Goal: Contribute content: Contribute content

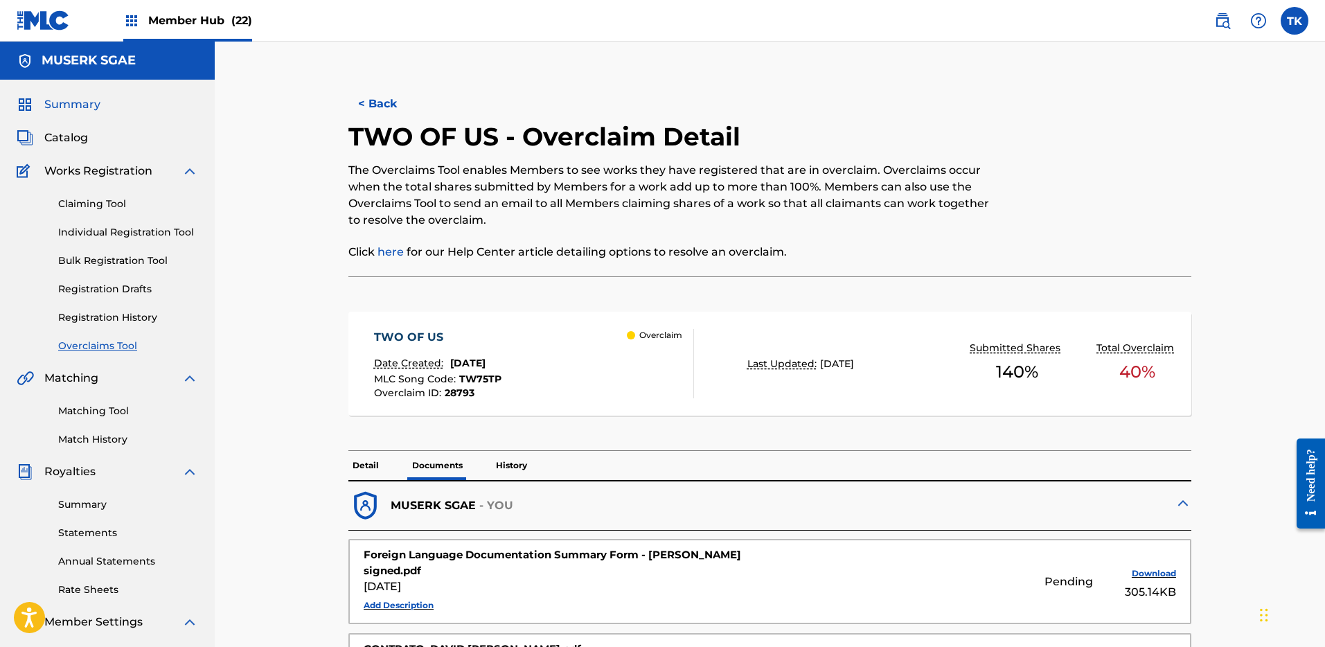
click at [82, 105] on span "Summary" at bounding box center [72, 104] width 56 height 17
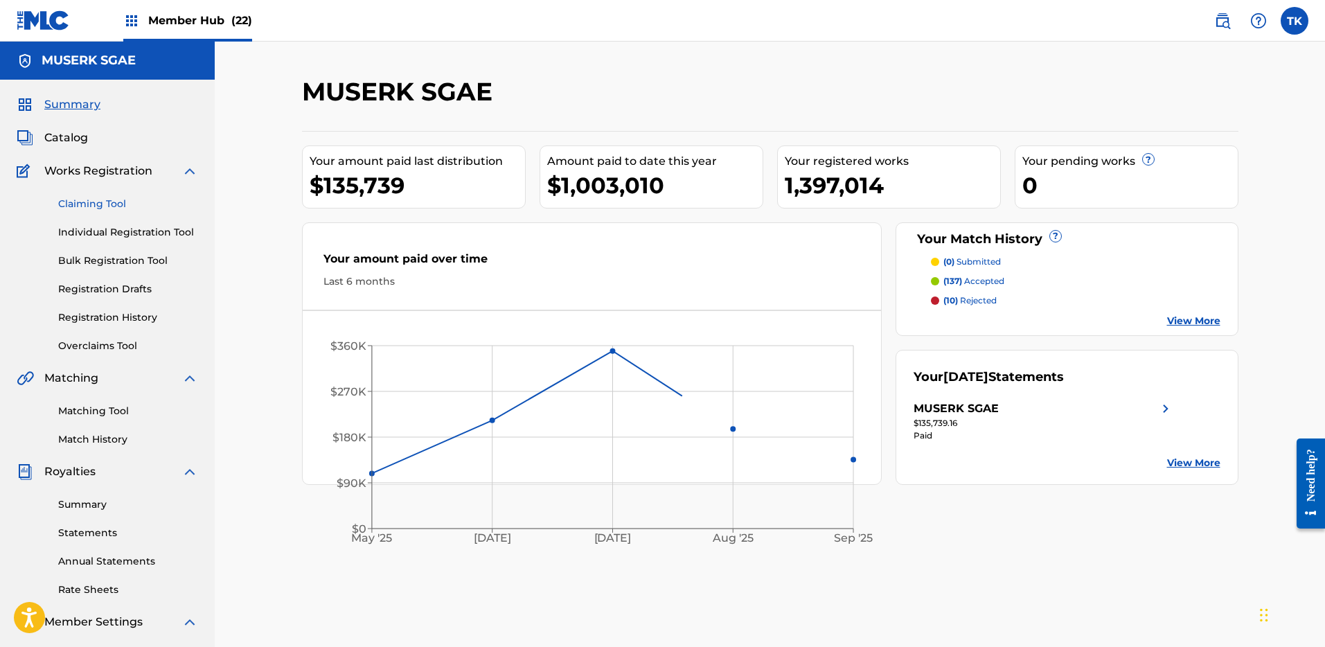
click at [105, 209] on link "Claiming Tool" at bounding box center [128, 204] width 140 height 15
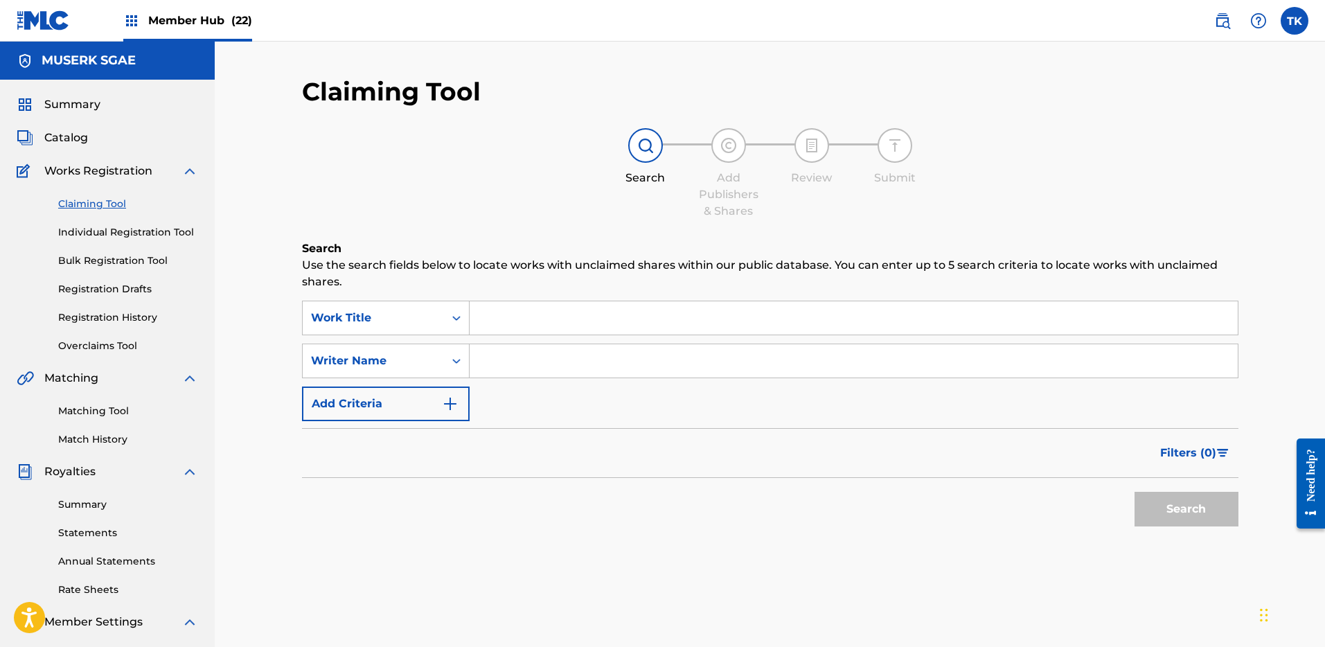
click at [521, 365] on input "Search Form" at bounding box center [854, 360] width 768 height 33
paste input "YQ04WR"
type input "YQ04WR"
click at [440, 369] on div "Writer Name" at bounding box center [373, 361] width 141 height 26
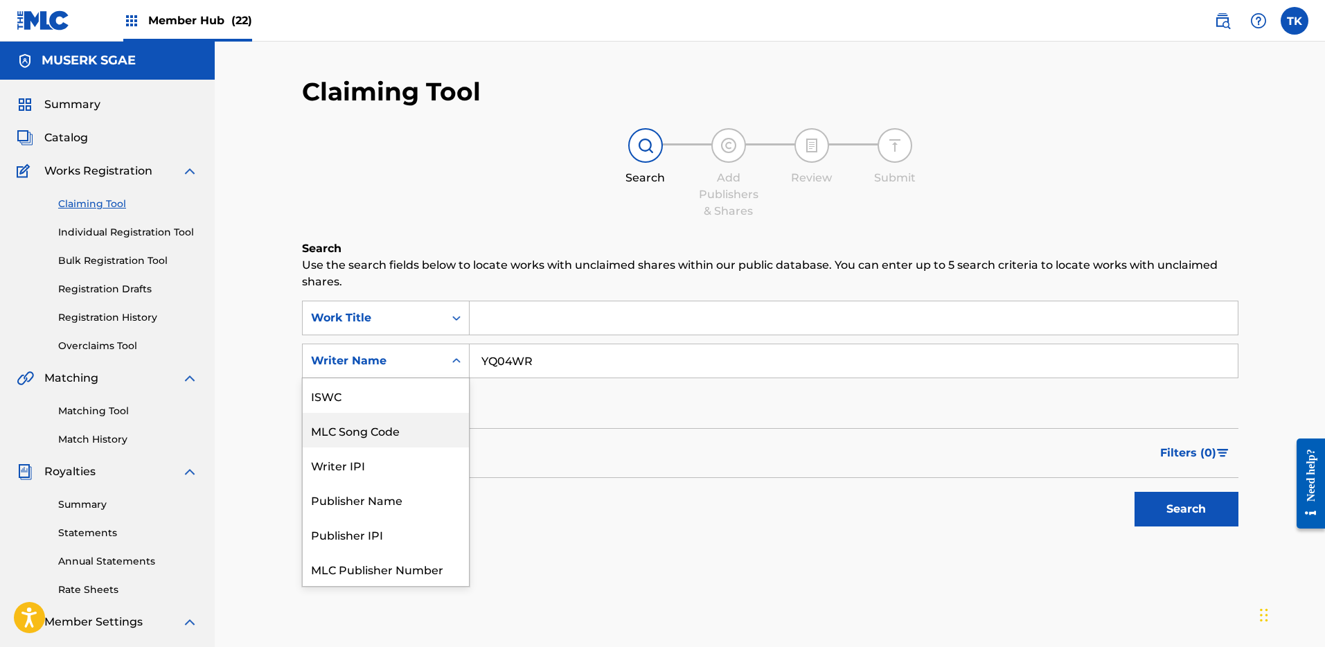
scroll to position [35, 0]
click at [418, 393] on div "MLC Song Code" at bounding box center [386, 395] width 166 height 35
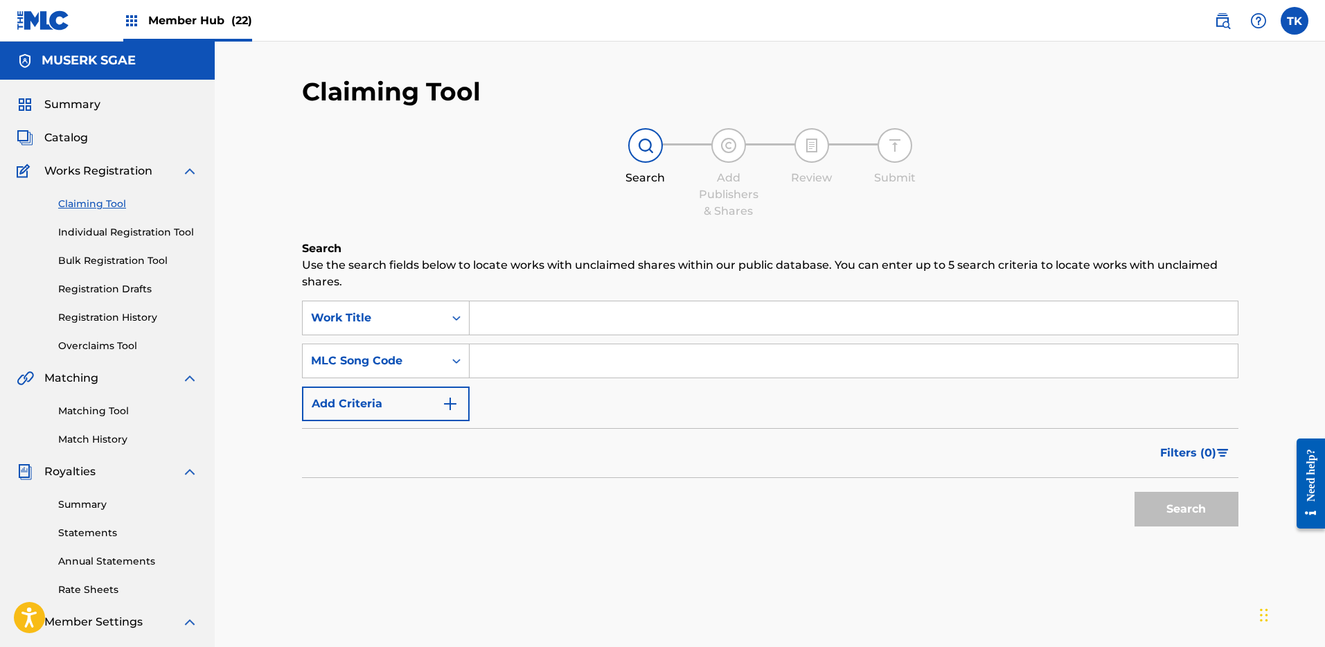
click at [547, 364] on input "Search Form" at bounding box center [854, 360] width 768 height 33
paste input "YQ04WR"
type input "YQ04WR"
click at [1205, 508] on button "Search" at bounding box center [1187, 509] width 104 height 35
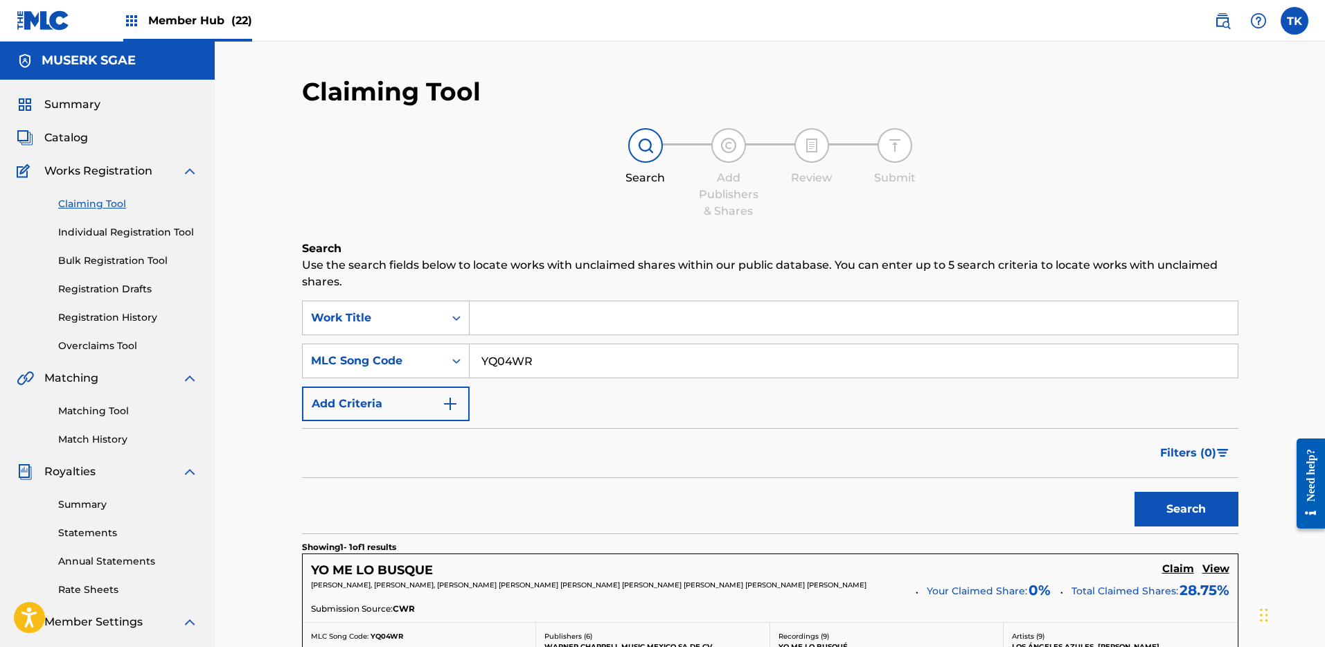
scroll to position [217, 0]
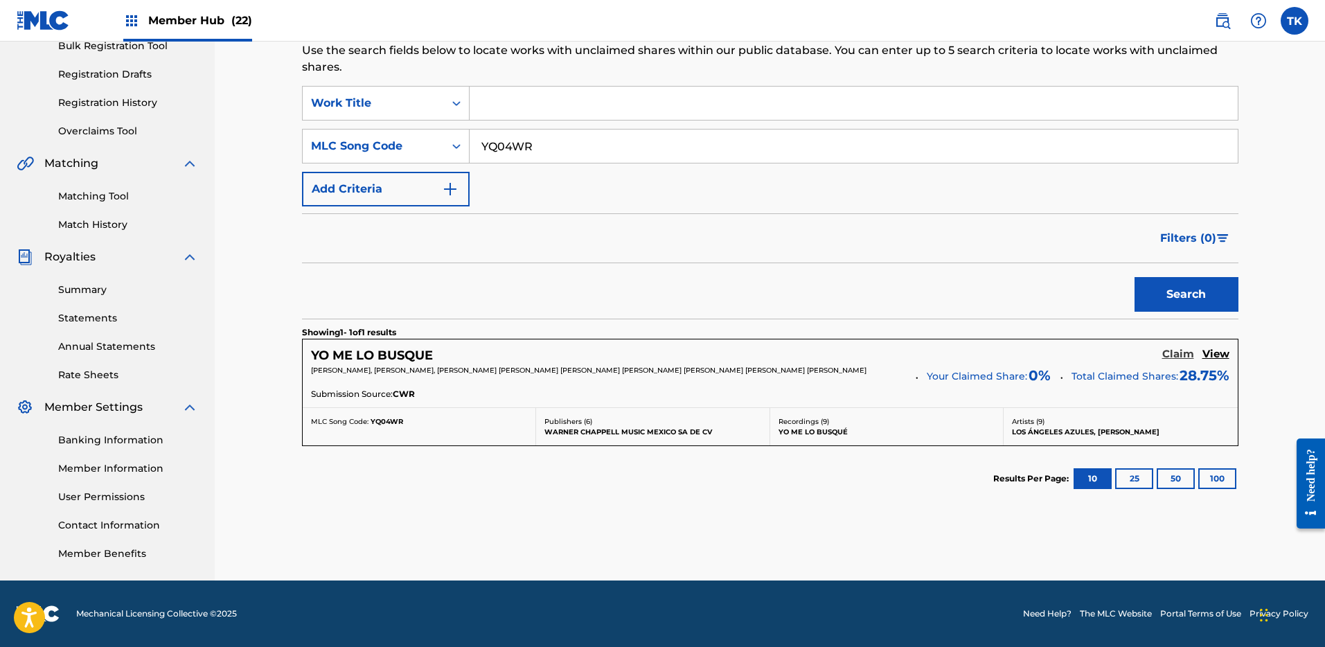
click at [1180, 348] on h5 "Claim" at bounding box center [1178, 354] width 32 height 13
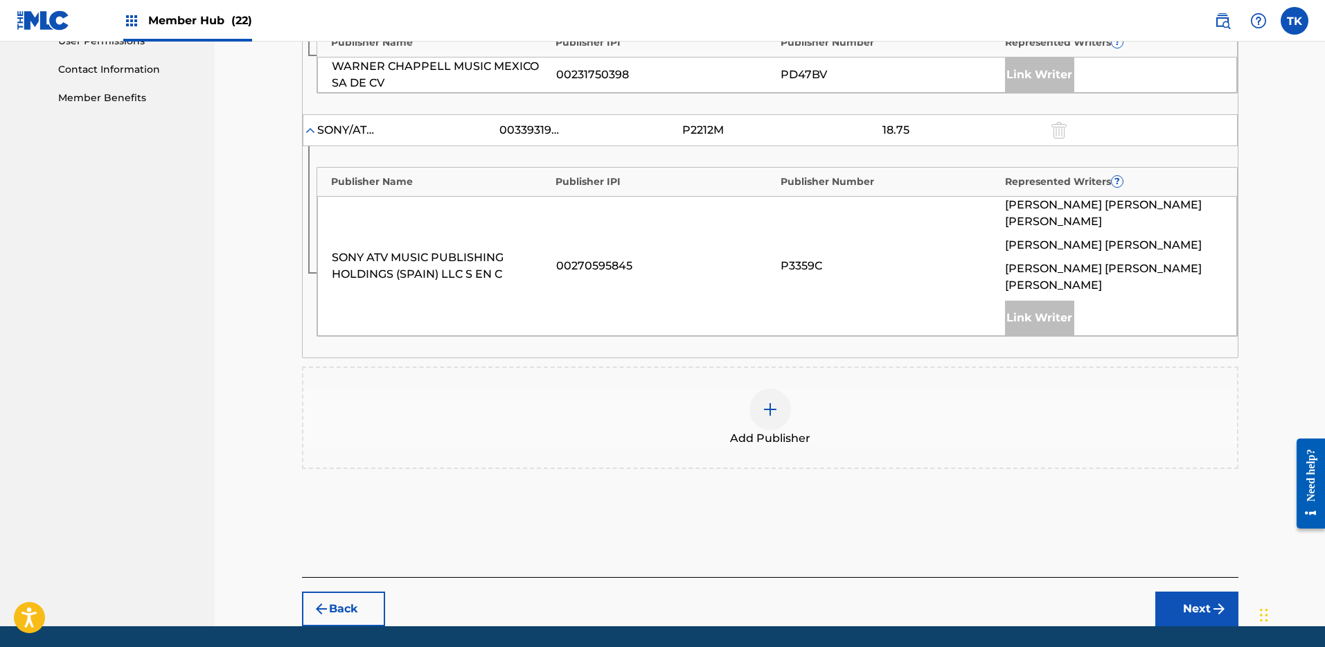
scroll to position [683, 0]
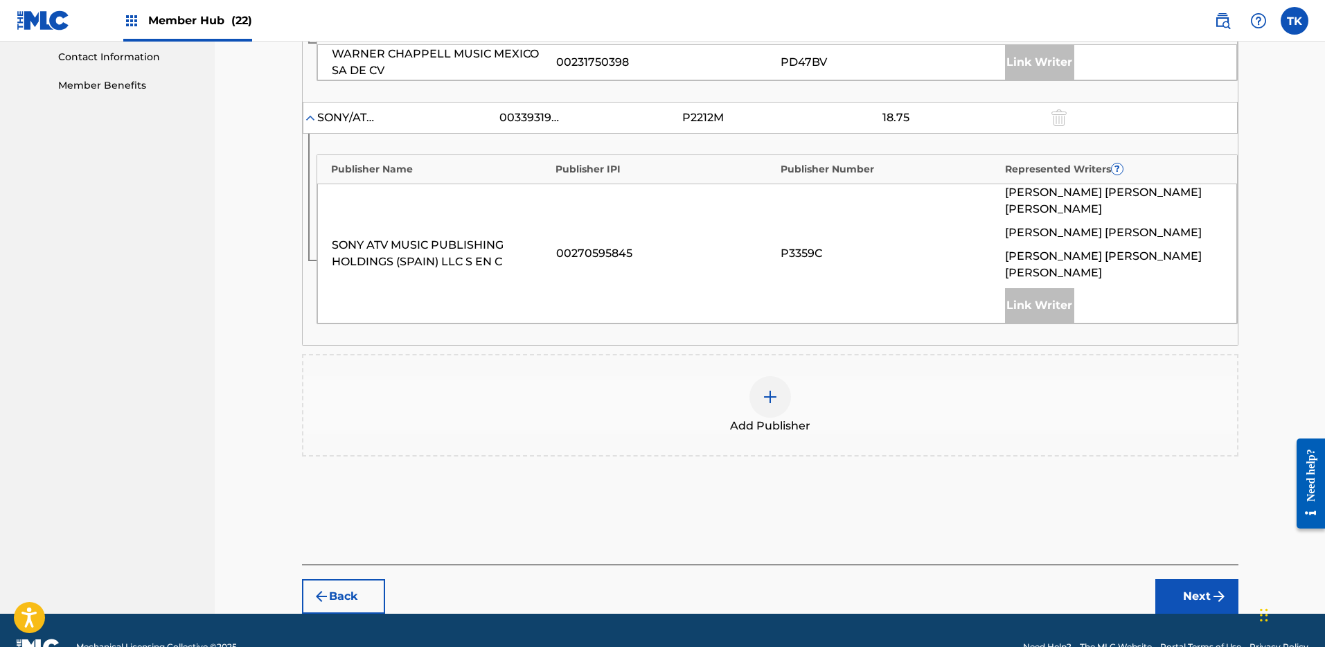
click at [806, 418] on span "Add Publisher" at bounding box center [770, 426] width 80 height 17
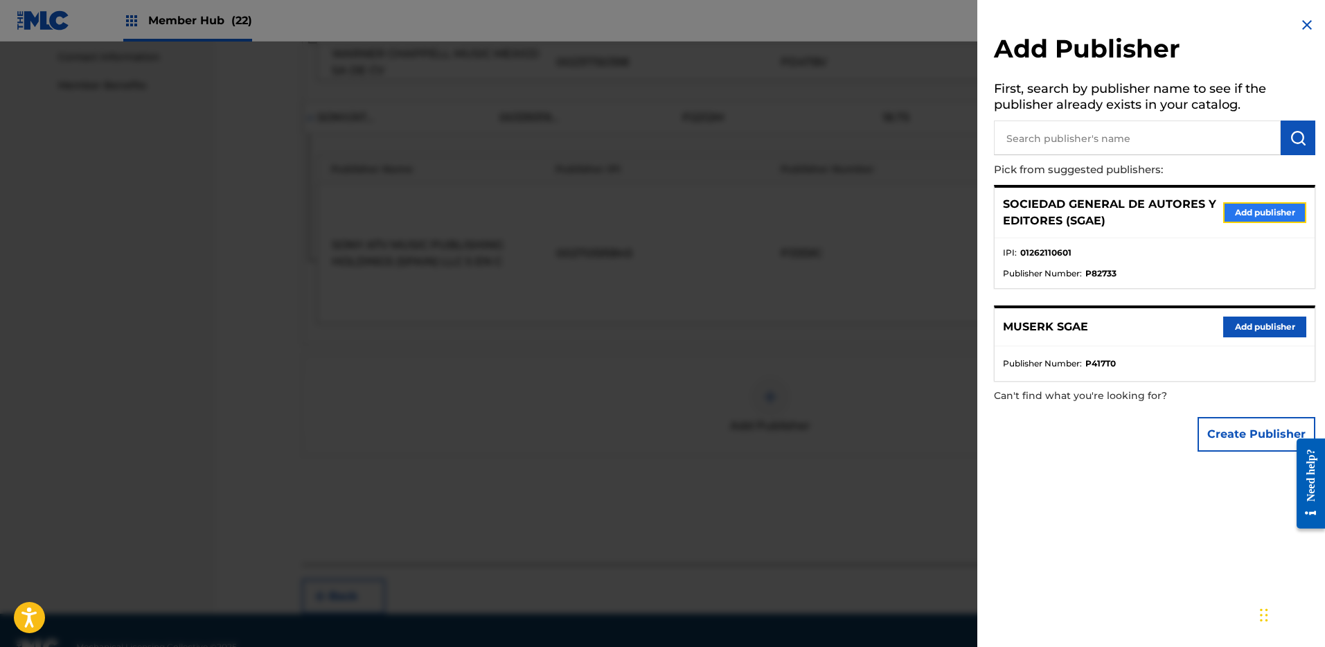
click at [1262, 211] on button "Add publisher" at bounding box center [1264, 212] width 83 height 21
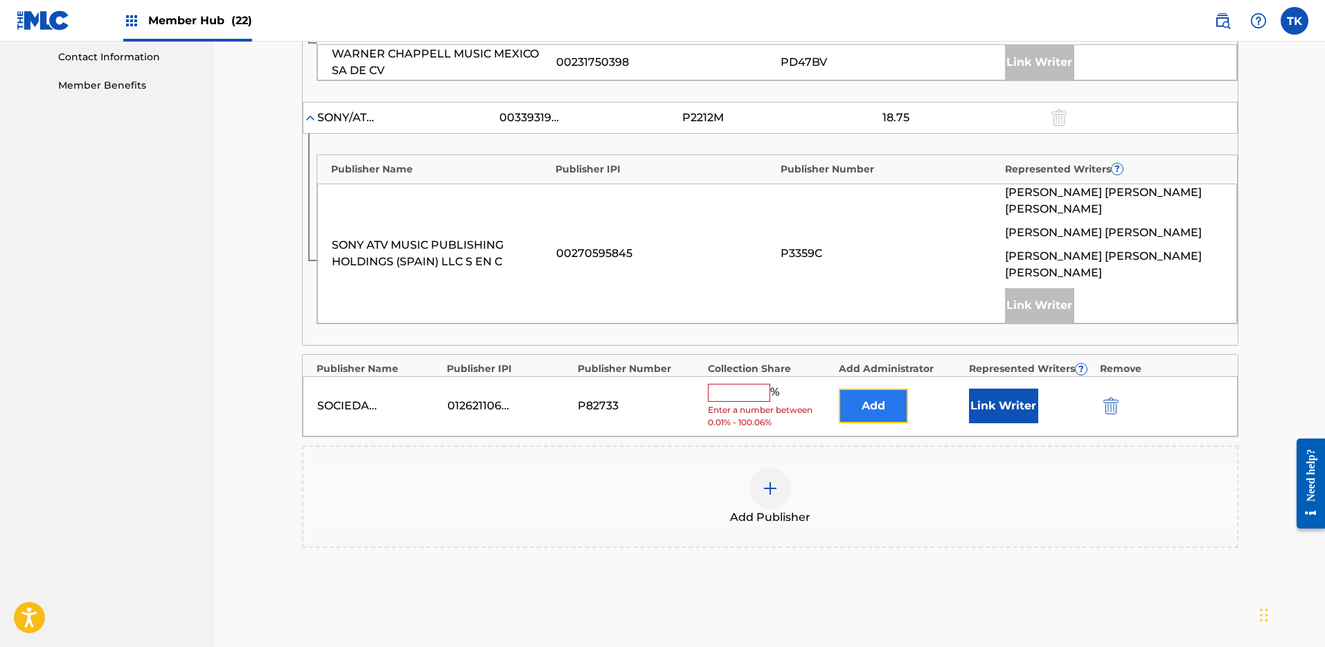
click at [894, 389] on button "Add" at bounding box center [873, 406] width 69 height 35
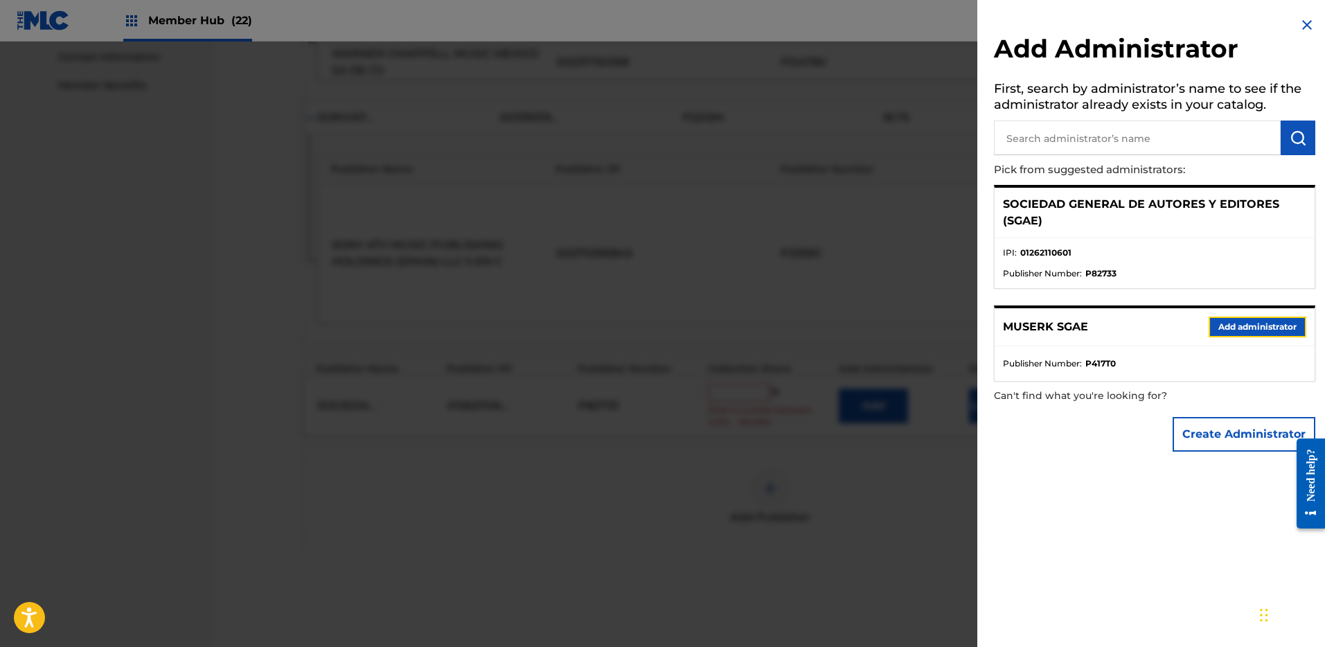
click at [1247, 321] on button "Add administrator" at bounding box center [1258, 327] width 98 height 21
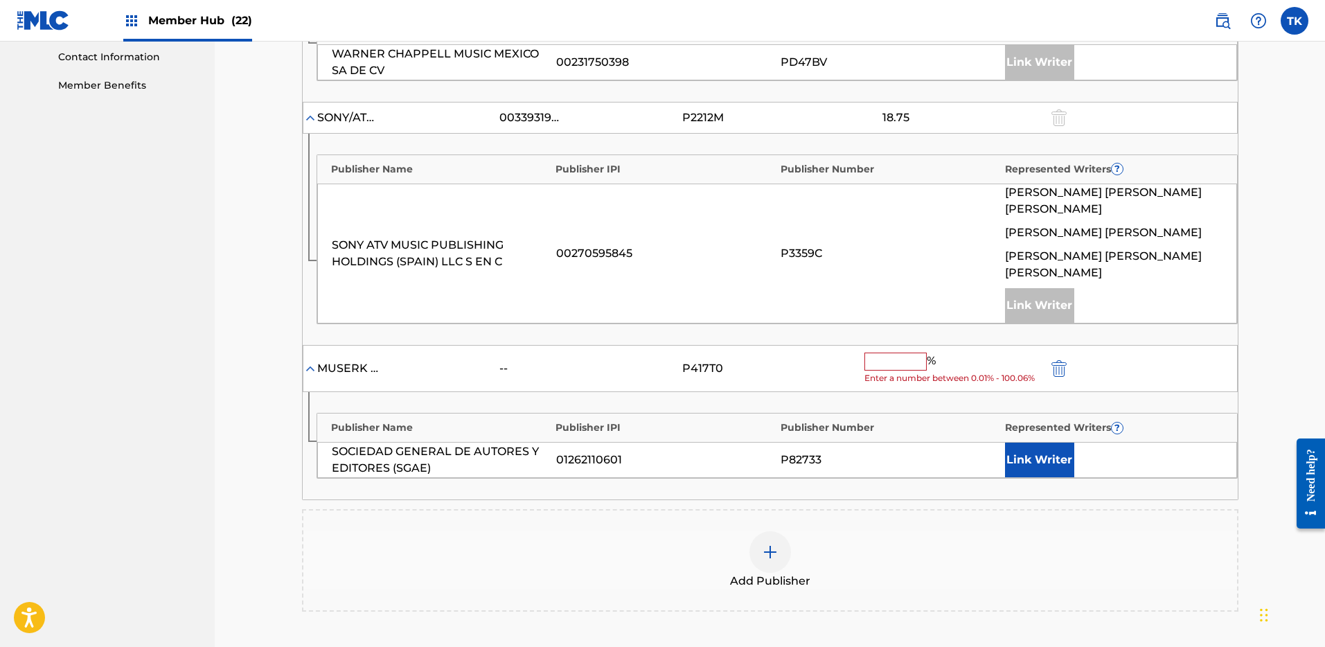
click at [912, 353] on input "text" at bounding box center [896, 362] width 62 height 18
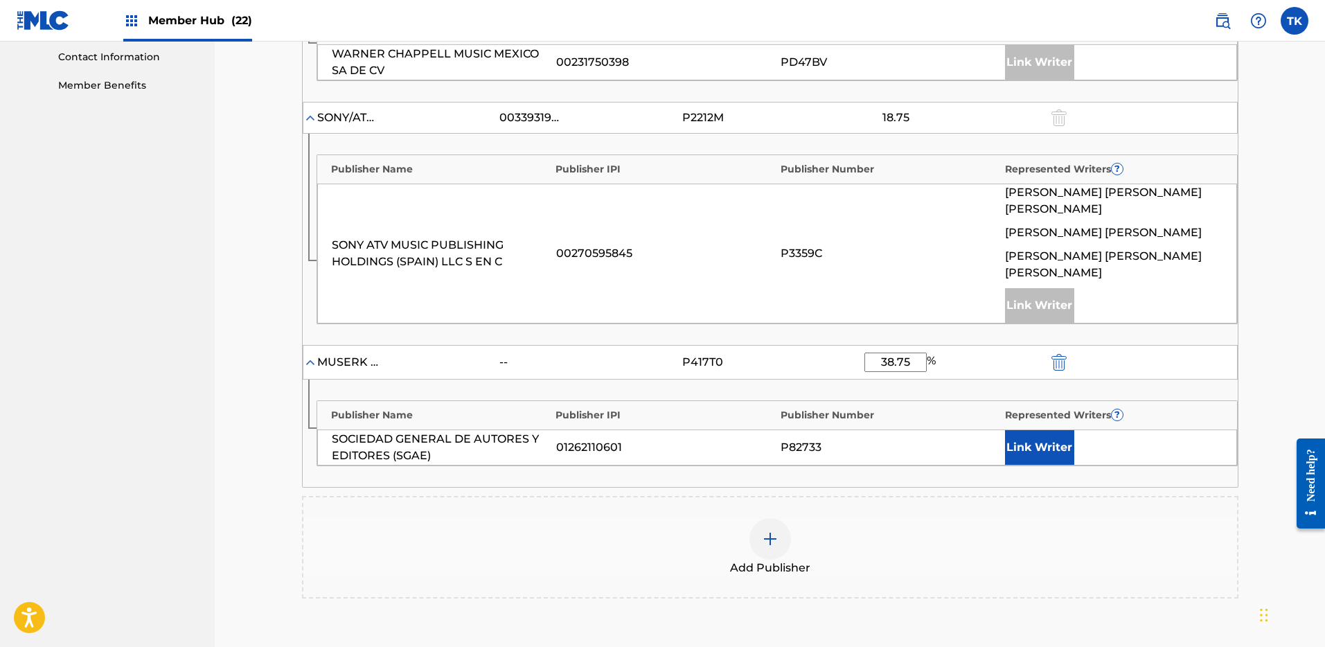
type input "38.75"
click at [1237, 496] on div "Add Publisher" at bounding box center [770, 547] width 937 height 103
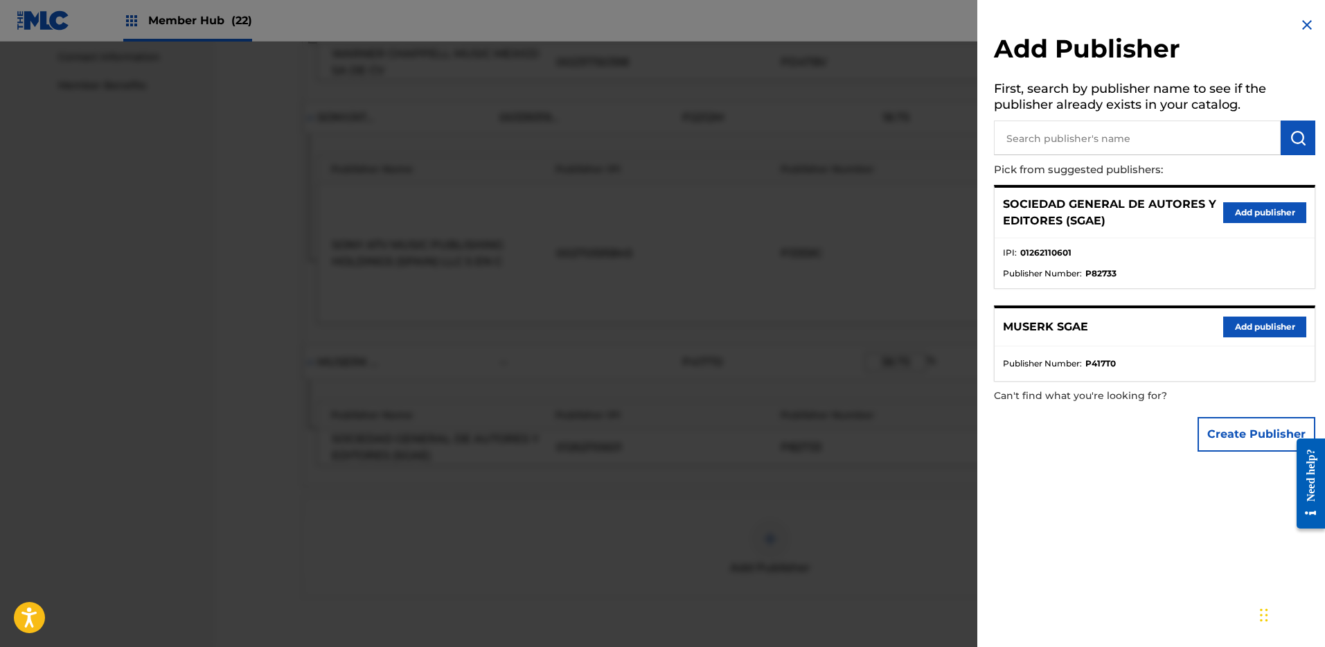
scroll to position [692, 0]
click at [917, 539] on div at bounding box center [662, 365] width 1325 height 647
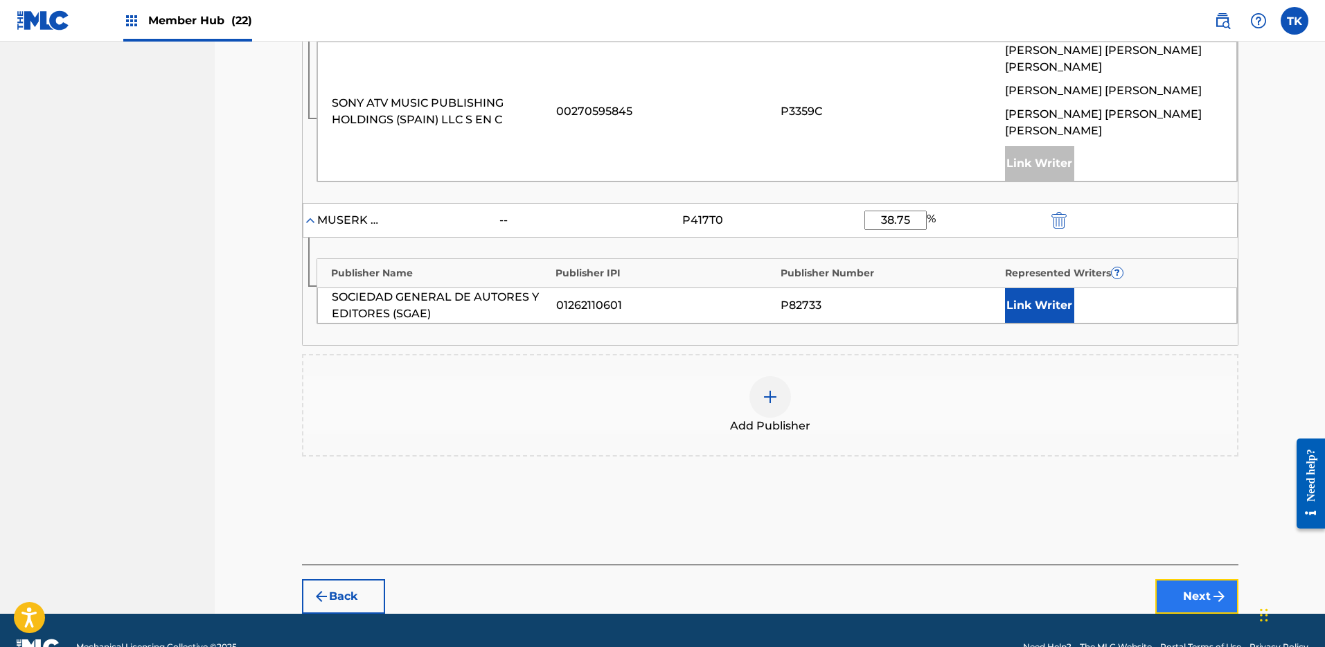
click at [1197, 579] on button "Next" at bounding box center [1197, 596] width 83 height 35
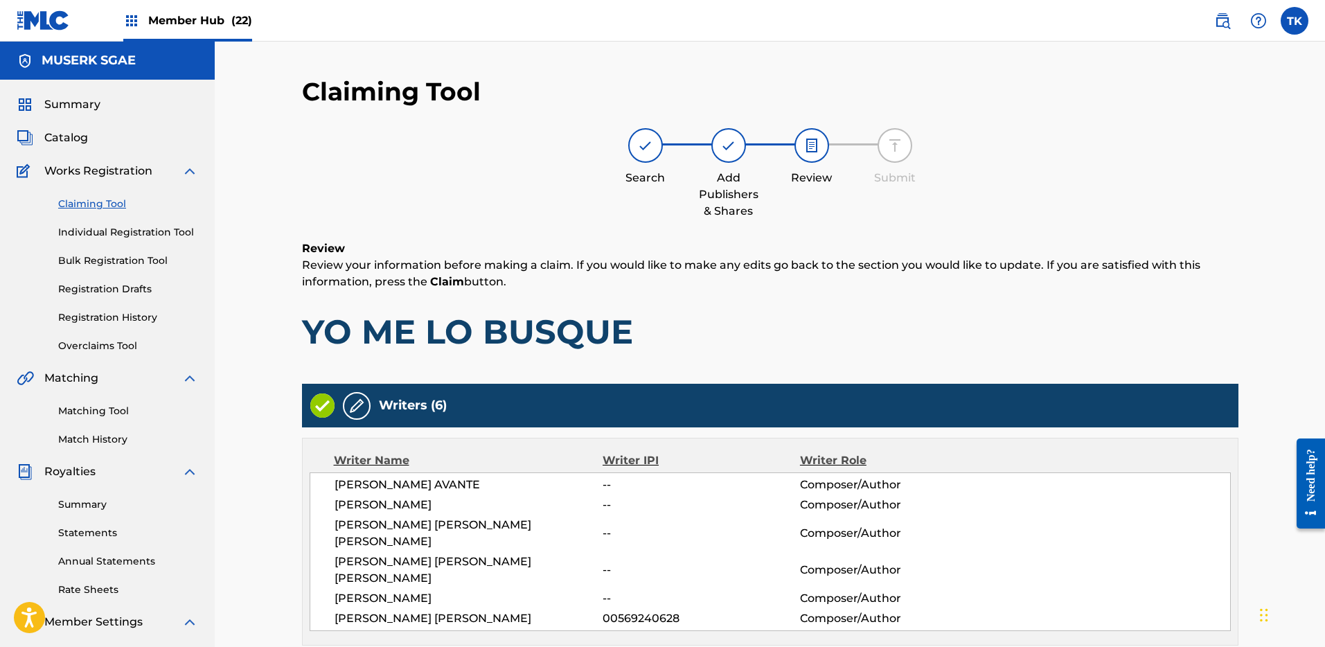
scroll to position [915, 0]
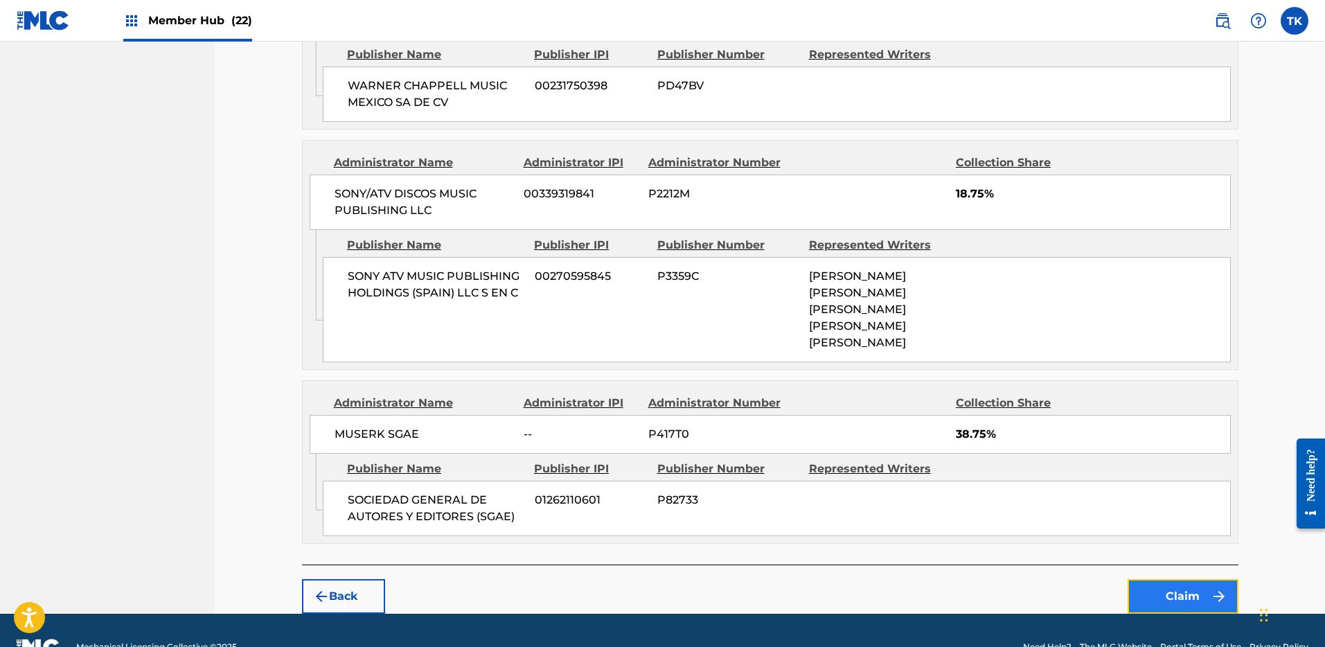
click at [1184, 579] on button "Claim" at bounding box center [1183, 596] width 111 height 35
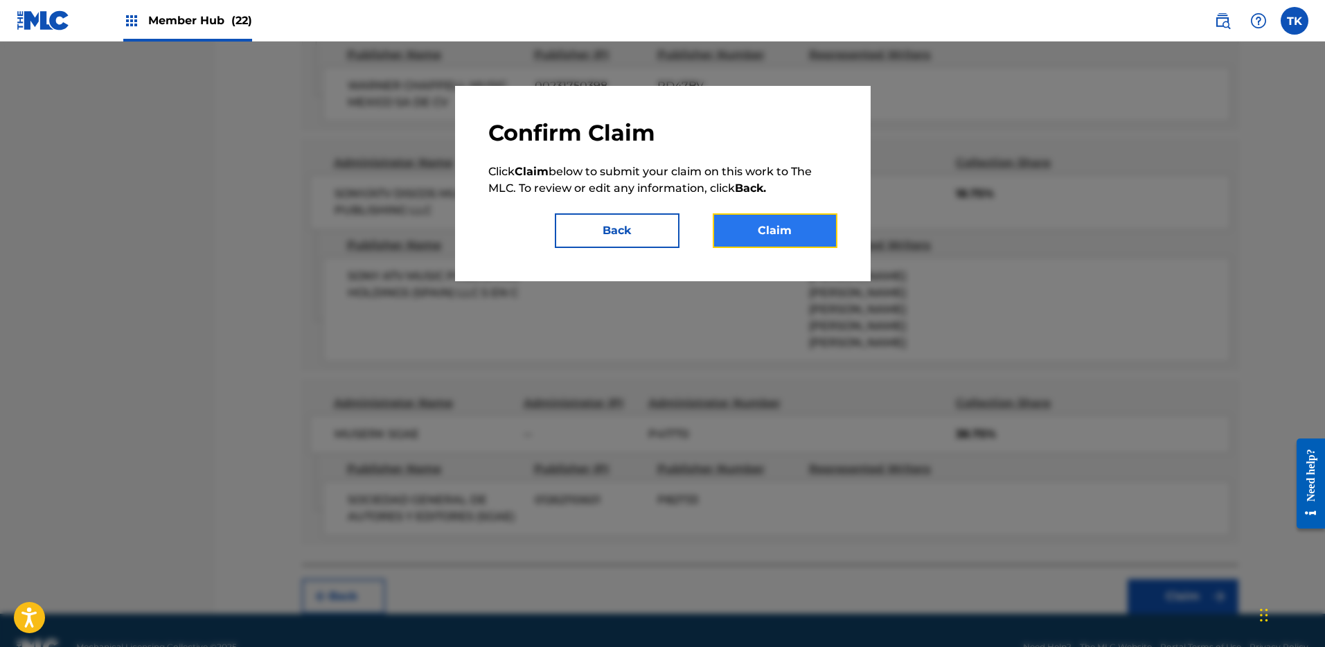
click at [791, 213] on button "Claim" at bounding box center [775, 230] width 125 height 35
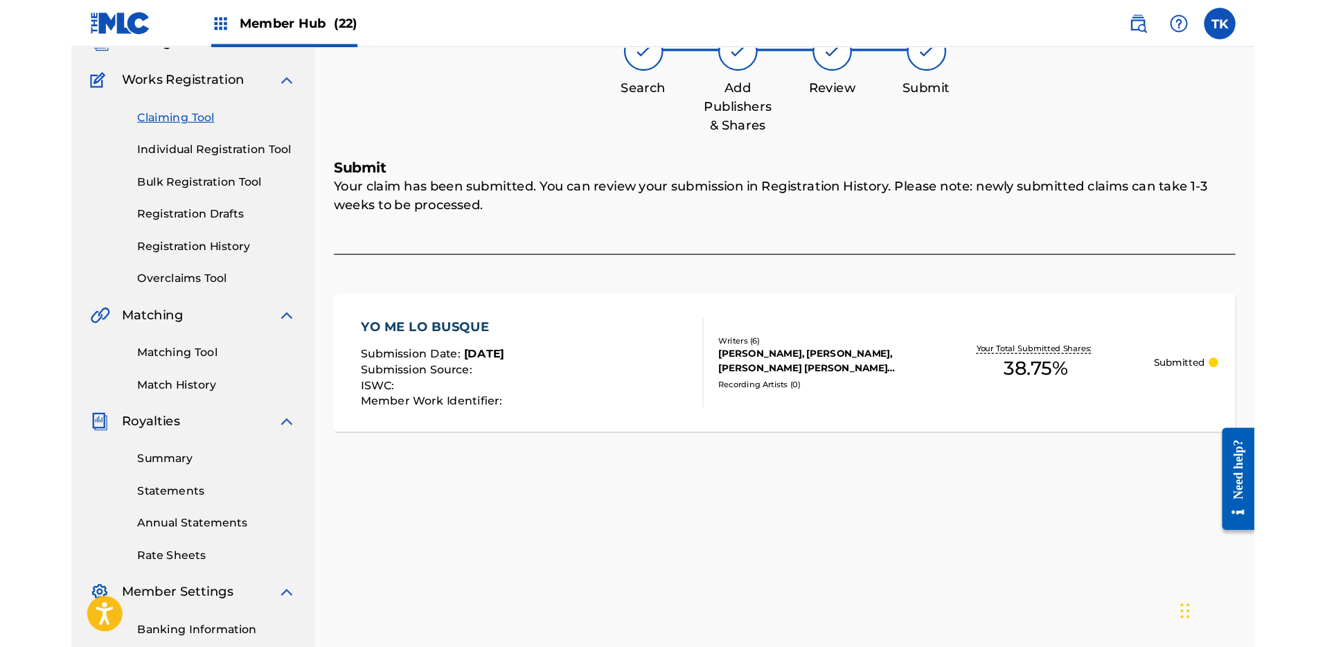
scroll to position [0, 0]
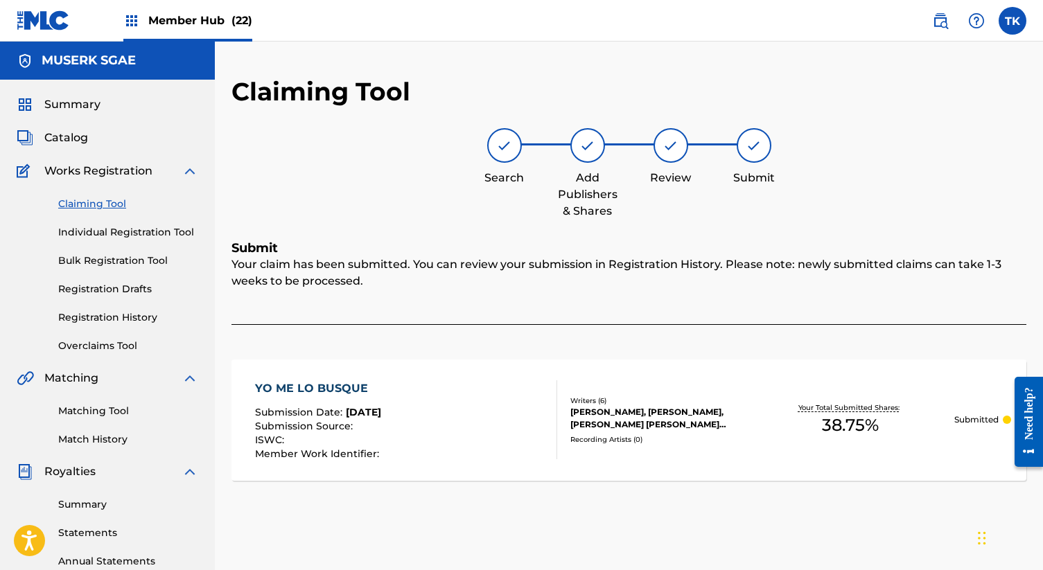
click at [72, 94] on div "Summary Catalog Works Registration Claiming Tool Individual Registration Tool B…" at bounding box center [107, 436] width 215 height 713
click at [76, 100] on span "Summary" at bounding box center [72, 104] width 56 height 17
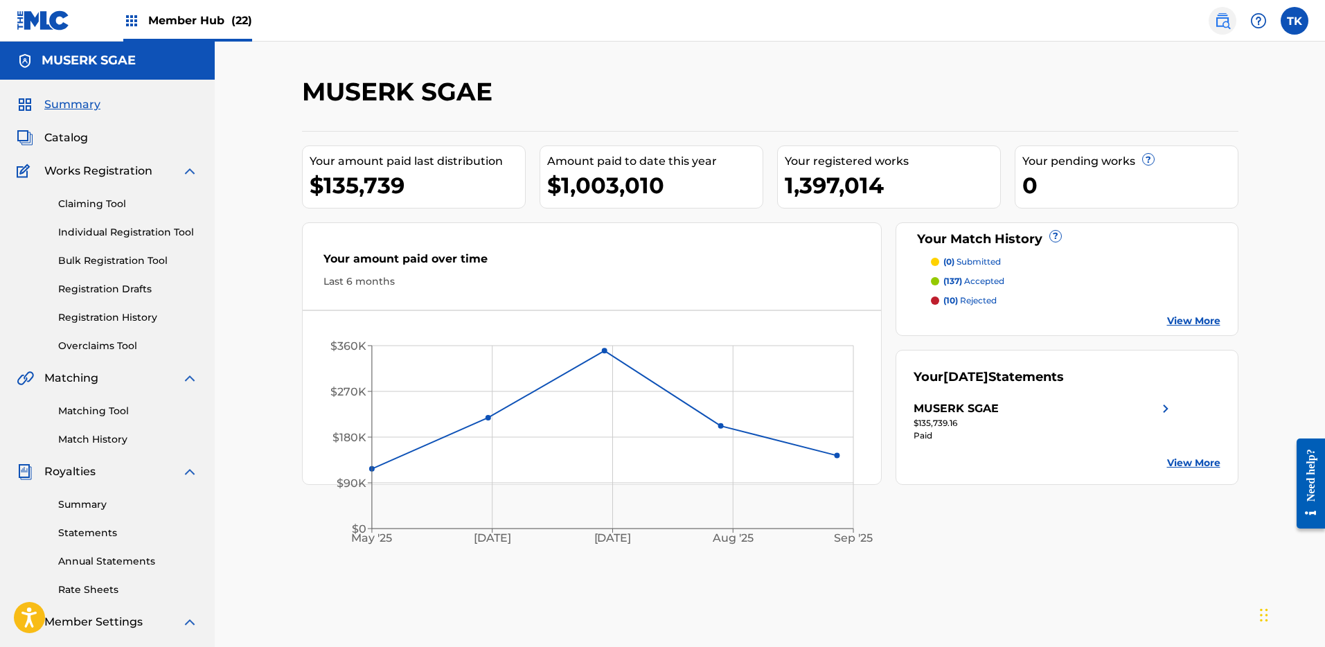
click at [1216, 24] on img at bounding box center [1222, 20] width 17 height 17
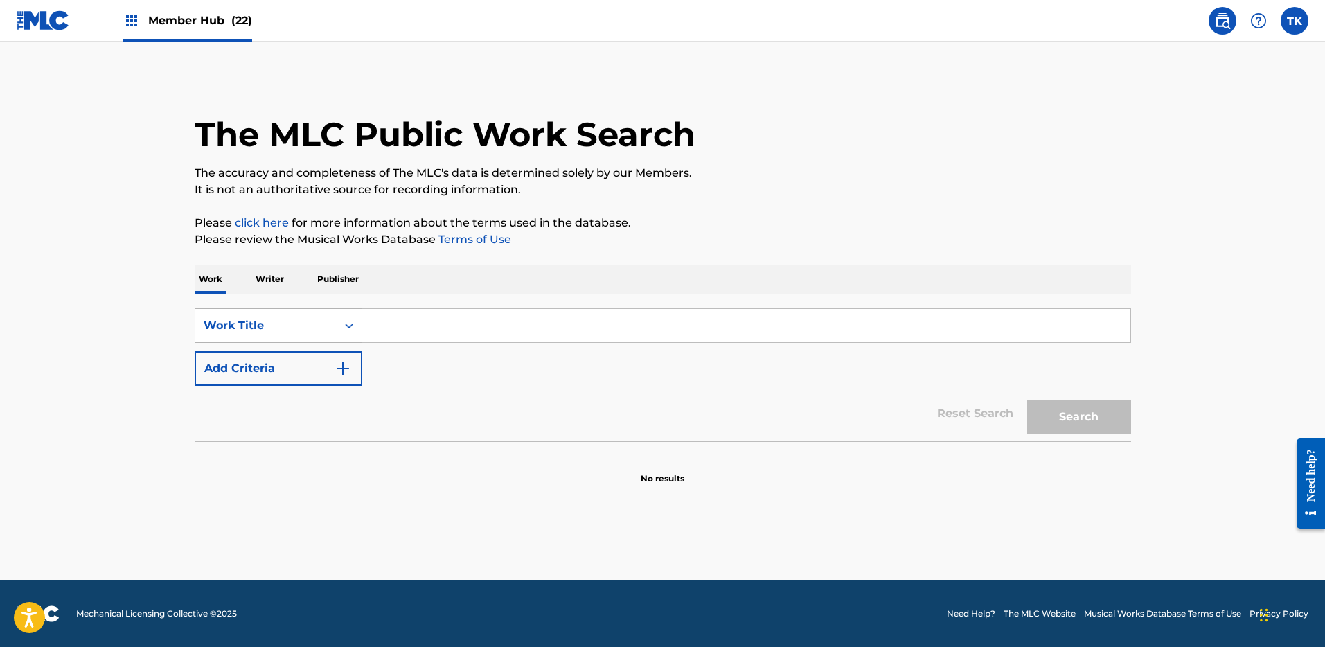
click at [353, 333] on div "Search Form" at bounding box center [349, 325] width 25 height 25
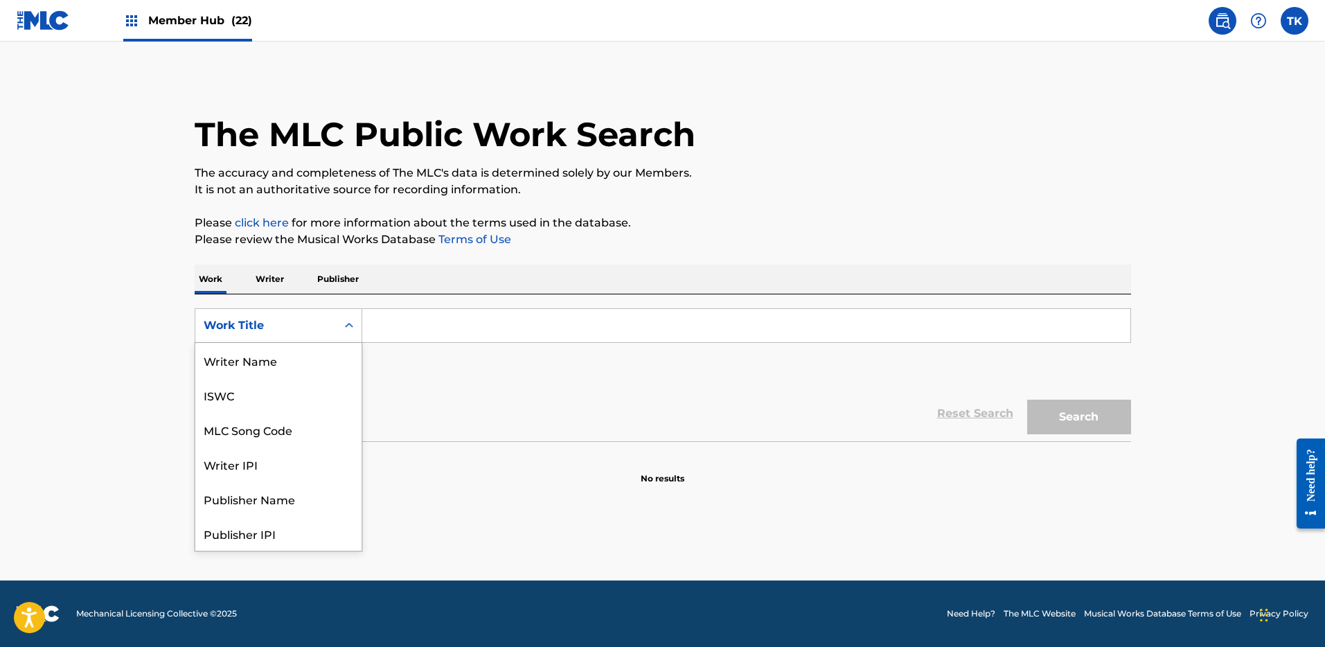
scroll to position [69, 0]
click at [303, 354] on div "MLC Song Code" at bounding box center [278, 360] width 166 height 35
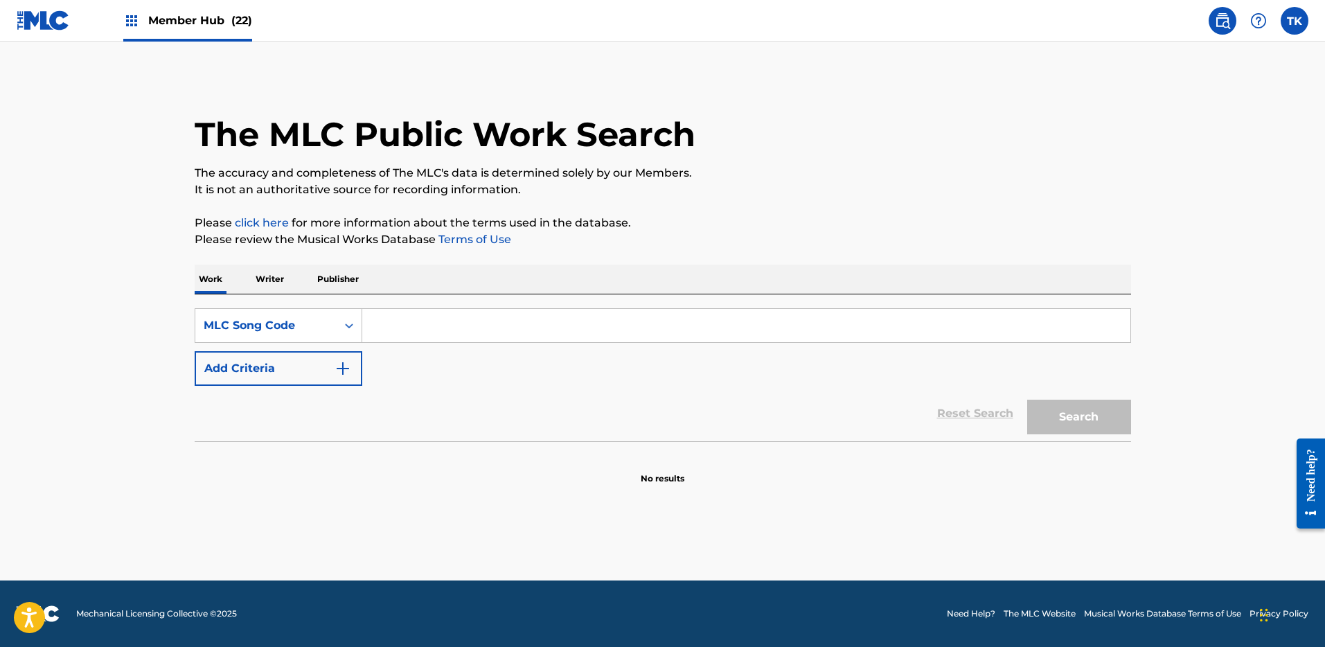
click at [402, 324] on input "Search Form" at bounding box center [746, 325] width 768 height 33
type input "DB02K1"
click at [1218, 429] on main "The MLC Public Work Search The accuracy and completeness of The MLC's data is d…" at bounding box center [662, 311] width 1325 height 539
click at [1131, 416] on div "The MLC Public Work Search The accuracy and completeness of The MLC's data is d…" at bounding box center [663, 280] width 970 height 409
click at [1092, 416] on button "Search" at bounding box center [1079, 417] width 104 height 35
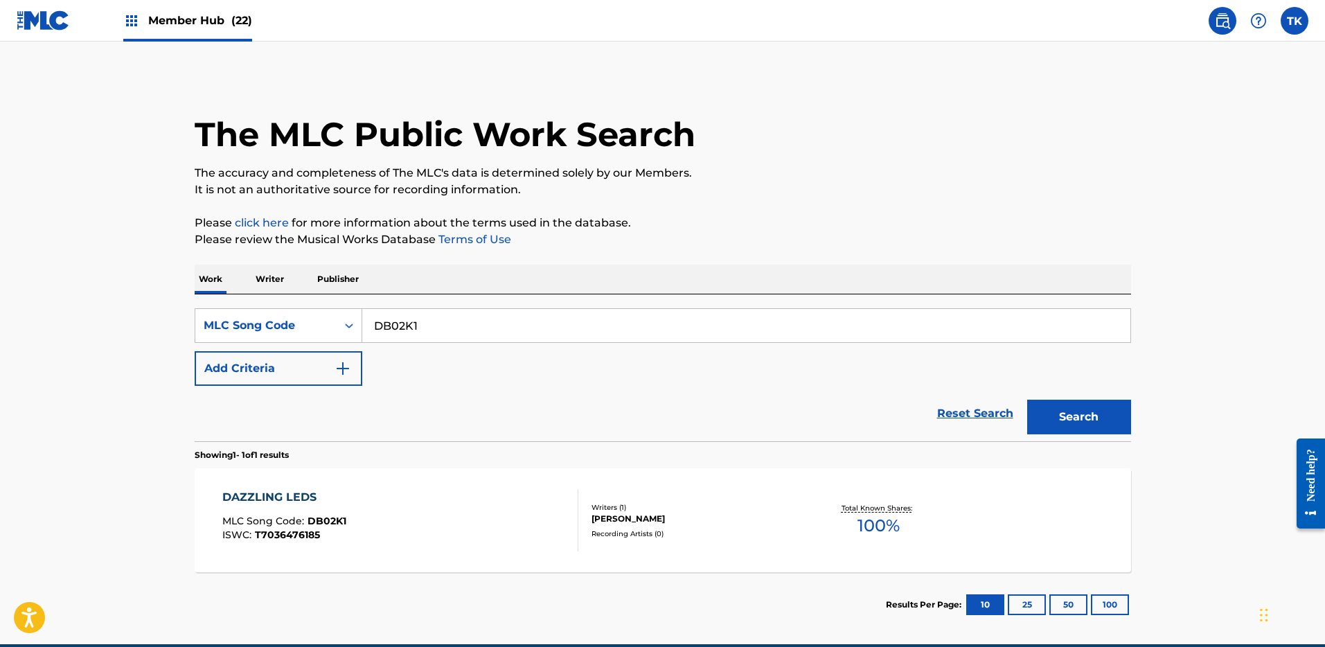
click at [696, 524] on div "[PERSON_NAME]" at bounding box center [696, 519] width 209 height 12
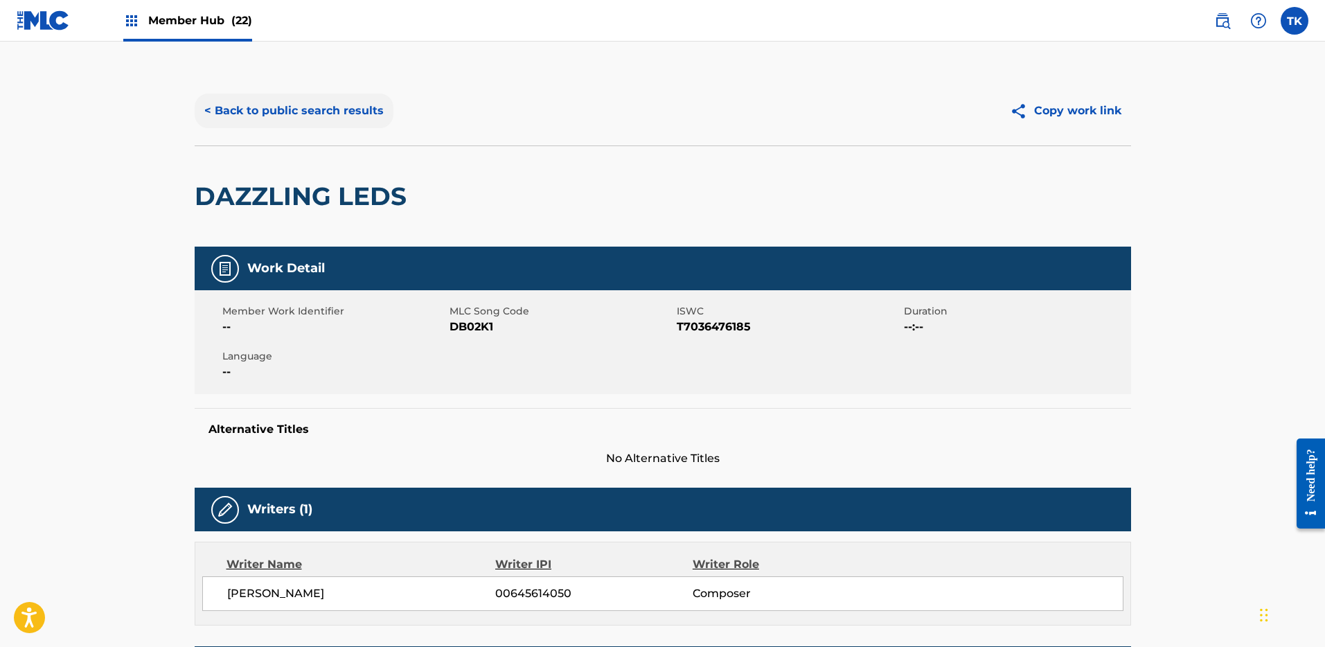
click at [327, 114] on button "< Back to public search results" at bounding box center [294, 111] width 199 height 35
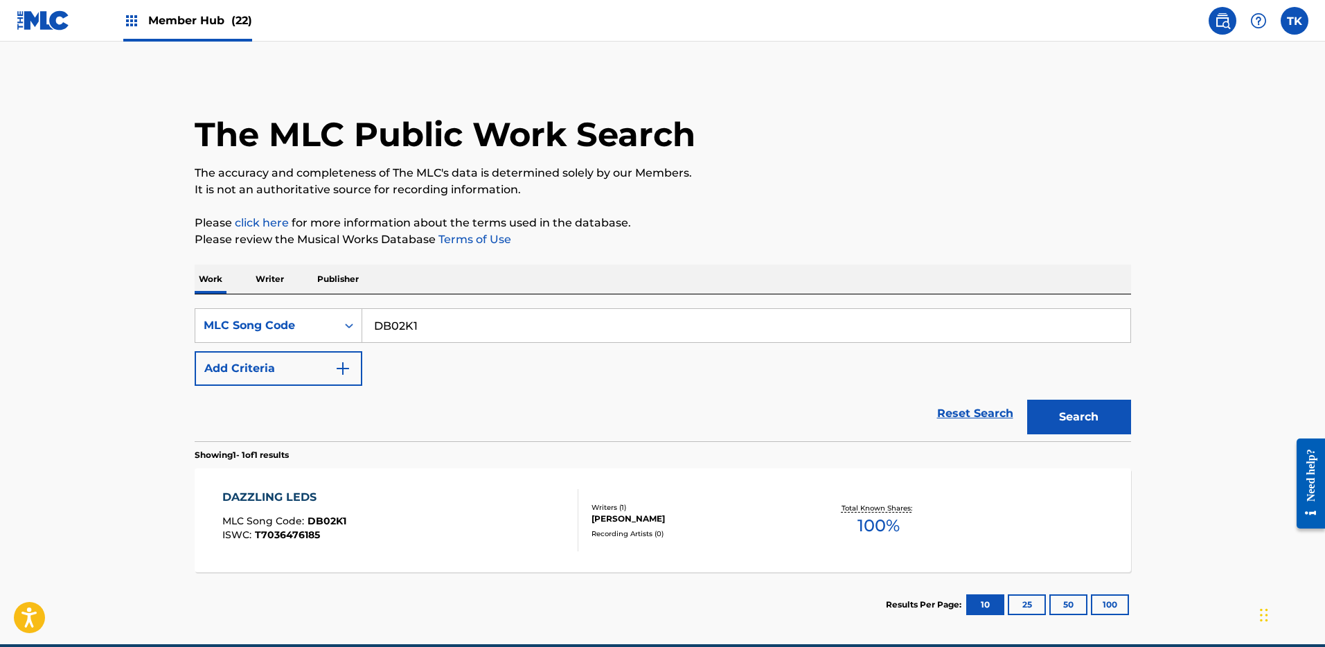
click at [486, 322] on input "DB02K1" at bounding box center [746, 325] width 768 height 33
paste input "9A3VZZ"
type input "9A3VZZ"
click at [1119, 417] on button "Search" at bounding box center [1079, 417] width 104 height 35
click at [698, 522] on div "[PERSON_NAME], [PERSON_NAME], [PERSON_NAME]" at bounding box center [696, 518] width 209 height 25
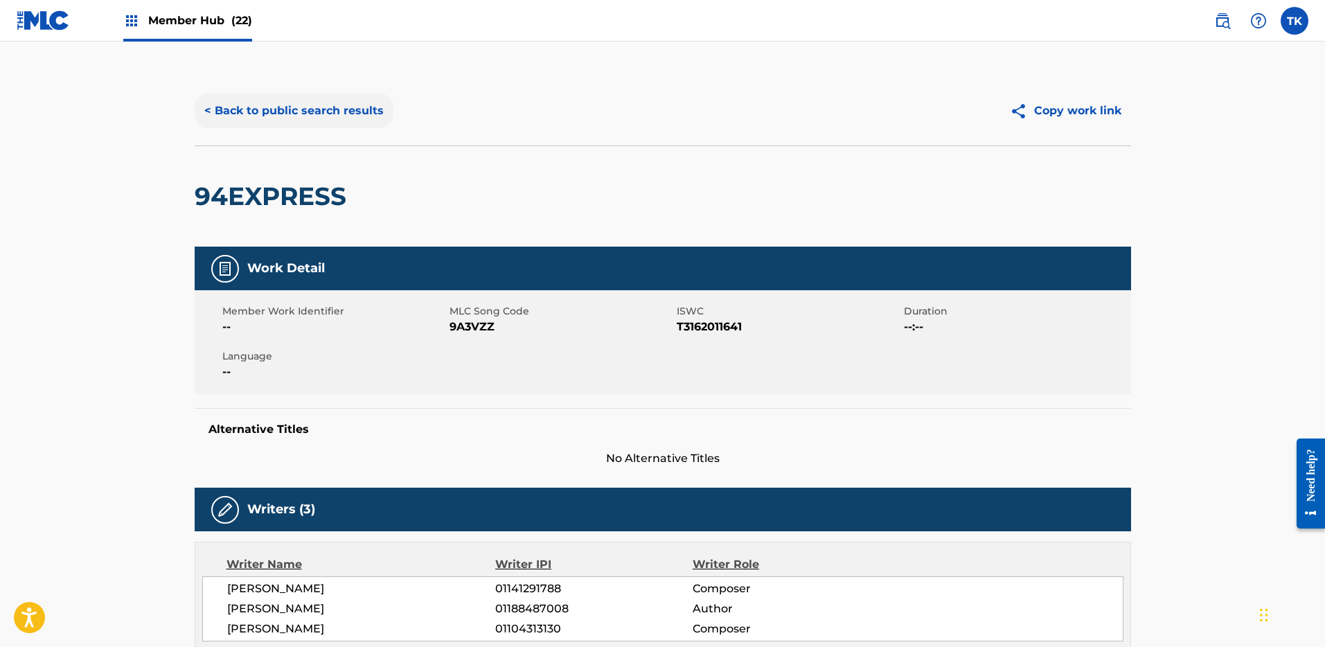
click at [262, 126] on button "< Back to public search results" at bounding box center [294, 111] width 199 height 35
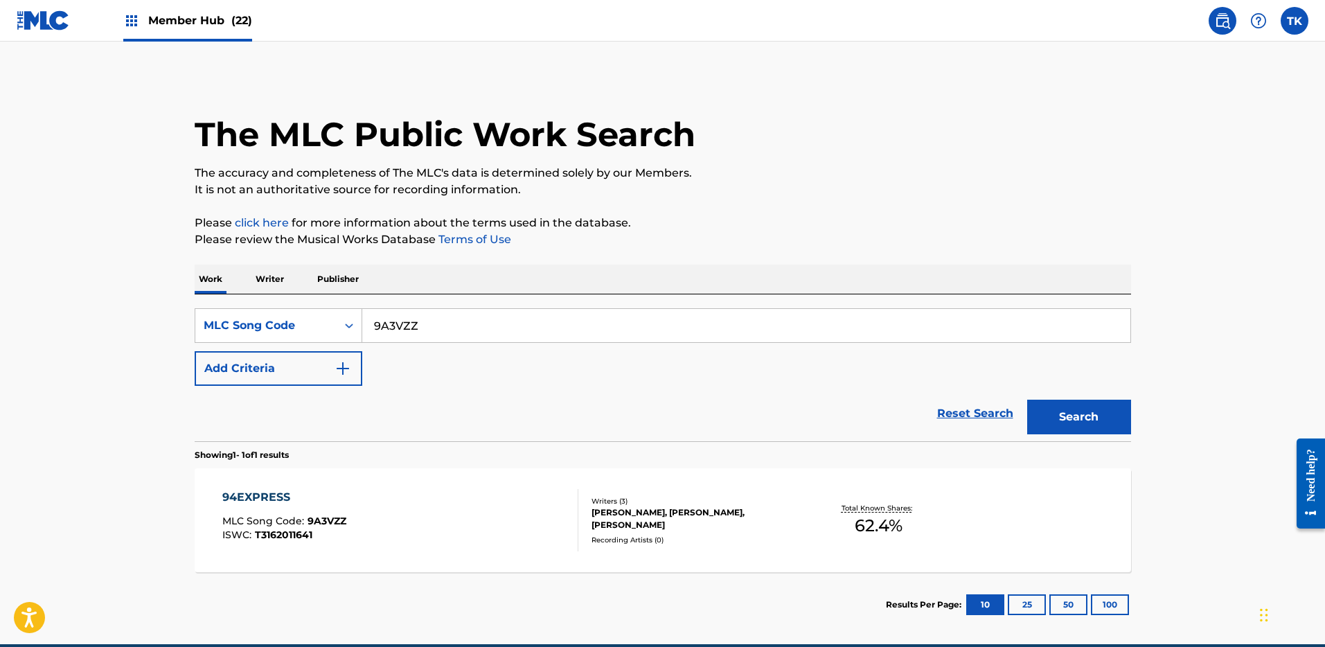
click at [696, 324] on input "9A3VZZ" at bounding box center [746, 325] width 768 height 33
paste input "YES"
click at [1149, 443] on main "The MLC Public Work Search The accuracy and completeness of The MLC's data is d…" at bounding box center [662, 343] width 1325 height 603
click at [1119, 425] on button "Search" at bounding box center [1079, 417] width 104 height 35
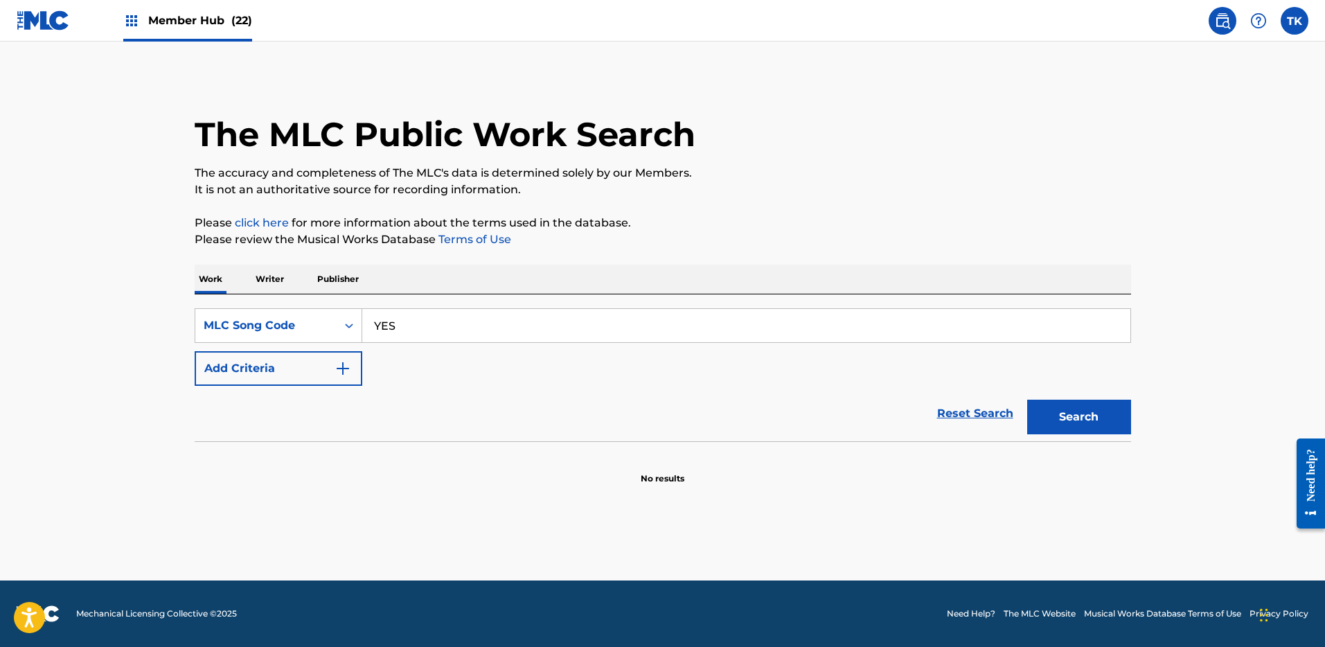
click at [810, 333] on input "YES" at bounding box center [746, 325] width 768 height 33
paste input "AA4CJ3"
type input "AA4CJ3"
click at [1133, 428] on div "The MLC Public Work Search The accuracy and completeness of The MLC's data is d…" at bounding box center [663, 280] width 970 height 409
click at [1108, 425] on button "Search" at bounding box center [1079, 417] width 104 height 35
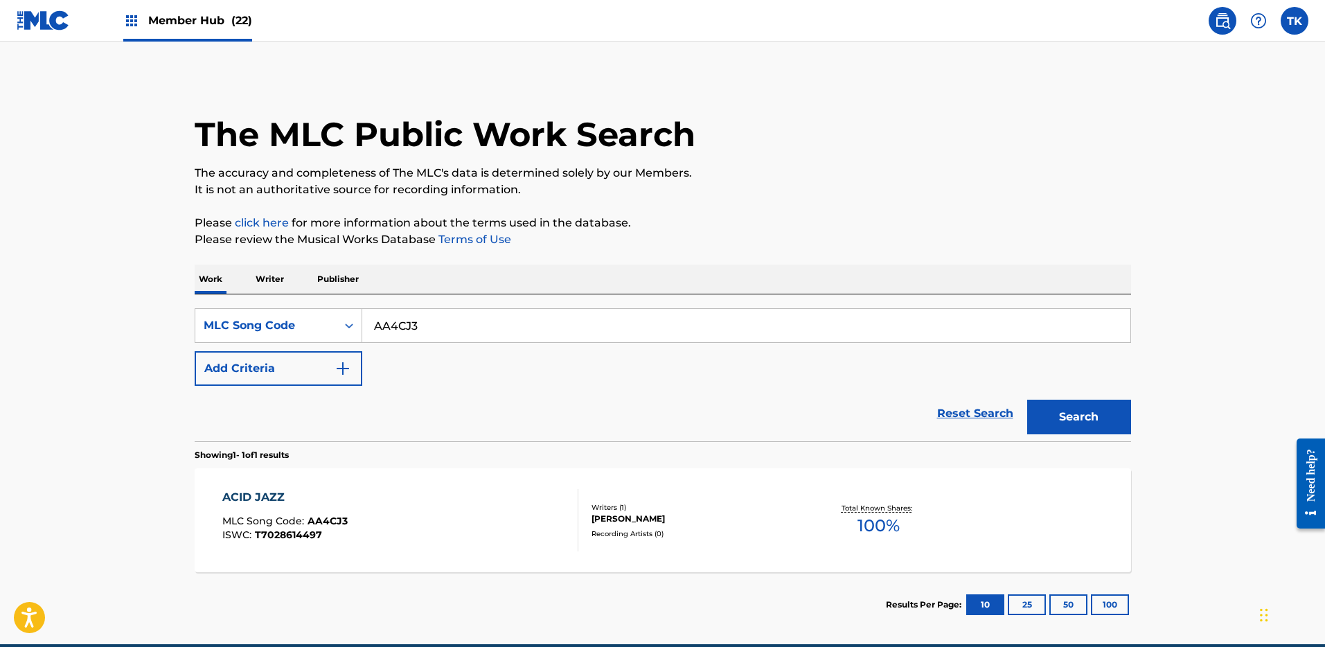
scroll to position [64, 0]
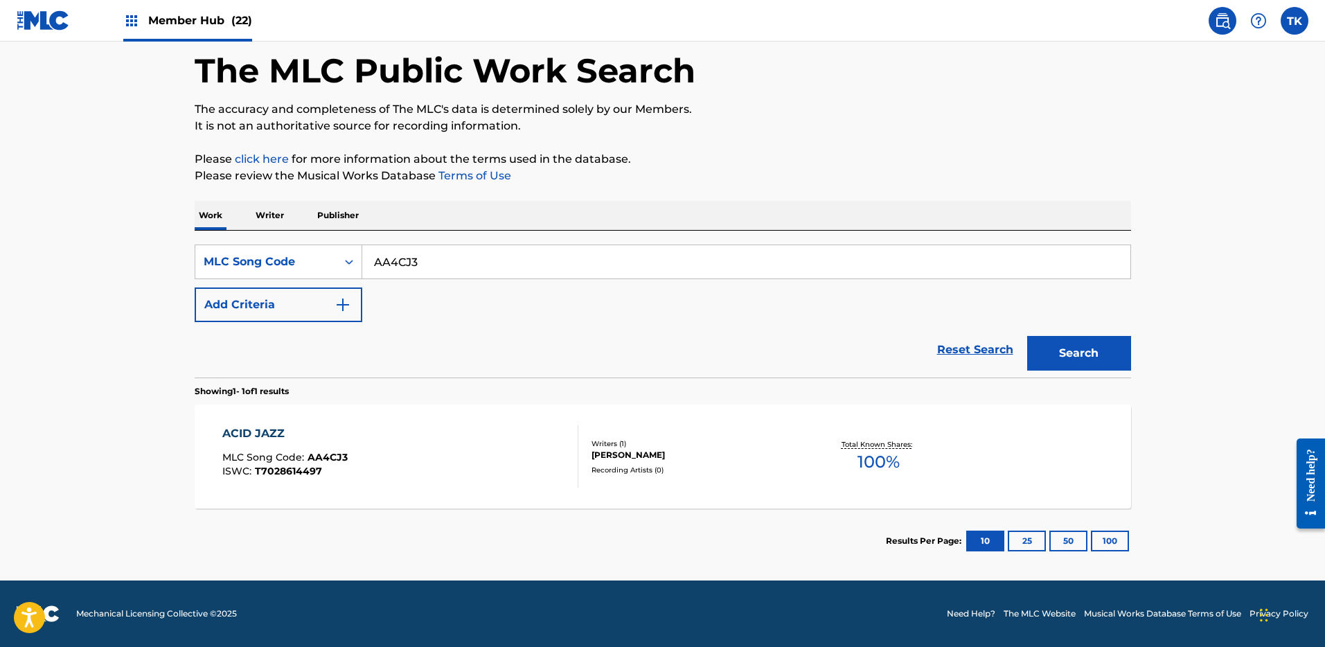
click at [561, 457] on div "ACID JAZZ MLC Song Code : AA4CJ3 ISWC : T7028614497" at bounding box center [400, 456] width 356 height 62
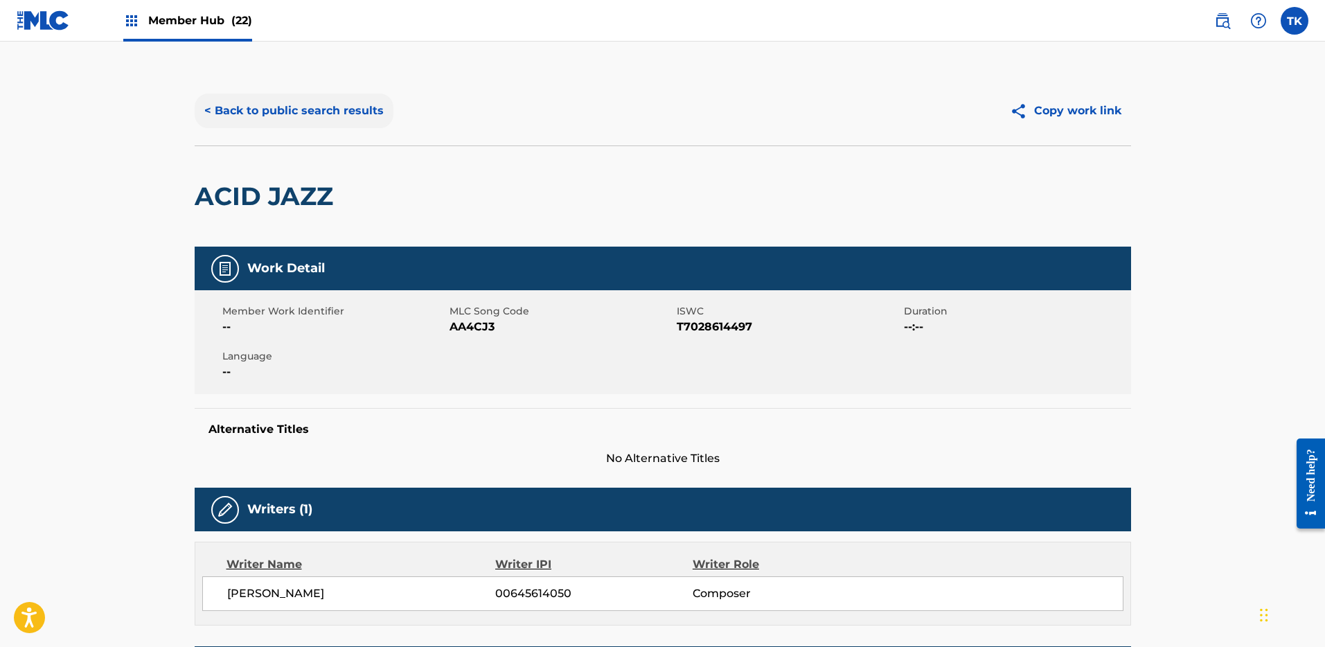
click at [285, 112] on button "< Back to public search results" at bounding box center [294, 111] width 199 height 35
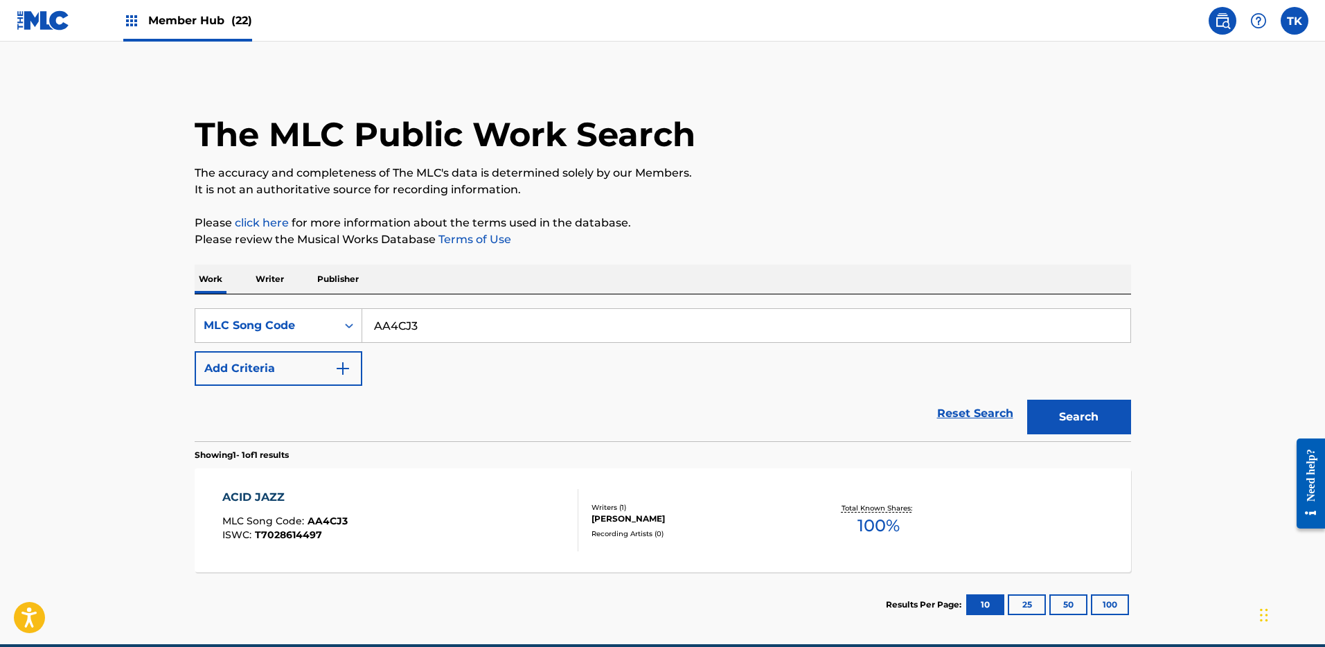
scroll to position [28, 0]
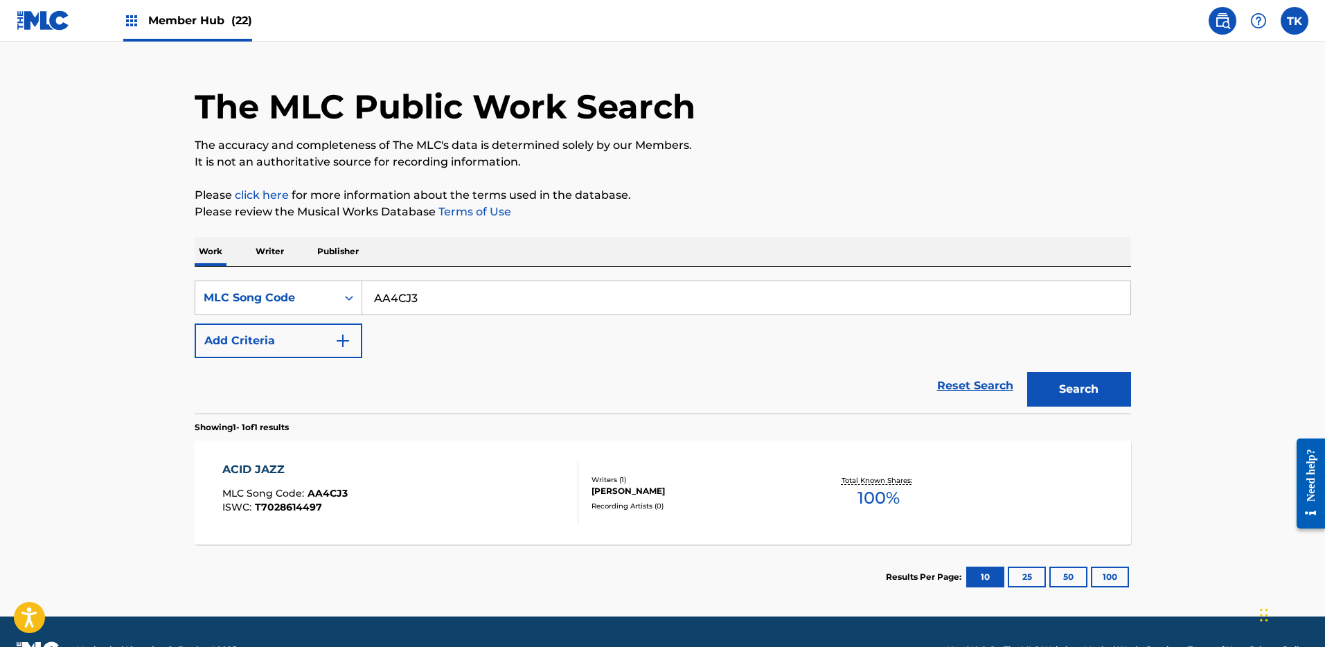
click at [504, 299] on input "AA4CJ3" at bounding box center [746, 297] width 768 height 33
paste input "MUS0000140681"
click at [292, 292] on div "MLC Song Code" at bounding box center [266, 298] width 125 height 17
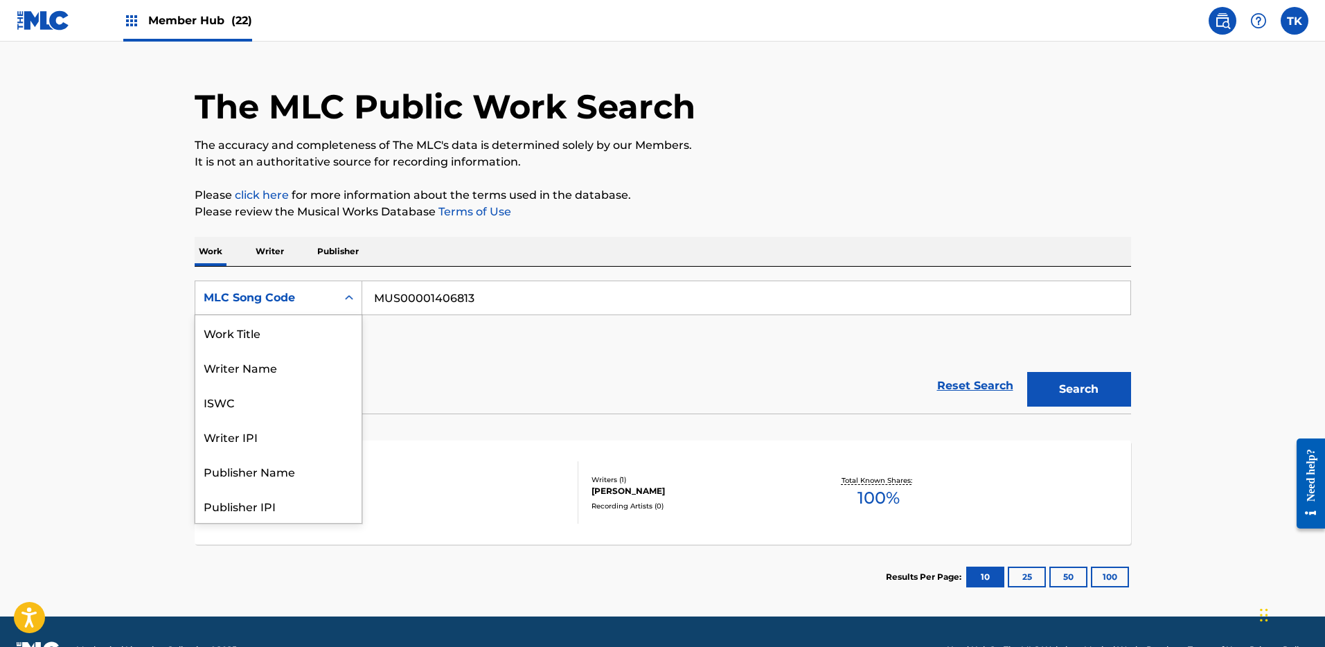
scroll to position [69, 0]
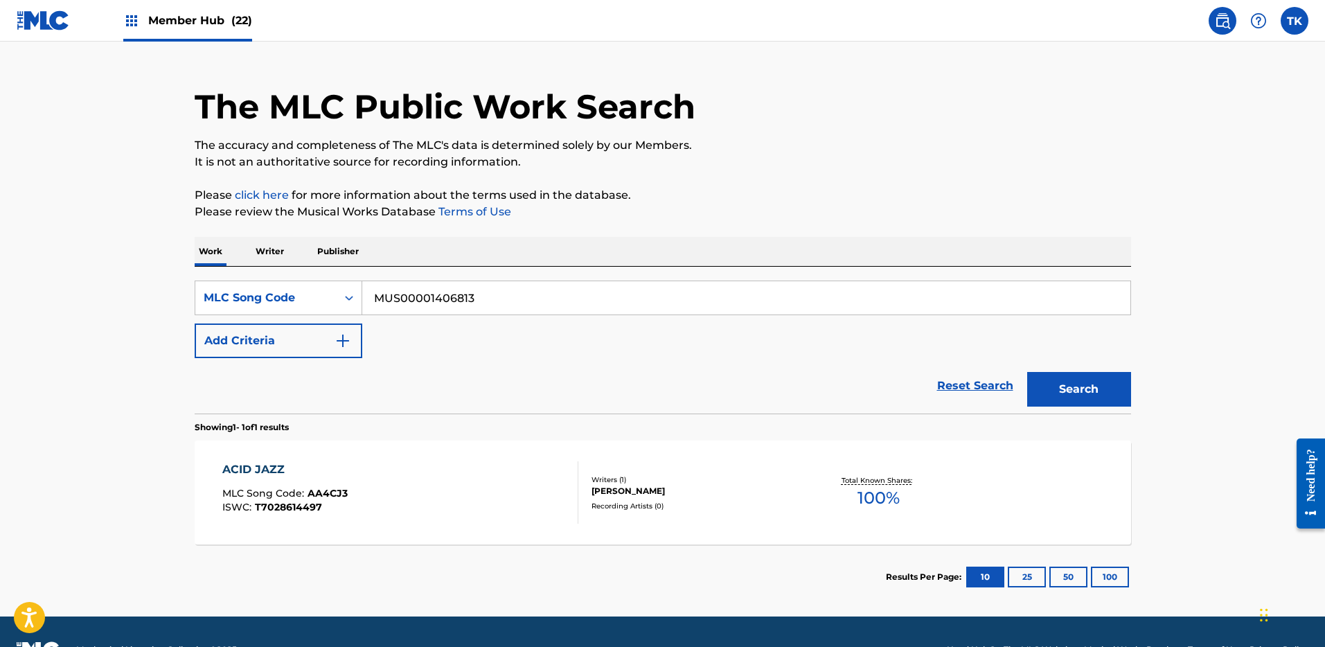
click at [504, 285] on input "MUS00001406813" at bounding box center [746, 297] width 768 height 33
paste input "T9249494631"
type input "T9249494631"
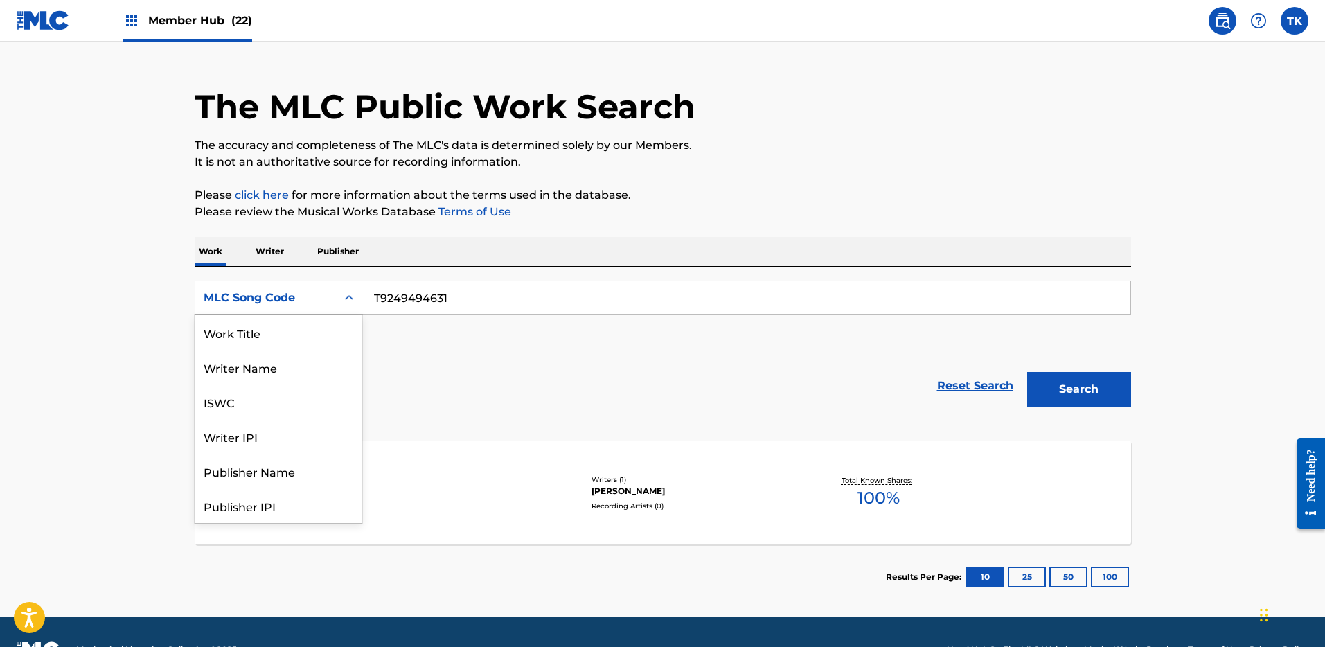
click at [294, 302] on div "MLC Song Code" at bounding box center [266, 298] width 125 height 17
click at [298, 339] on div "ISWC" at bounding box center [278, 332] width 166 height 35
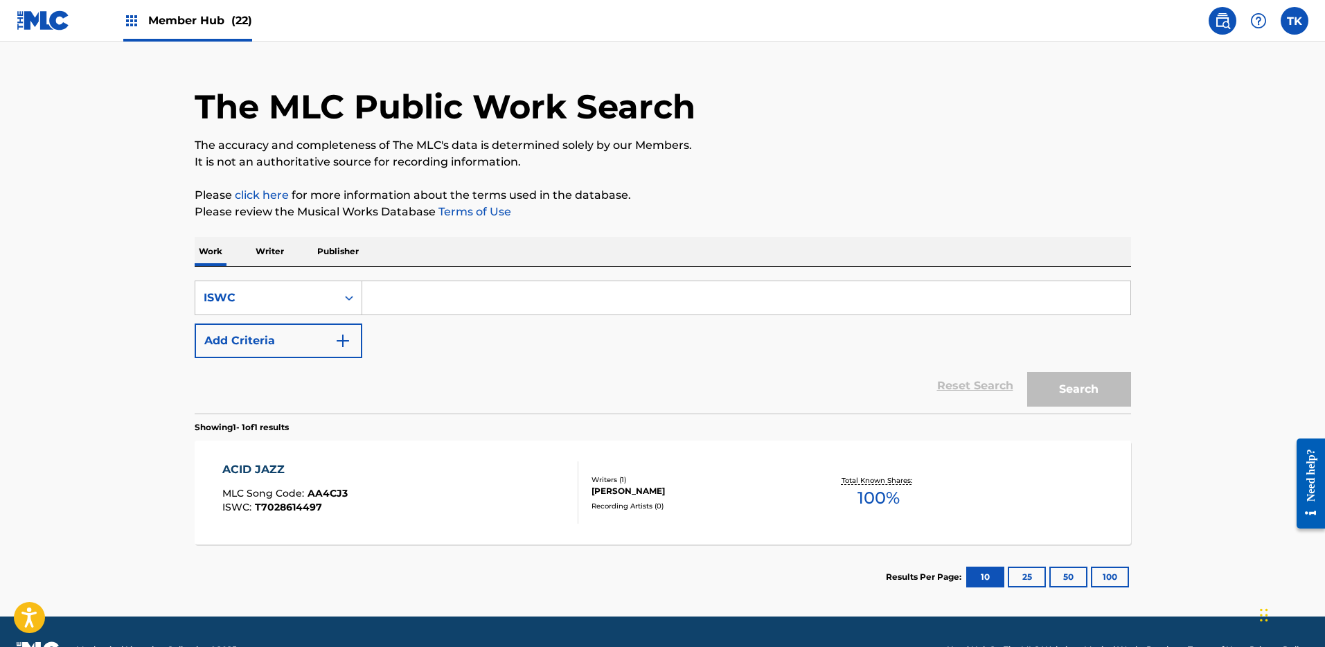
click at [793, 295] on input "Search Form" at bounding box center [746, 297] width 768 height 33
paste input "T9249494631"
type input "T9249494631"
click at [1111, 400] on button "Search" at bounding box center [1079, 389] width 104 height 35
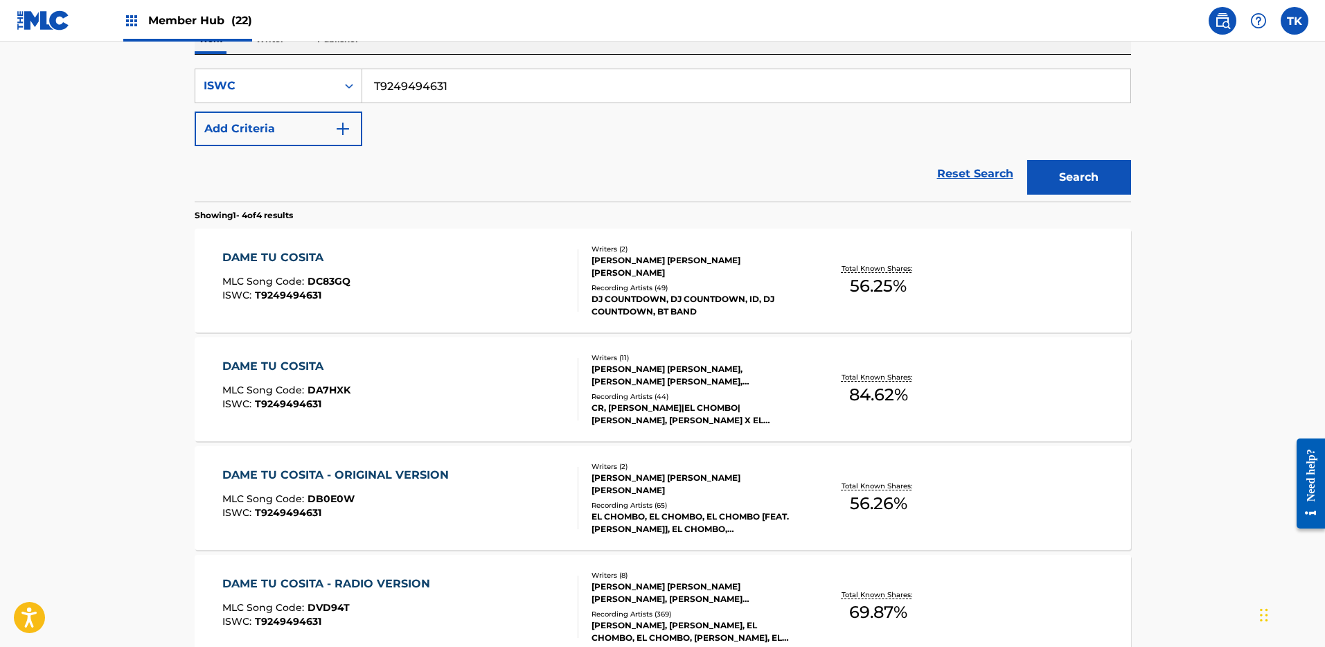
scroll to position [390, 0]
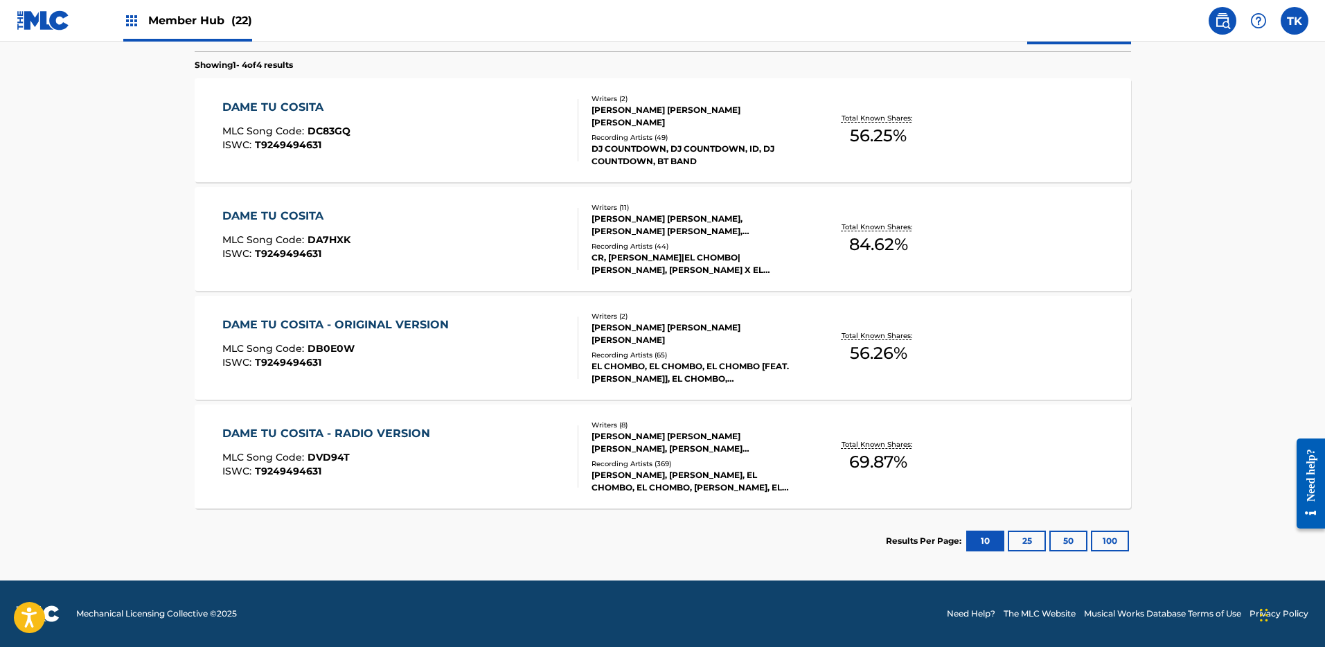
click at [475, 100] on div "DAME TU COSITA MLC Song Code : DC83GQ ISWC : T9249494631" at bounding box center [400, 130] width 356 height 62
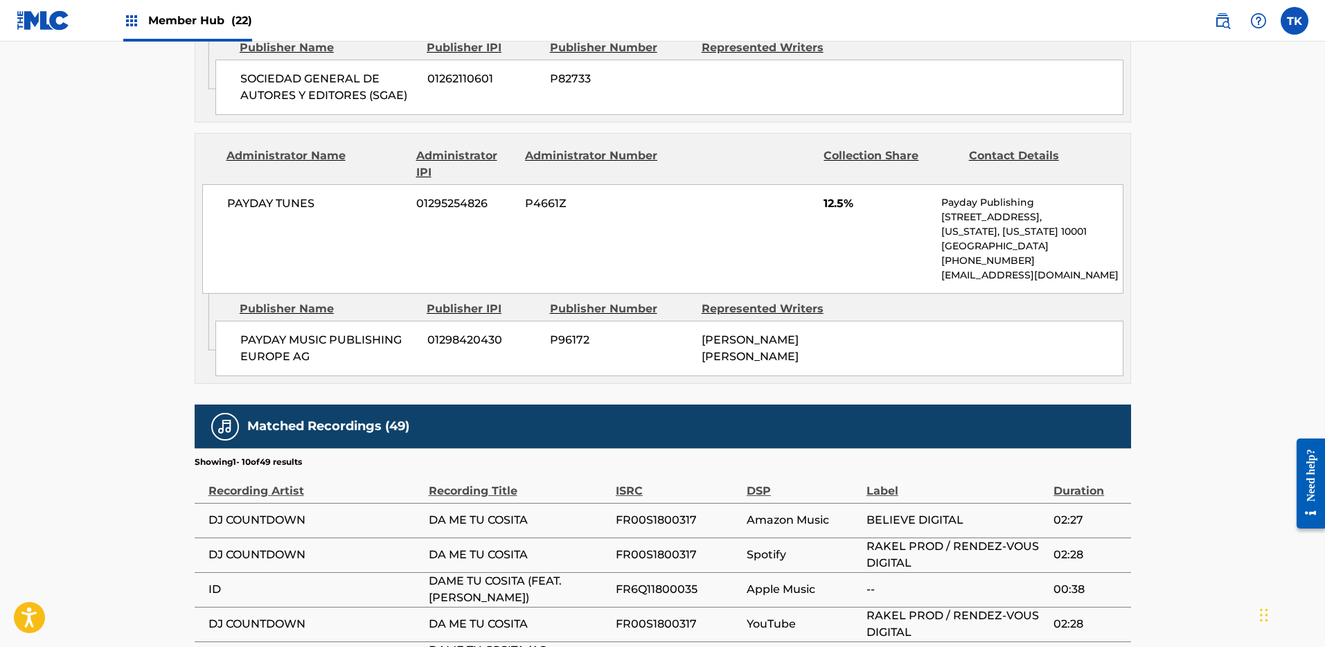
scroll to position [332, 0]
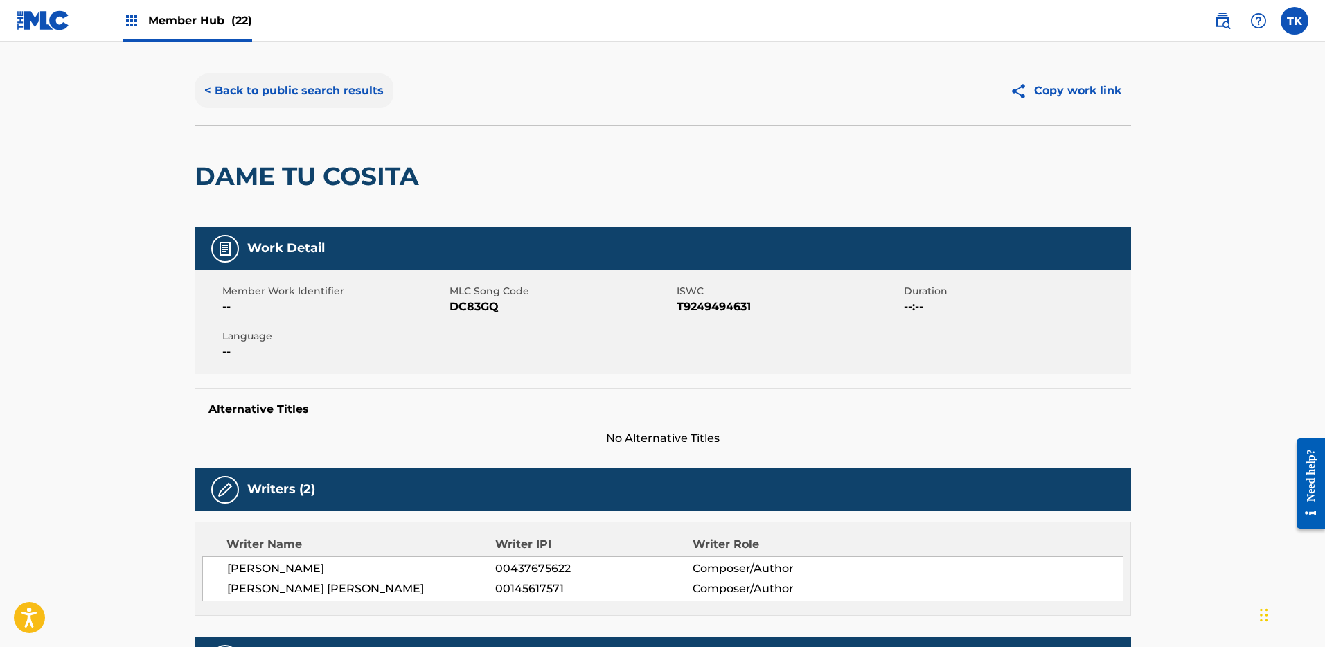
click at [272, 75] on button "< Back to public search results" at bounding box center [294, 90] width 199 height 35
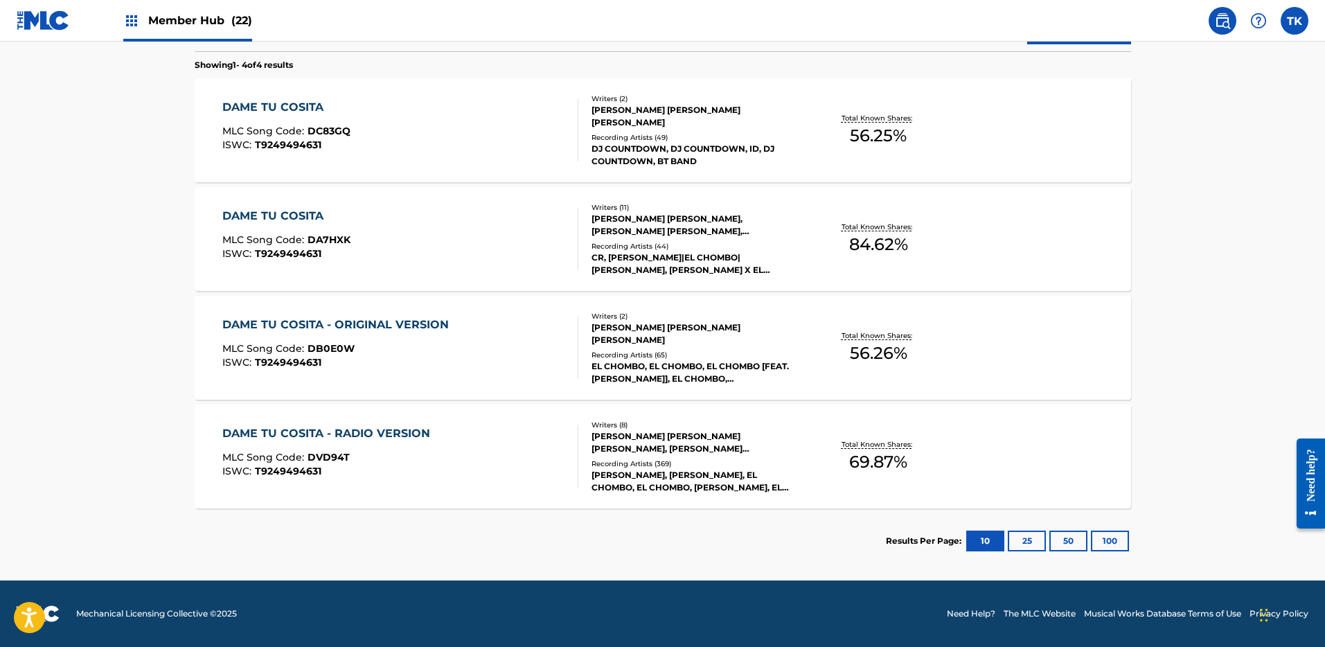
click at [426, 229] on div "DAME TU COSITA MLC Song Code : DA7HXK ISWC : T9249494631" at bounding box center [400, 239] width 356 height 62
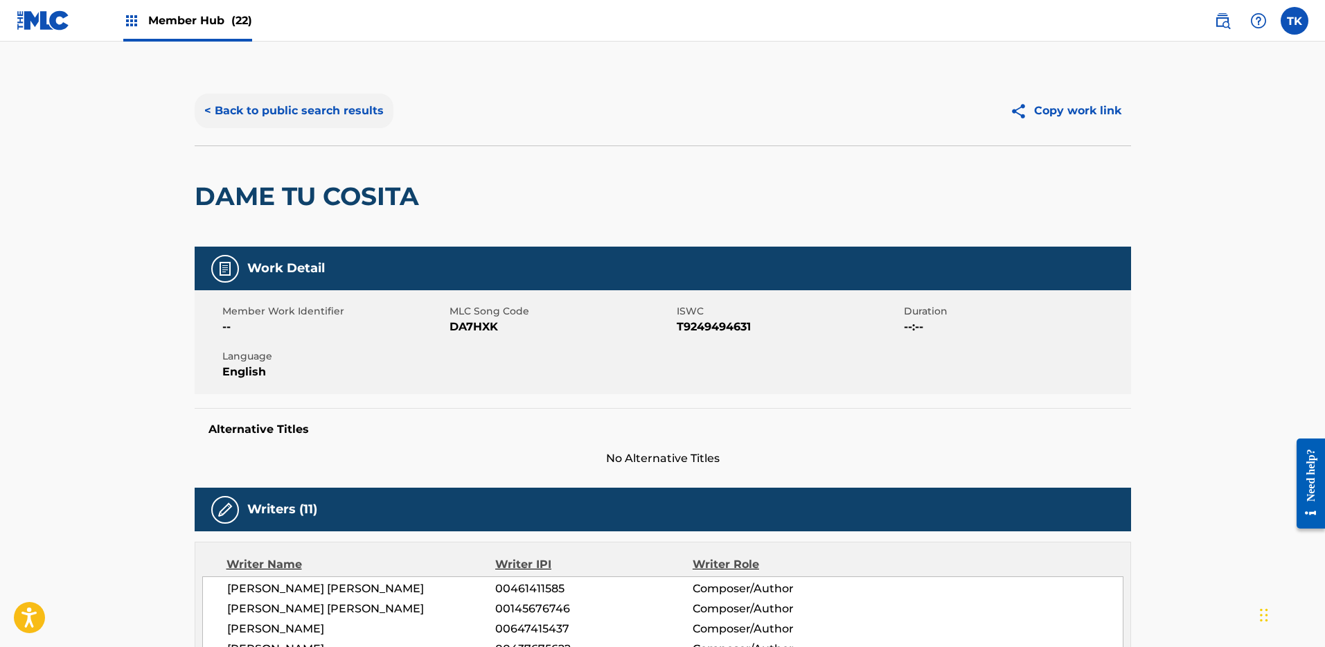
click at [313, 94] on button "< Back to public search results" at bounding box center [294, 111] width 199 height 35
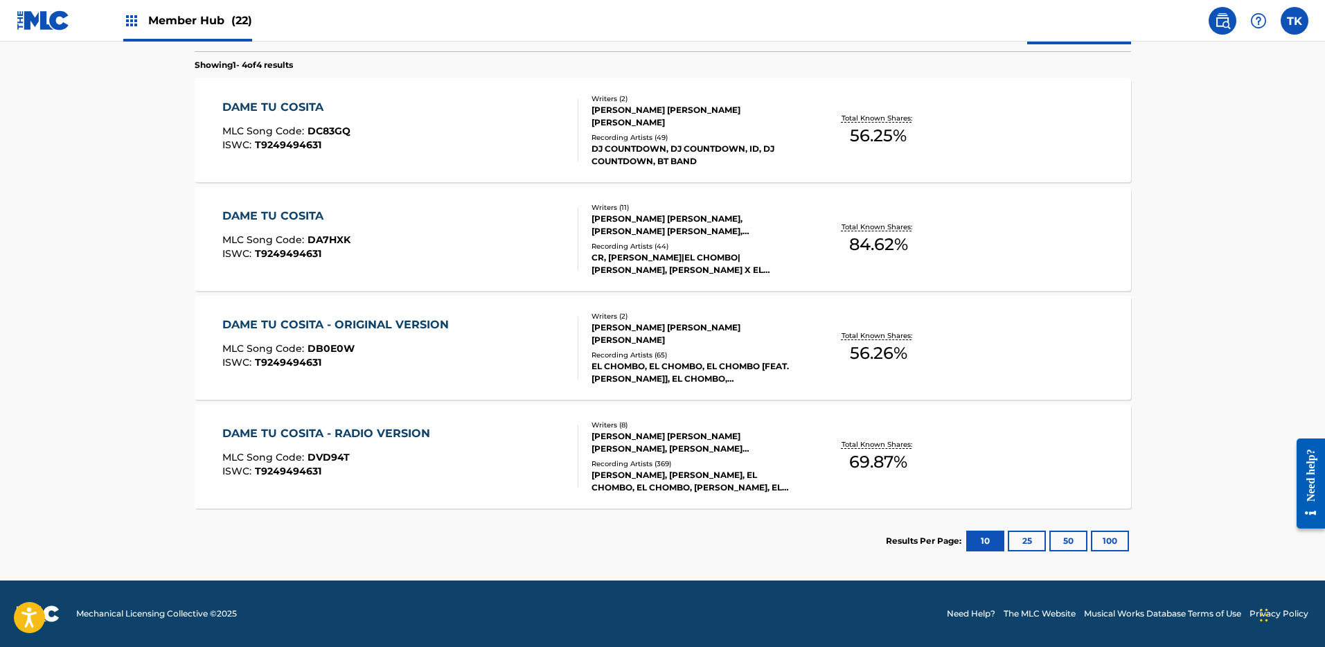
click at [498, 351] on div "DAME TU COSITA - ORIGINAL VERSION MLC Song Code : DB0E0W ISWC : T9249494631" at bounding box center [400, 348] width 356 height 62
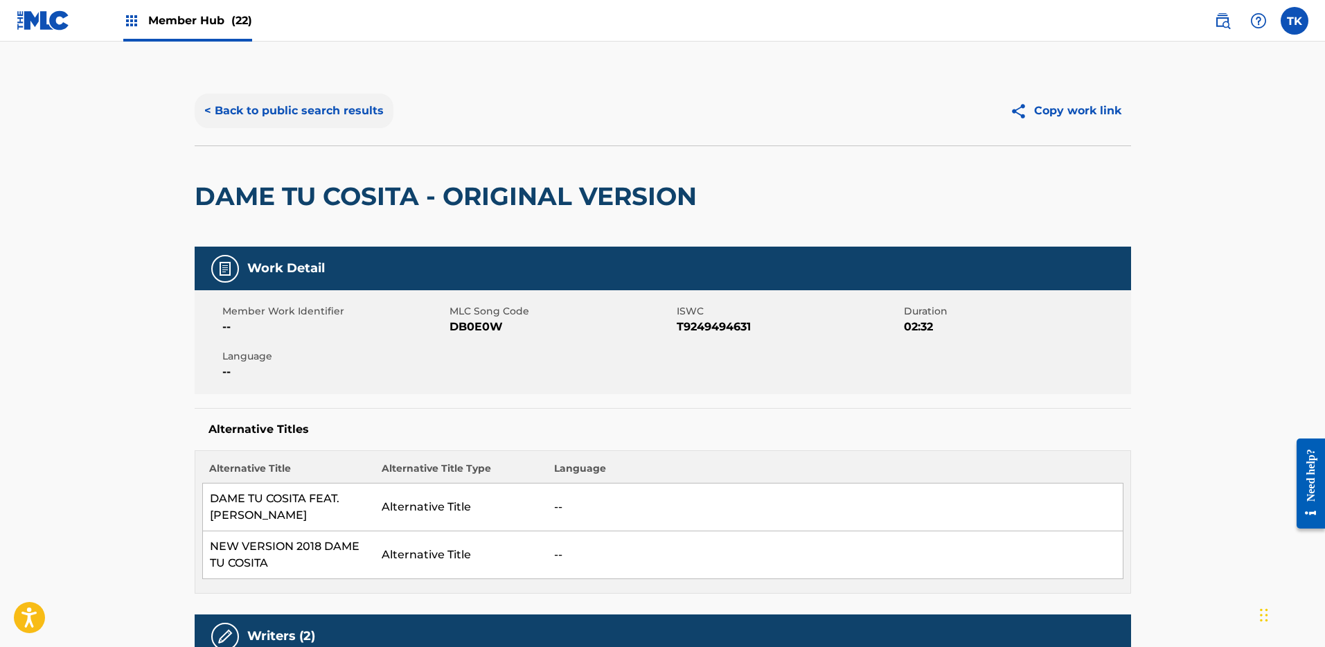
click at [332, 116] on button "< Back to public search results" at bounding box center [294, 111] width 199 height 35
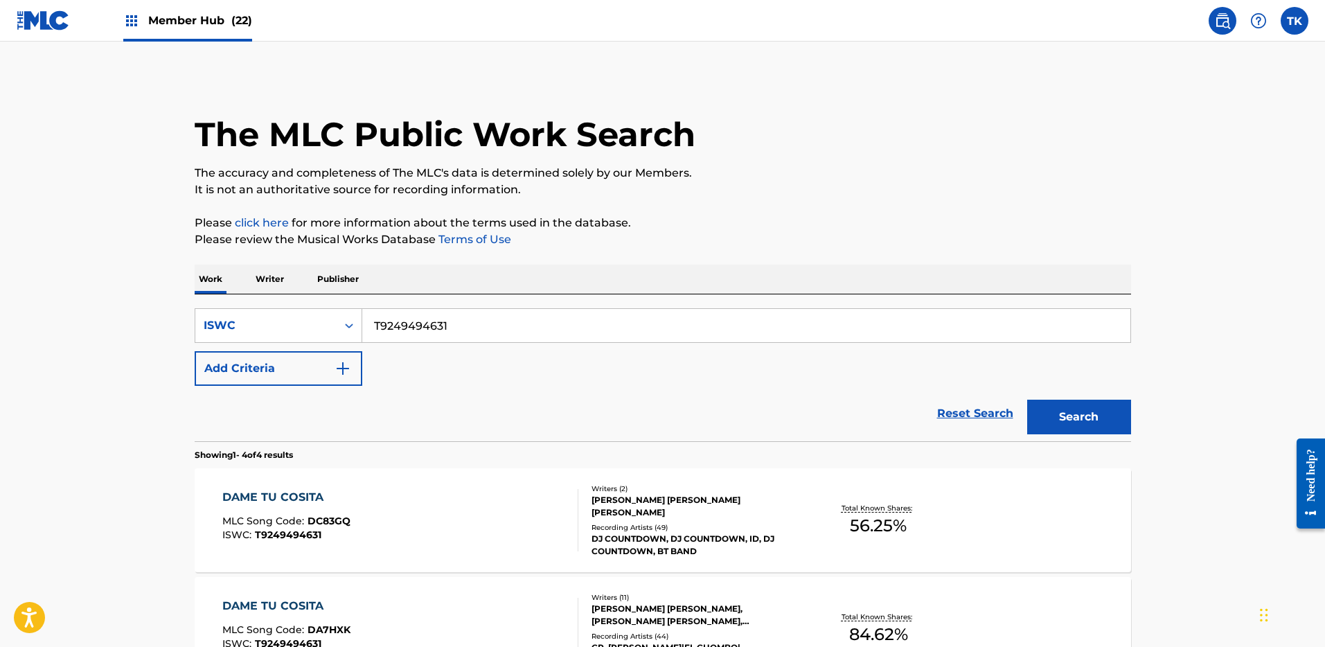
click at [471, 312] on input "T9249494631" at bounding box center [746, 325] width 768 height 33
paste input "DA8JTH"
type input "DA8JTH"
click at [326, 324] on div "ISWC" at bounding box center [265, 325] width 141 height 26
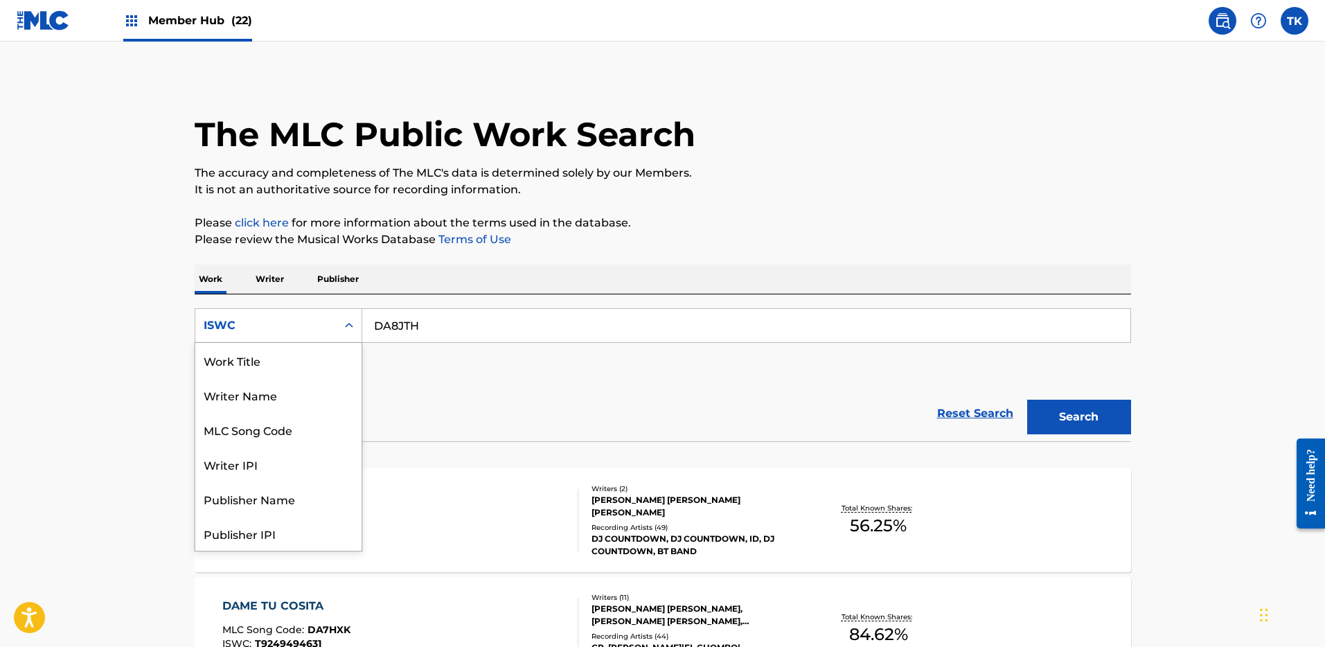
scroll to position [69, 0]
click at [308, 361] on div "MLC Song Code" at bounding box center [278, 360] width 166 height 35
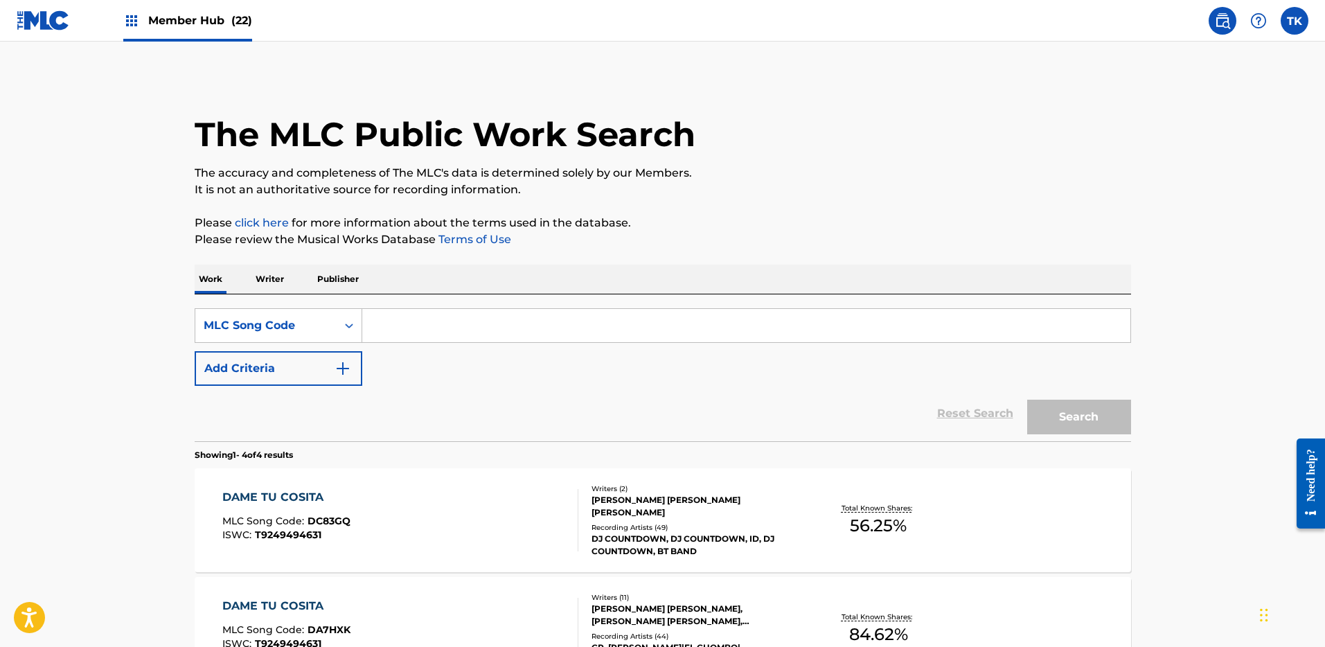
drag, startPoint x: 1048, startPoint y: 326, endPoint x: 1073, endPoint y: 378, distance: 58.3
click at [1050, 328] on input "Search Form" at bounding box center [746, 325] width 768 height 33
paste input "DA8JTH"
type input "DA8JTH"
click at [1080, 408] on button "Search" at bounding box center [1079, 417] width 104 height 35
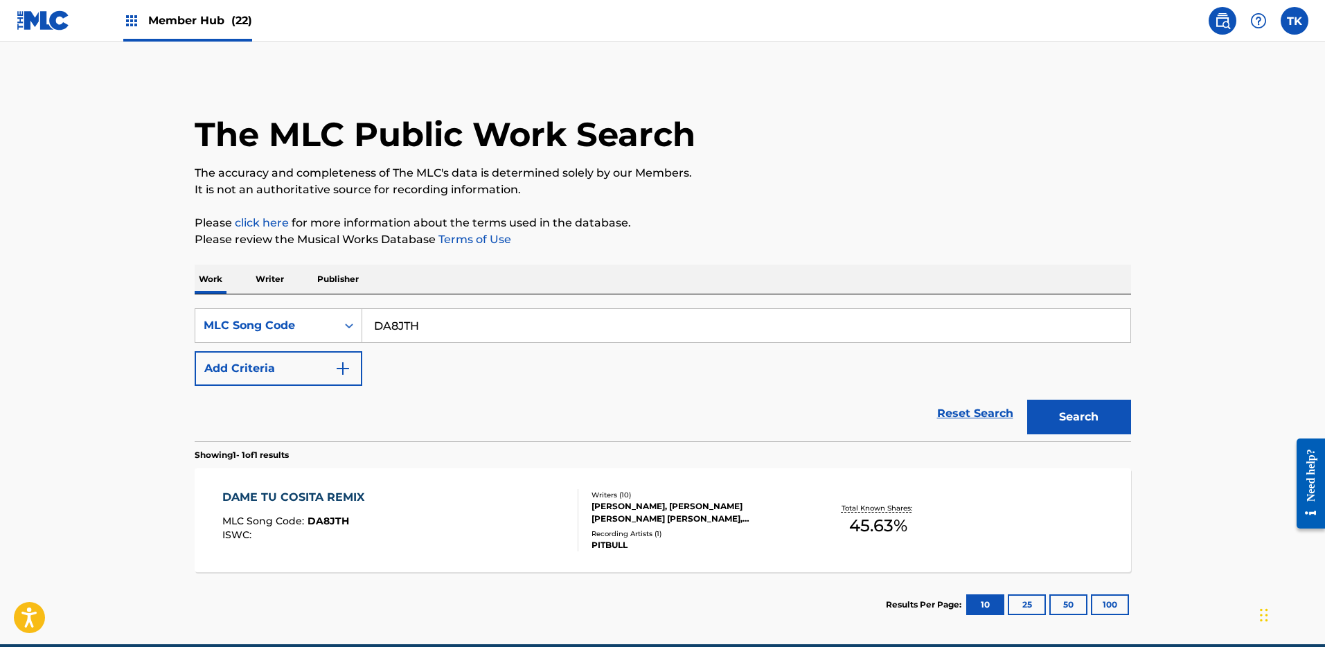
scroll to position [64, 0]
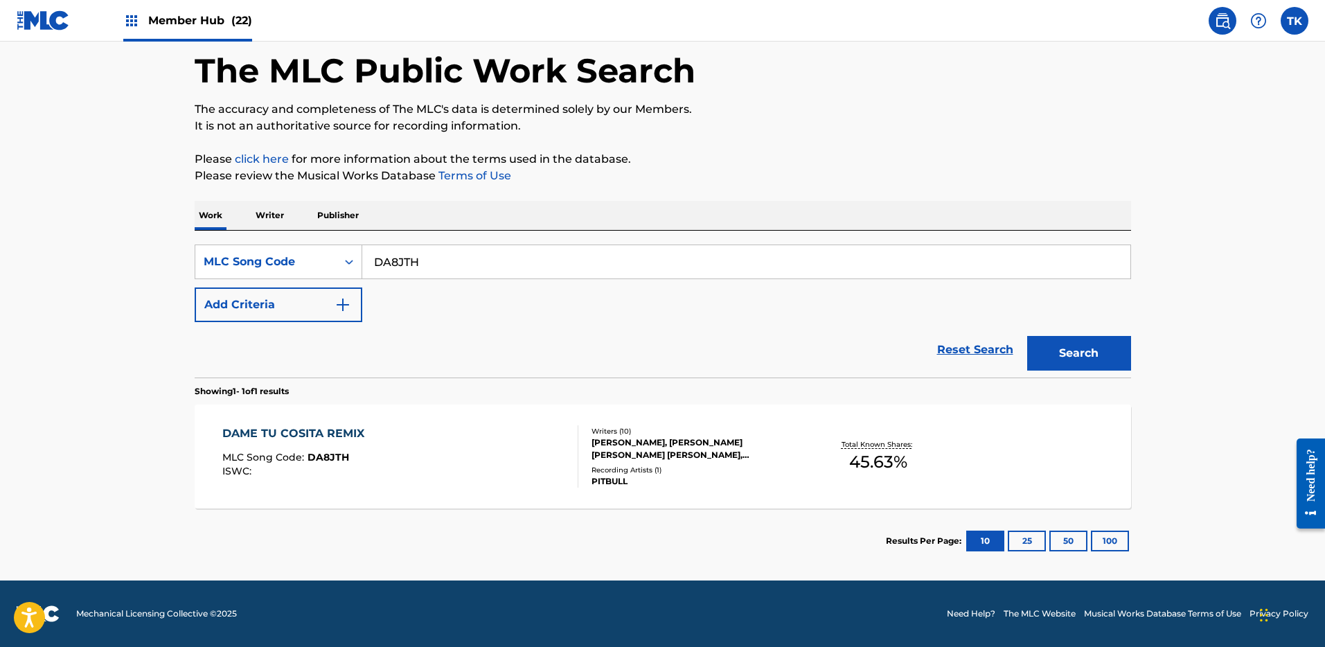
click at [493, 441] on div "DAME TU COSITA REMIX MLC Song Code : DA8JTH ISWC :" at bounding box center [400, 456] width 356 height 62
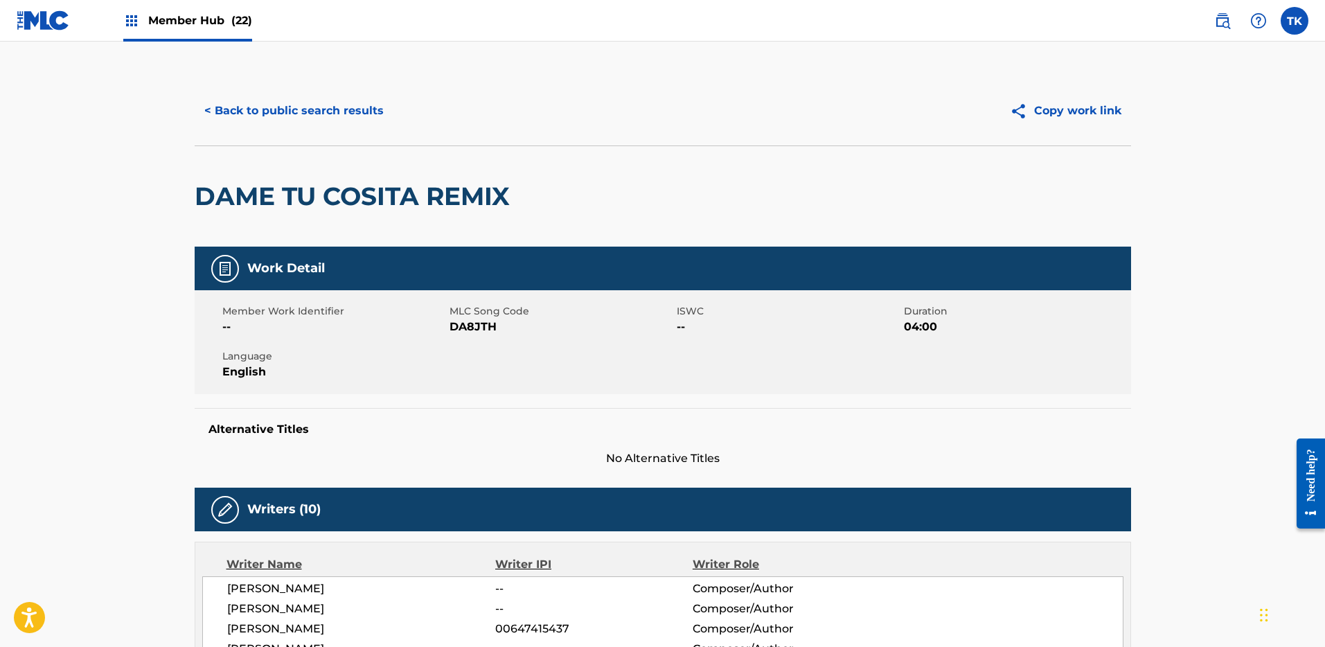
click at [166, 17] on span "Member Hub (22)" at bounding box center [200, 20] width 104 height 16
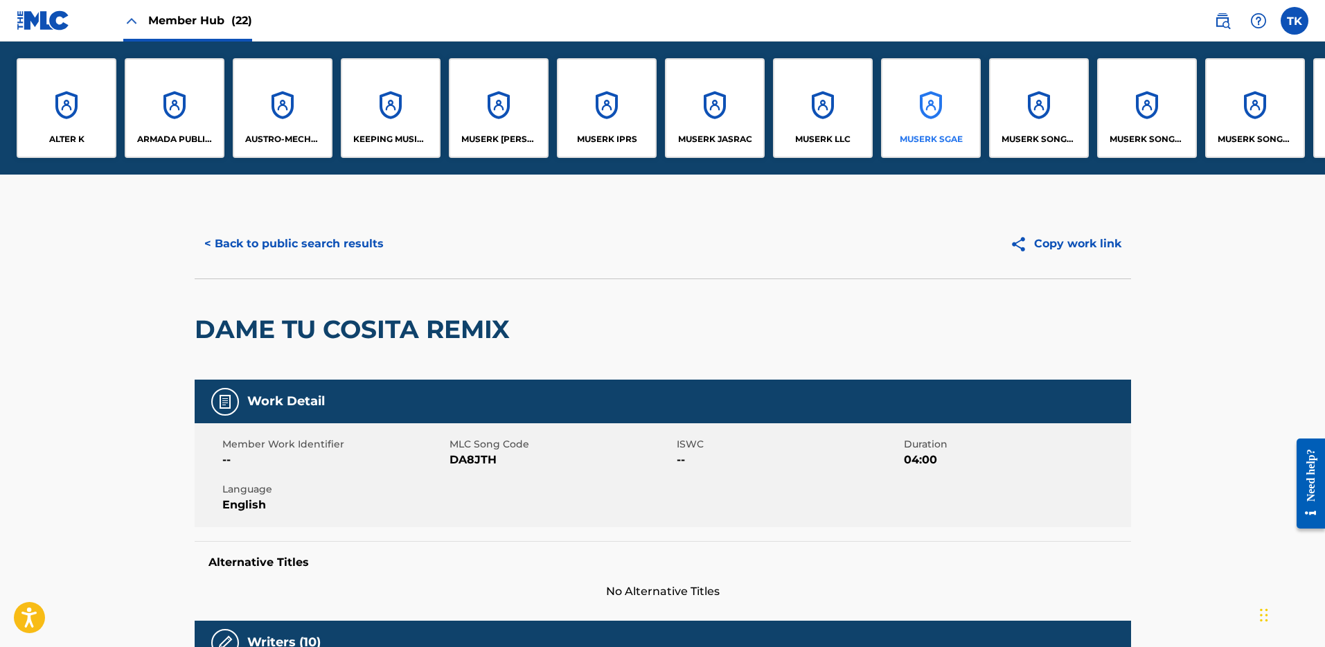
click at [892, 107] on div "MUSERK SGAE" at bounding box center [931, 108] width 100 height 100
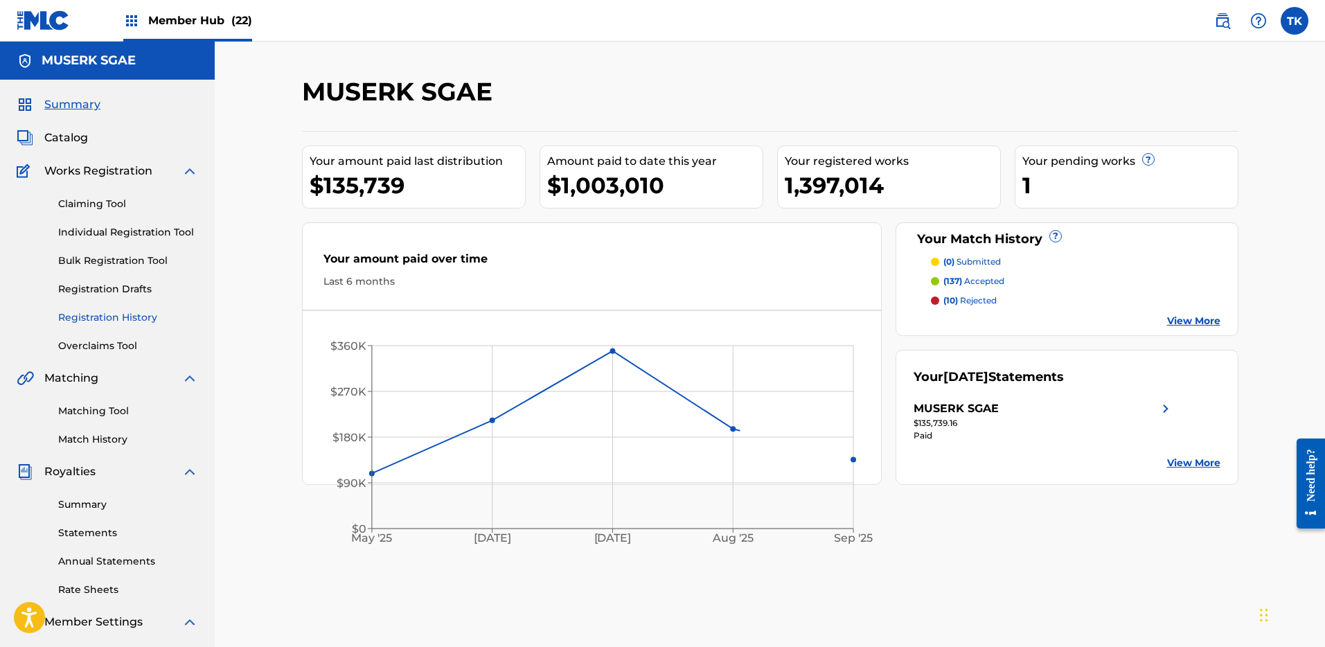
click at [125, 321] on link "Registration History" at bounding box center [128, 317] width 140 height 15
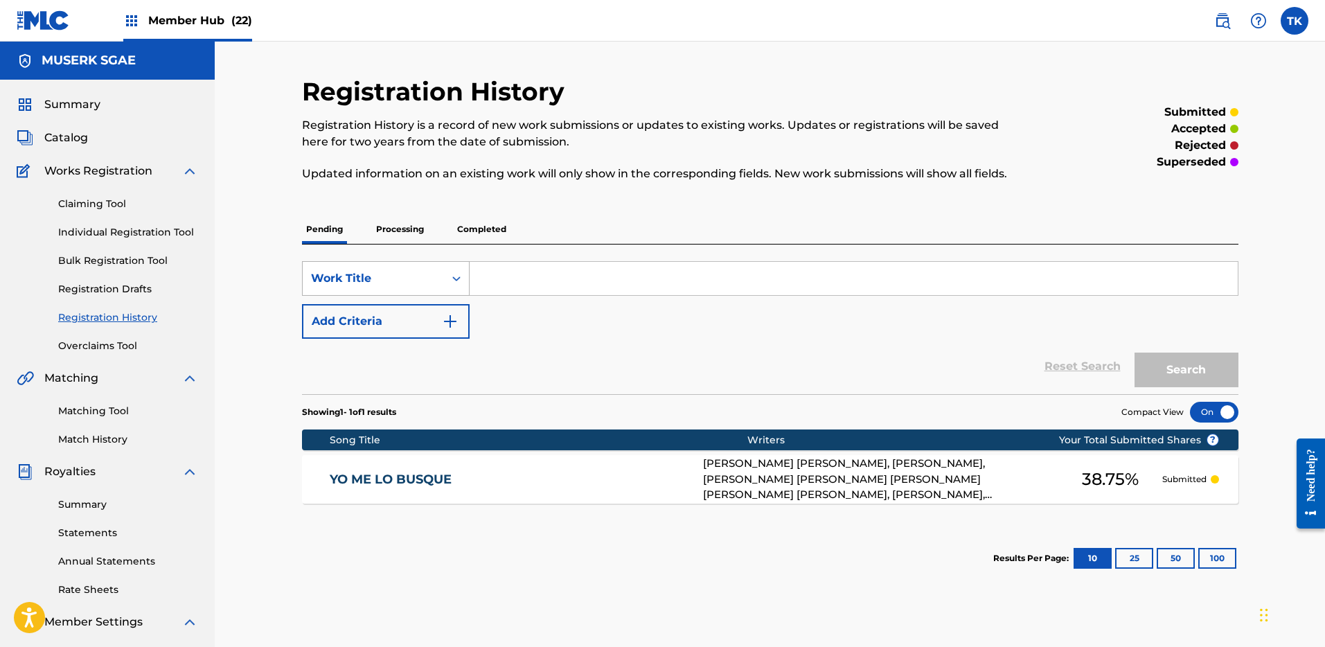
click at [389, 279] on div "Work Title" at bounding box center [373, 278] width 125 height 17
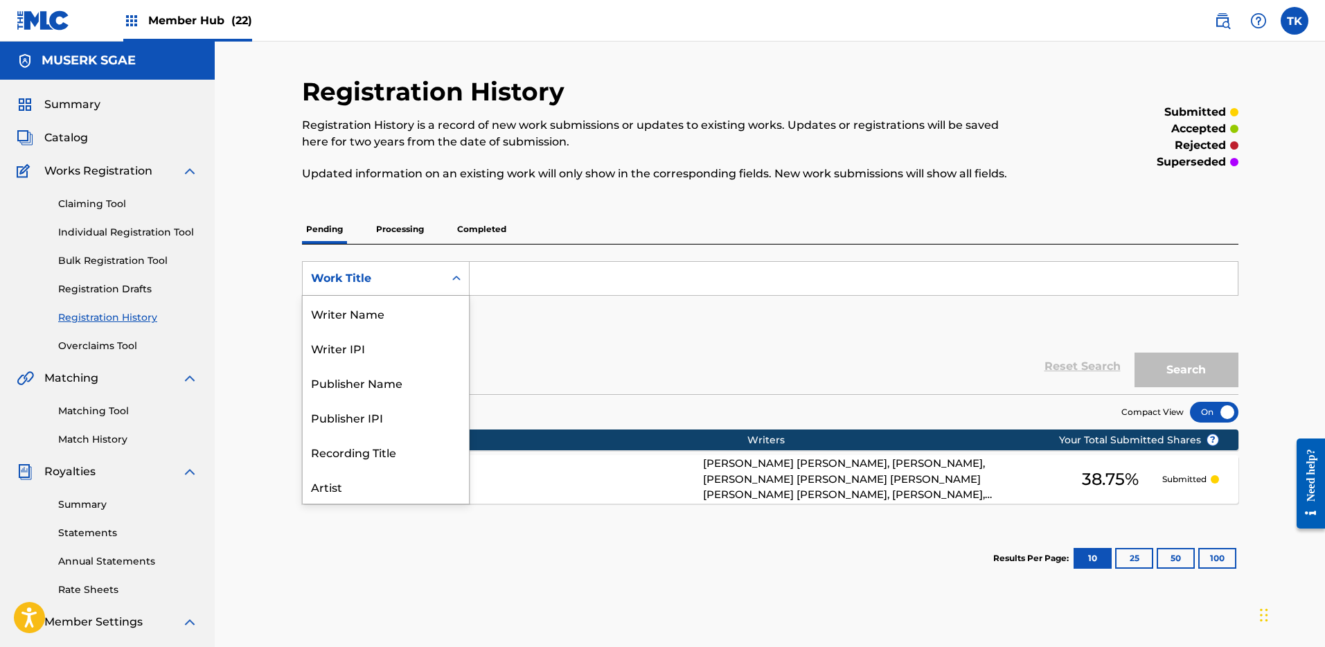
click at [400, 227] on p "Processing" at bounding box center [400, 229] width 56 height 29
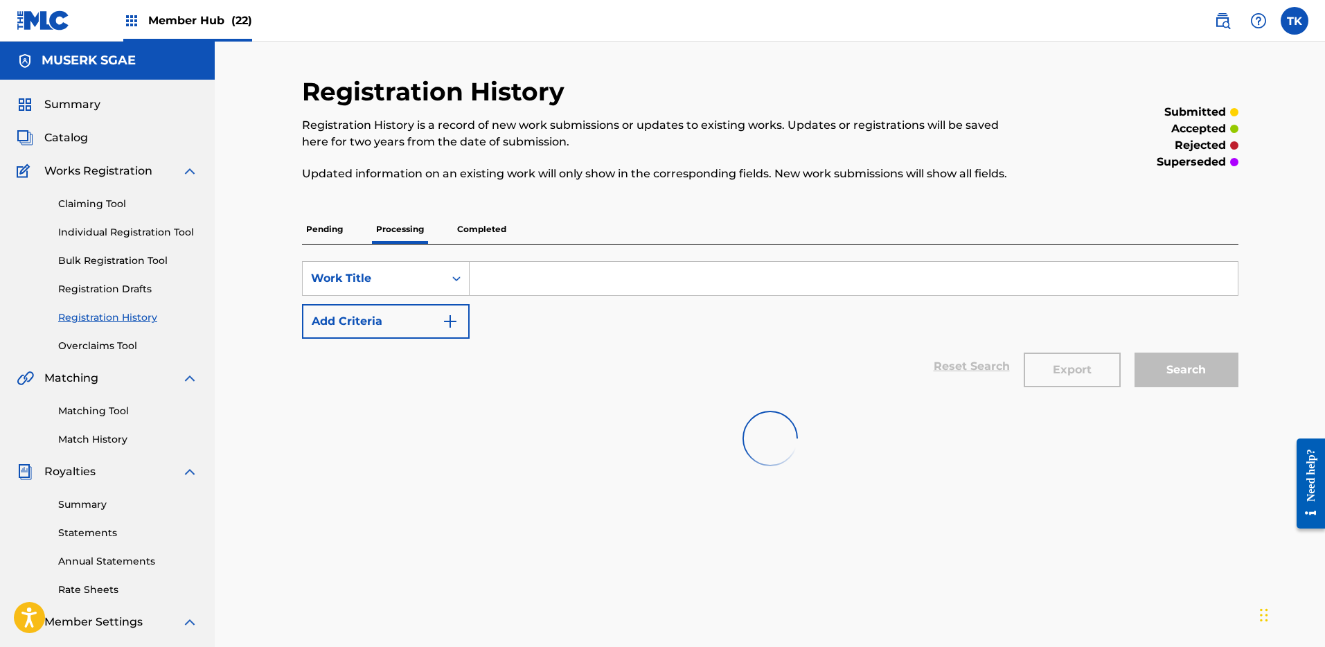
click at [519, 287] on input "Search Form" at bounding box center [854, 278] width 768 height 33
click at [411, 280] on div "Work Title" at bounding box center [373, 278] width 125 height 17
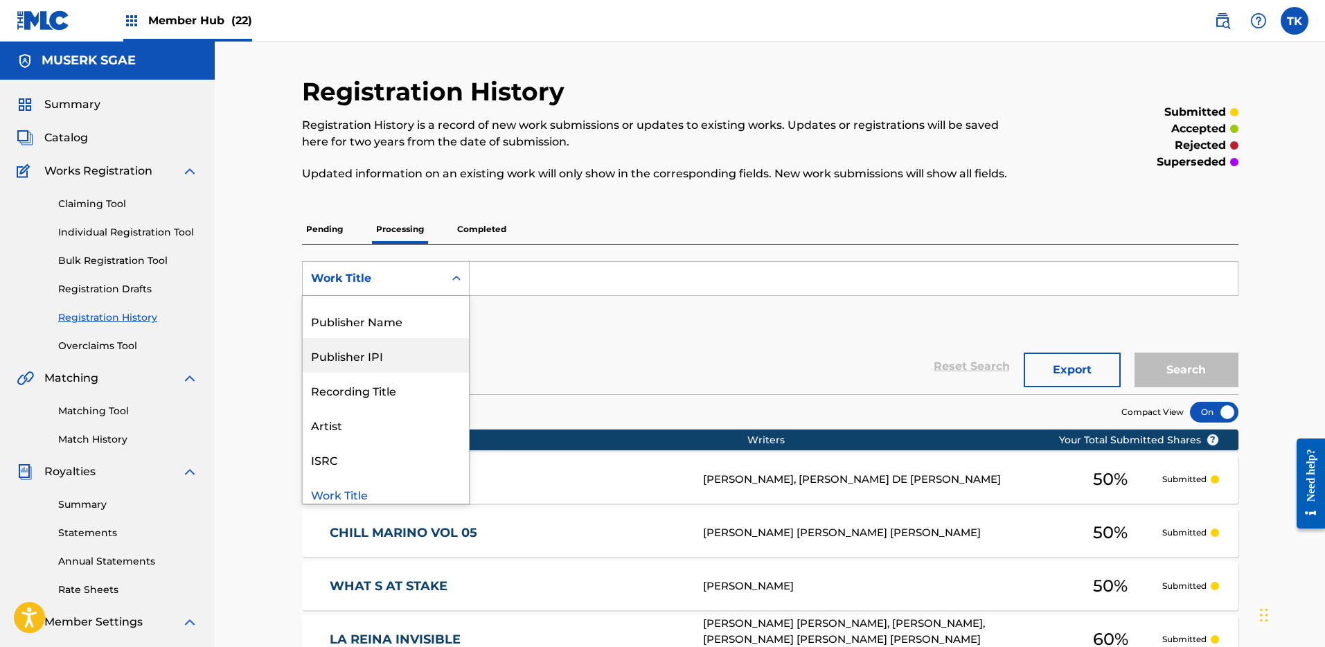
scroll to position [69, 0]
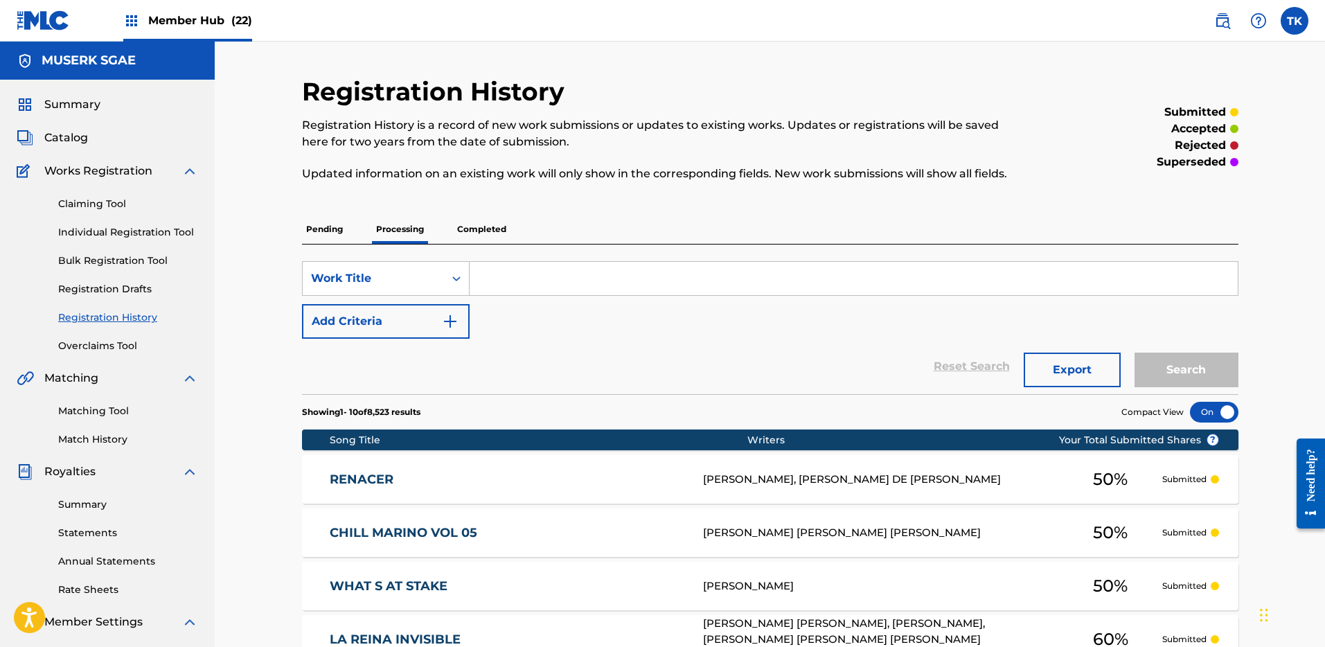
click at [567, 354] on div "Reset Search Export Search" at bounding box center [770, 366] width 937 height 55
click at [478, 227] on p "Completed" at bounding box center [481, 229] width 57 height 29
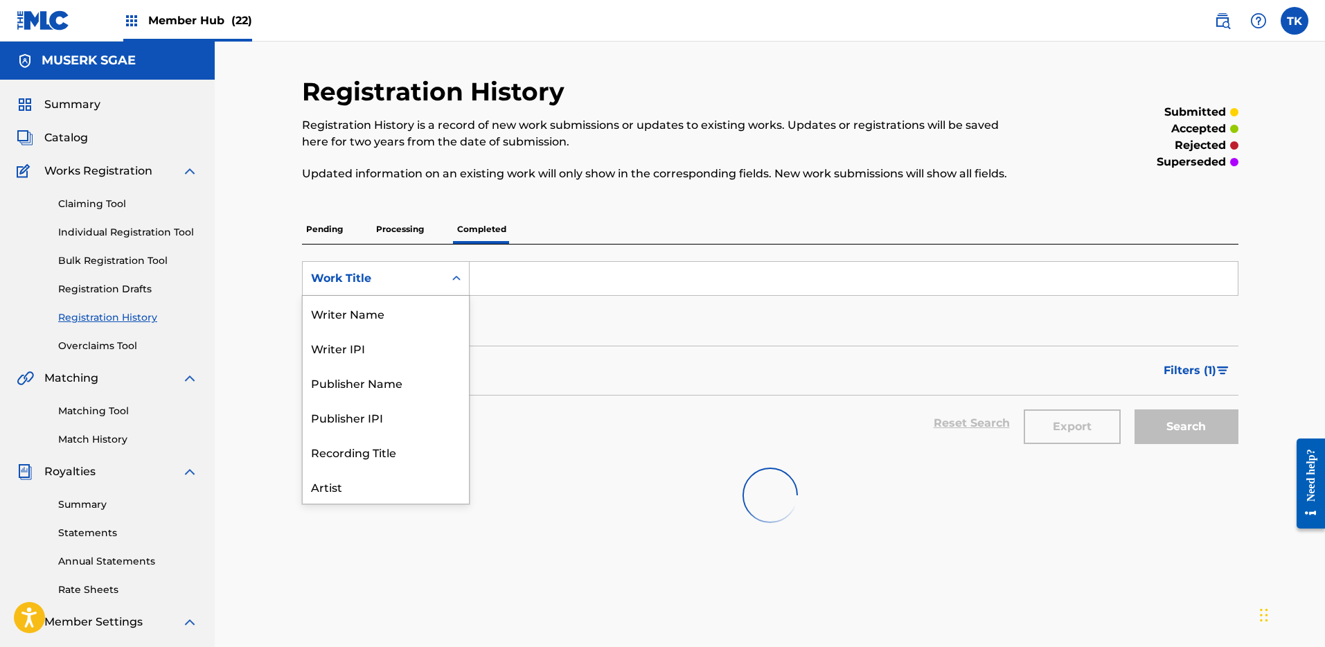
click at [384, 275] on div "Work Title" at bounding box center [373, 278] width 125 height 17
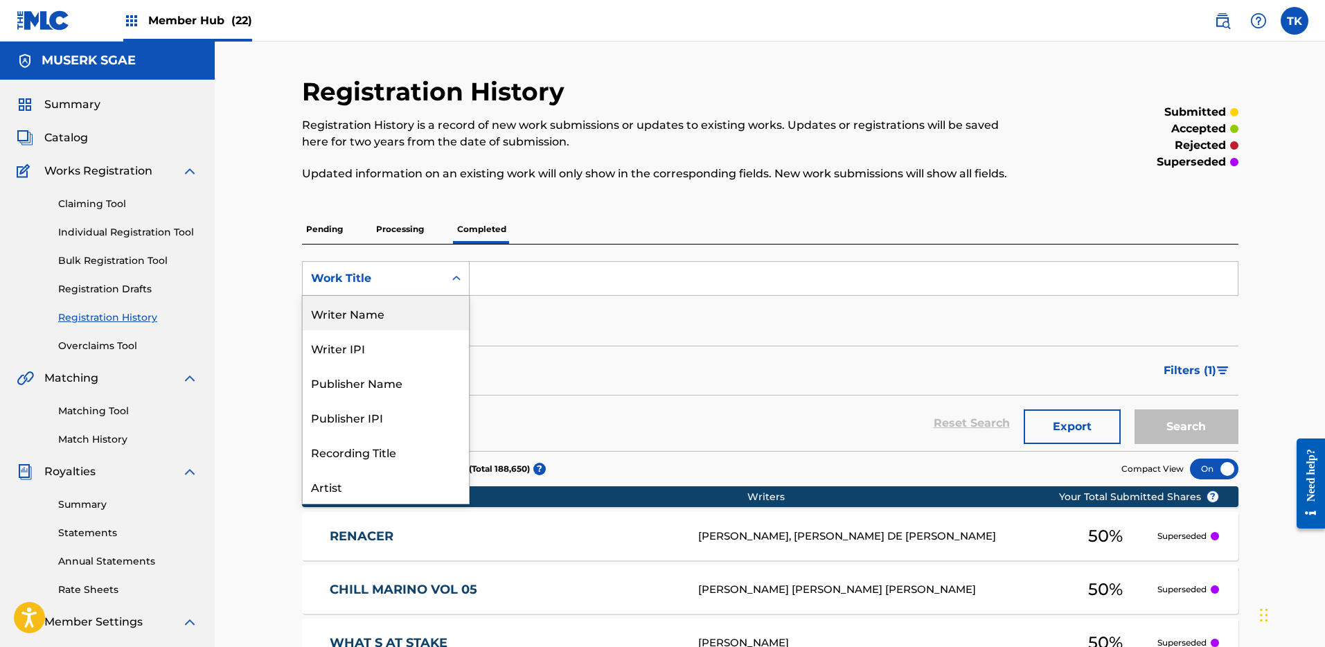
drag, startPoint x: 278, startPoint y: 330, endPoint x: 274, endPoint y: 319, distance: 12.5
click at [278, 331] on div "Registration History Registration History is a record of new work submissions o…" at bounding box center [770, 588] width 1110 height 1092
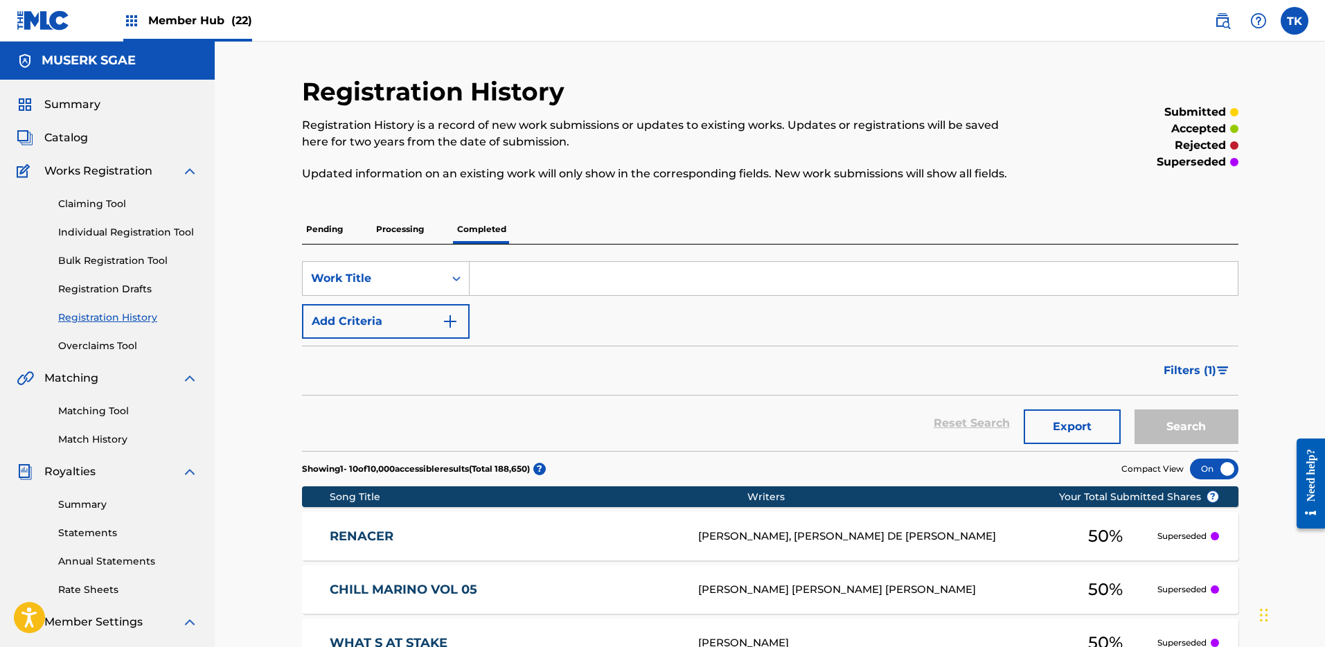
click at [554, 292] on input "Search Form" at bounding box center [854, 278] width 768 height 33
click at [402, 241] on p "Processing" at bounding box center [400, 229] width 56 height 29
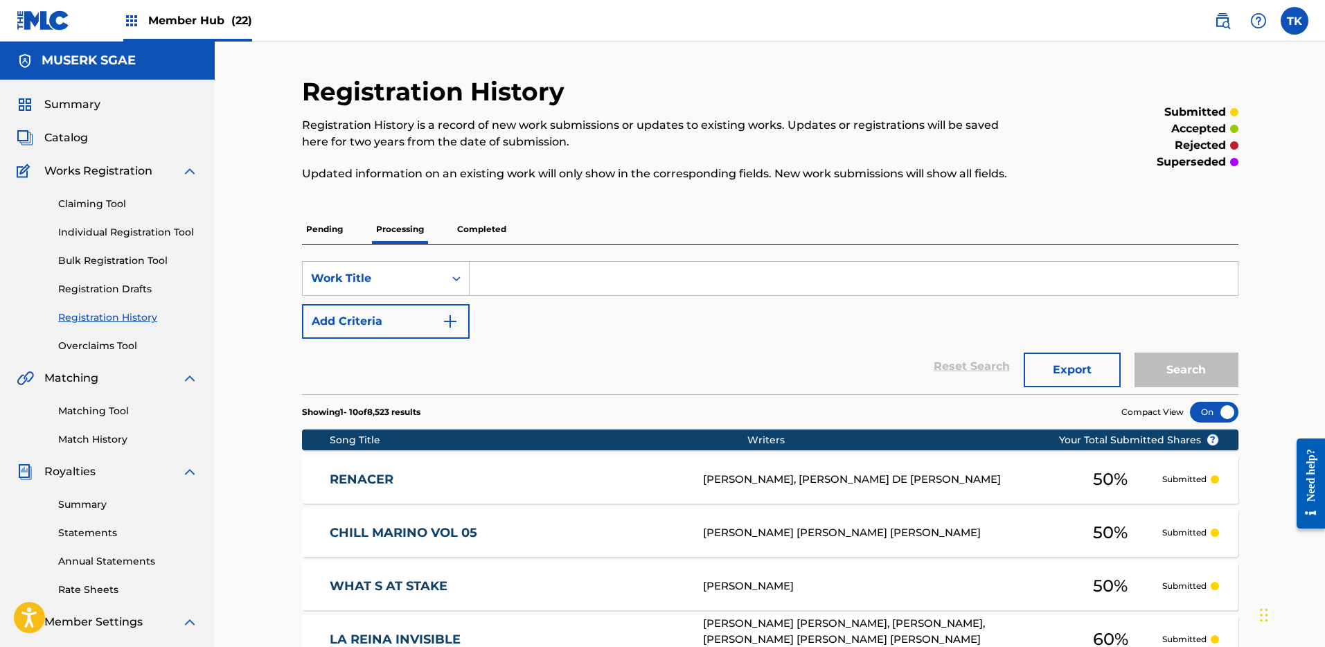
click at [551, 283] on input "Search Form" at bounding box center [854, 278] width 768 height 33
paste input "DAME TU COSITA"
type input "DAME TU COSITA"
click at [1174, 373] on button "Search" at bounding box center [1187, 370] width 104 height 35
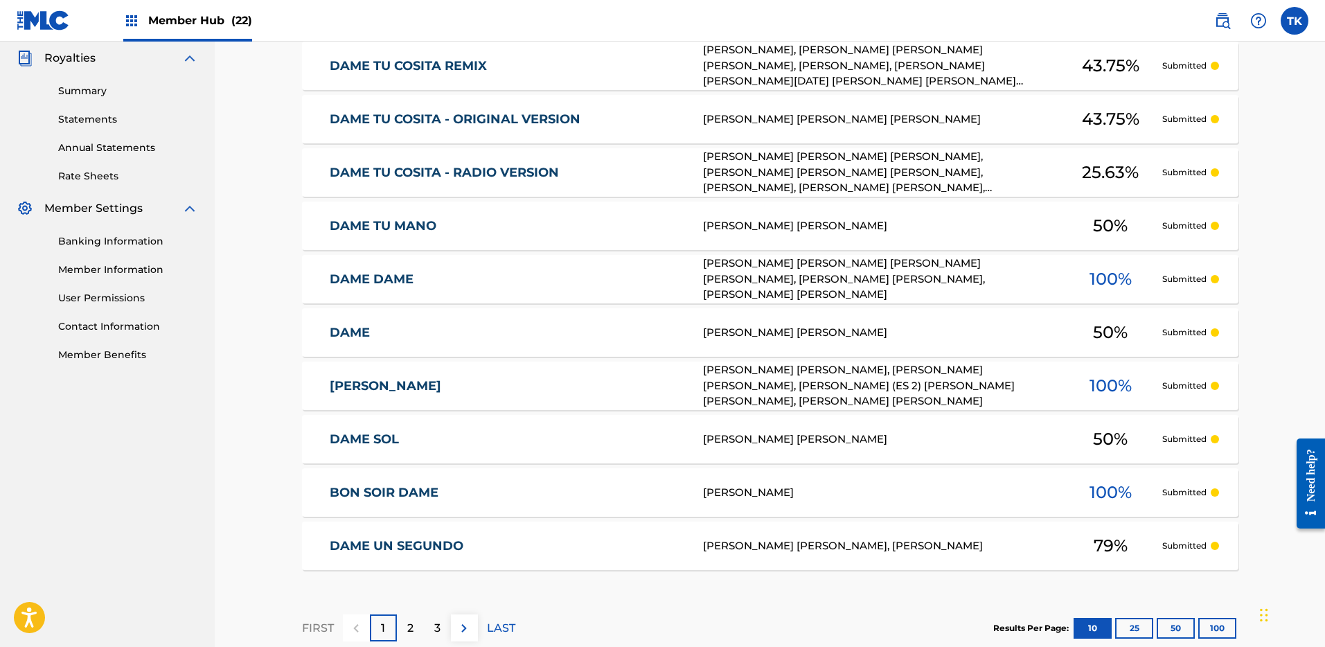
scroll to position [272, 0]
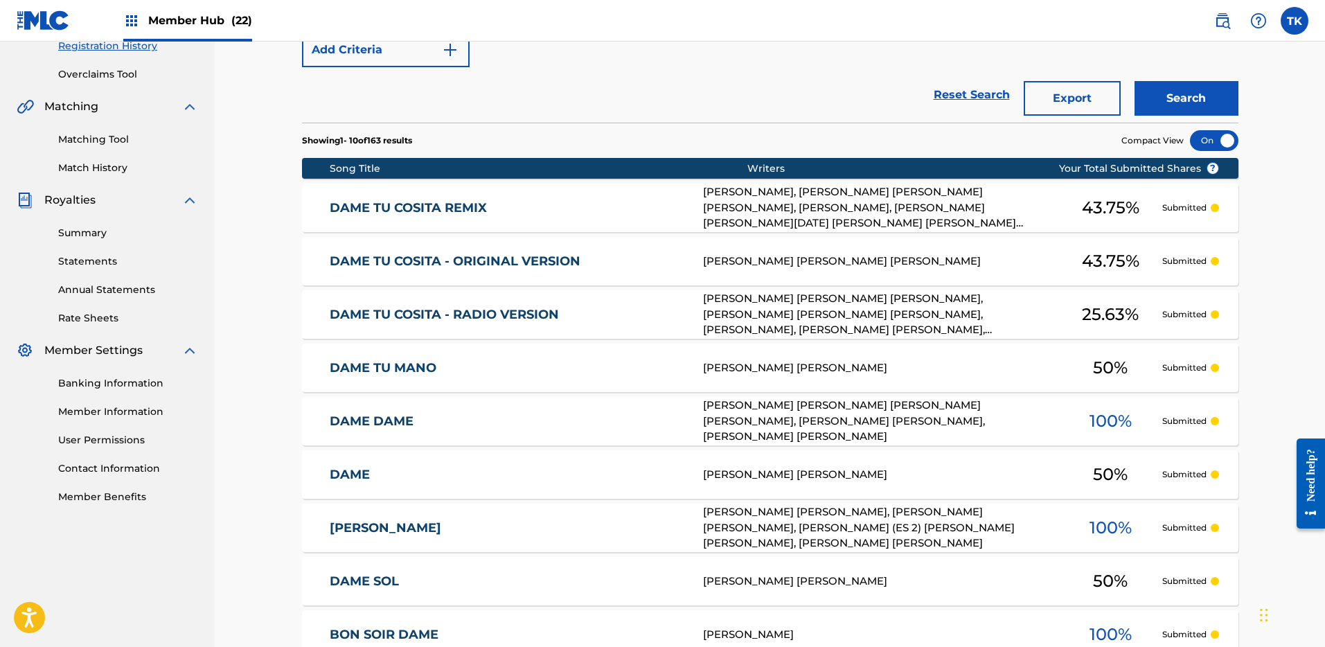
click at [1207, 21] on div "TK TK [PERSON_NAME]-Lindsey [EMAIL_ADDRESS][DOMAIN_NAME] Notification Preferenc…" at bounding box center [1255, 21] width 108 height 28
click at [1218, 20] on img at bounding box center [1222, 20] width 17 height 17
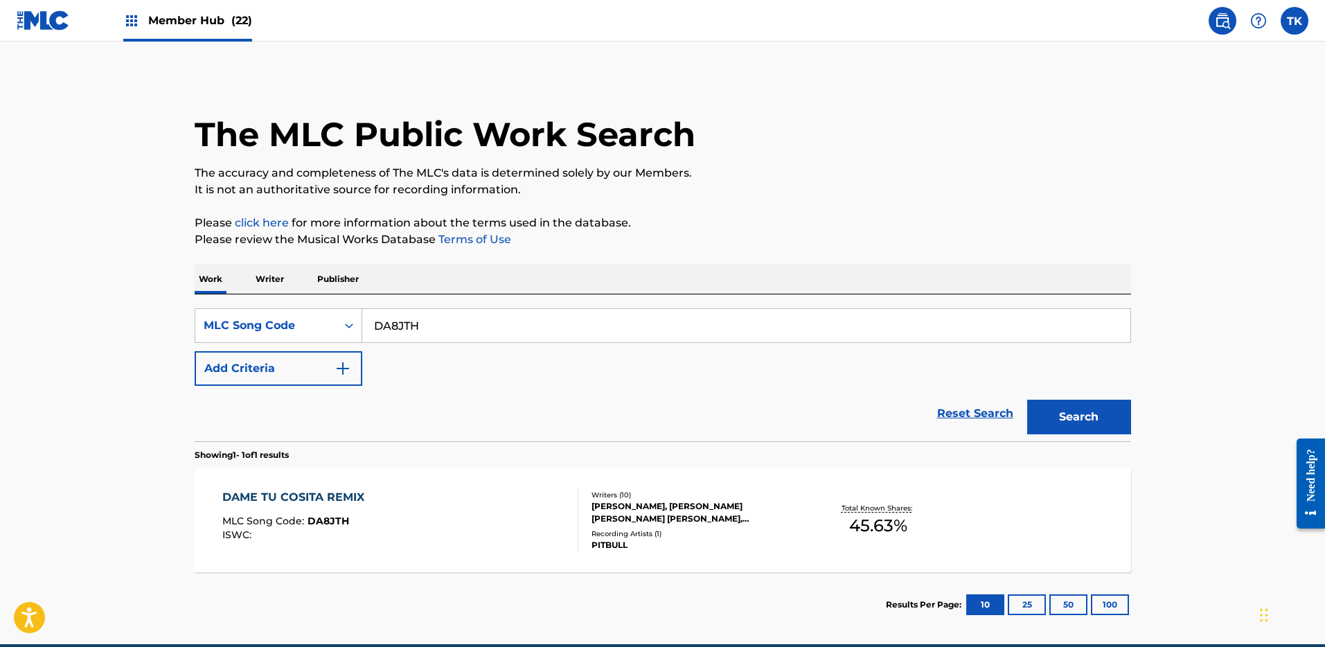
click at [448, 327] on input "DA8JTH" at bounding box center [746, 325] width 768 height 33
paste input "C8RC7"
type input "DC8RC7"
click at [1126, 423] on button "Search" at bounding box center [1079, 417] width 104 height 35
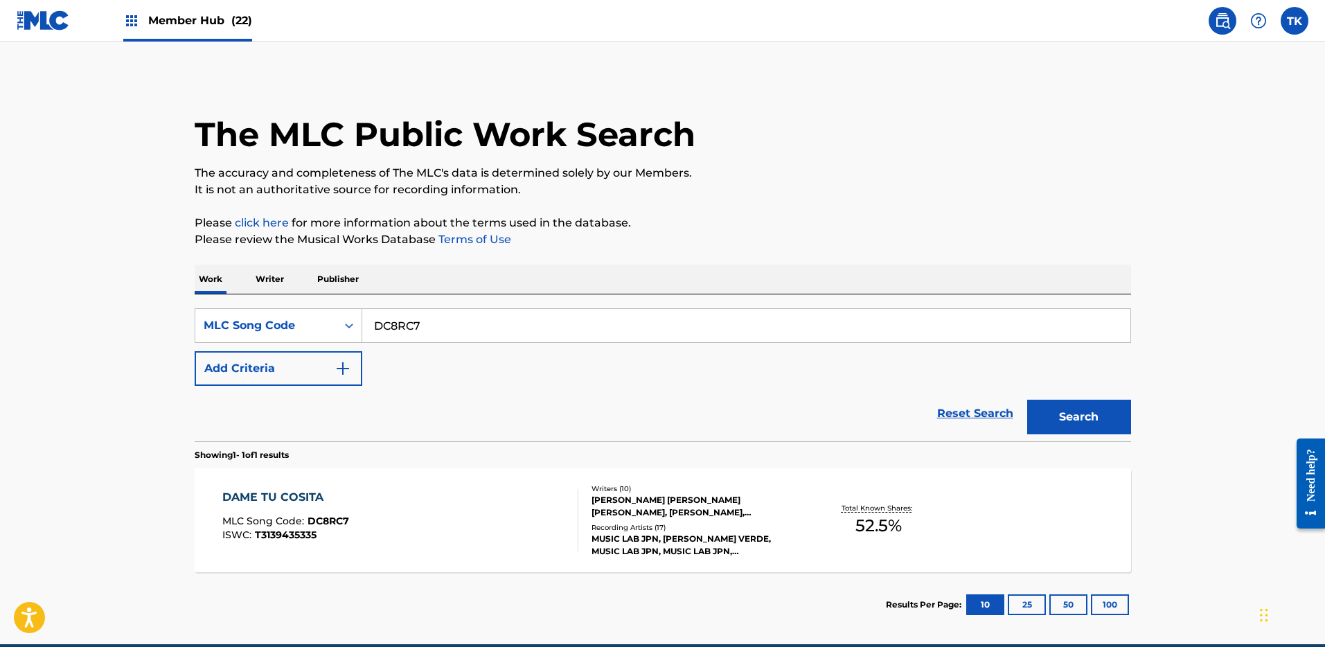
click at [509, 509] on div "DAME TU COSITA MLC Song Code : DC8RC7 ISWC : T3139435335" at bounding box center [400, 520] width 356 height 62
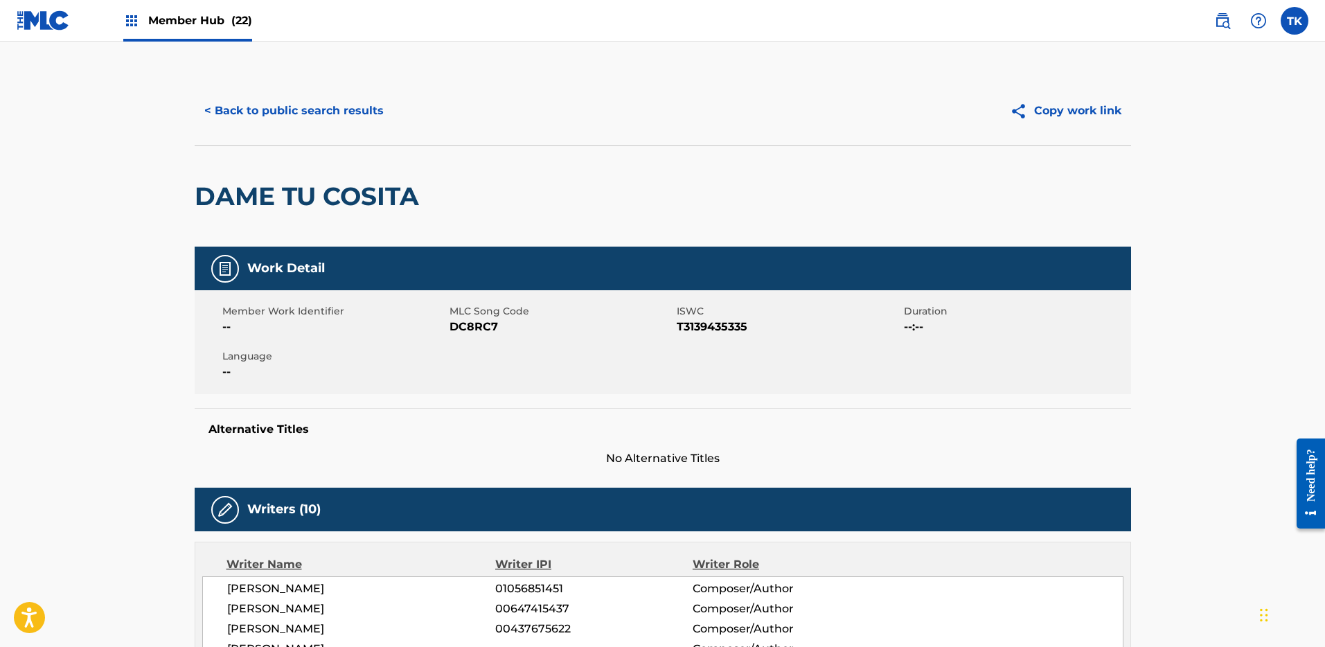
click at [457, 330] on span "DC8RC7" at bounding box center [562, 327] width 224 height 17
copy span "DC8RC7"
click at [315, 121] on button "< Back to public search results" at bounding box center [294, 111] width 199 height 35
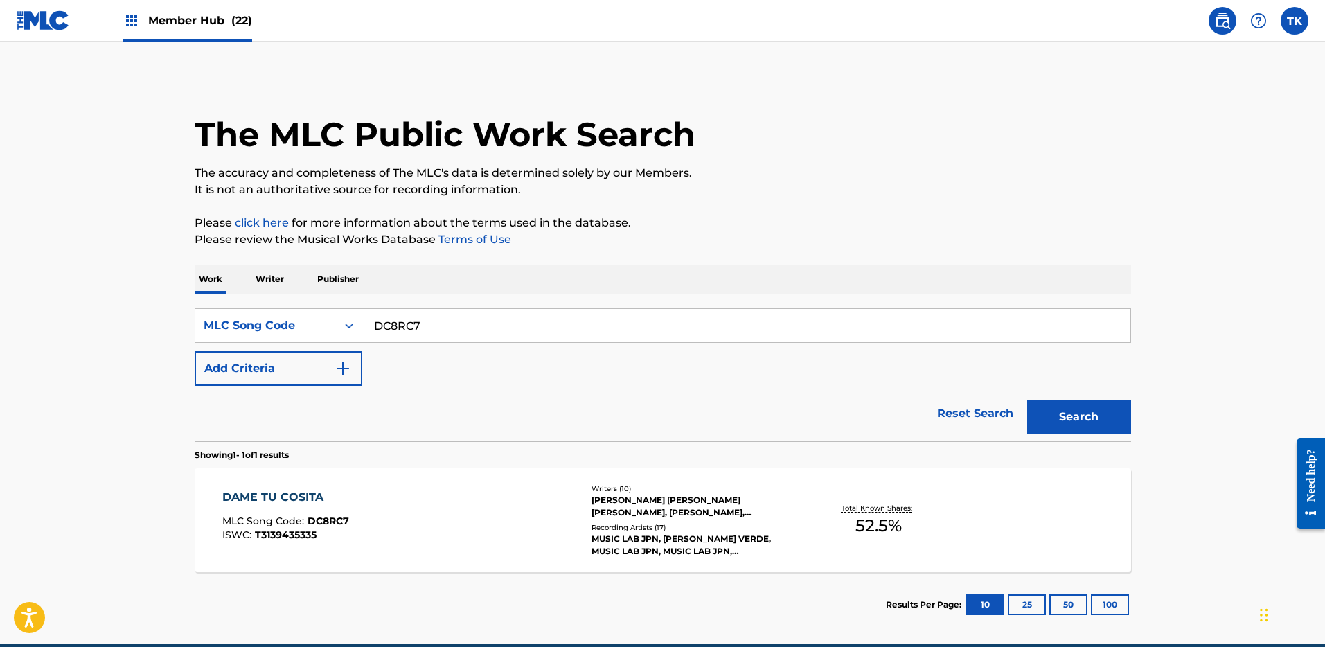
click at [423, 310] on input "DC8RC7" at bounding box center [746, 325] width 768 height 33
paste input "AW6S2F"
type input "AW6S2F"
click at [1108, 427] on button "Search" at bounding box center [1079, 417] width 104 height 35
click at [473, 506] on div "AARTI (AQEEDAT-E-SARTAAJ) MLC Song Code : AW6S2F ISWC :" at bounding box center [400, 520] width 356 height 62
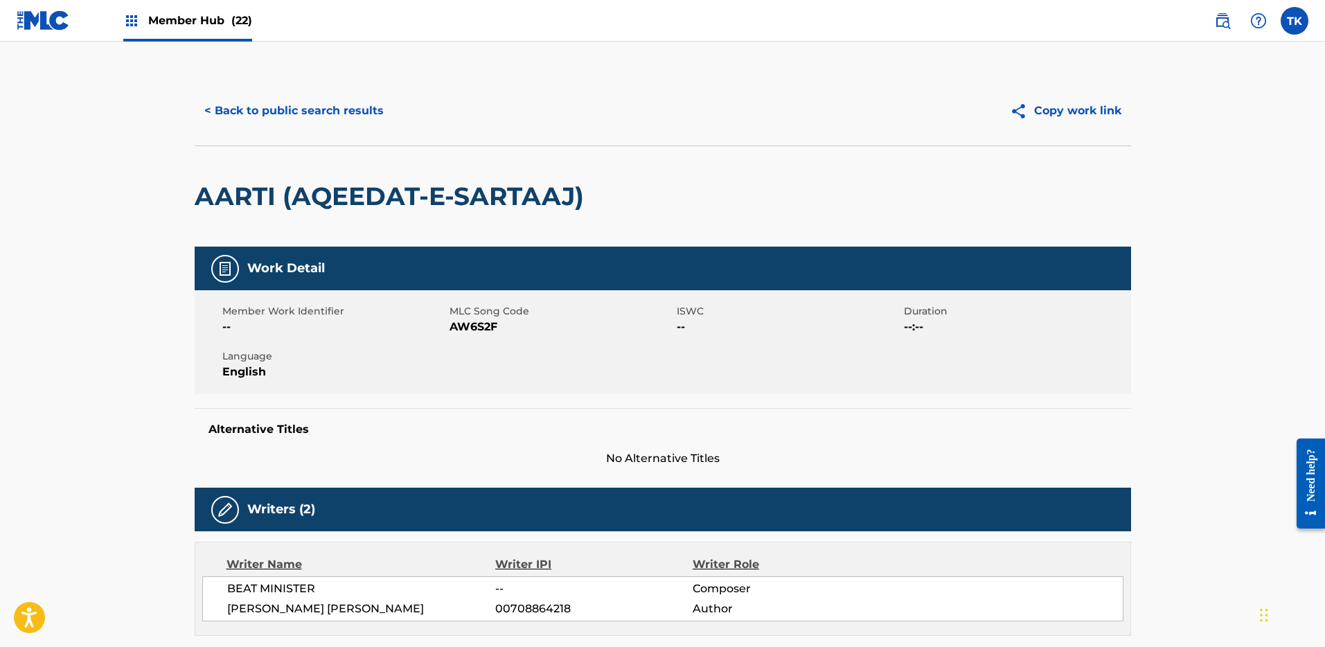
drag, startPoint x: 254, startPoint y: 115, endPoint x: 244, endPoint y: 12, distance: 103.7
click at [254, 114] on button "< Back to public search results" at bounding box center [294, 111] width 199 height 35
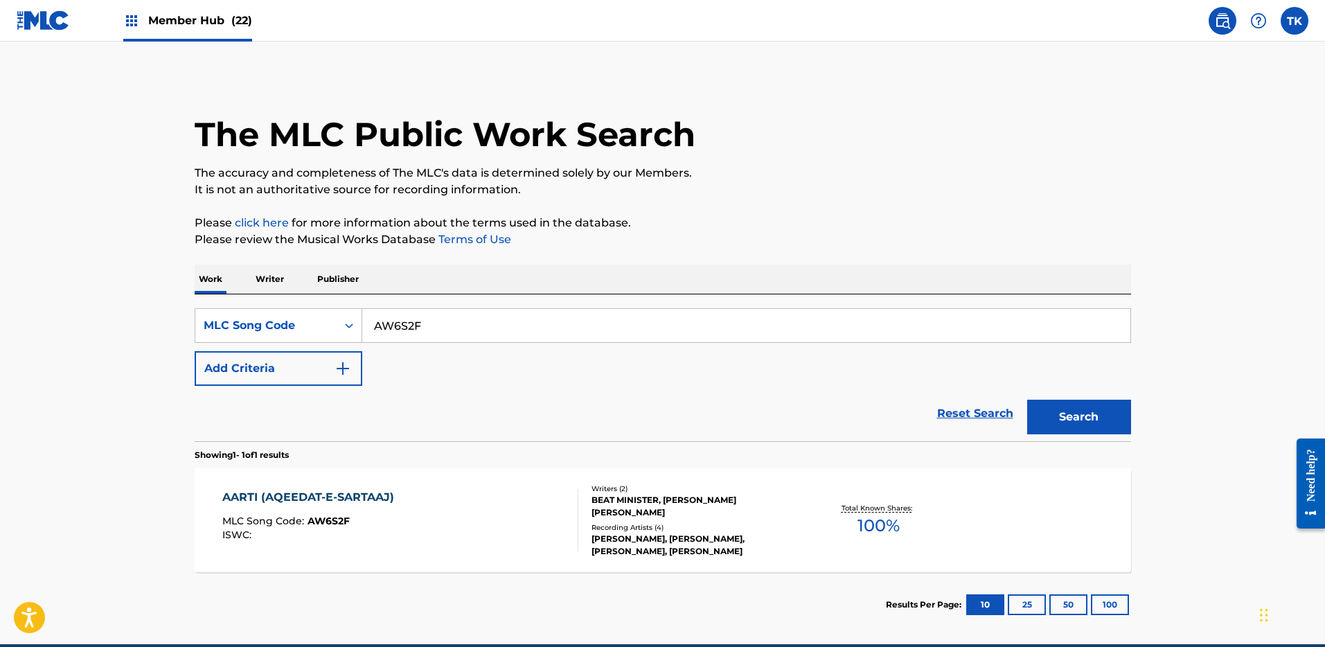
click at [493, 333] on input "AW6S2F" at bounding box center [746, 325] width 768 height 33
paste input "S64OQ5"
type input "S64OQ5"
click at [1138, 428] on div "The MLC Public Work Search The accuracy and completeness of The MLC's data is d…" at bounding box center [663, 356] width 970 height 561
click at [1110, 425] on button "Search" at bounding box center [1079, 417] width 104 height 35
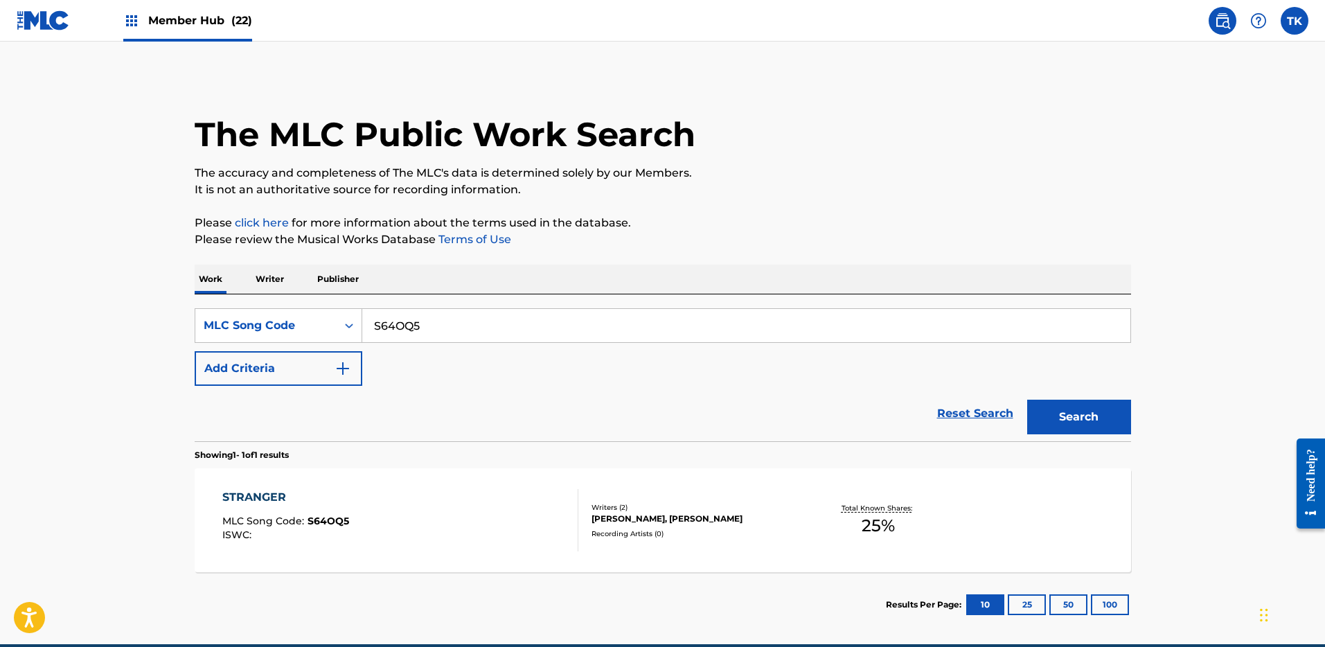
click at [546, 524] on div "STRANGER MLC Song Code : S64OQ5 ISWC :" at bounding box center [400, 520] width 356 height 62
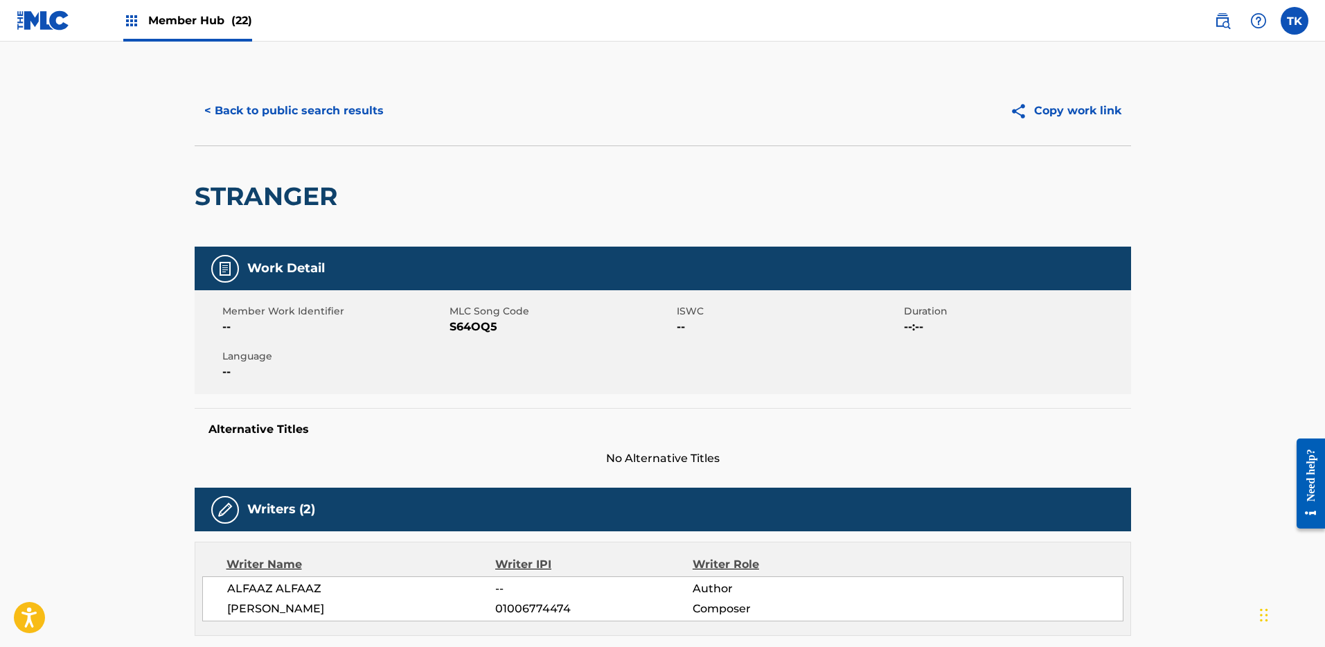
scroll to position [28, 0]
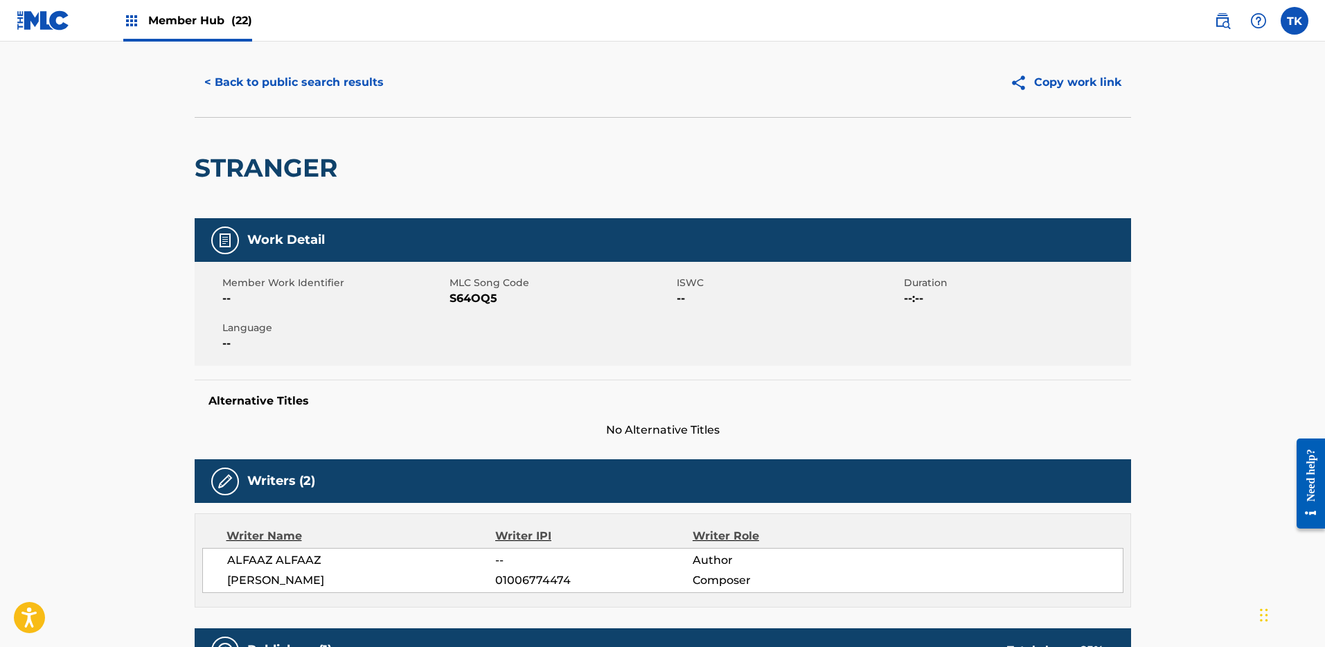
click at [348, 577] on span "[PERSON_NAME]" at bounding box center [361, 580] width 269 height 17
click at [266, 82] on button "< Back to public search results" at bounding box center [294, 82] width 199 height 35
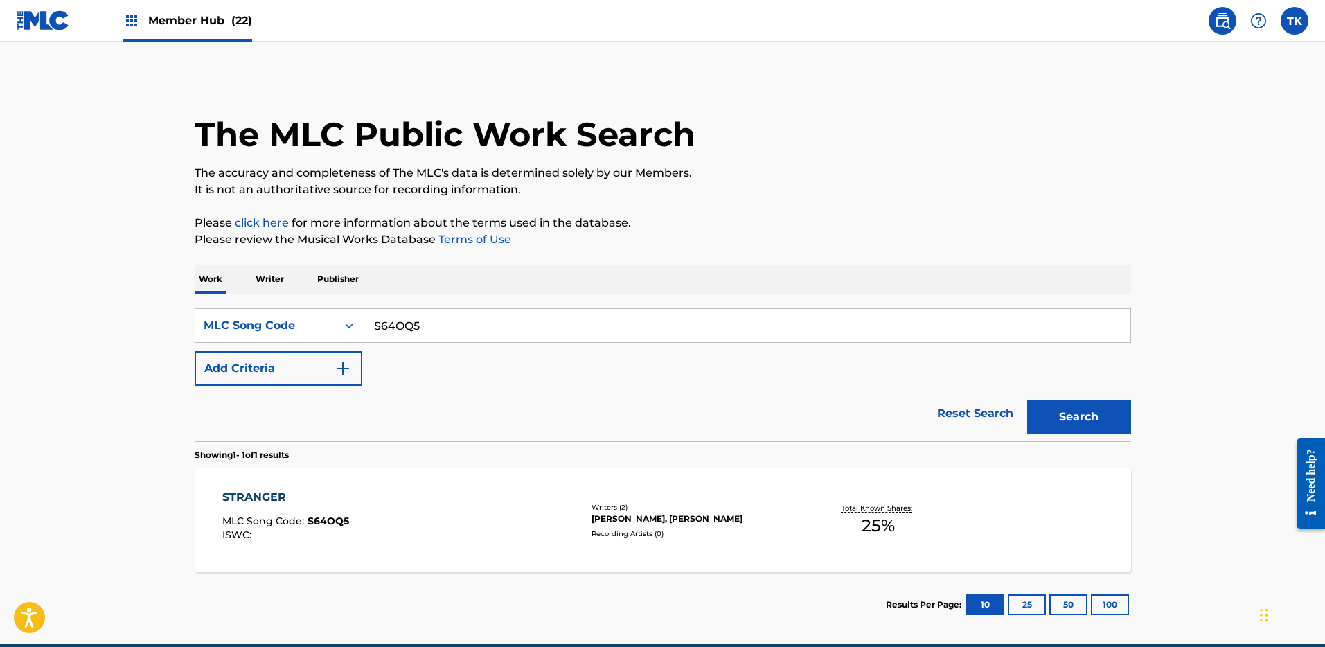
click at [466, 298] on div "SearchWithCriteria6e6d250f-1f94-480a-b333-7958916385d6 MLC Song Code S64OQ5 Add…" at bounding box center [663, 367] width 937 height 147
click at [307, 324] on div "MLC Song Code" at bounding box center [266, 325] width 125 height 17
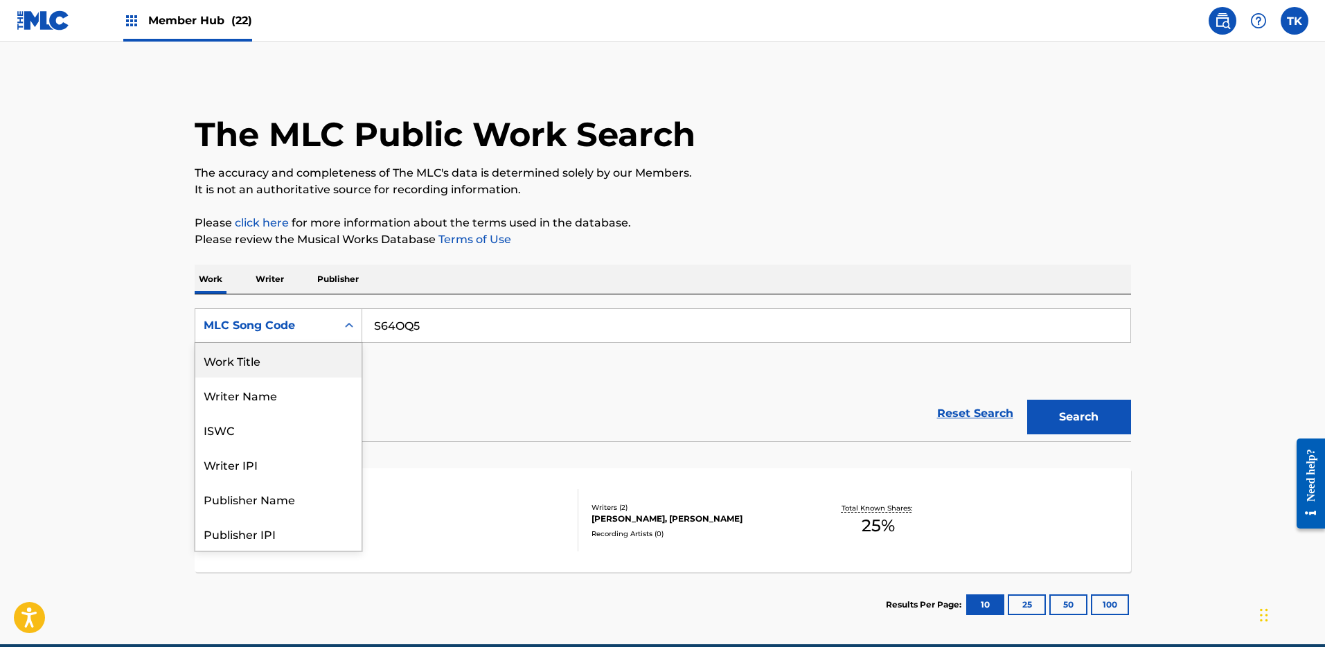
click at [303, 357] on div "Work Title" at bounding box center [278, 360] width 166 height 35
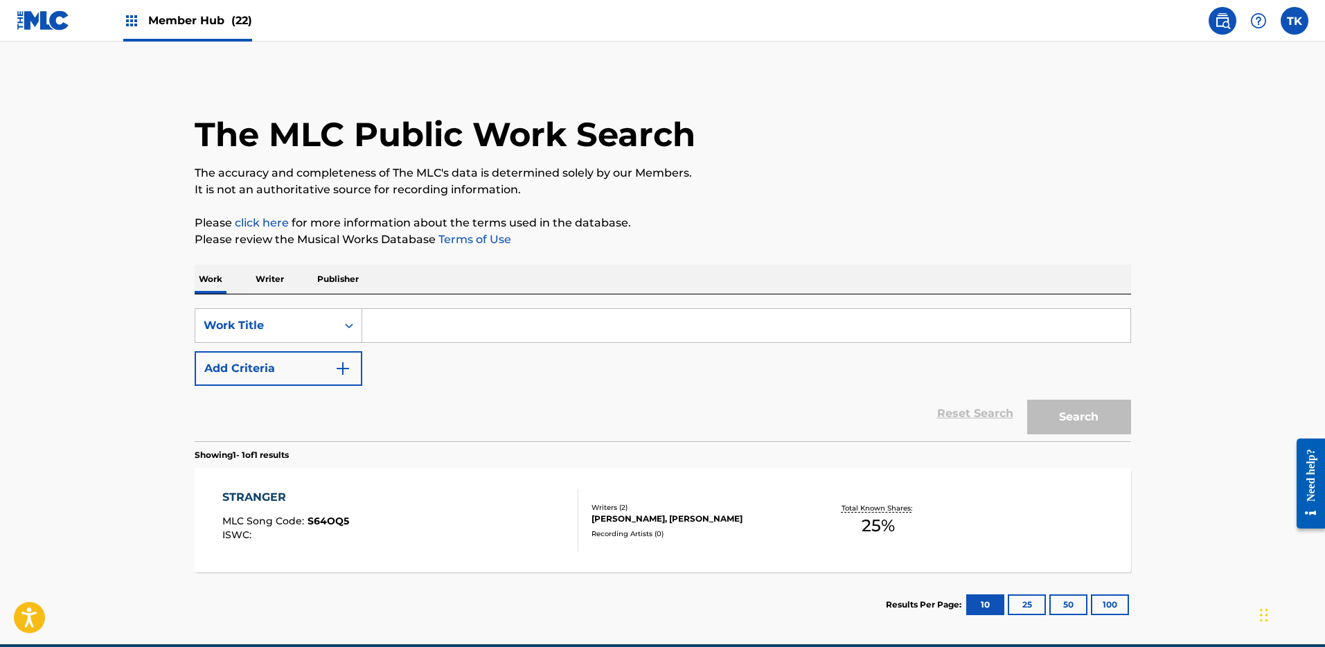
click at [477, 325] on input "Search Form" at bounding box center [746, 325] width 768 height 33
paste input "EL FIN DEL MUNDO"
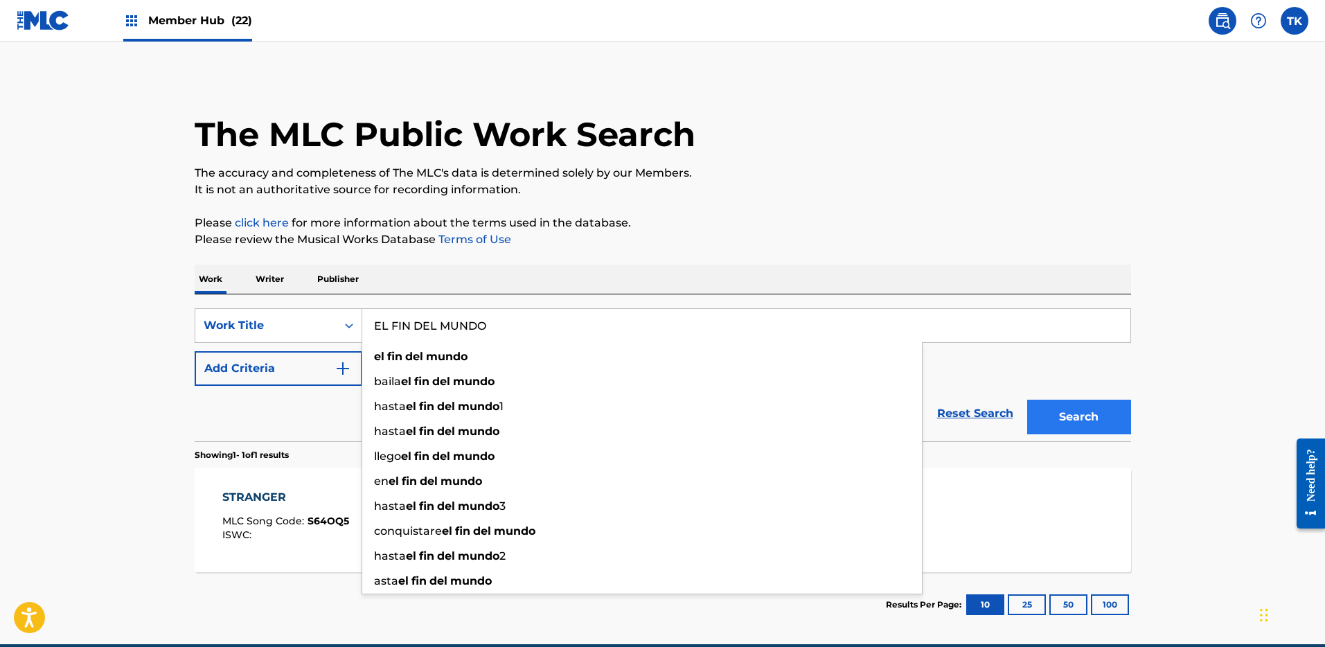
type input "EL FIN DEL MUNDO"
click at [1077, 418] on button "Search" at bounding box center [1079, 417] width 104 height 35
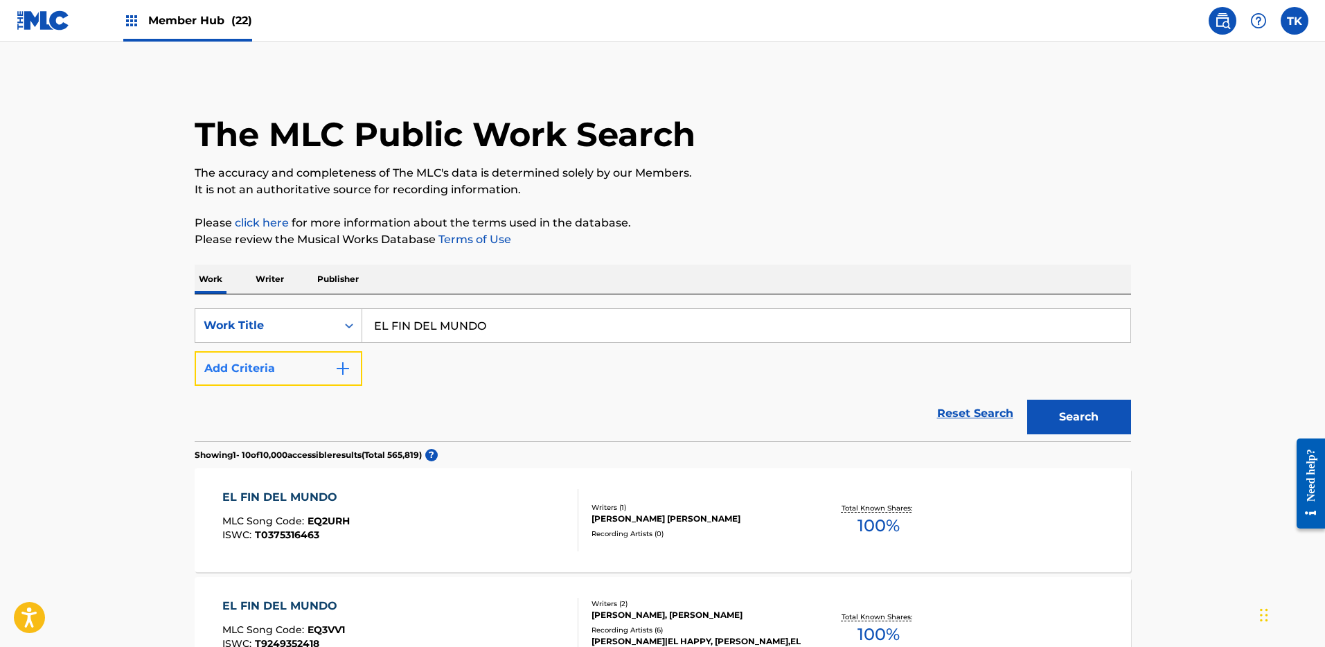
click at [344, 357] on button "Add Criteria" at bounding box center [279, 368] width 168 height 35
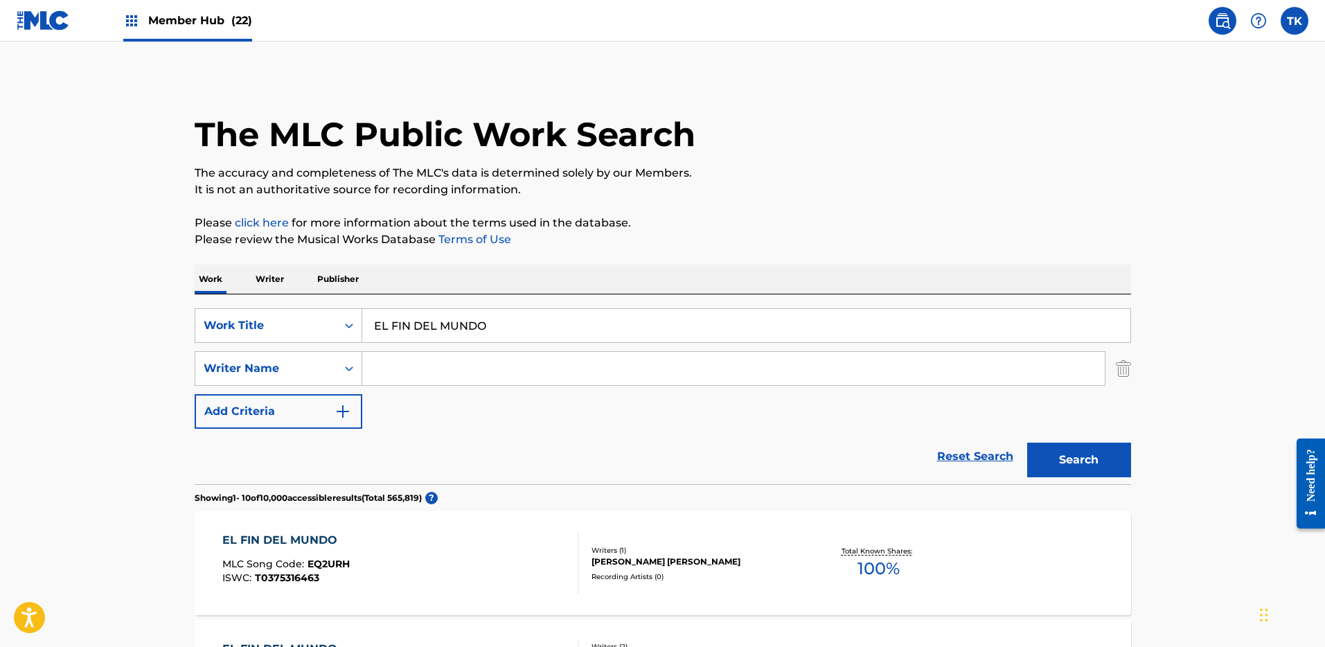
click at [705, 369] on input "Search Form" at bounding box center [733, 368] width 743 height 33
paste input "[PERSON_NAME]"
click at [1071, 466] on button "Search" at bounding box center [1079, 460] width 104 height 35
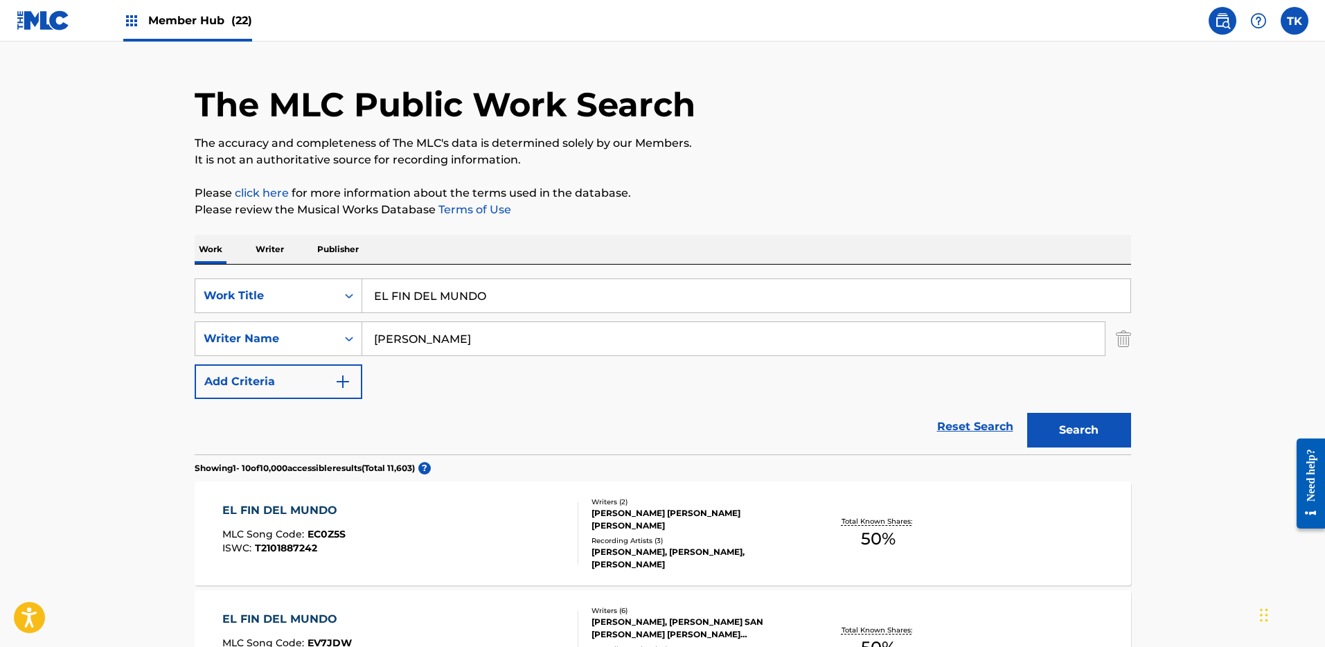
scroll to position [226, 0]
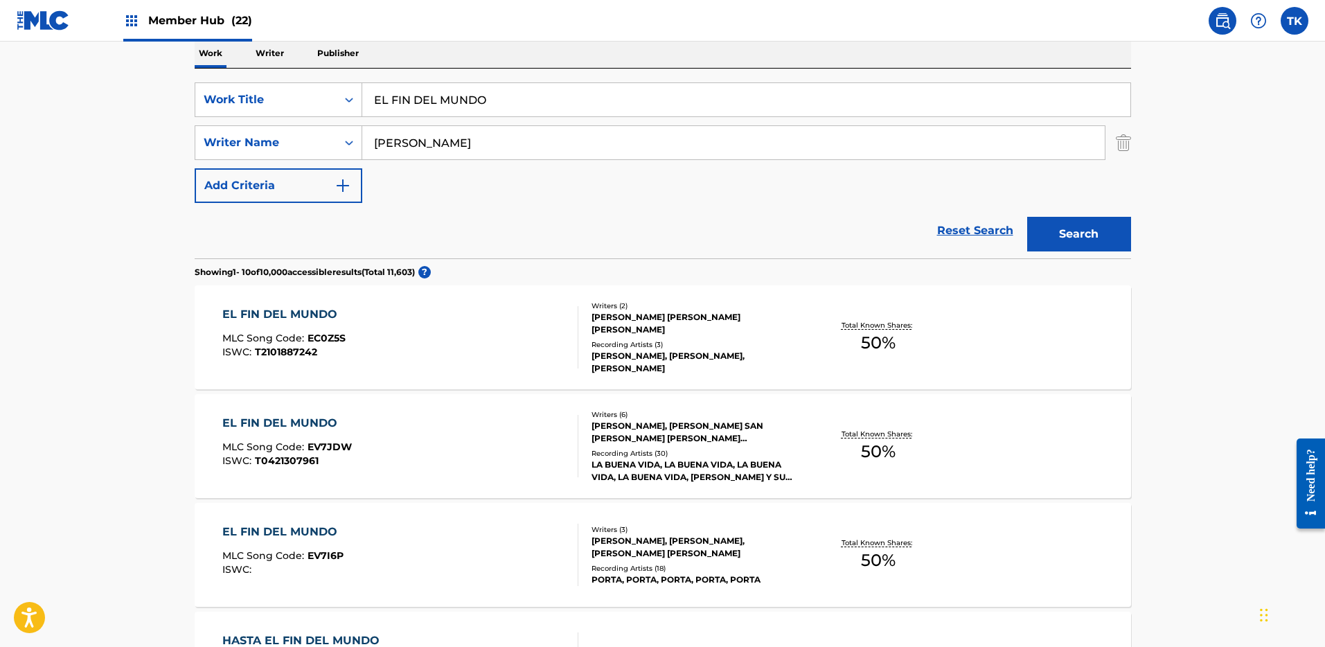
click at [611, 245] on div "Reset Search Search" at bounding box center [663, 230] width 937 height 55
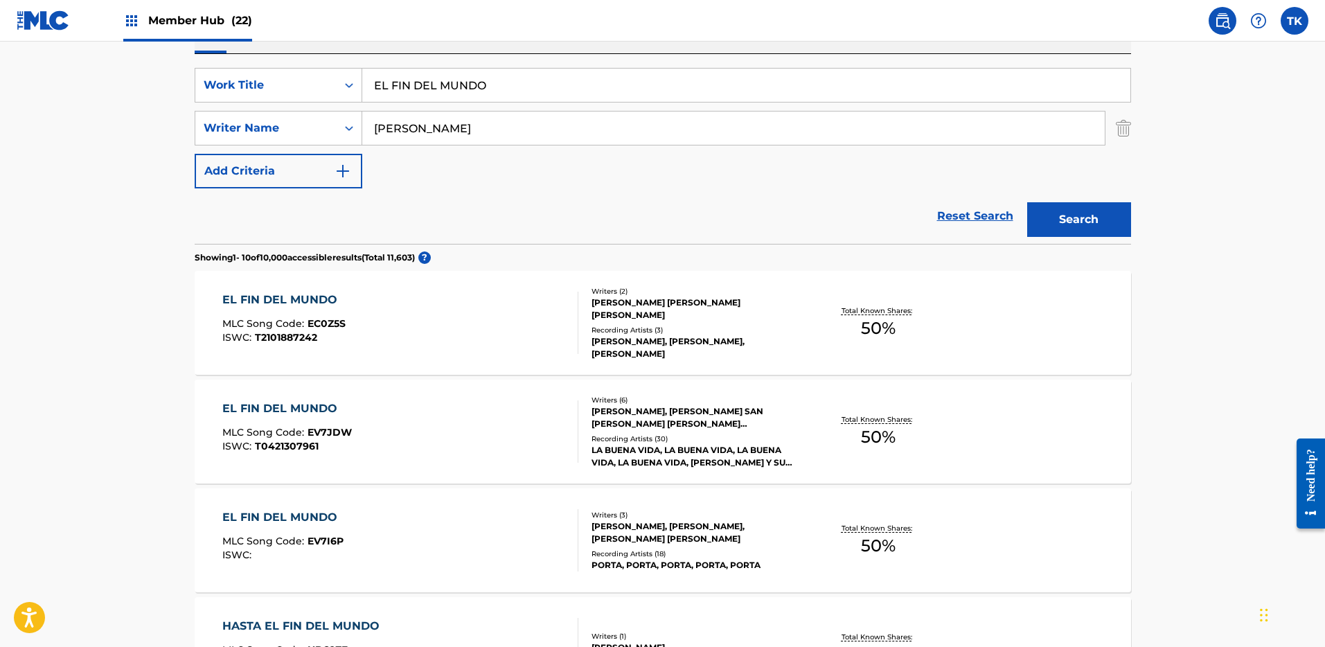
scroll to position [232, 0]
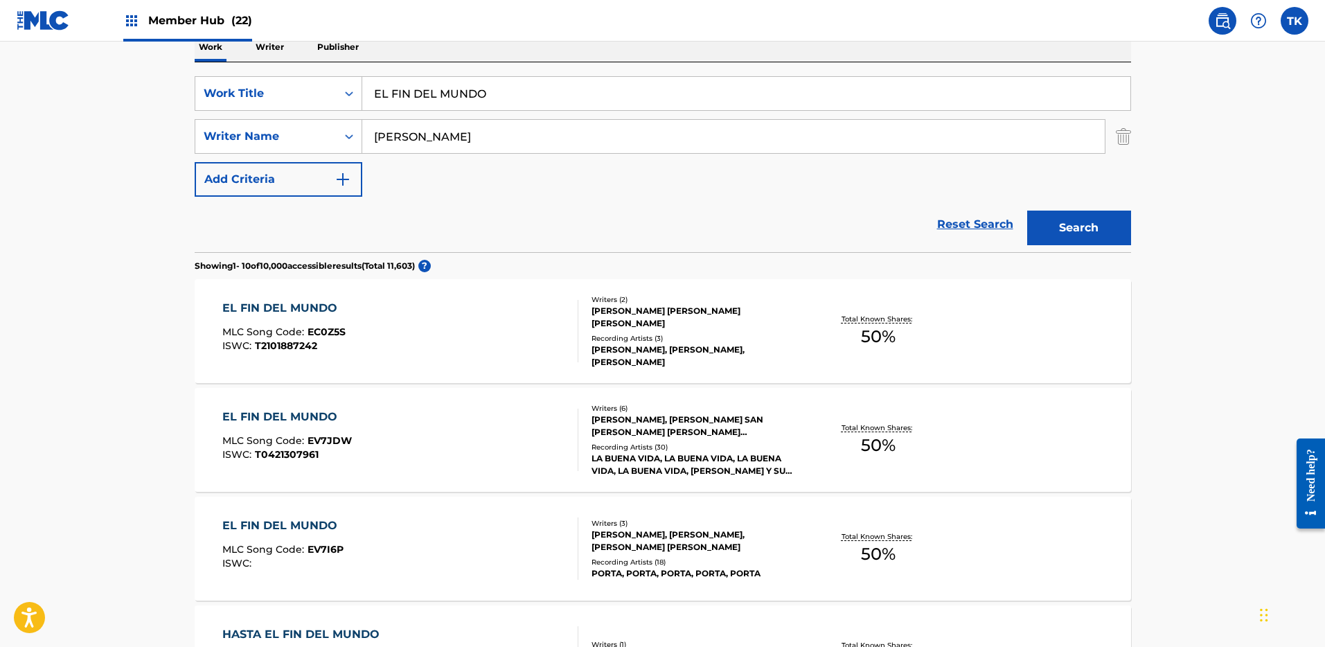
click at [409, 139] on input "[PERSON_NAME]" at bounding box center [733, 136] width 743 height 33
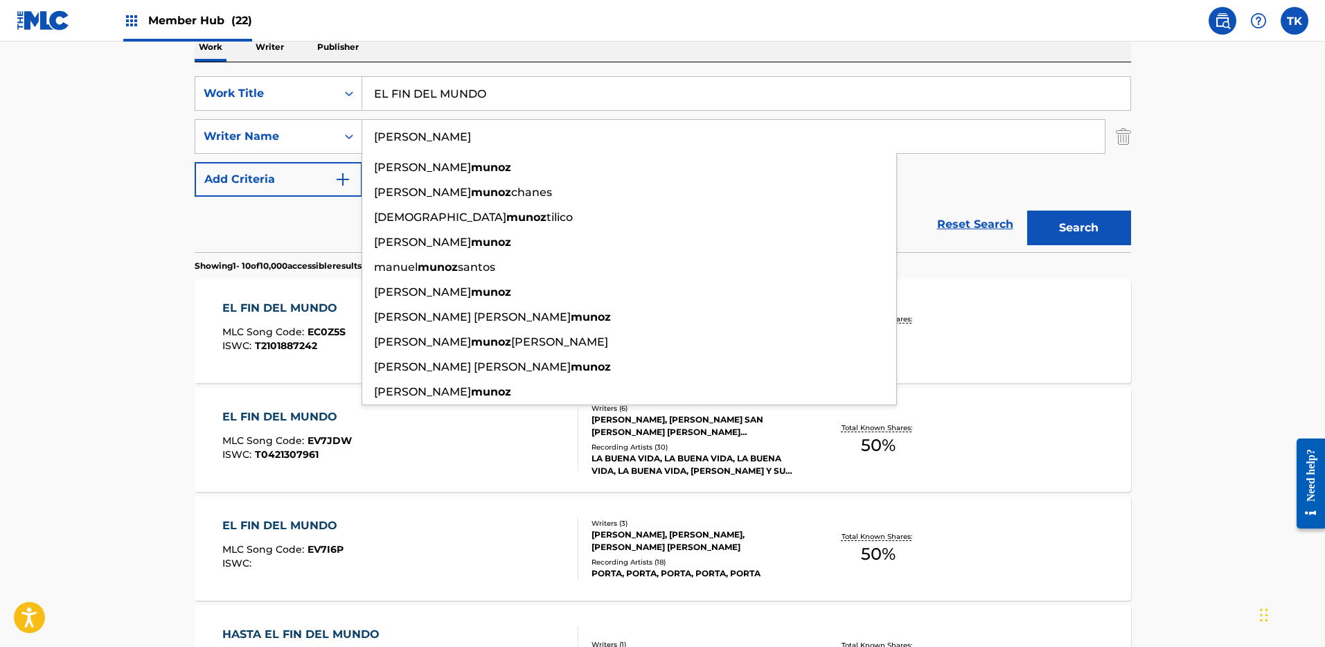
type input "[PERSON_NAME]"
click at [1027, 211] on button "Search" at bounding box center [1079, 228] width 104 height 35
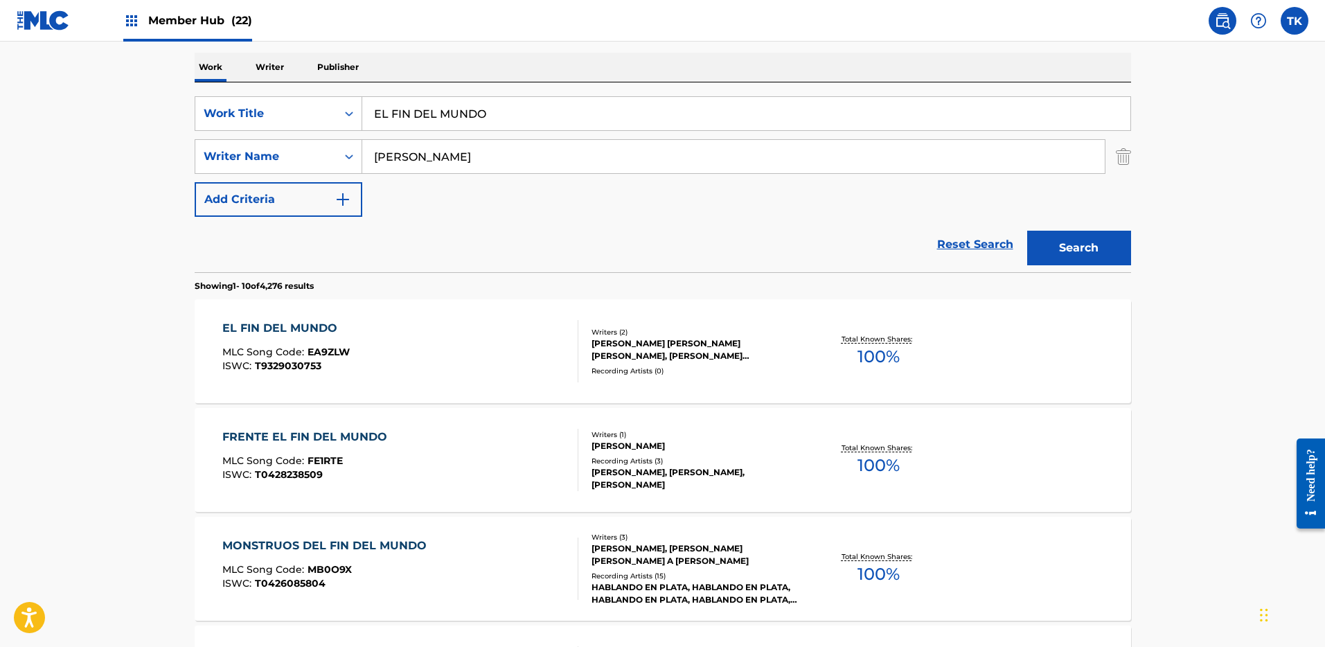
scroll to position [221, 0]
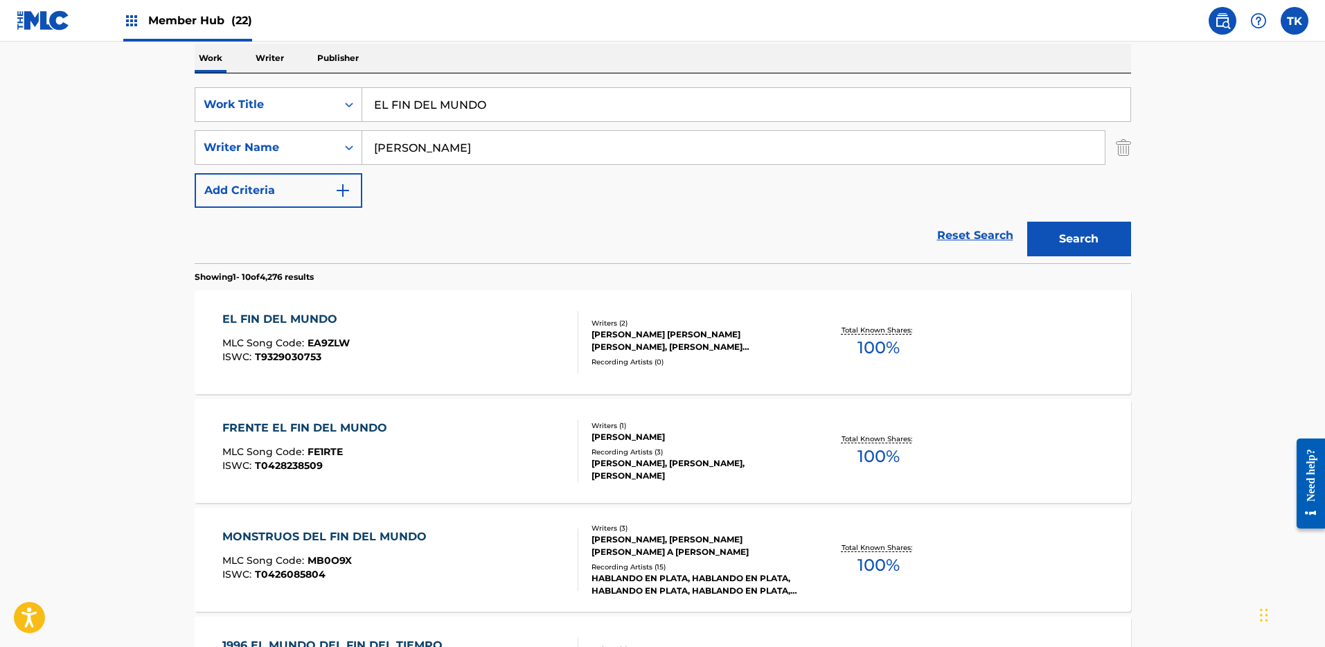
click at [431, 339] on div "EL FIN DEL MUNDO MLC Song Code : EA9ZLW ISWC : T9329030753" at bounding box center [400, 342] width 356 height 62
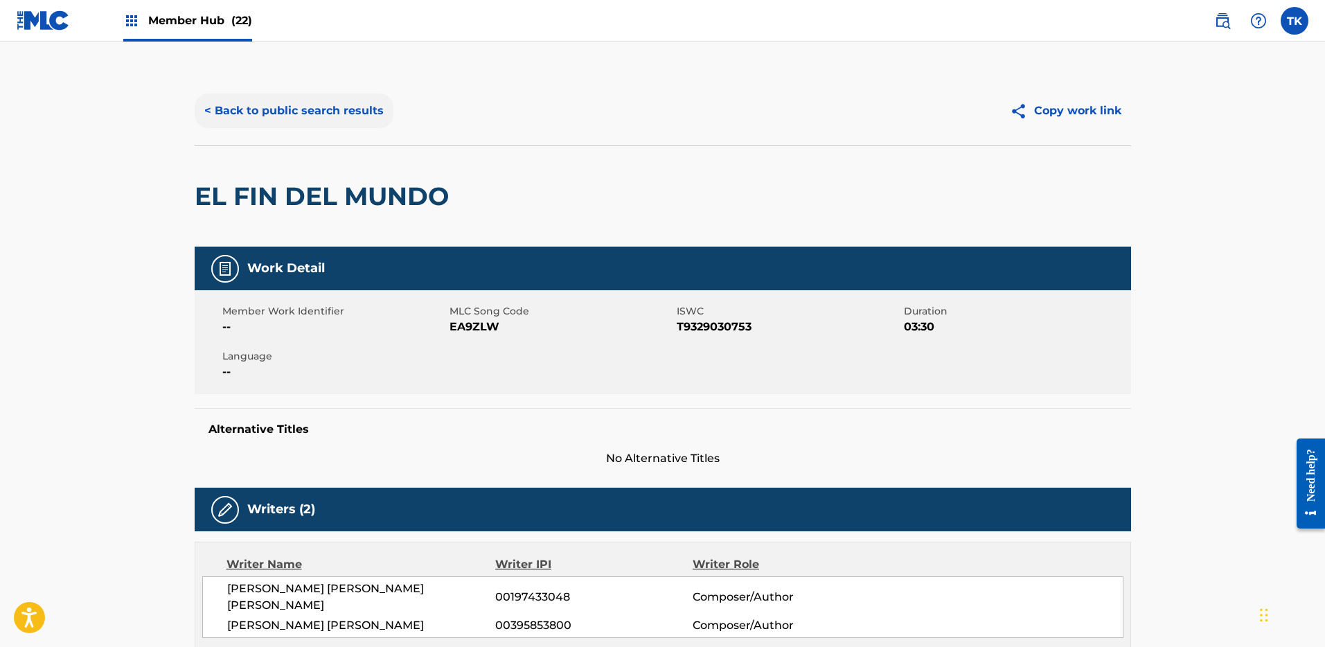
click at [283, 121] on button "< Back to public search results" at bounding box center [294, 111] width 199 height 35
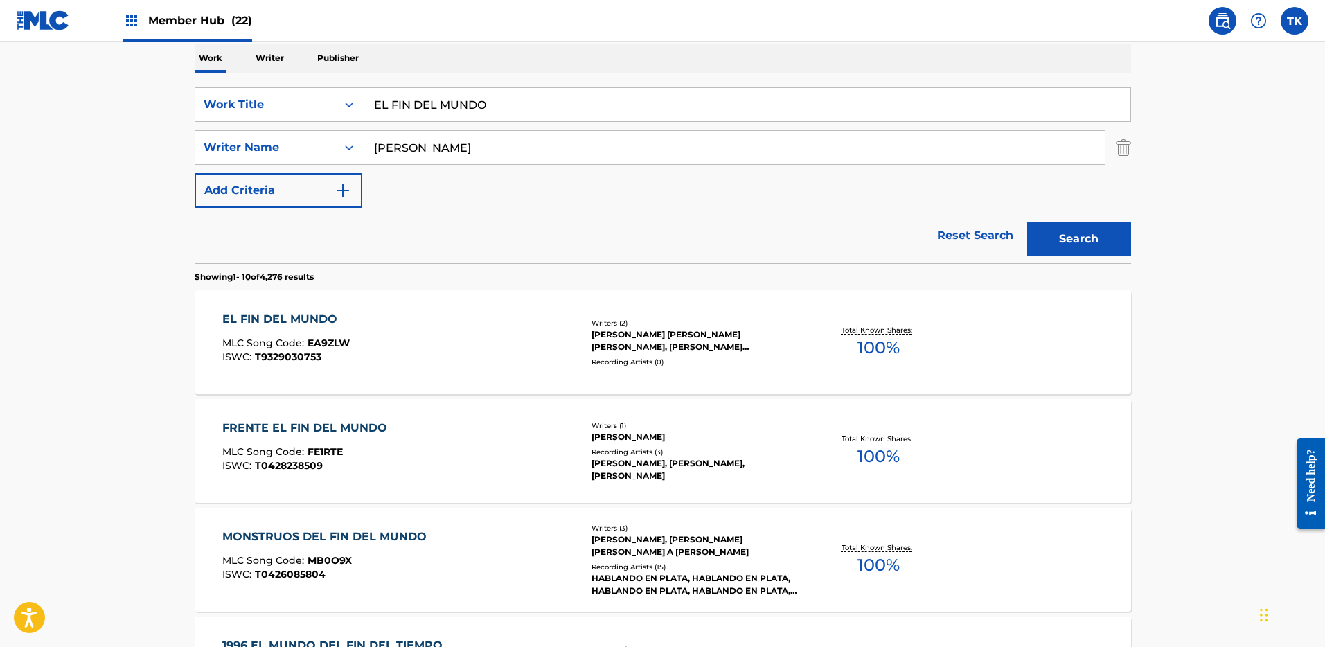
click at [856, 143] on input "[PERSON_NAME]" at bounding box center [733, 147] width 743 height 33
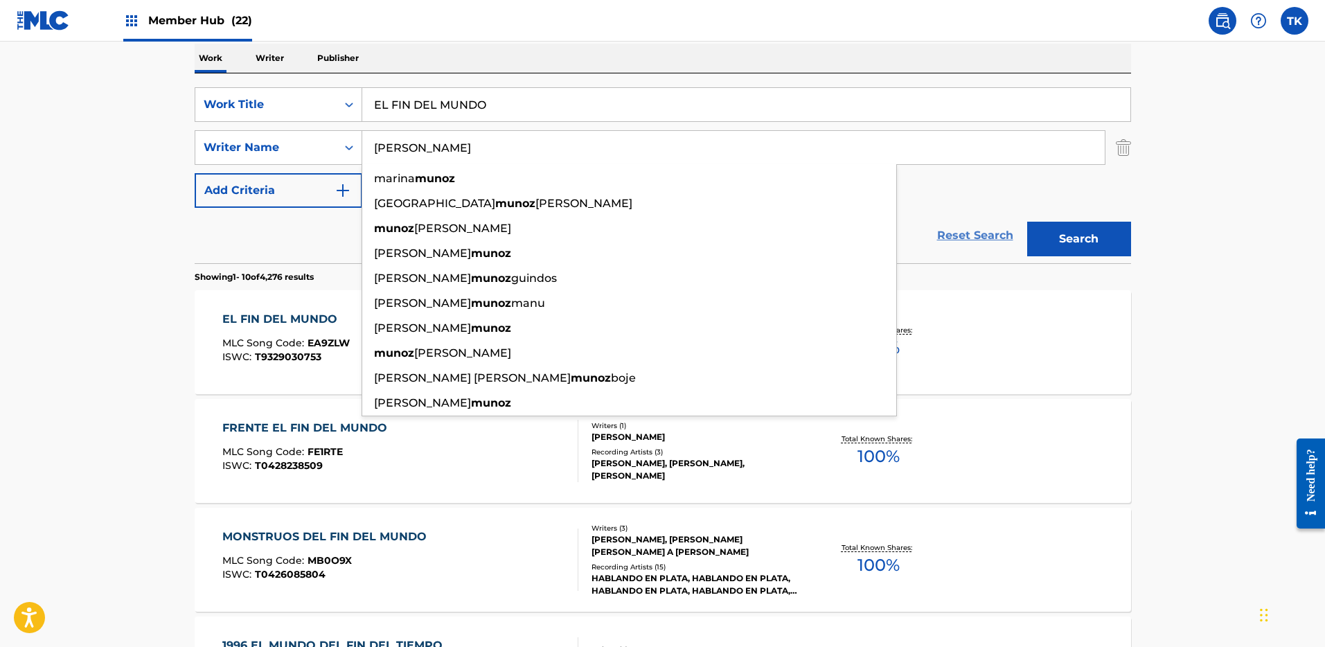
paste input "[PERSON_NAME] [PERSON_NAME]"
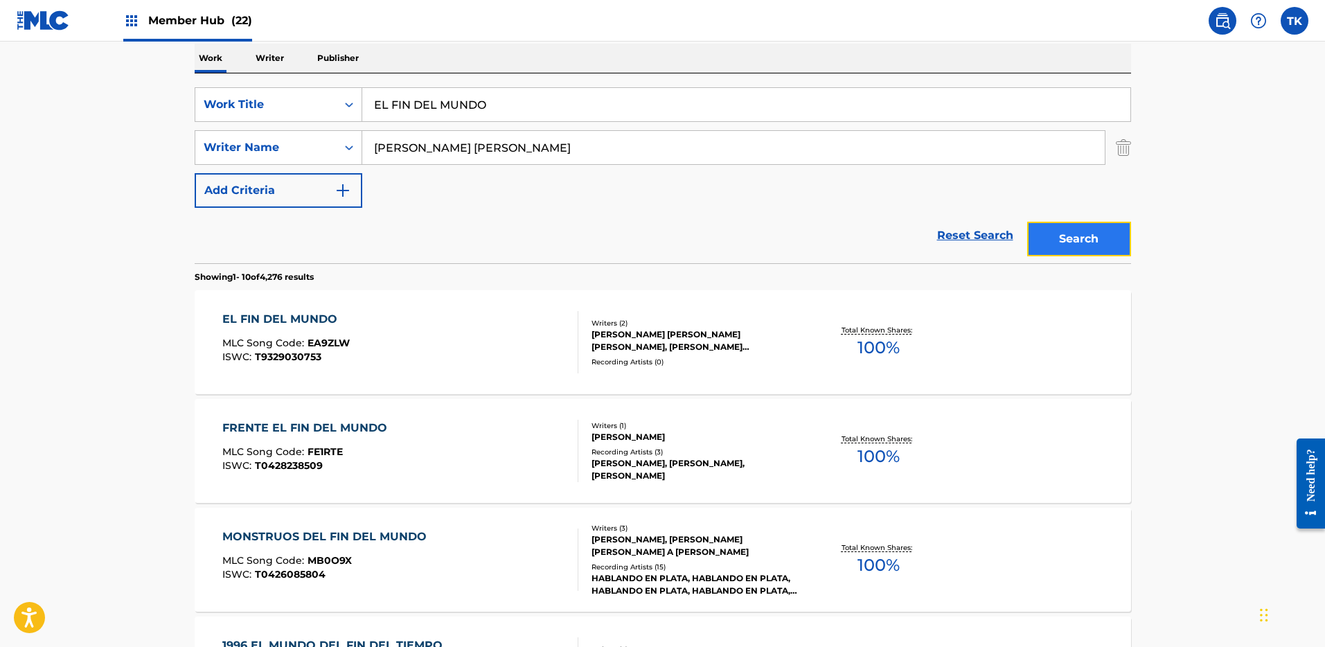
click at [1057, 240] on button "Search" at bounding box center [1079, 239] width 104 height 35
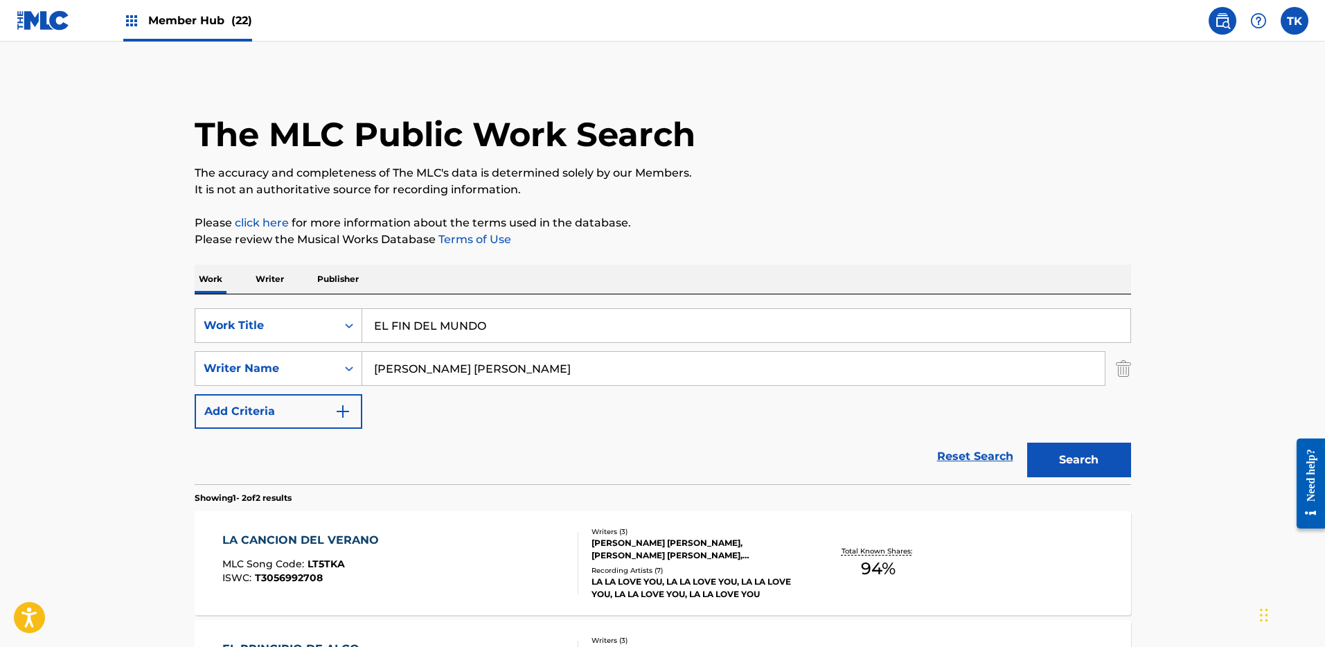
scroll to position [192, 0]
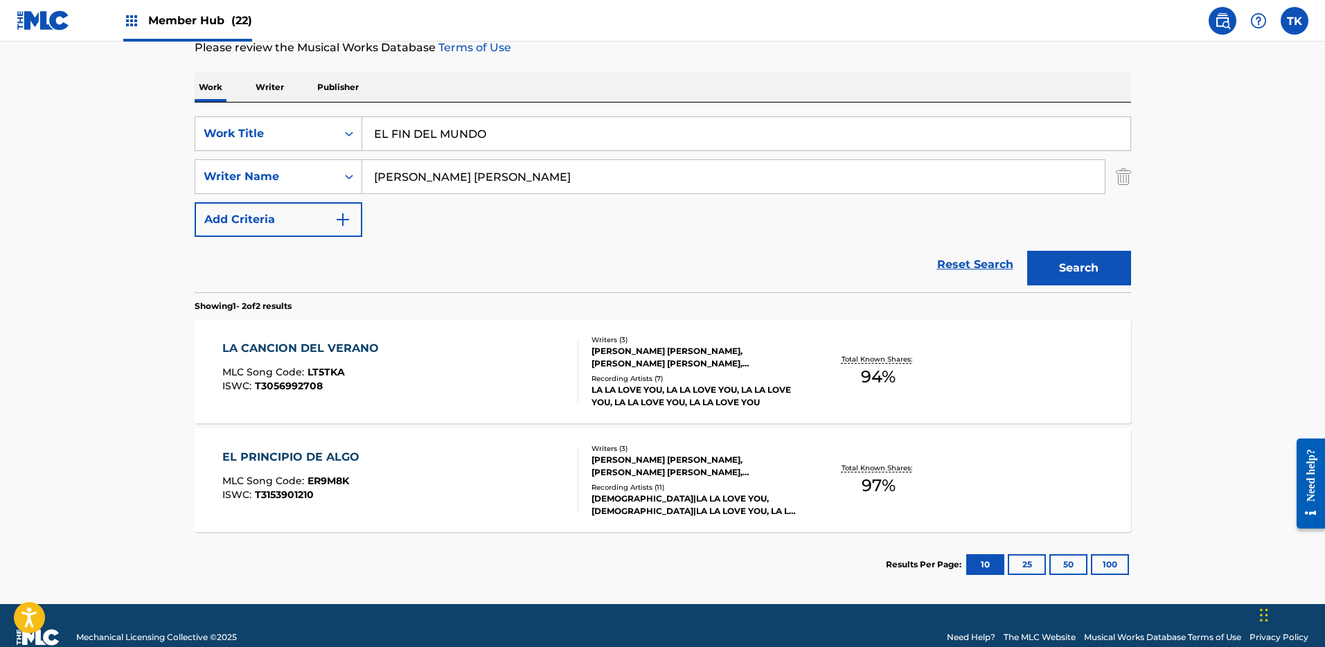
click at [802, 182] on input "[PERSON_NAME] [PERSON_NAME]" at bounding box center [733, 176] width 743 height 33
paste input "[PERSON_NAME]"
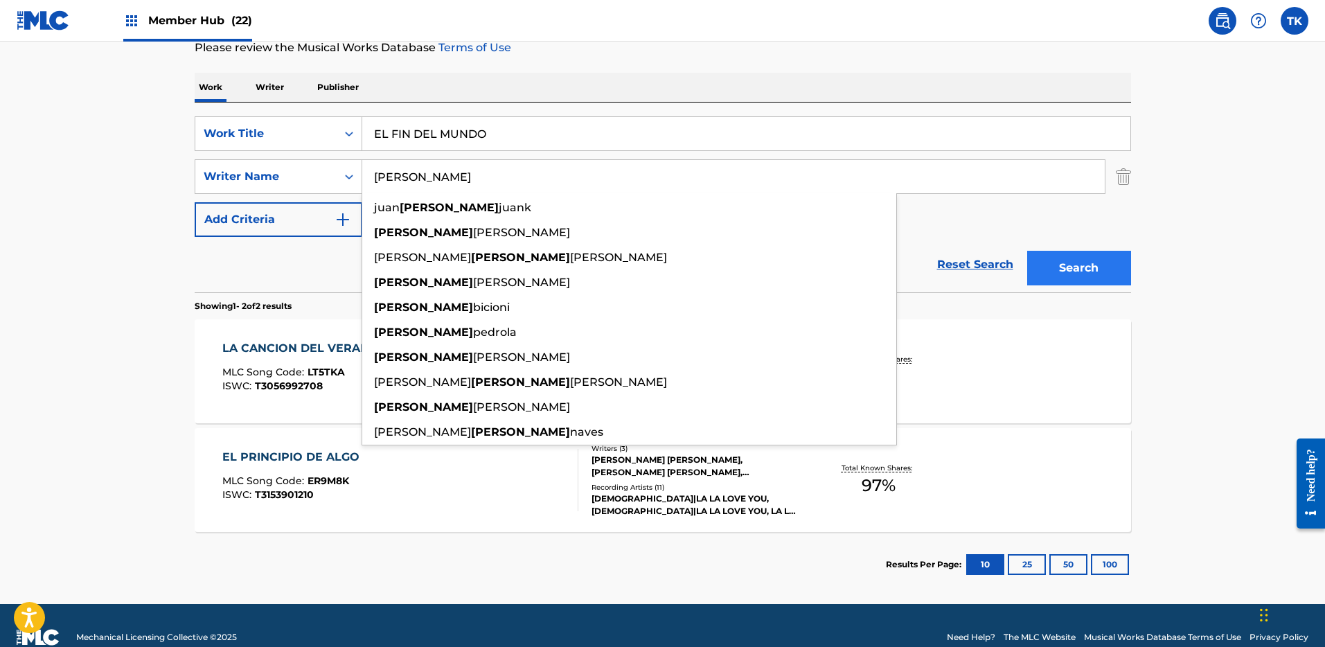
type input "[PERSON_NAME]"
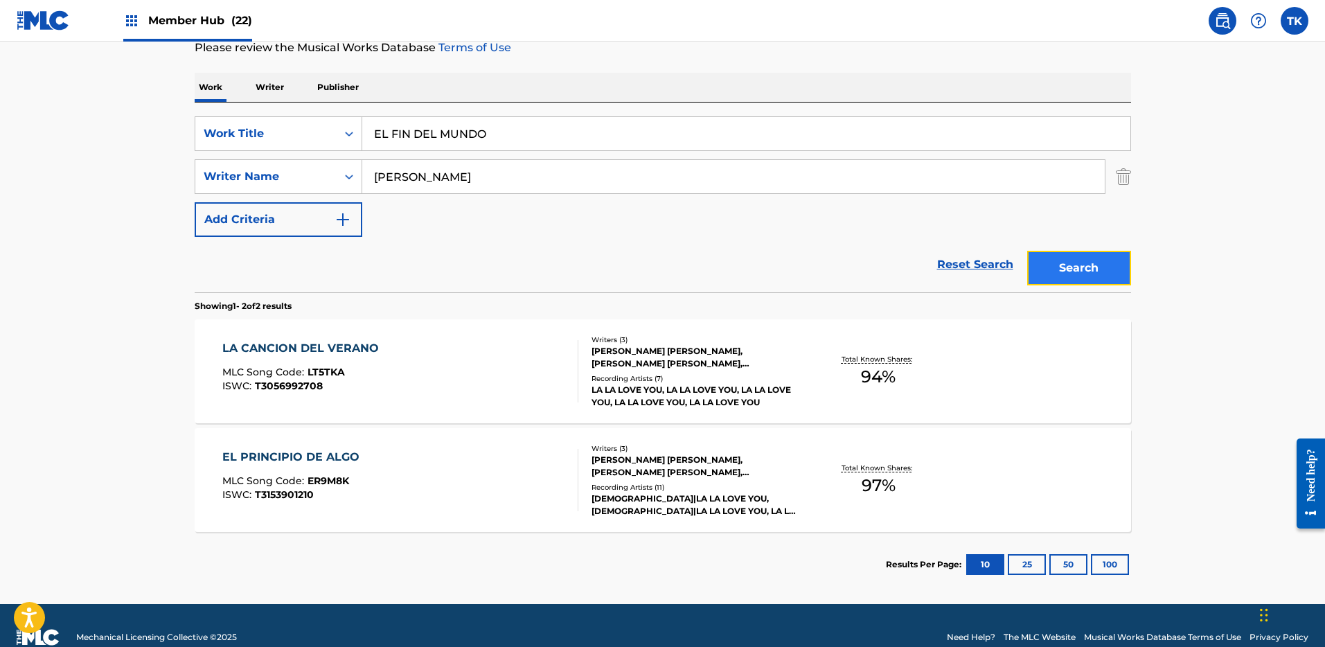
click at [1100, 262] on button "Search" at bounding box center [1079, 268] width 104 height 35
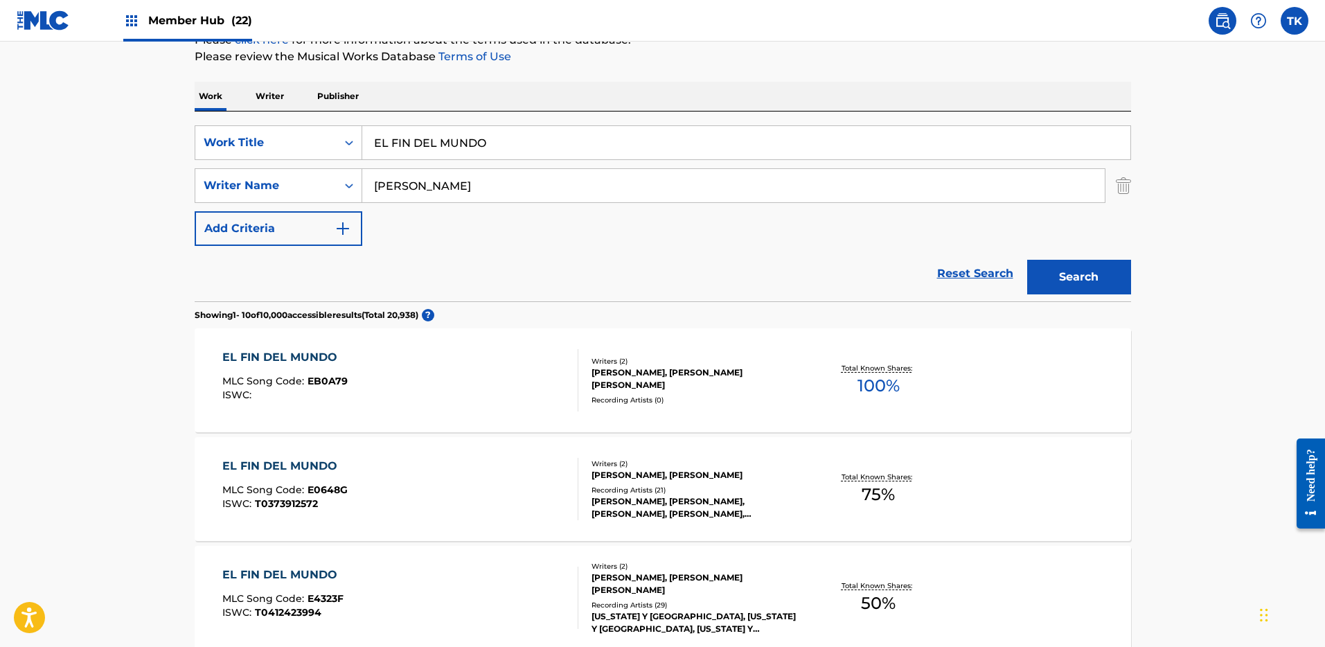
scroll to position [227, 0]
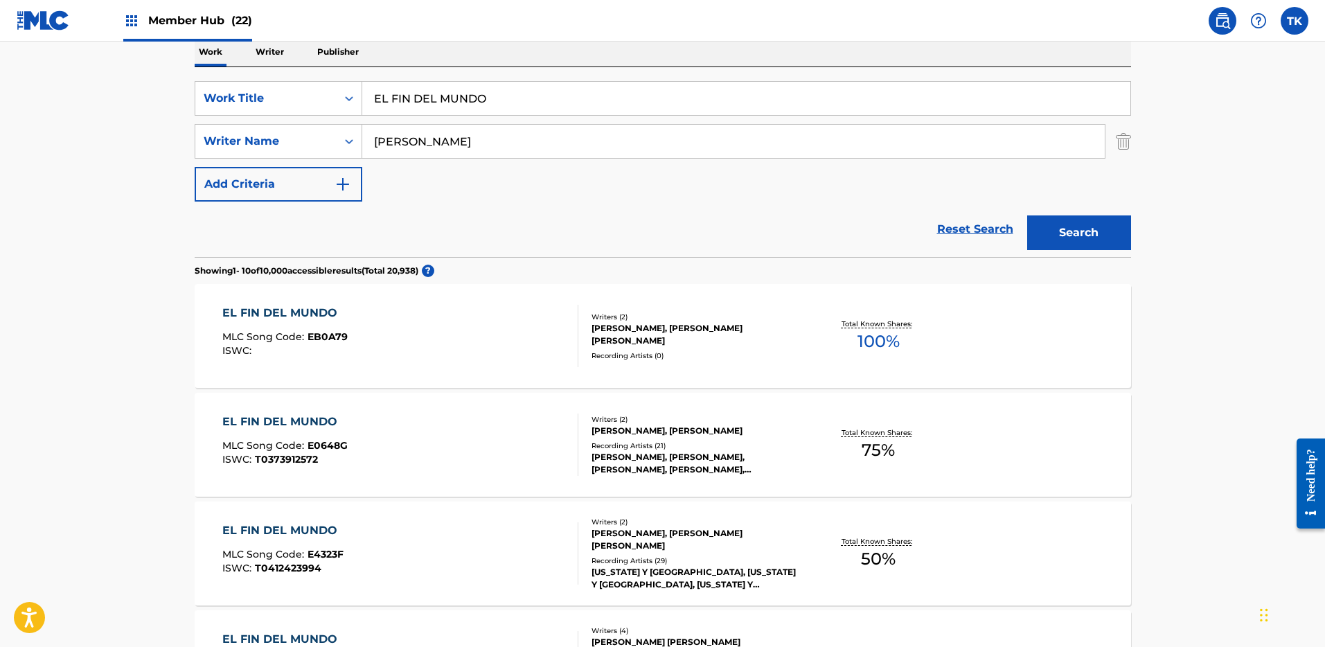
click at [704, 246] on div "Reset Search Search" at bounding box center [663, 229] width 937 height 55
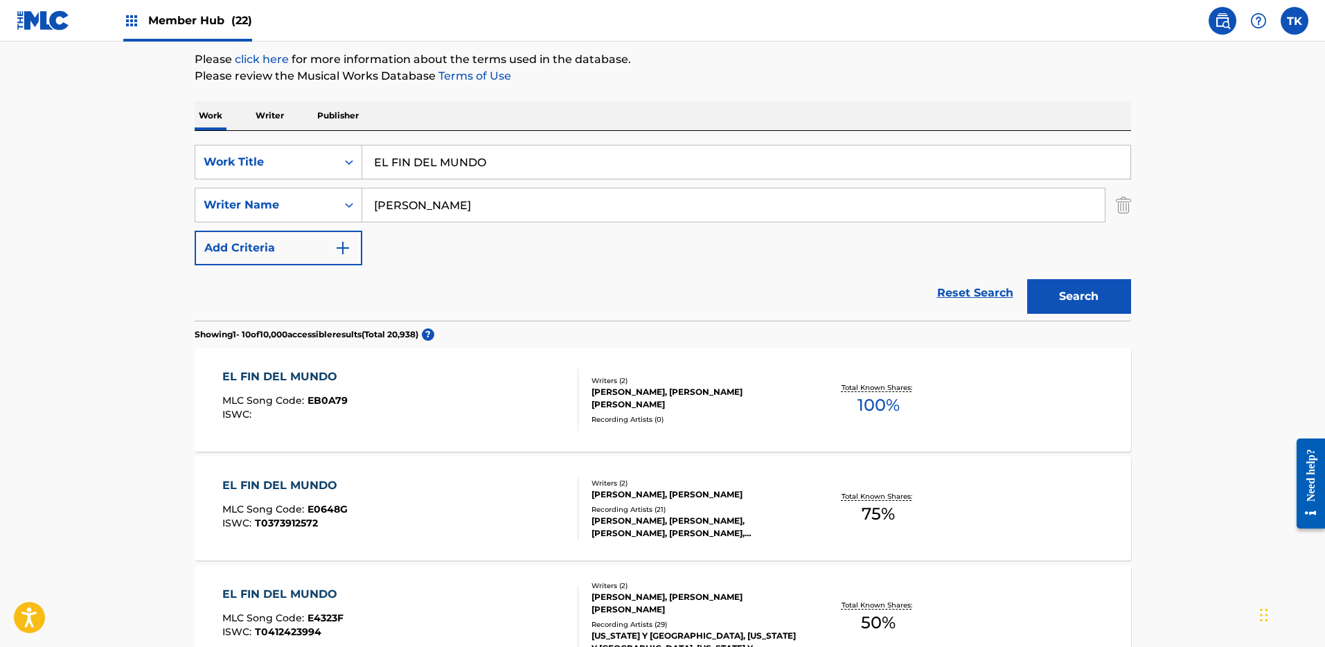
scroll to position [0, 0]
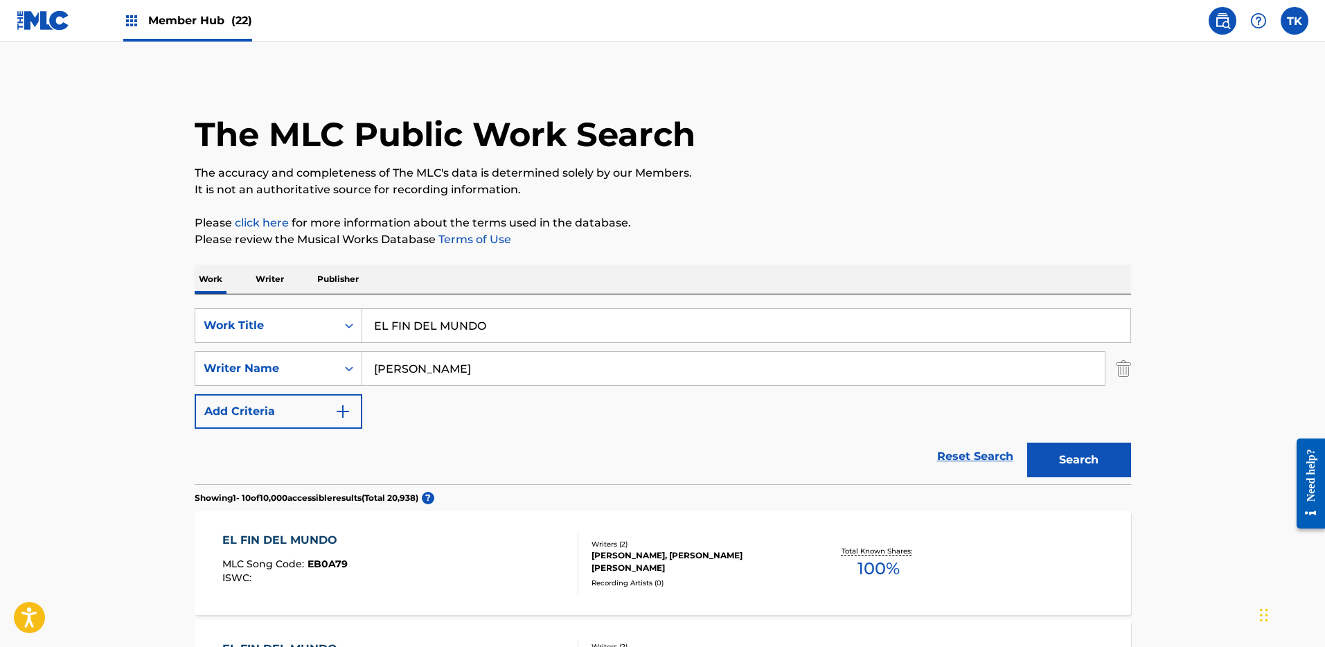
click at [992, 309] on input "EL FIN DEL MUNDO" at bounding box center [746, 325] width 768 height 33
click at [1116, 373] on img "Search Form" at bounding box center [1123, 368] width 15 height 35
click at [1067, 317] on input "EL FIN DEL MUNDO" at bounding box center [746, 325] width 768 height 33
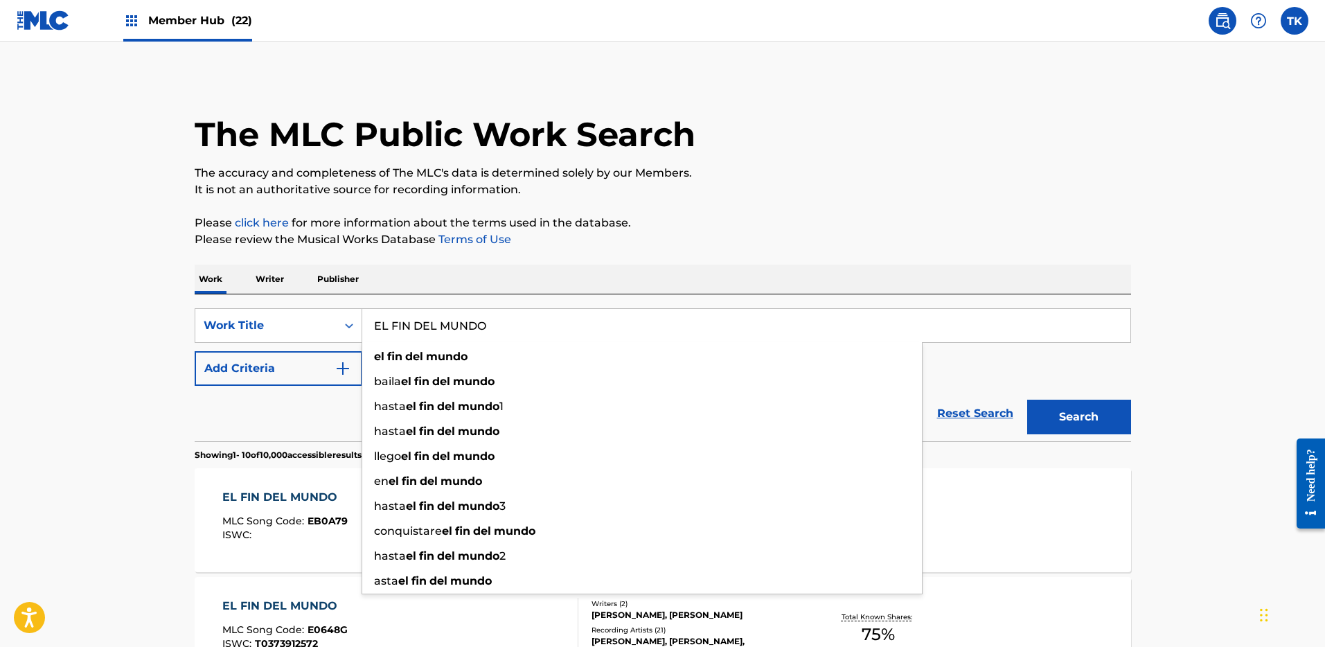
paste input "T-210472524-5"
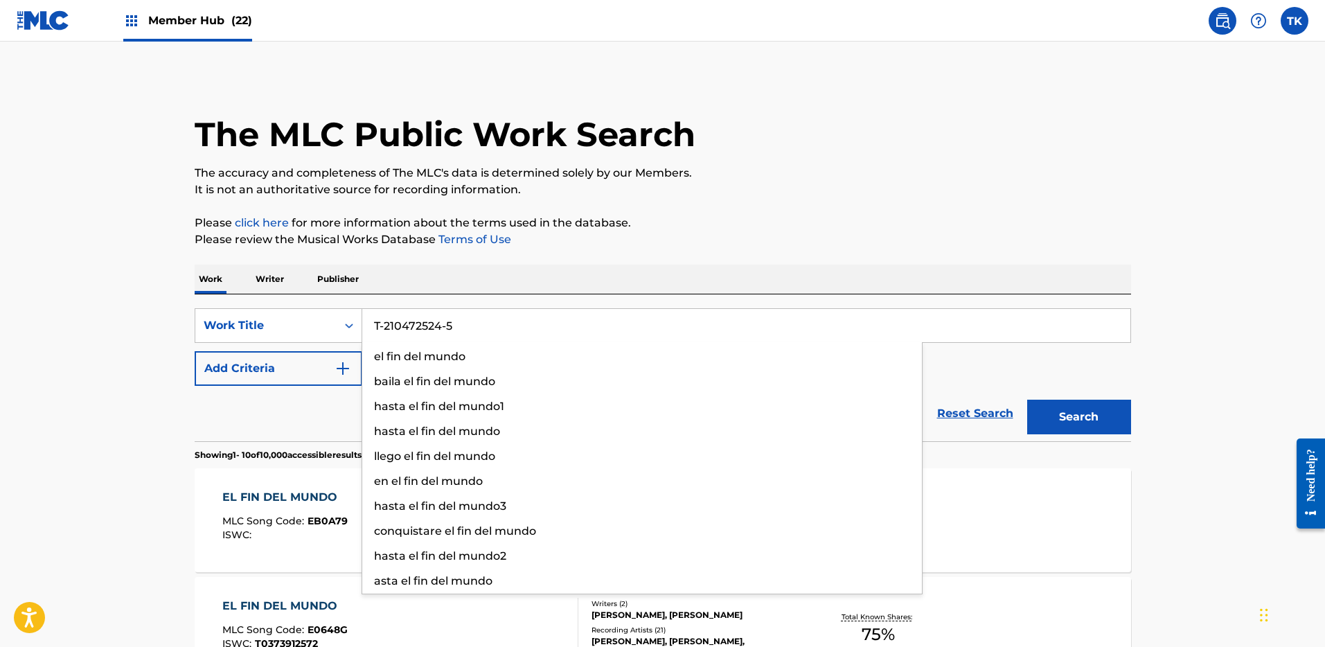
type input "T-210472524-5"
click at [366, 346] on div "SearchWithCriteria4e88a3fd-3a11-4711-9d53-265dbaa0be50 Work Title T-210472524-5…" at bounding box center [663, 347] width 937 height 78
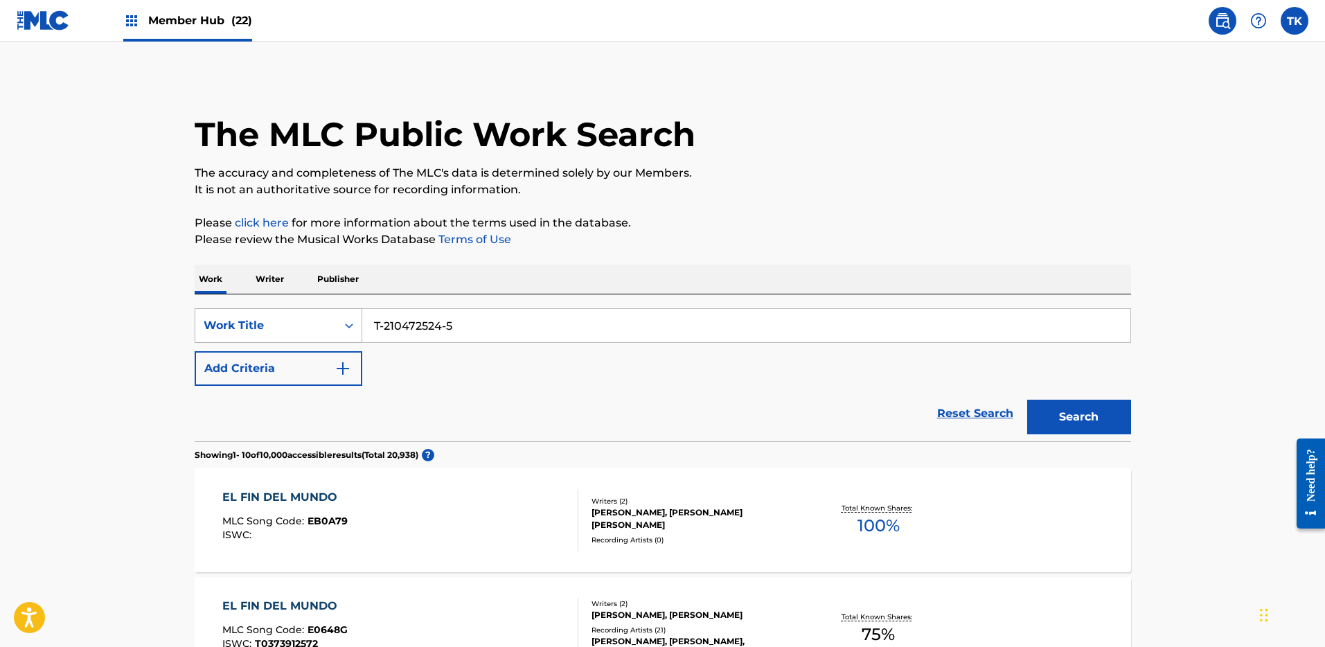
click at [355, 337] on div "Search Form" at bounding box center [349, 325] width 25 height 25
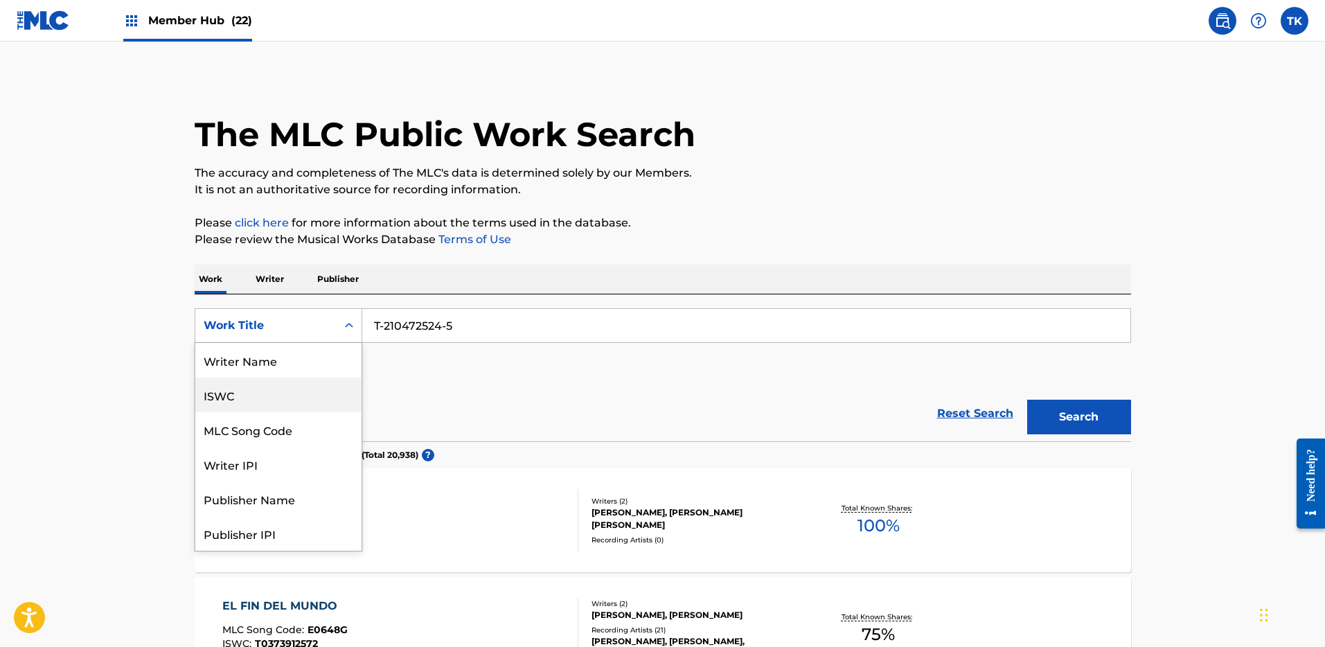
click at [299, 393] on div "ISWC" at bounding box center [278, 395] width 166 height 35
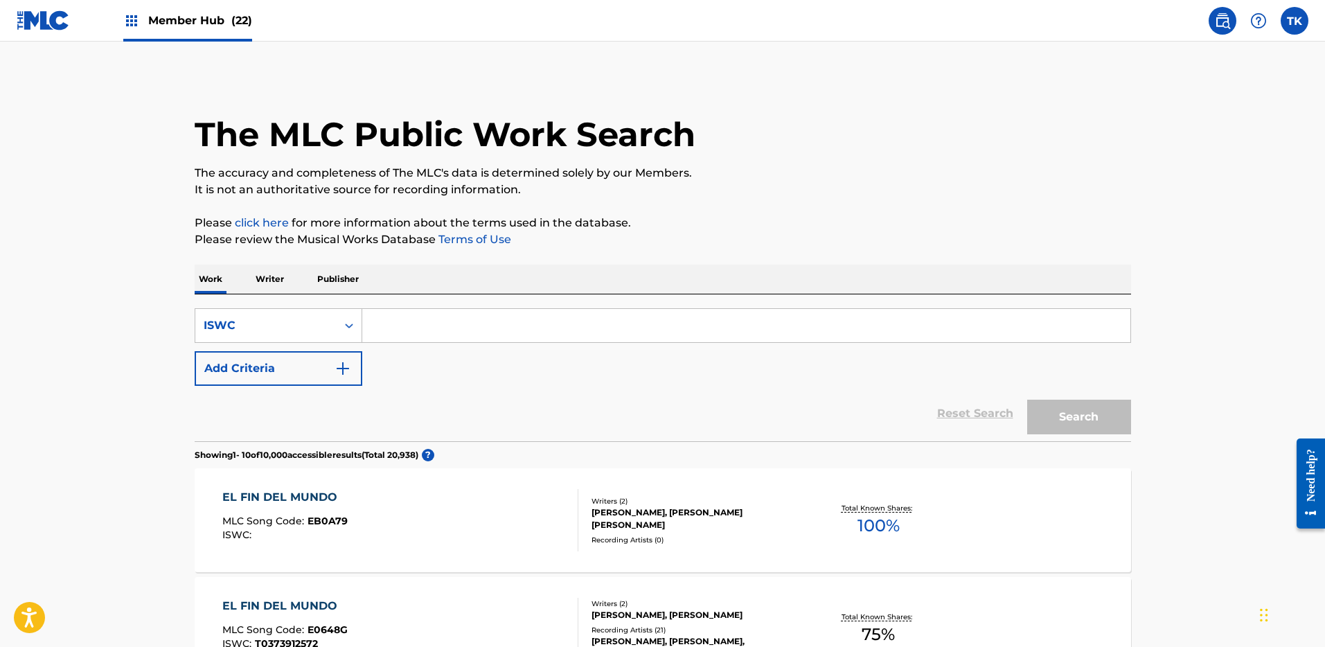
click at [465, 335] on input "Search Form" at bounding box center [746, 325] width 768 height 33
paste input "T-210472524-5"
click at [449, 324] on input "T-210472524-5" at bounding box center [746, 325] width 768 height 33
type input "T2104725245"
click at [1027, 400] on button "Search" at bounding box center [1079, 417] width 104 height 35
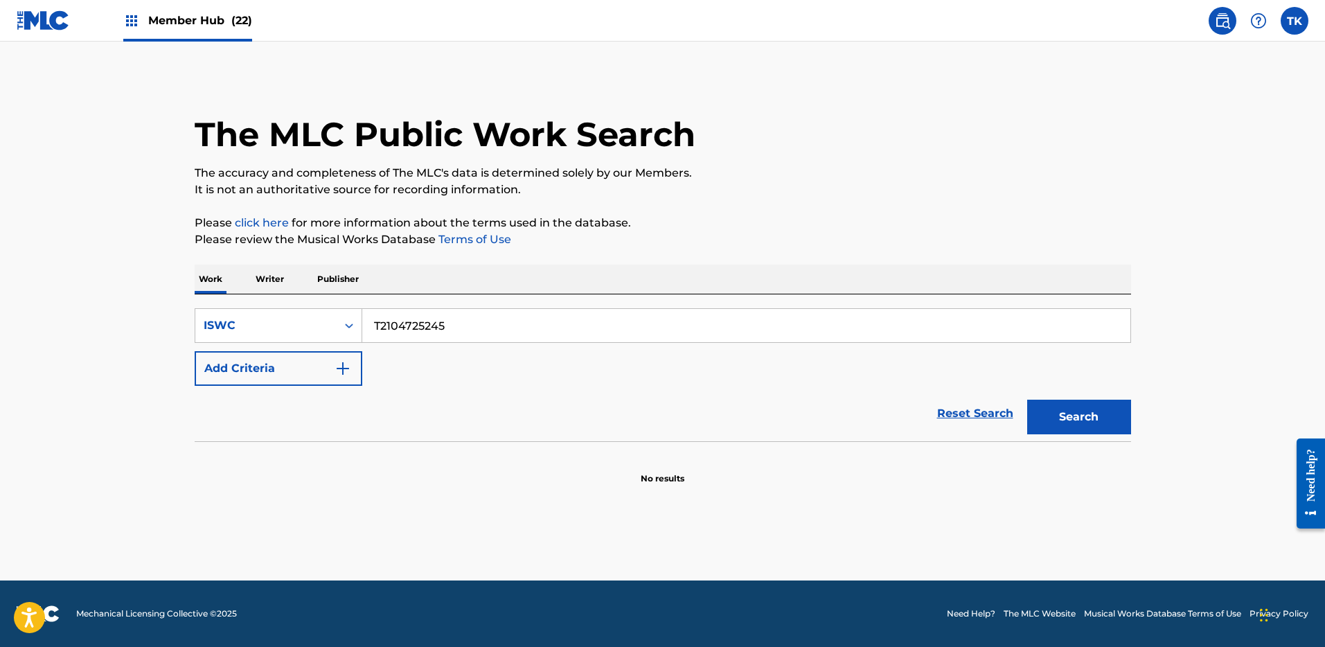
click at [1027, 400] on button "Search" at bounding box center [1079, 417] width 104 height 35
click at [195, 25] on span "Member Hub (22)" at bounding box center [200, 20] width 104 height 16
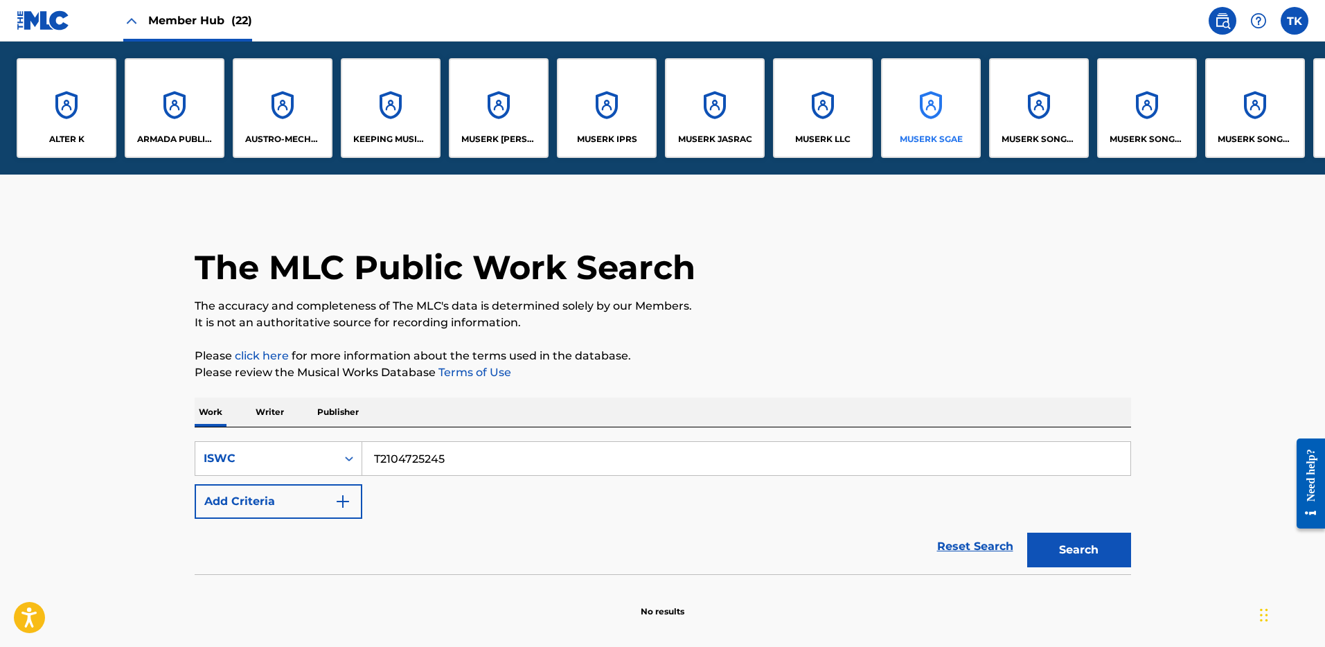
click at [927, 130] on div "MUSERK SGAE" at bounding box center [931, 108] width 100 height 100
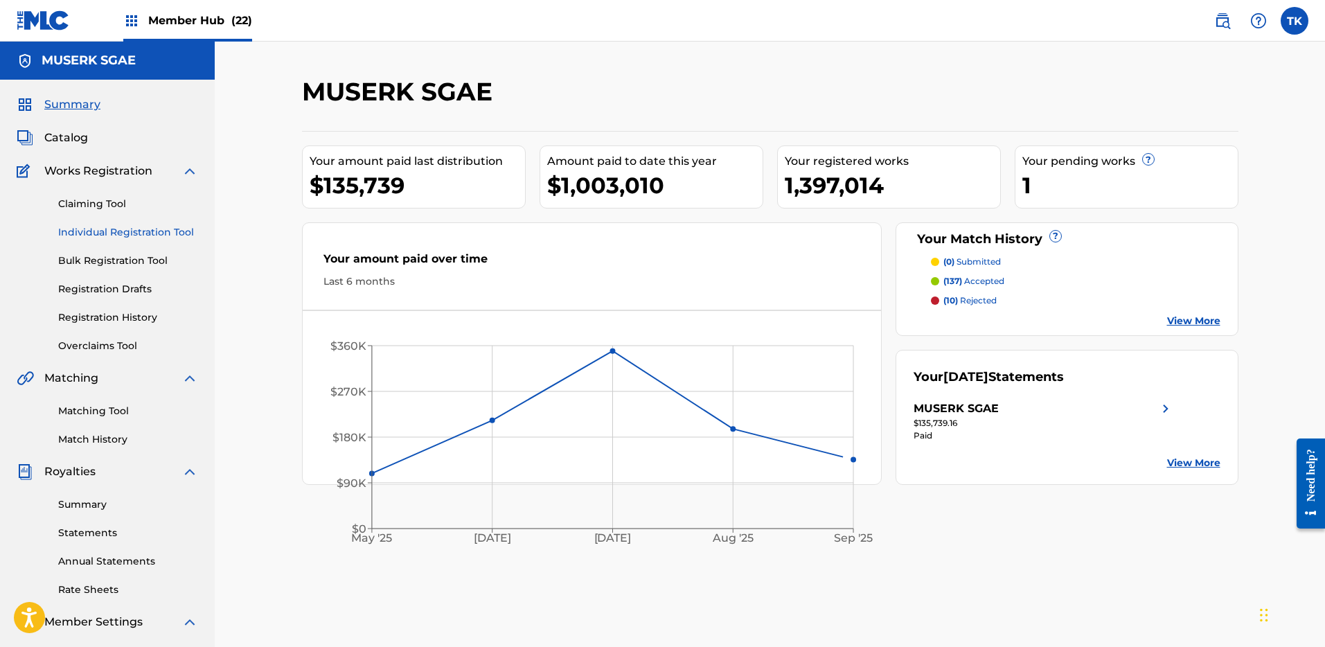
click at [176, 231] on link "Individual Registration Tool" at bounding box center [128, 232] width 140 height 15
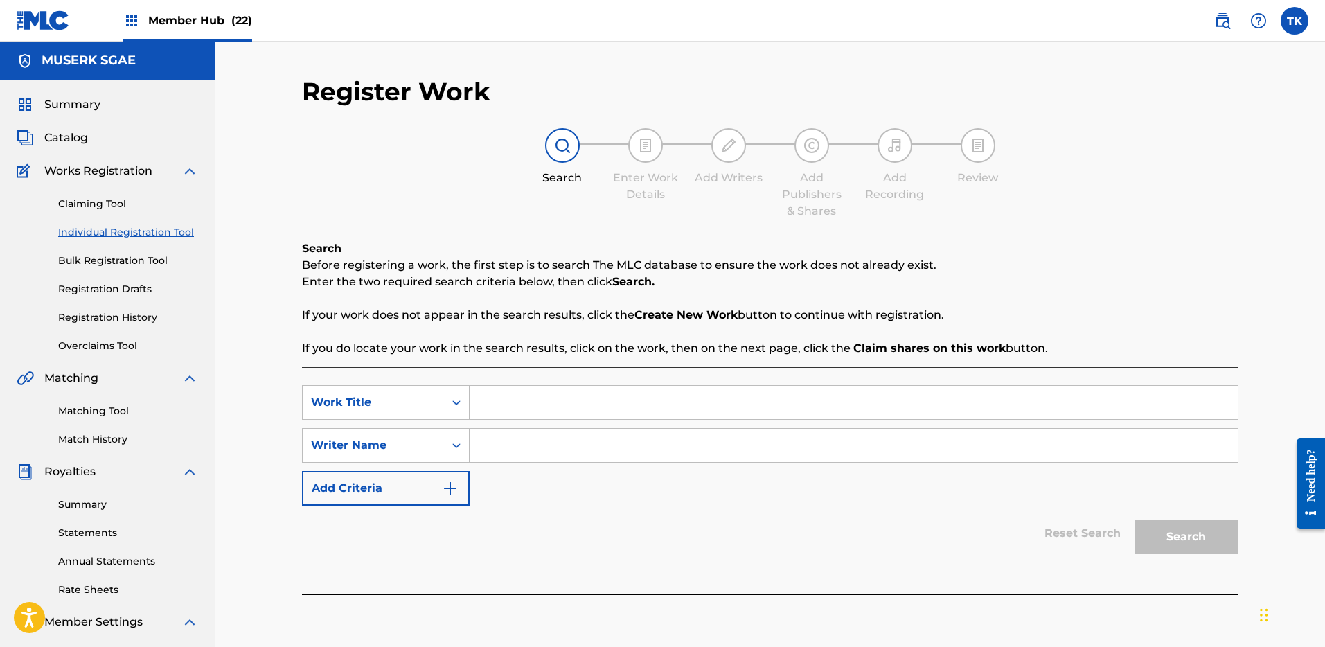
click at [933, 398] on input "Search Form" at bounding box center [854, 402] width 768 height 33
paste input "EL FIN DEL MUNDO"
type input "EL FIN DEL MUNDO"
click at [811, 445] on input "Search Form" at bounding box center [854, 445] width 768 height 33
click at [866, 449] on input "Search Form" at bounding box center [854, 445] width 768 height 33
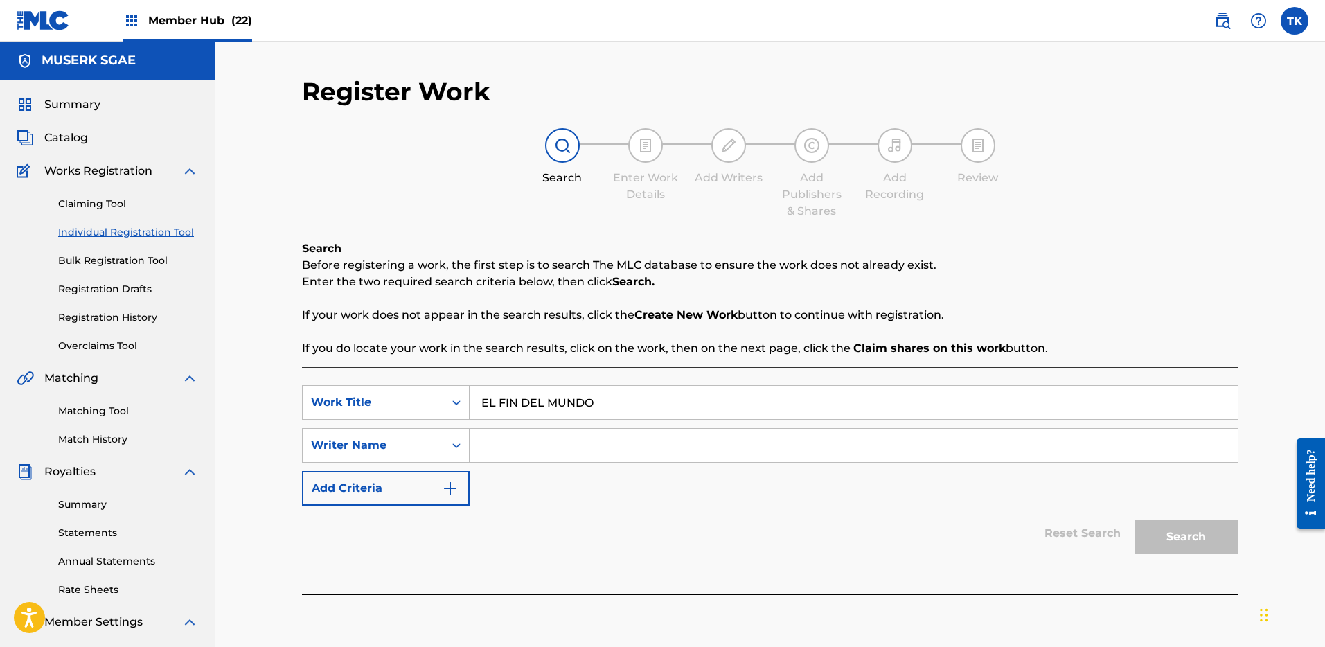
paste input "[PERSON_NAME] [PERSON_NAME]"
type input "[PERSON_NAME] [PERSON_NAME]"
click at [1150, 524] on button "Search" at bounding box center [1187, 537] width 104 height 35
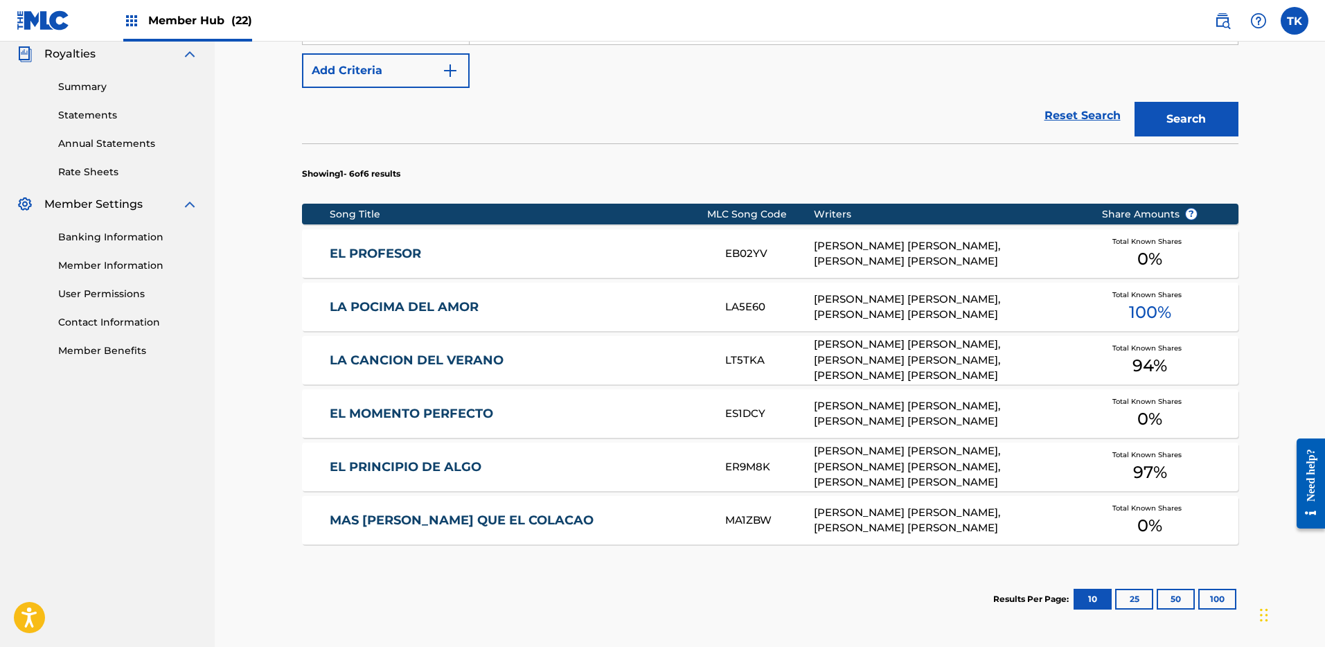
scroll to position [551, 0]
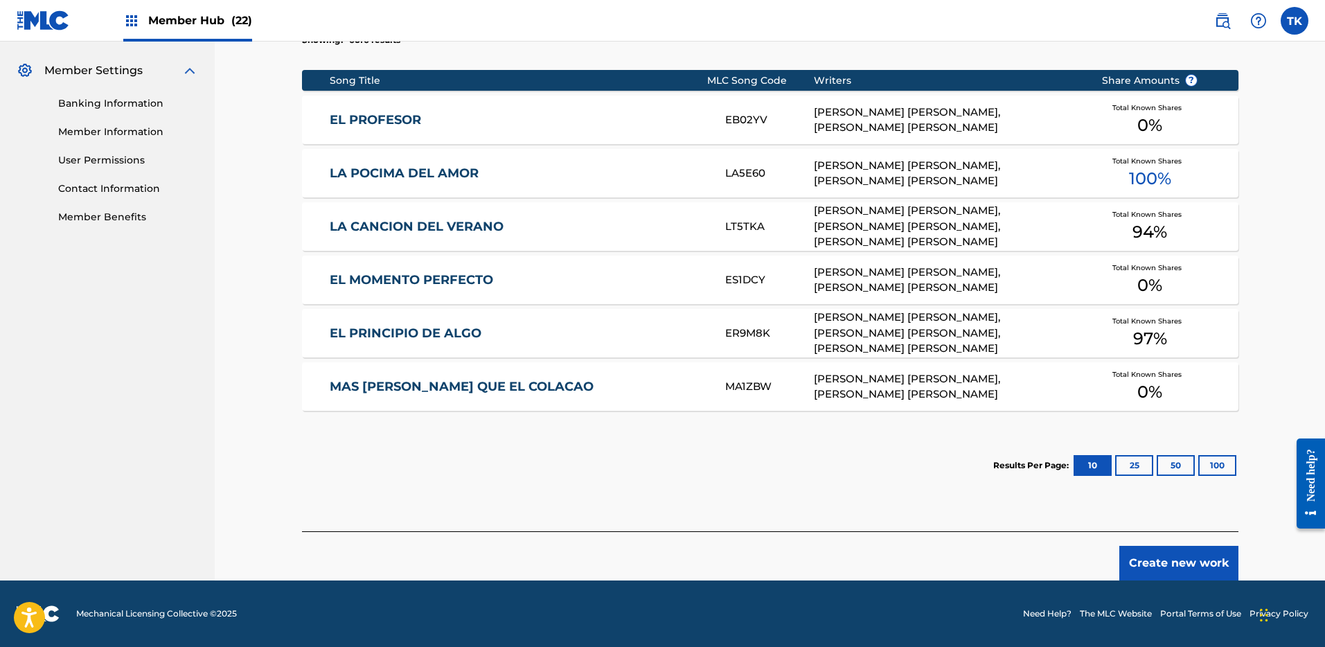
click at [1178, 541] on div "Create new work" at bounding box center [770, 555] width 937 height 49
click at [1176, 549] on button "Create new work" at bounding box center [1178, 563] width 119 height 35
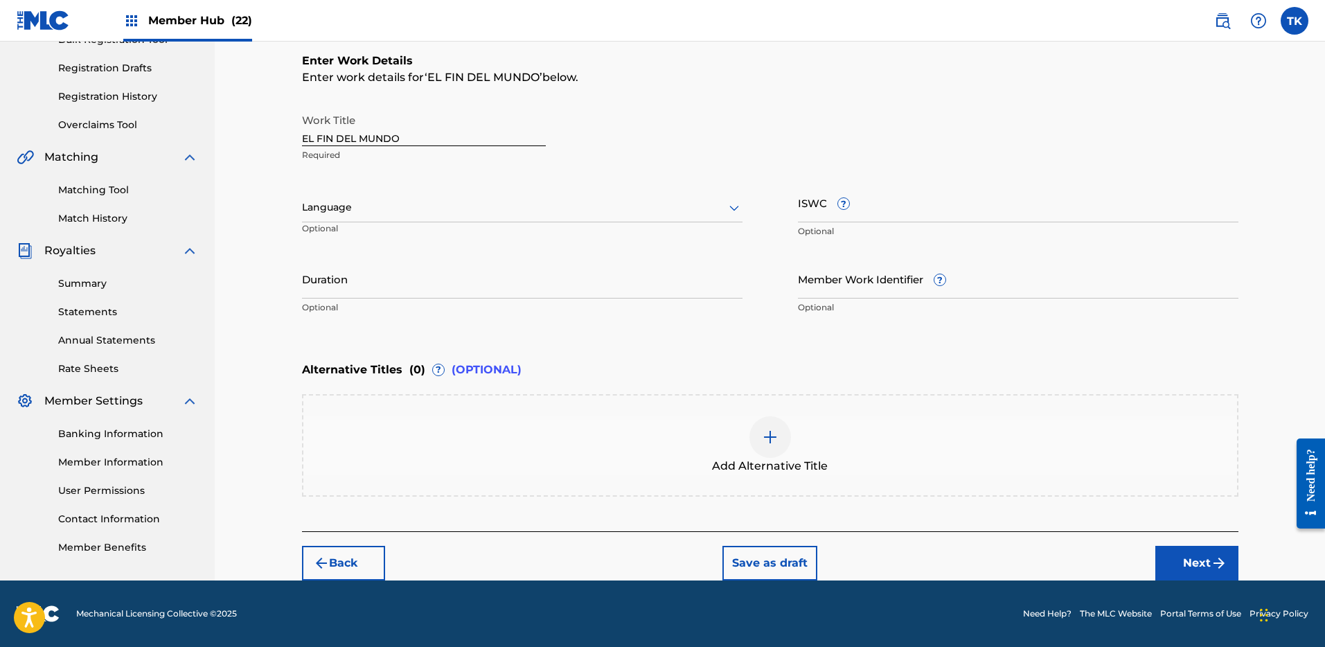
scroll to position [221, 0]
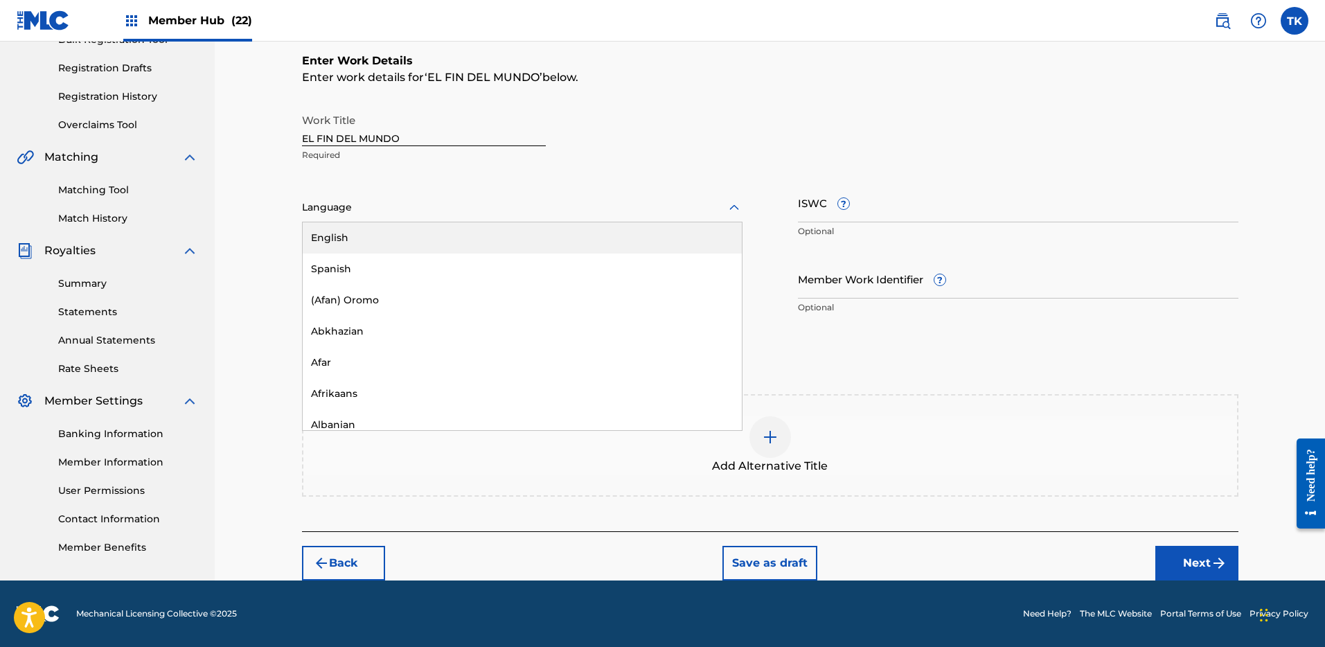
click at [657, 213] on div at bounding box center [522, 207] width 441 height 17
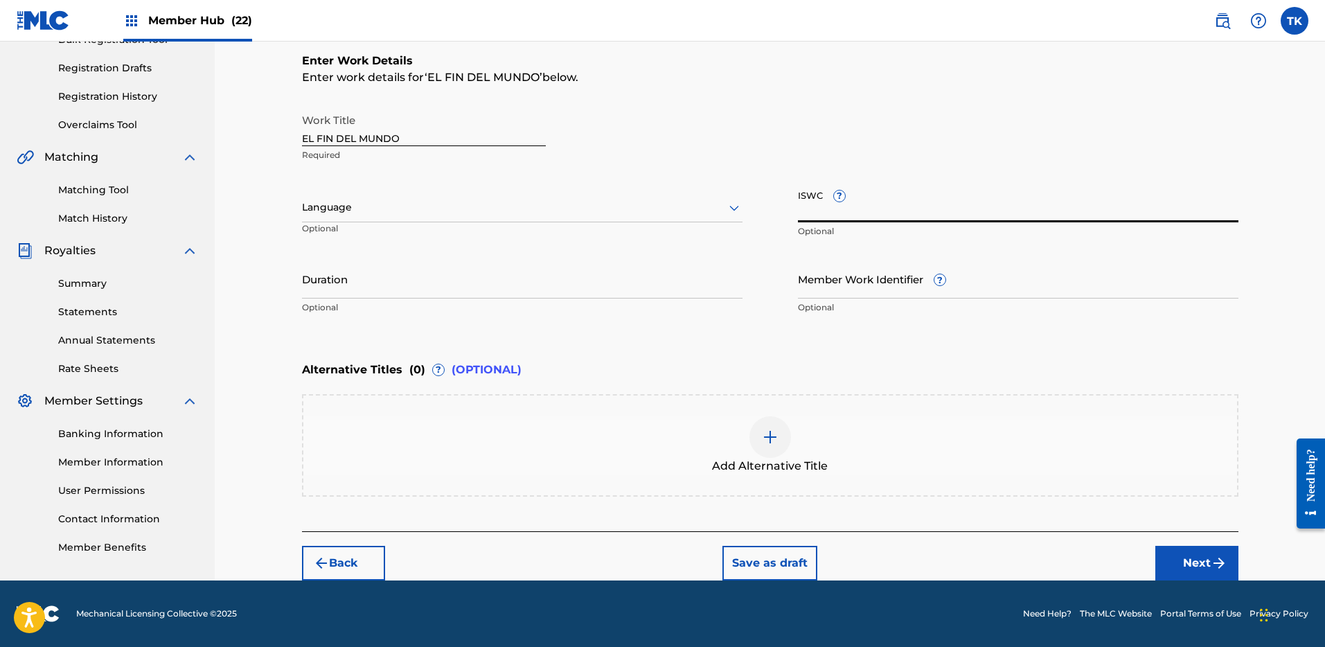
click at [920, 211] on input "ISWC ?" at bounding box center [1018, 202] width 441 height 39
click at [983, 205] on input "ISWC ?" at bounding box center [1018, 202] width 441 height 39
paste input "T-210472524-5"
type input "T2104725245"
click at [842, 278] on input "Member Work Identifier ?" at bounding box center [1018, 278] width 441 height 39
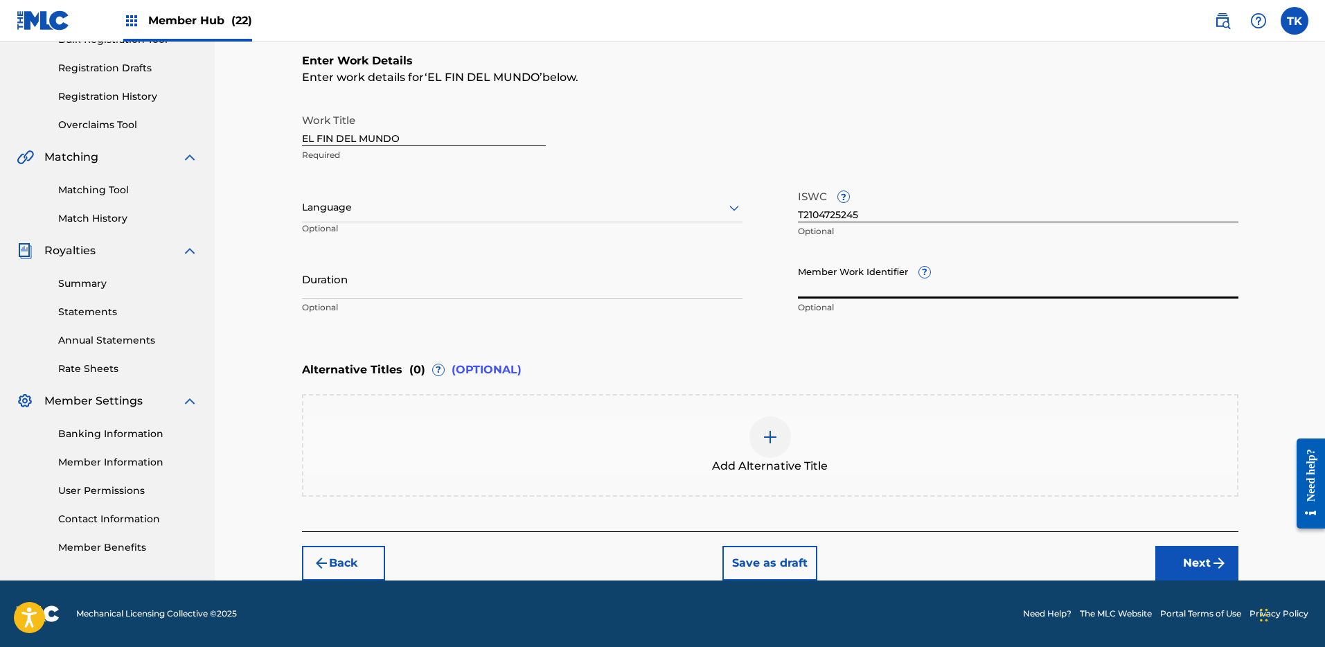
click at [875, 288] on input "Member Work Identifier ?" at bounding box center [1018, 278] width 441 height 39
paste input "MUS00000096465"
type input "MUS00000096465"
click at [1180, 553] on button "Next" at bounding box center [1197, 563] width 83 height 35
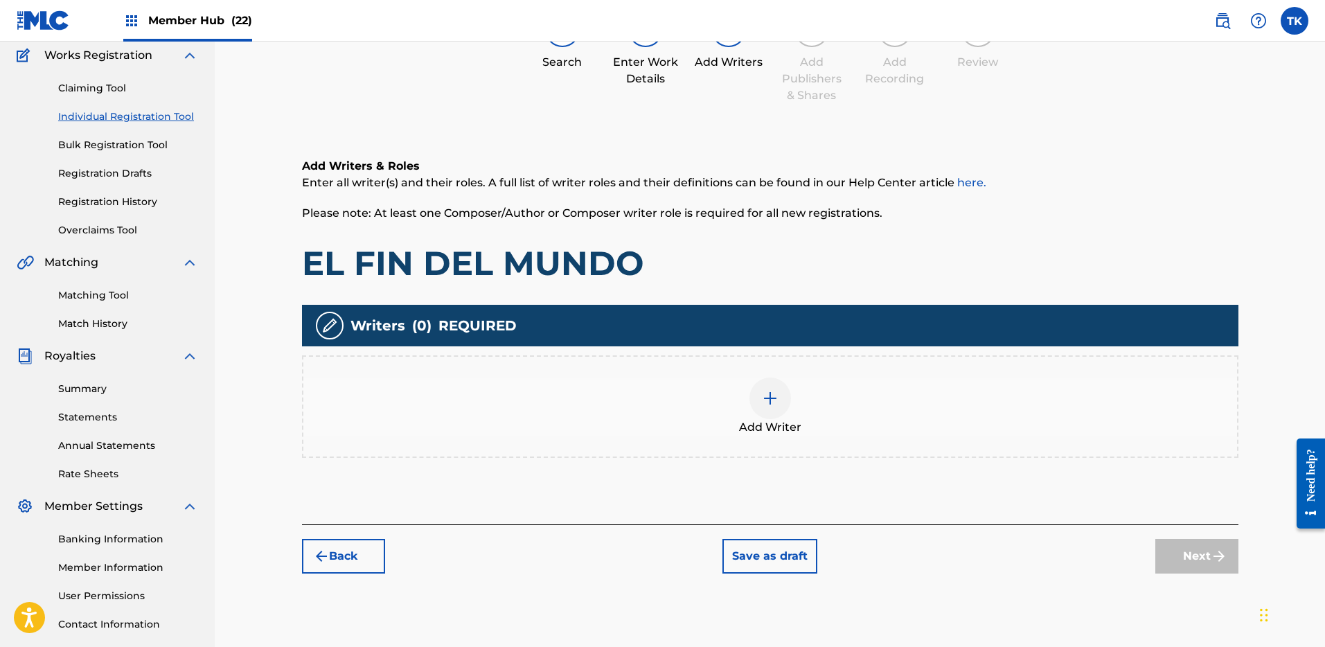
scroll to position [62, 0]
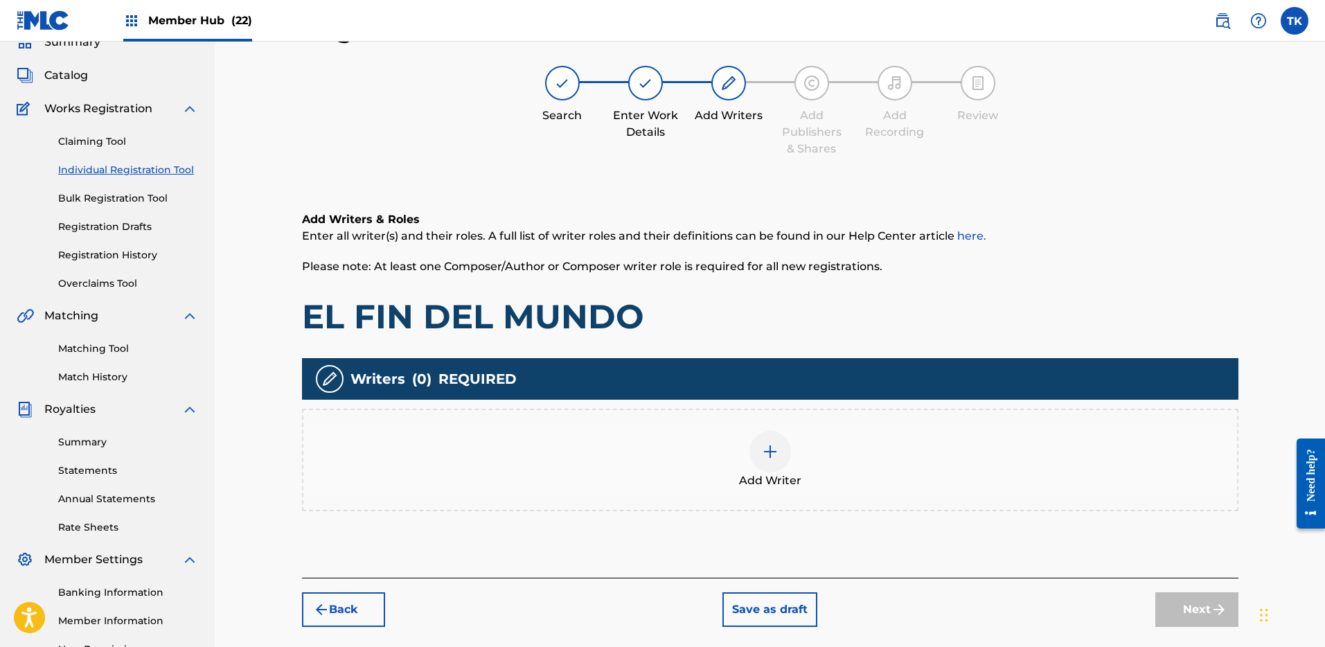
click at [731, 460] on div "Add Writer" at bounding box center [770, 460] width 934 height 58
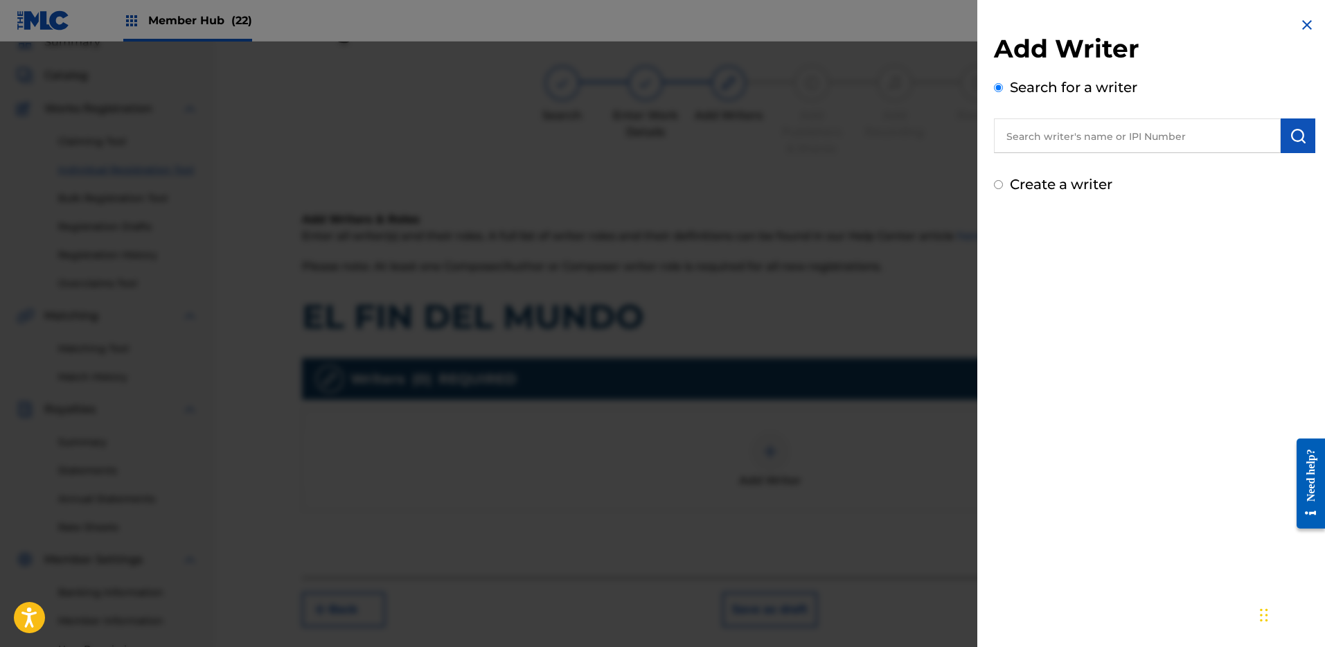
click at [1167, 135] on input "text" at bounding box center [1137, 135] width 287 height 35
paste input "475985786"
click at [1304, 138] on button "submit" at bounding box center [1298, 135] width 35 height 35
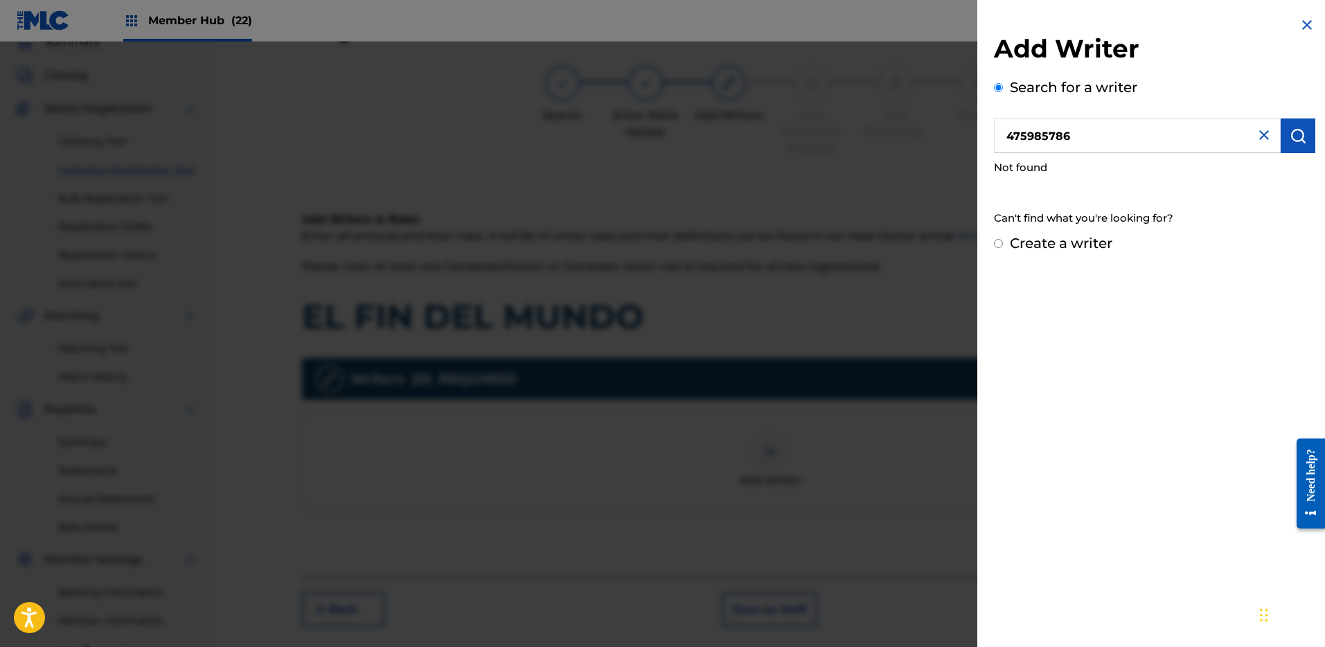
click at [1005, 132] on input "475985786" at bounding box center [1137, 135] width 287 height 35
type input "00475985786"
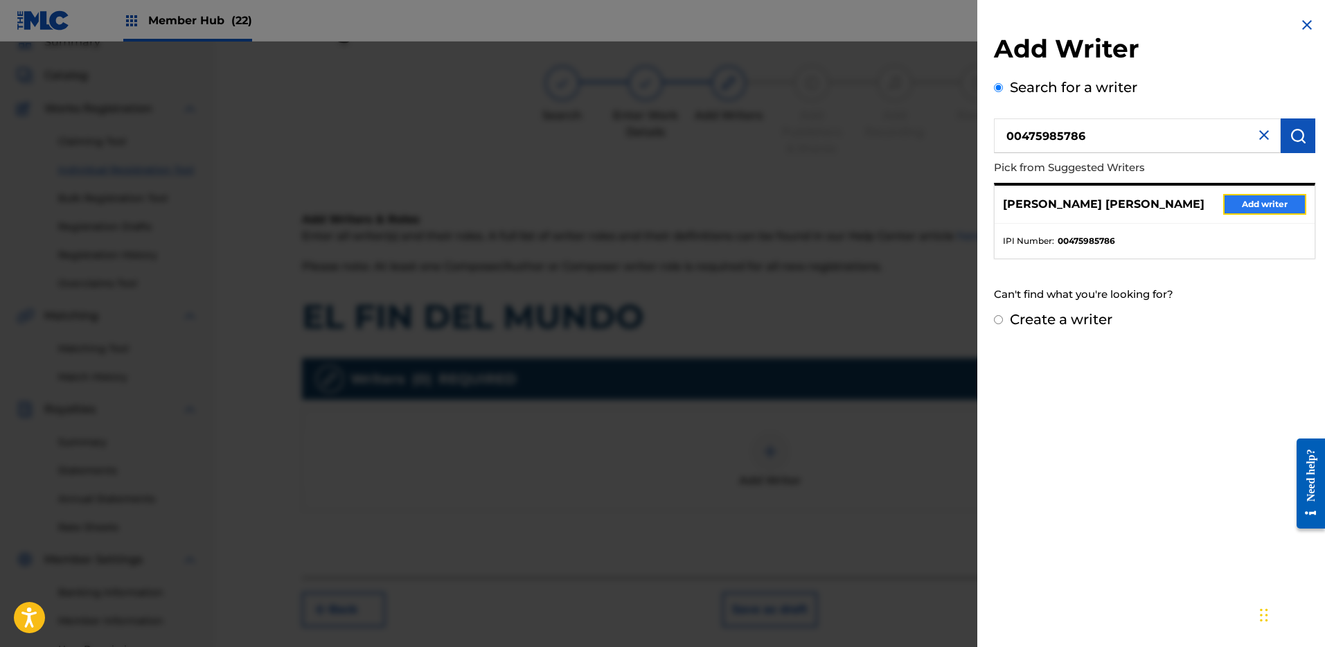
click at [1296, 204] on button "Add writer" at bounding box center [1264, 204] width 83 height 21
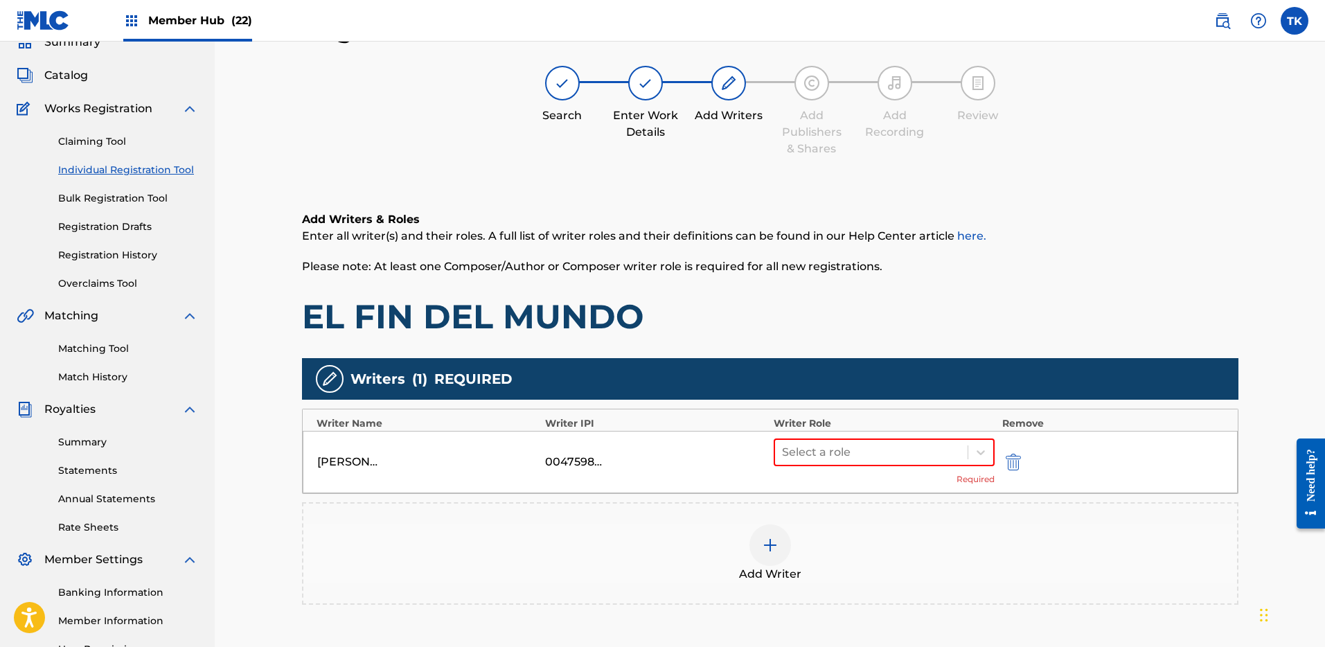
click at [874, 435] on div "[PERSON_NAME] [PERSON_NAME] 00475985786 Select a role Required" at bounding box center [770, 462] width 935 height 62
click at [866, 452] on div at bounding box center [871, 452] width 179 height 19
click at [857, 484] on div "Composer/Author" at bounding box center [885, 489] width 222 height 28
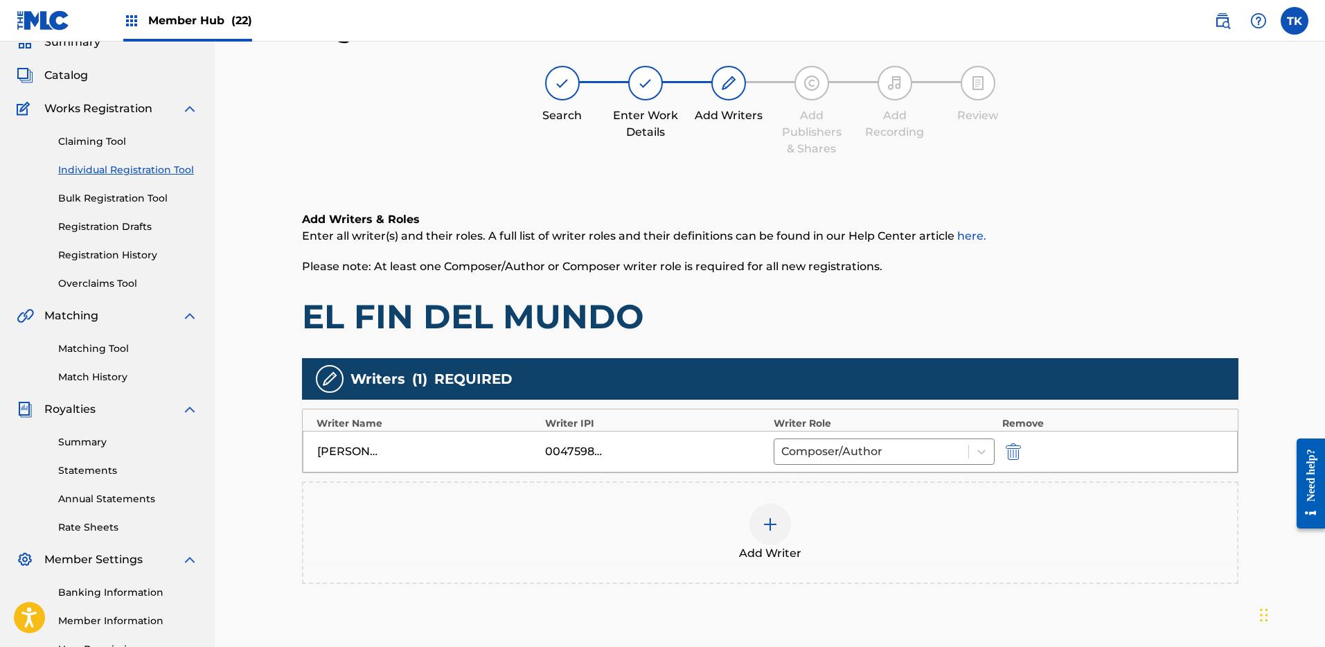
click at [787, 519] on div at bounding box center [771, 525] width 42 height 42
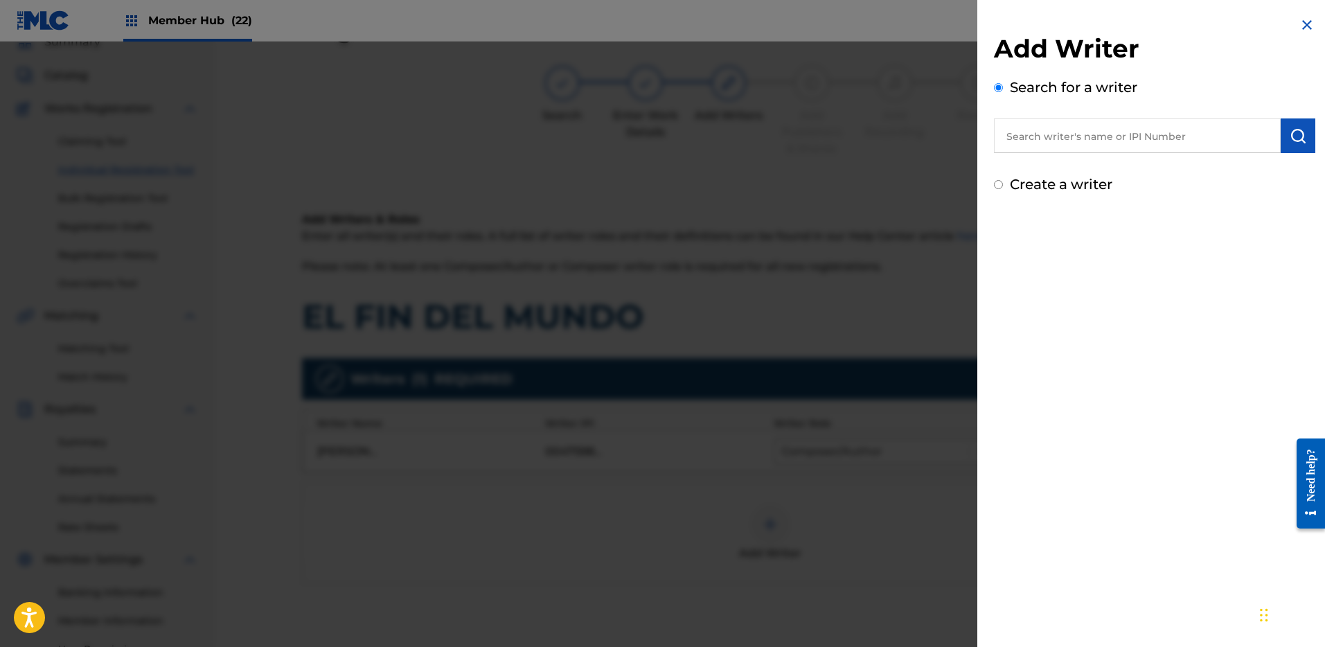
click at [1138, 132] on input "text" at bounding box center [1137, 135] width 287 height 35
paste input "562393734"
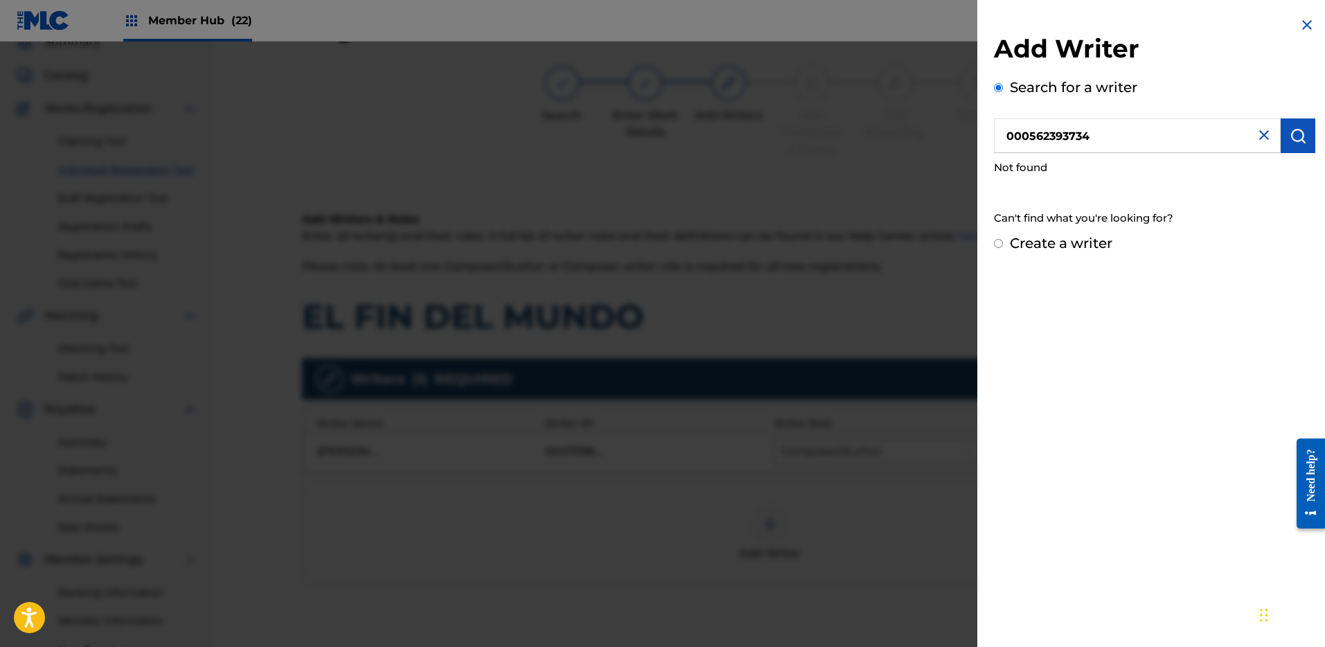
click at [1024, 134] on input "000562393734" at bounding box center [1137, 135] width 287 height 35
type input "00562393734"
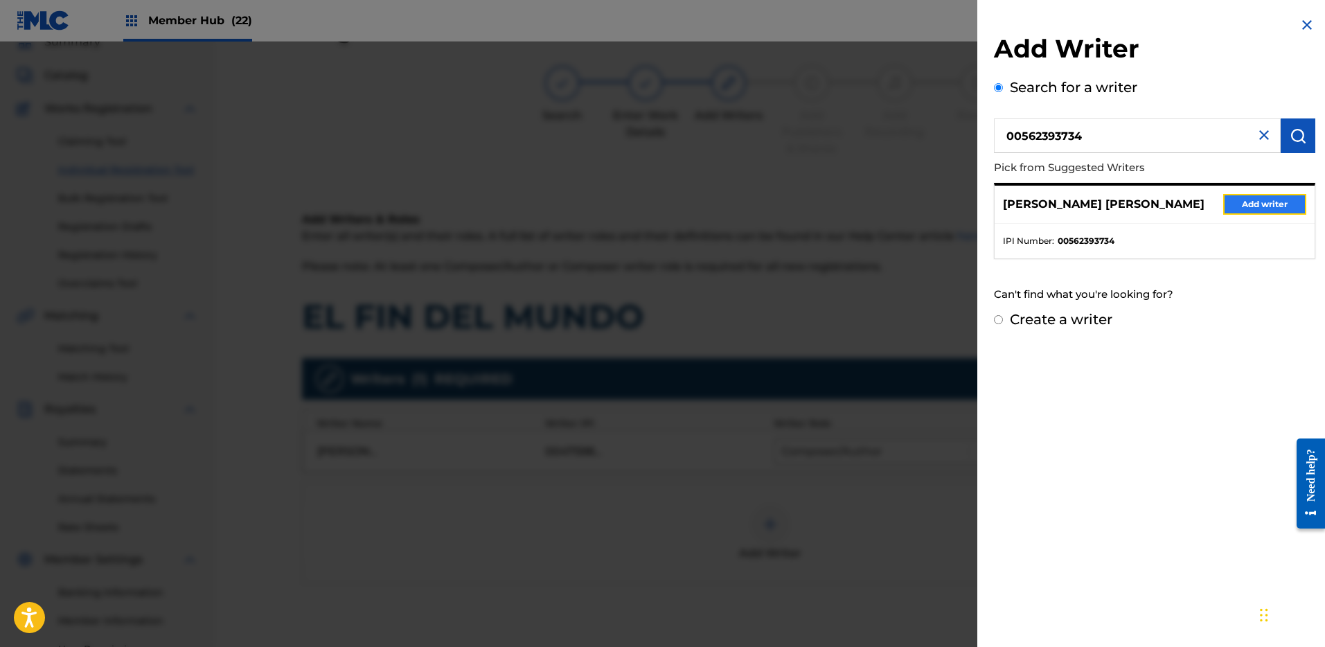
click at [1232, 200] on button "Add writer" at bounding box center [1264, 204] width 83 height 21
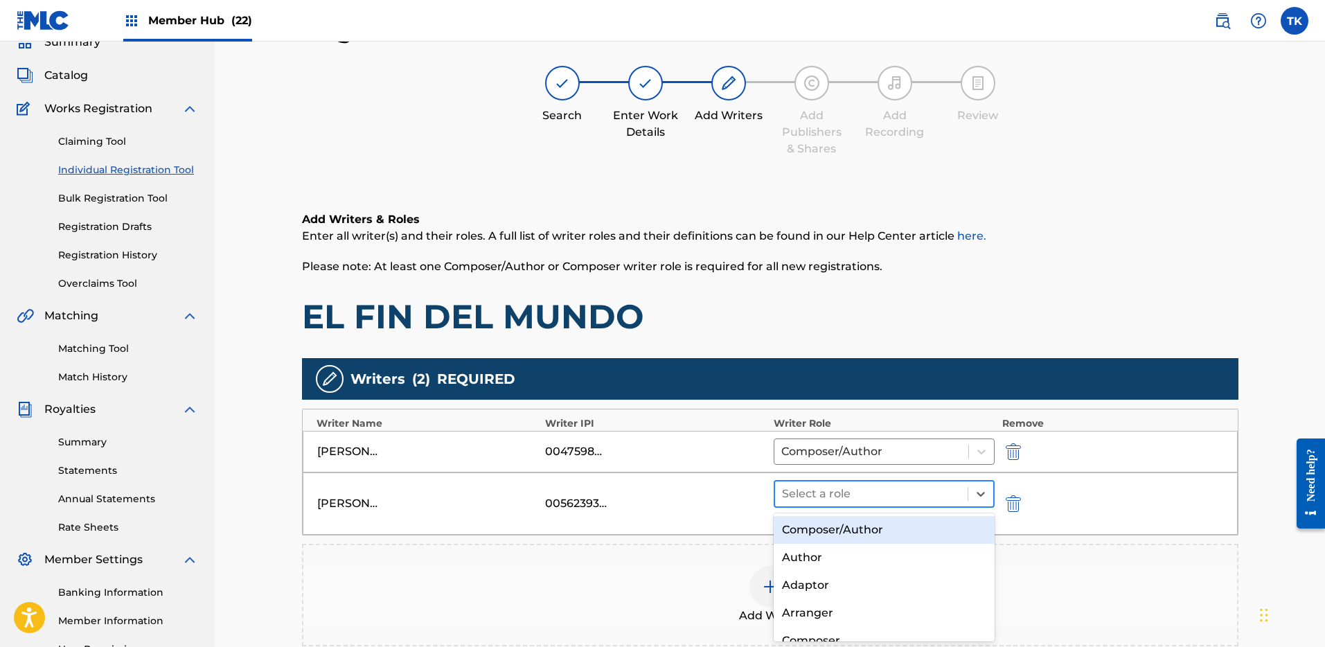
click at [895, 489] on div at bounding box center [871, 493] width 179 height 19
click at [885, 537] on div "Composer/Author" at bounding box center [885, 530] width 222 height 28
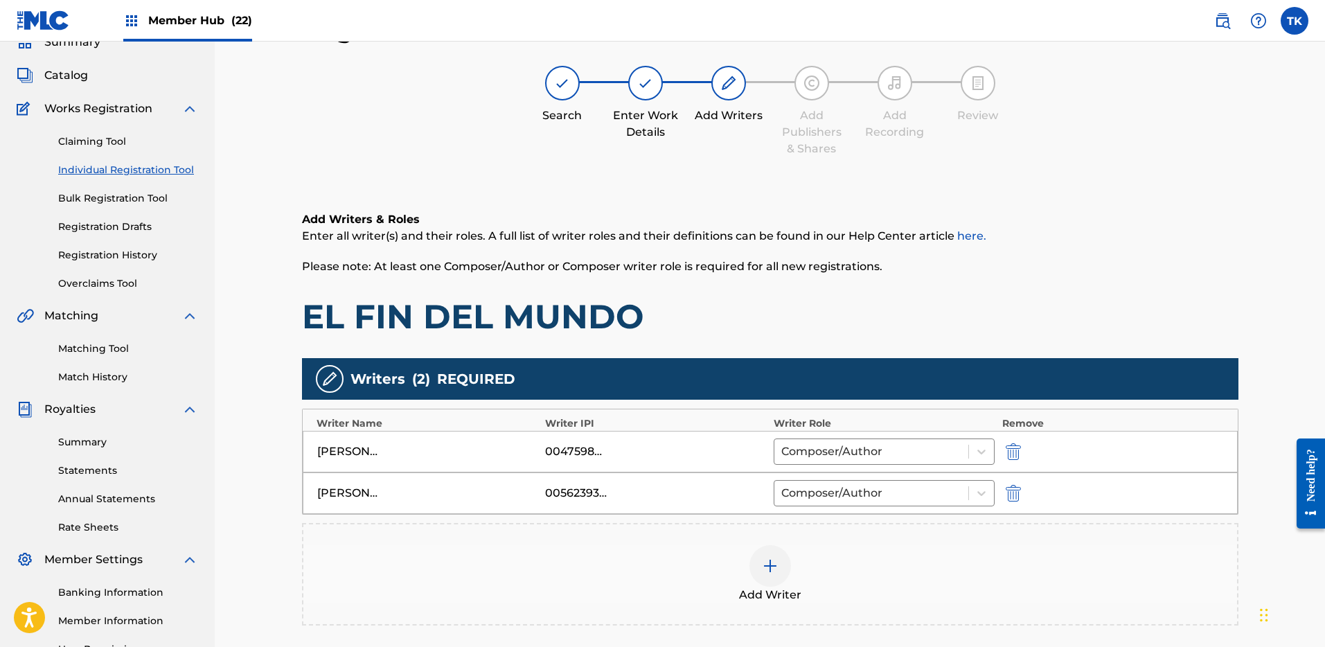
click at [782, 545] on div "Add Writer" at bounding box center [770, 574] width 937 height 103
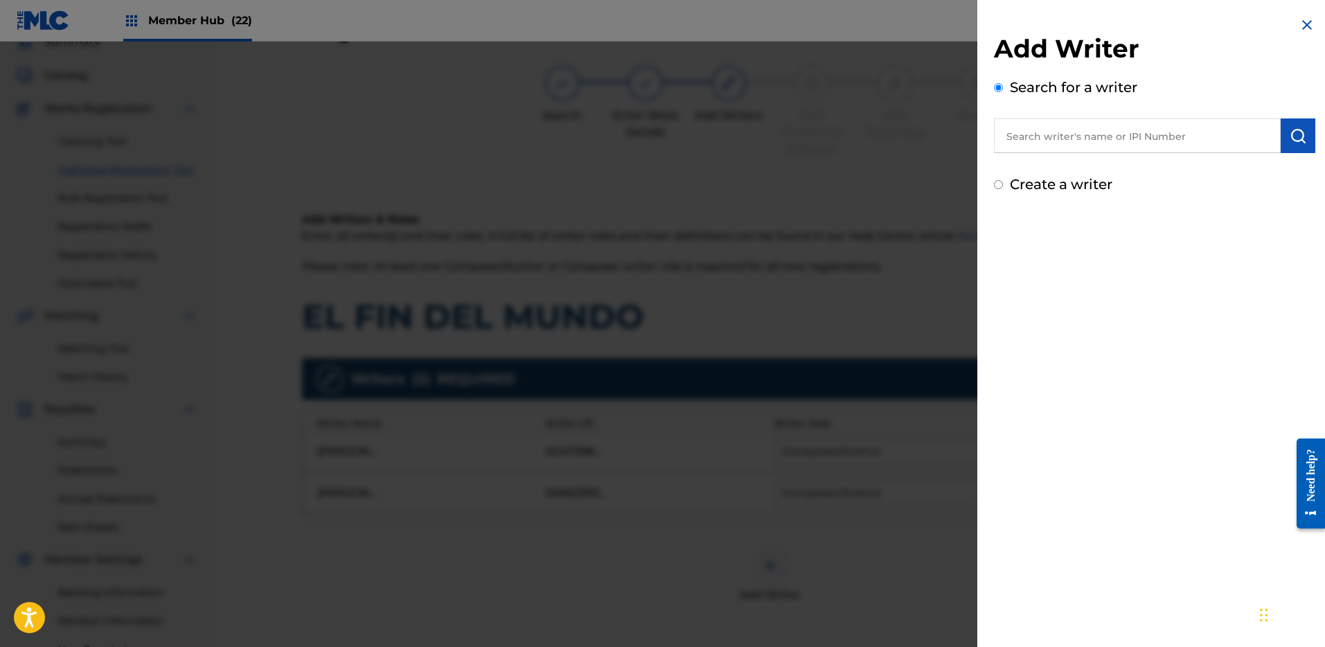
click at [1072, 129] on input "text" at bounding box center [1137, 135] width 287 height 35
paste input "554446147"
type input "00554446147"
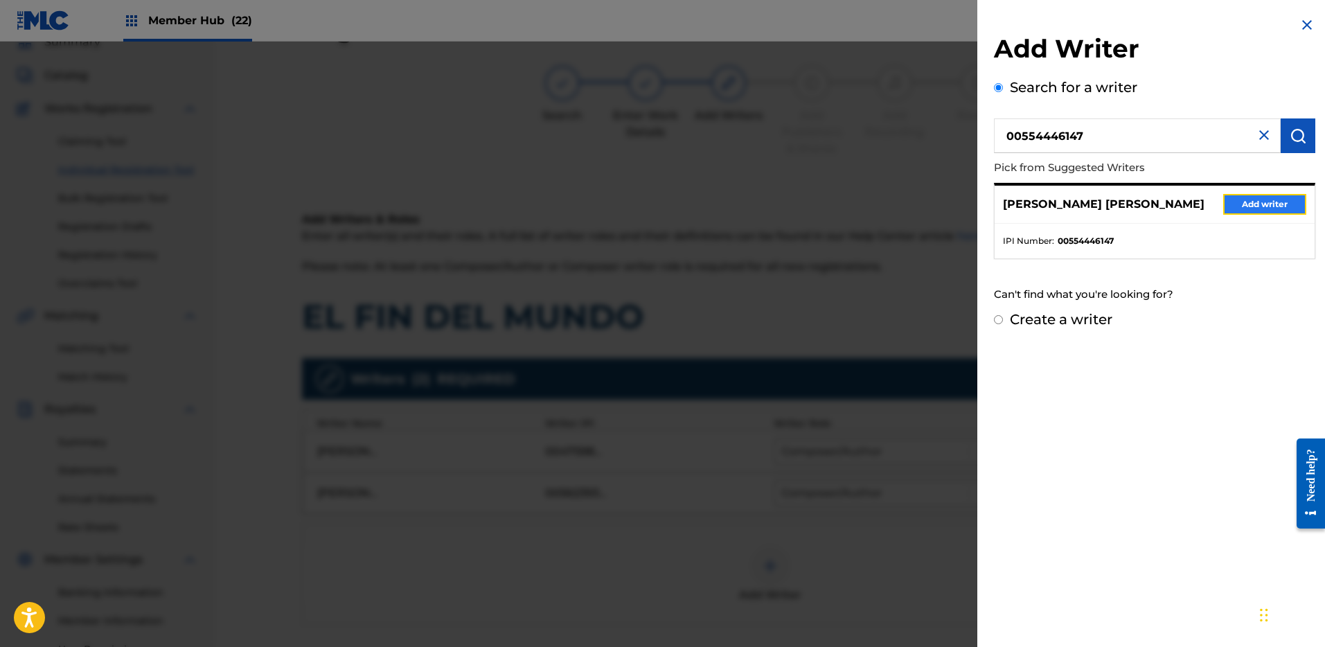
click at [1266, 202] on button "Add writer" at bounding box center [1264, 204] width 83 height 21
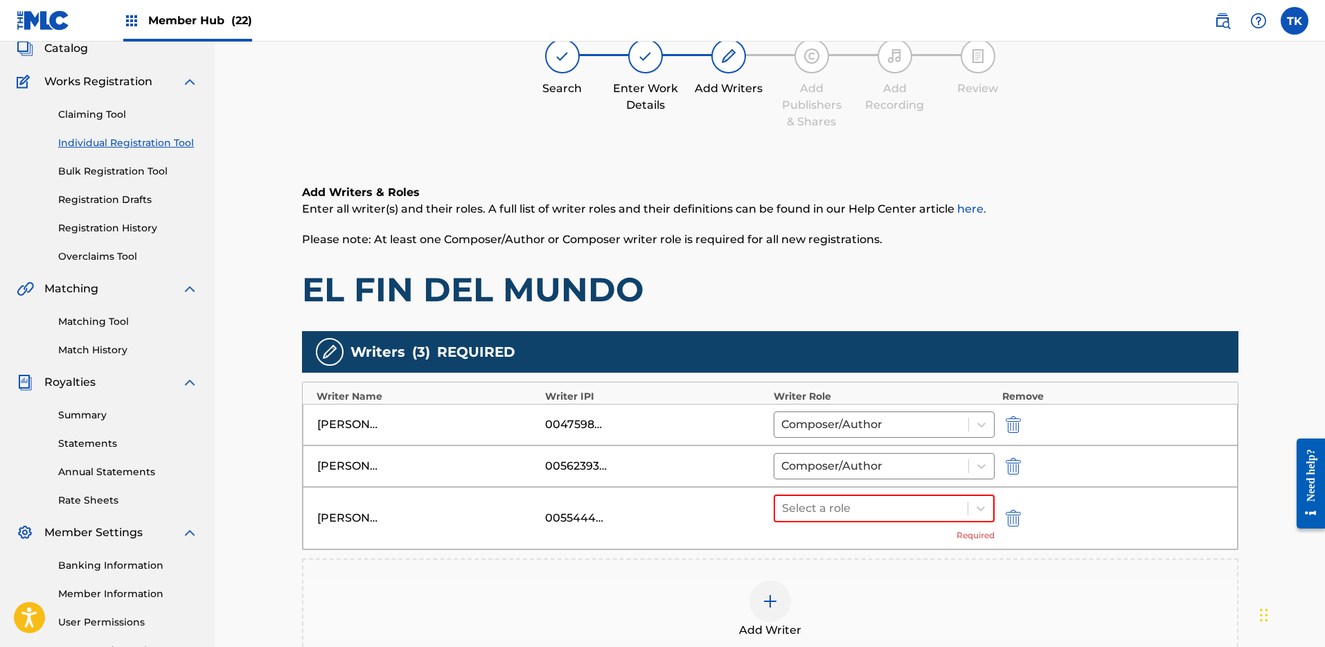
scroll to position [107, 0]
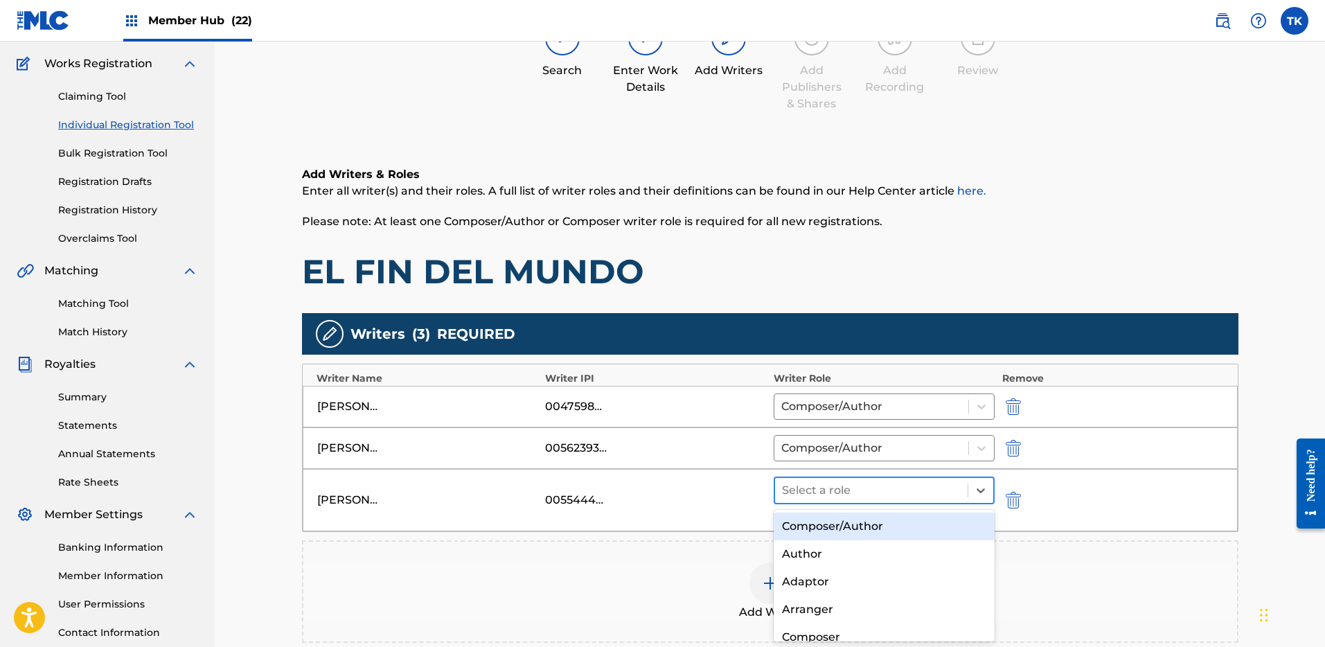
click at [865, 495] on div at bounding box center [871, 490] width 179 height 19
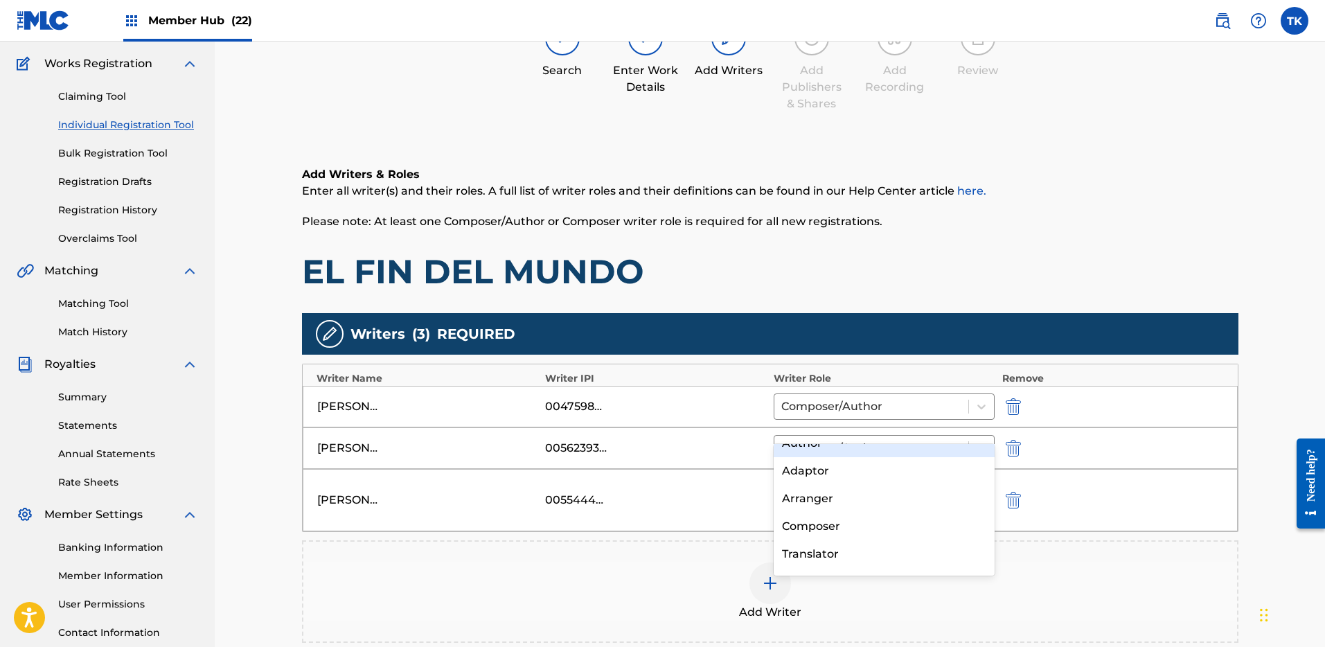
scroll to position [239, 0]
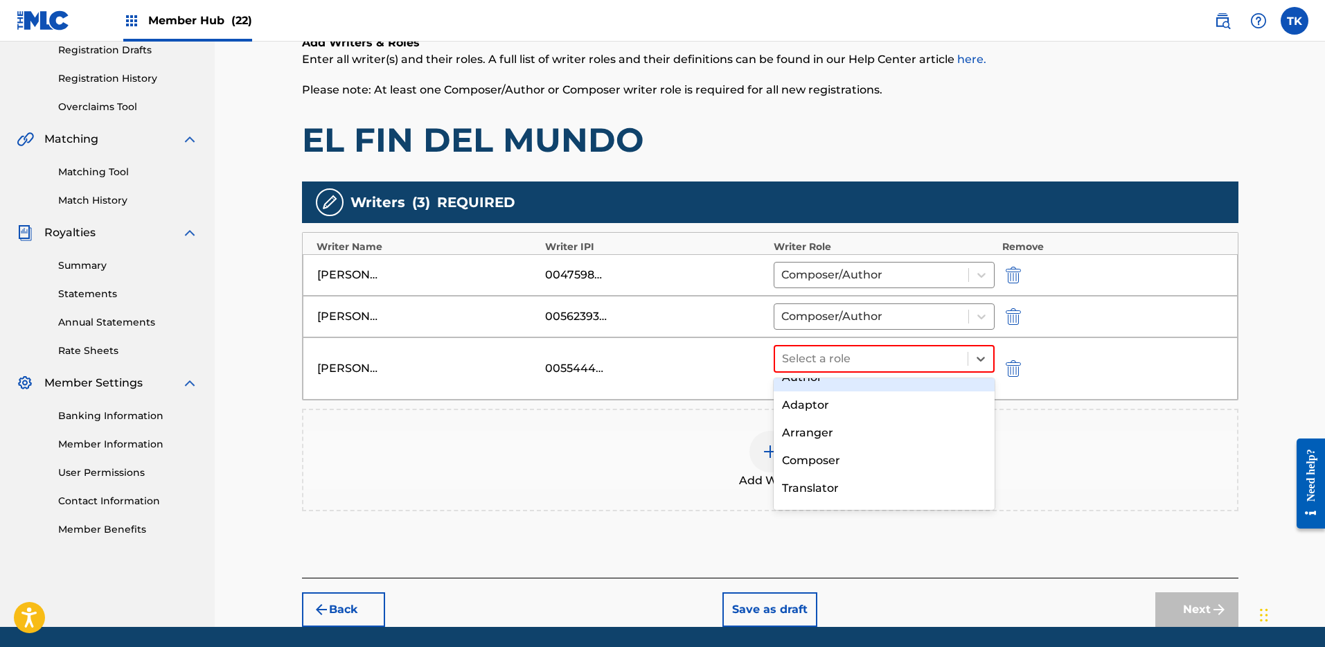
click at [786, 148] on h1 "EL FIN DEL MUNDO" at bounding box center [770, 140] width 937 height 42
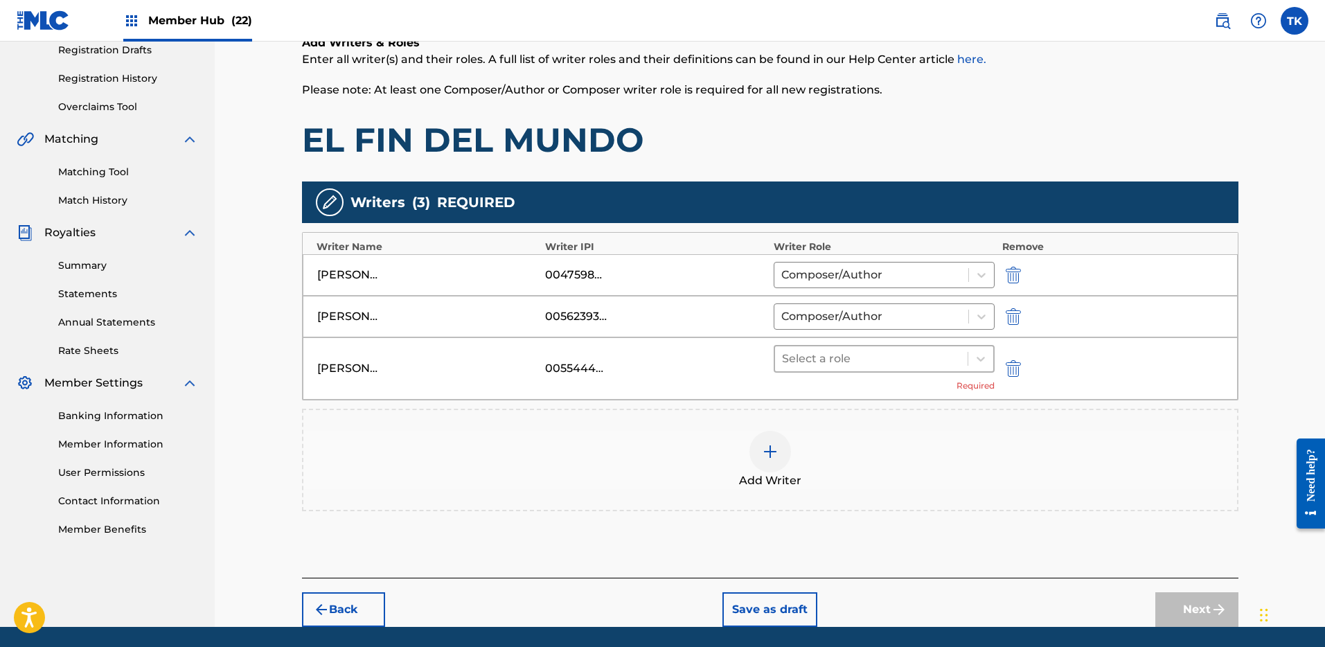
click at [848, 349] on div at bounding box center [871, 358] width 179 height 19
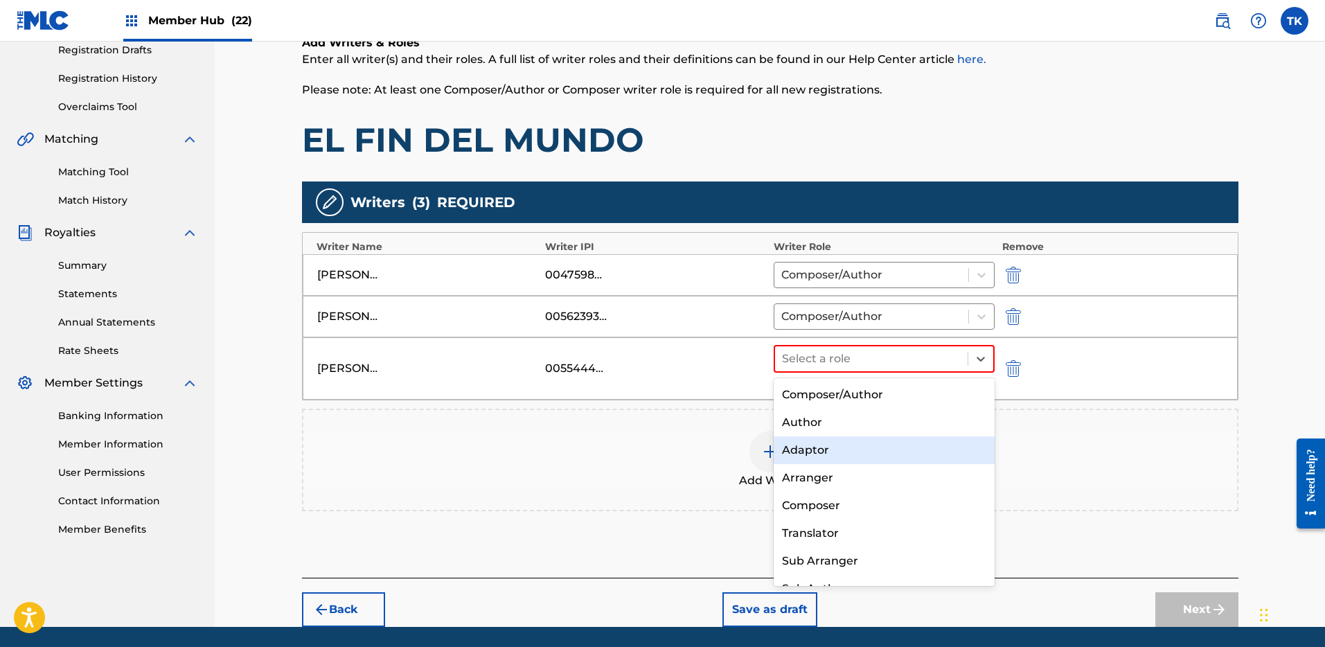
scroll to position [9, 0]
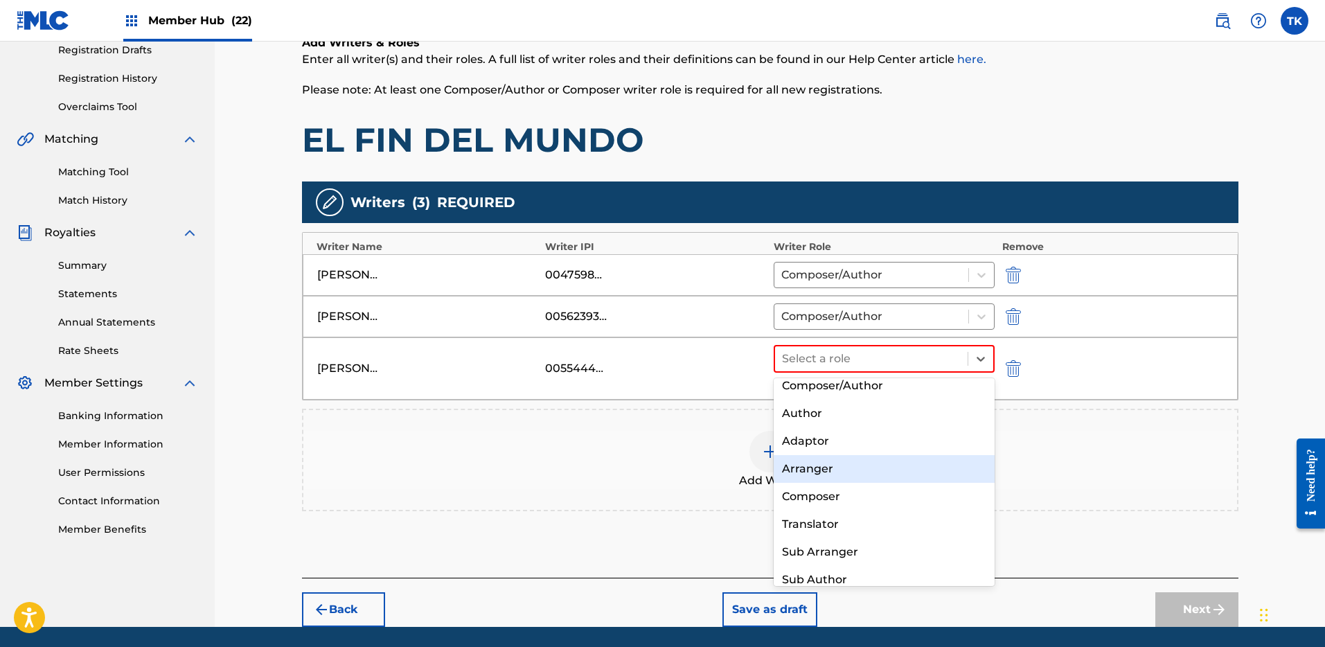
click at [849, 467] on div "Arranger" at bounding box center [885, 469] width 222 height 28
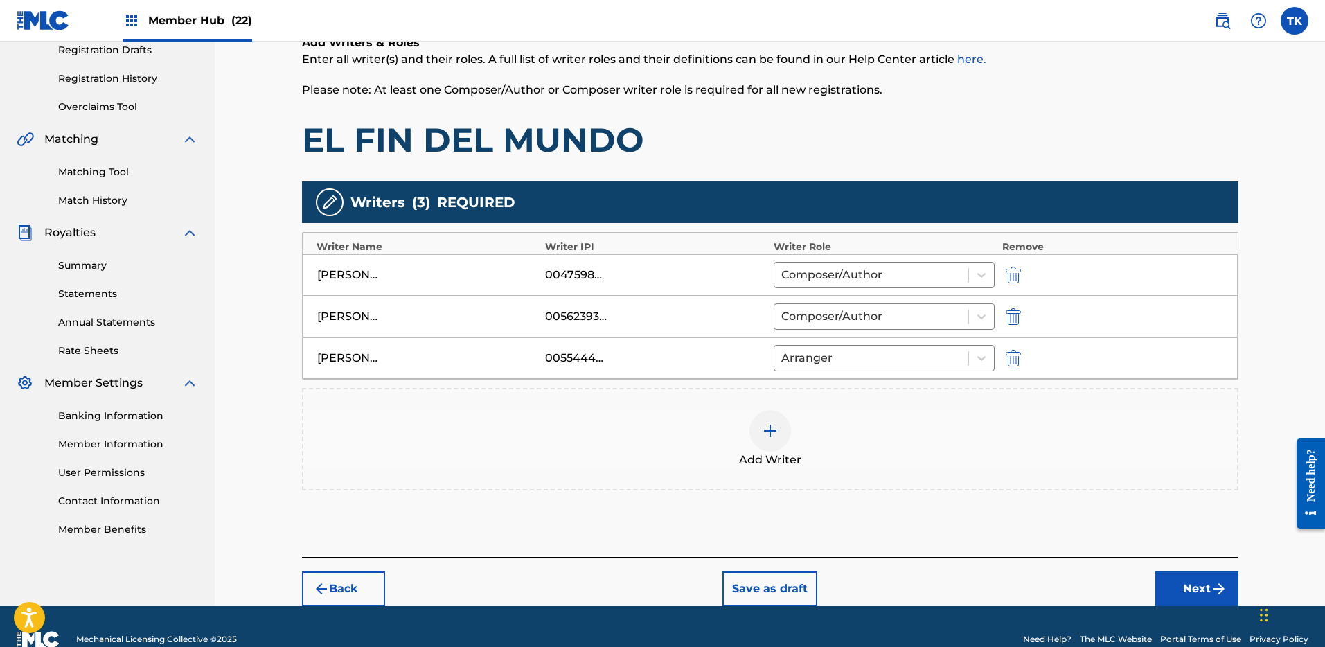
click at [756, 454] on span "Add Writer" at bounding box center [770, 460] width 62 height 17
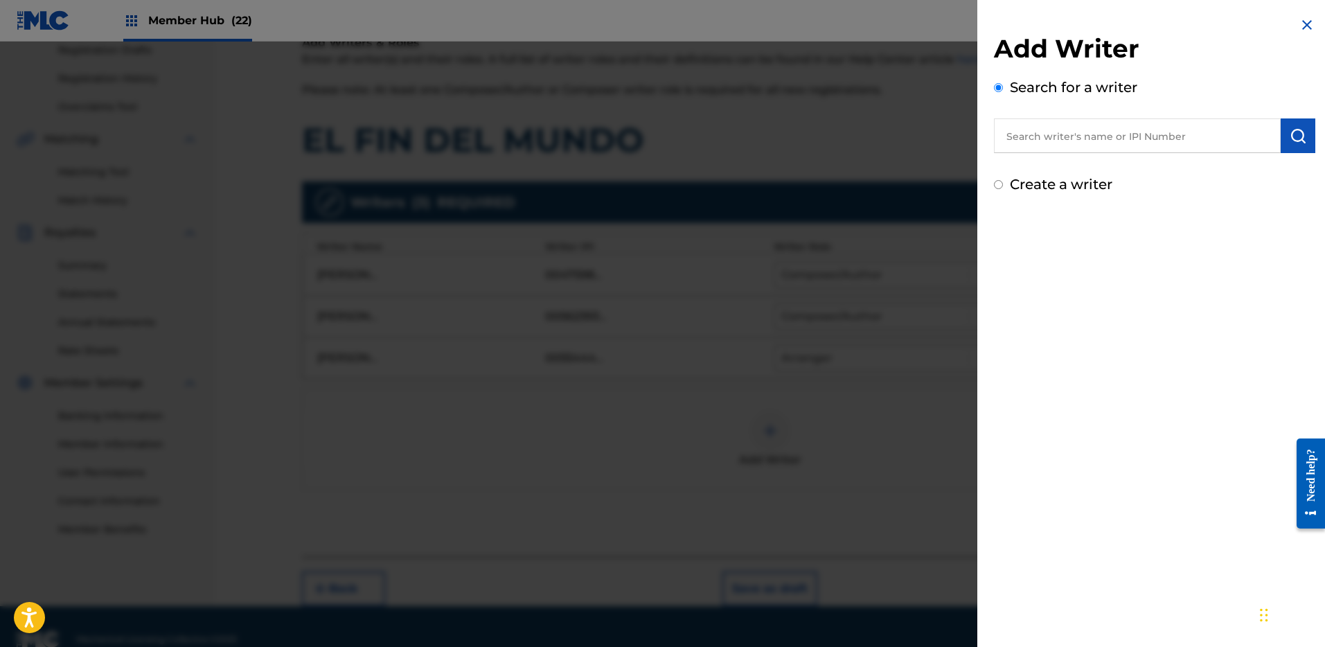
click at [1106, 142] on input "text" at bounding box center [1137, 135] width 287 height 35
paste input "699843955"
click at [1005, 141] on input "699843955" at bounding box center [1137, 135] width 287 height 35
type input "00699843955"
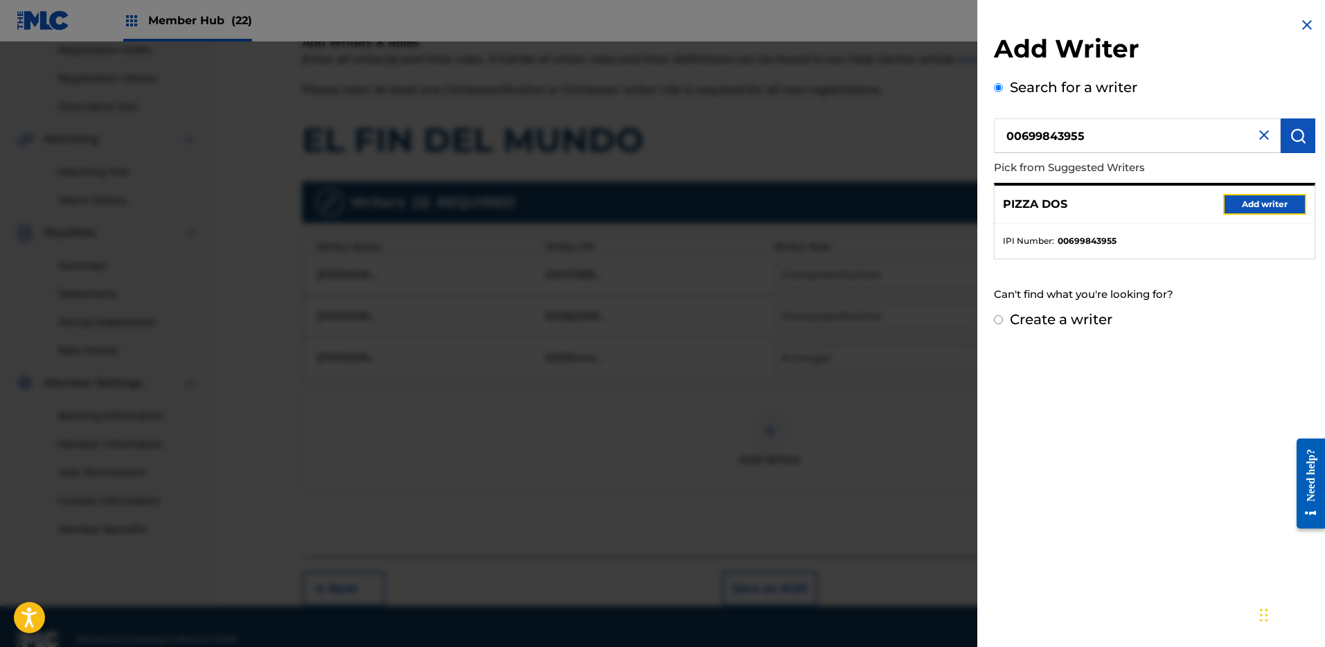
click at [1259, 206] on button "Add writer" at bounding box center [1264, 204] width 83 height 21
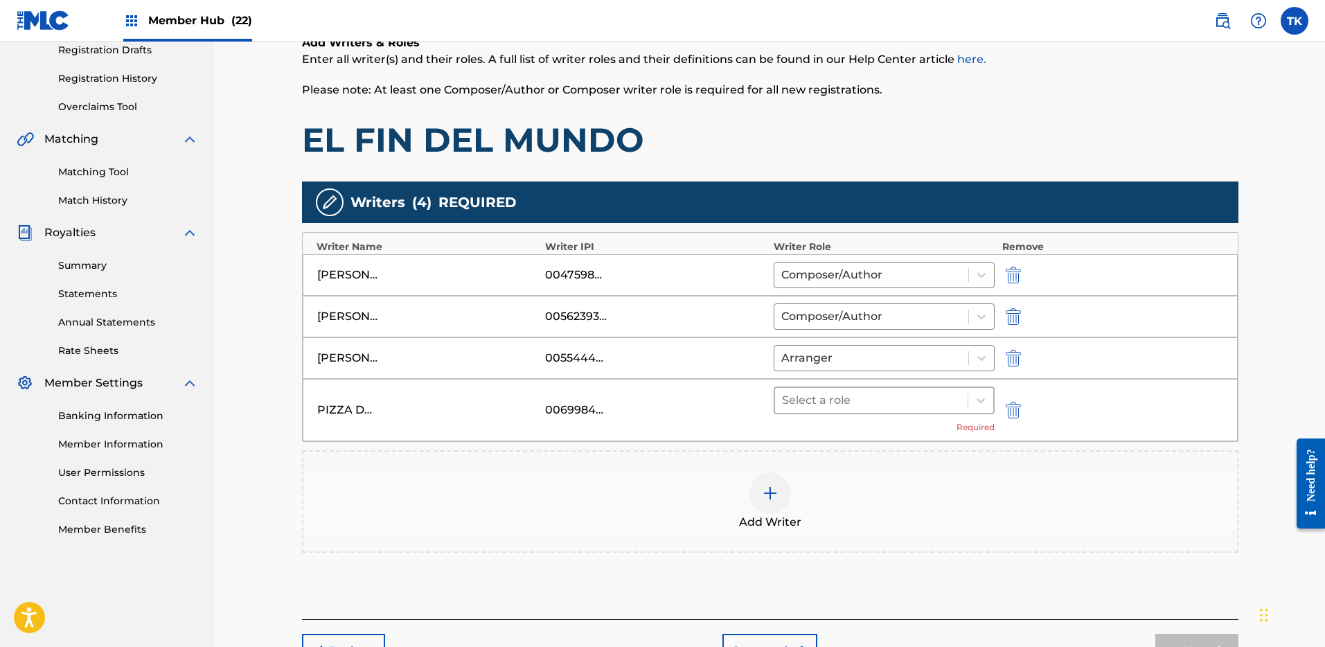
click at [895, 405] on div at bounding box center [871, 400] width 179 height 19
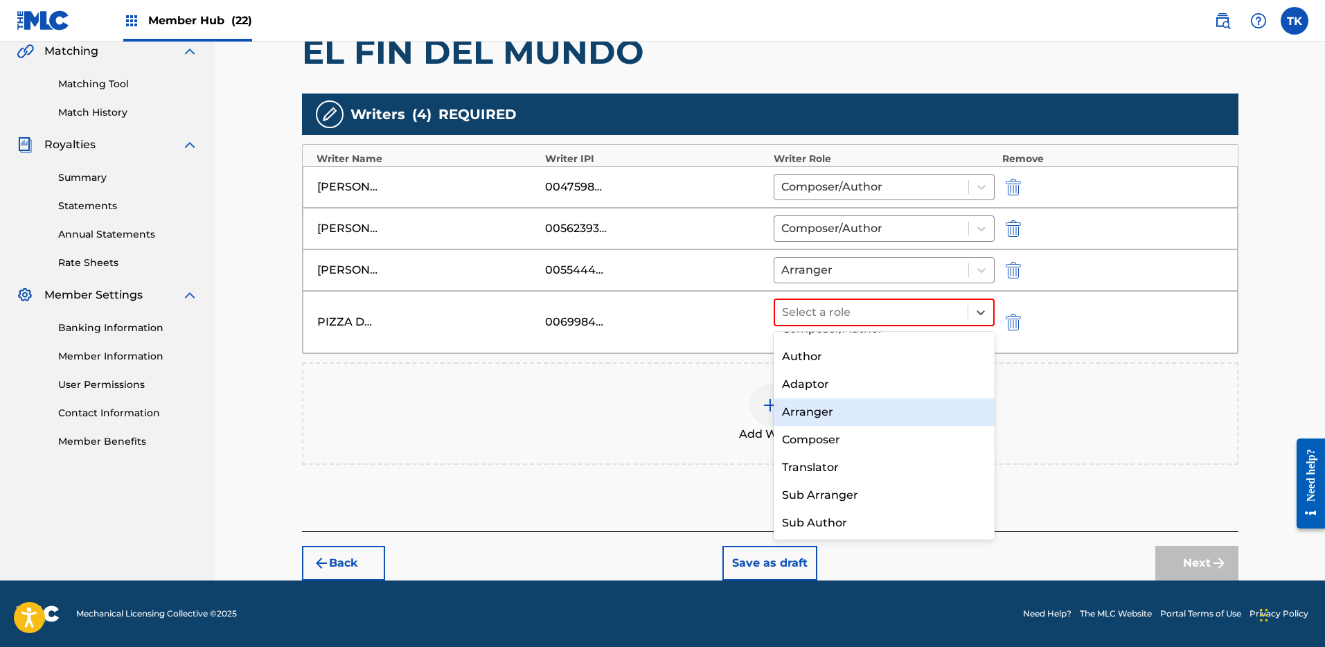
scroll to position [0, 0]
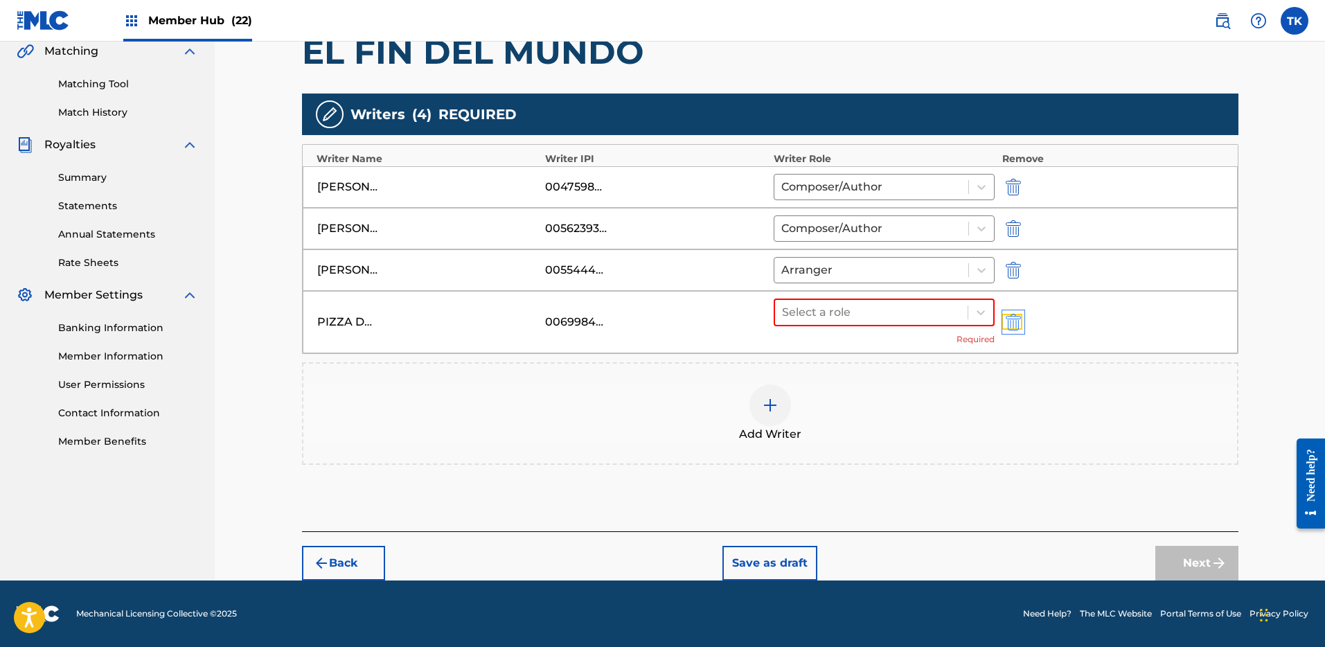
click at [1015, 317] on img "submit" at bounding box center [1013, 322] width 15 height 17
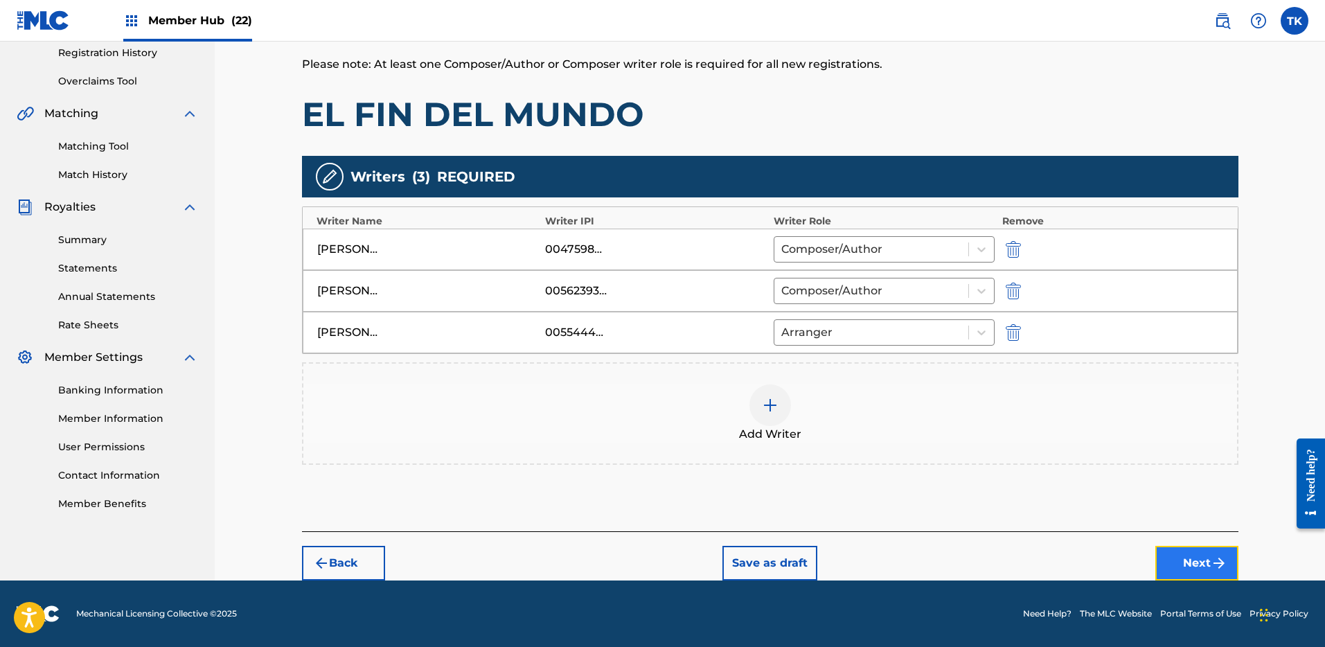
click at [1167, 551] on button "Next" at bounding box center [1197, 563] width 83 height 35
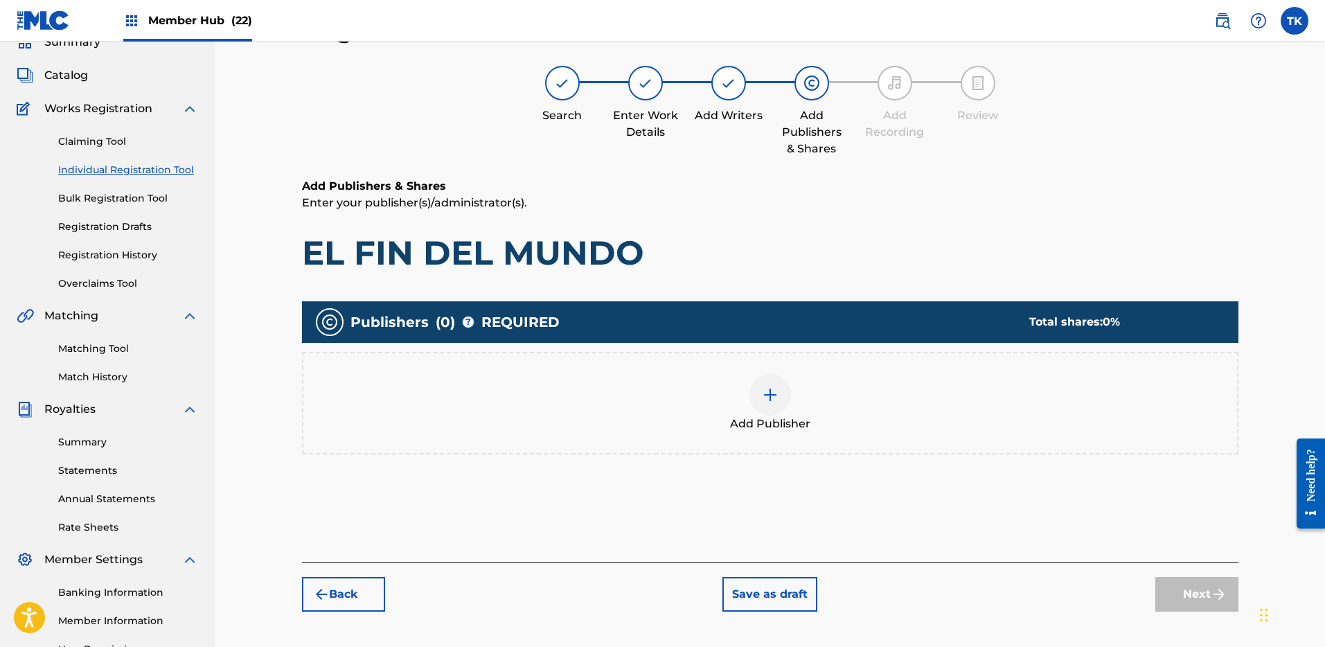
scroll to position [71, 0]
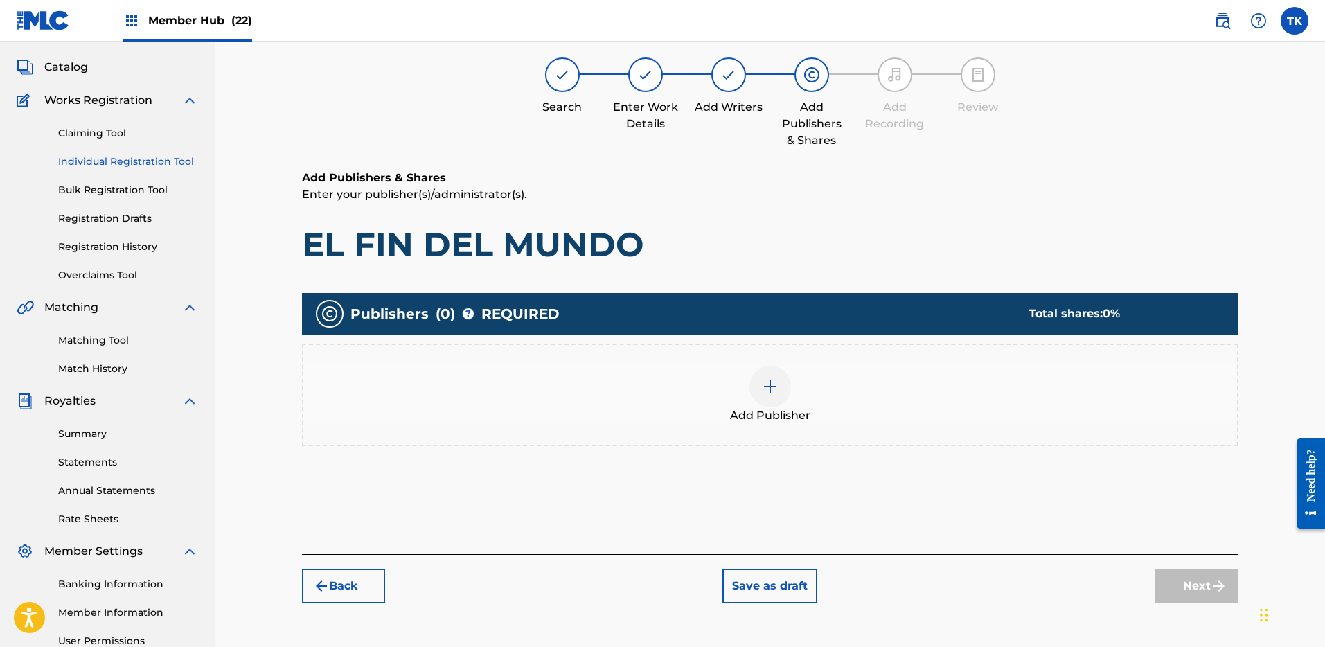
click at [788, 404] on div "Add Publisher" at bounding box center [770, 395] width 934 height 58
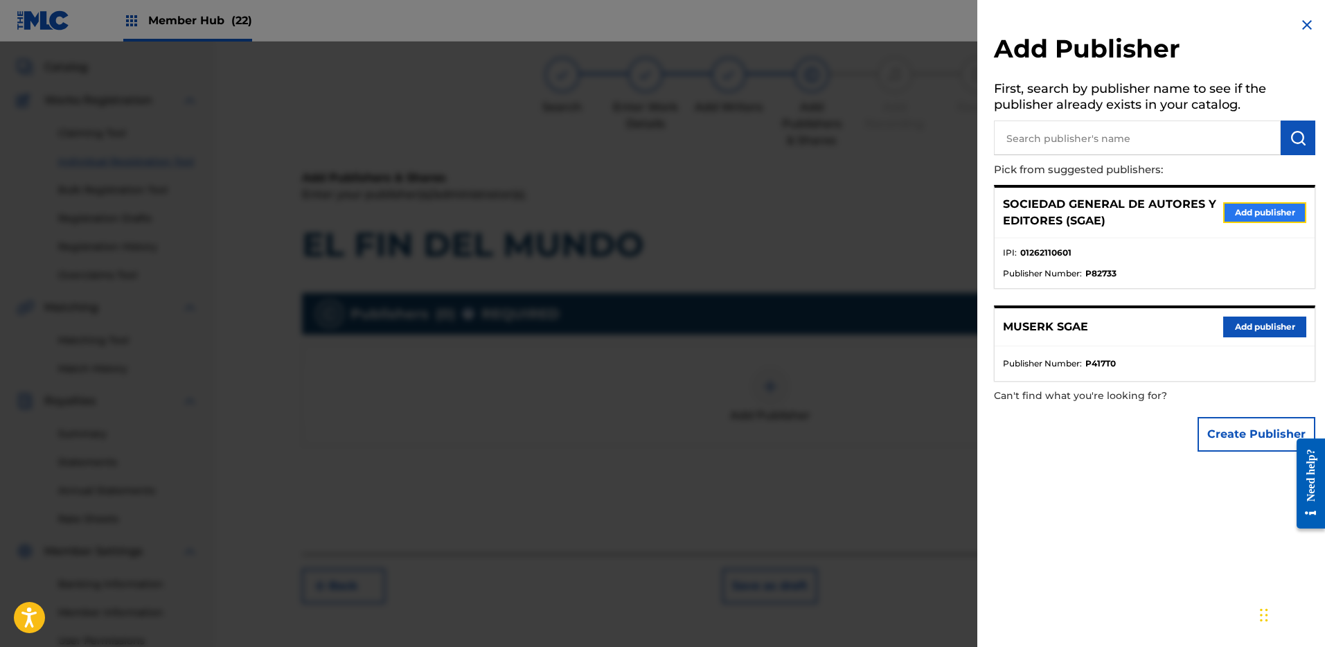
click at [1228, 213] on button "Add publisher" at bounding box center [1264, 212] width 83 height 21
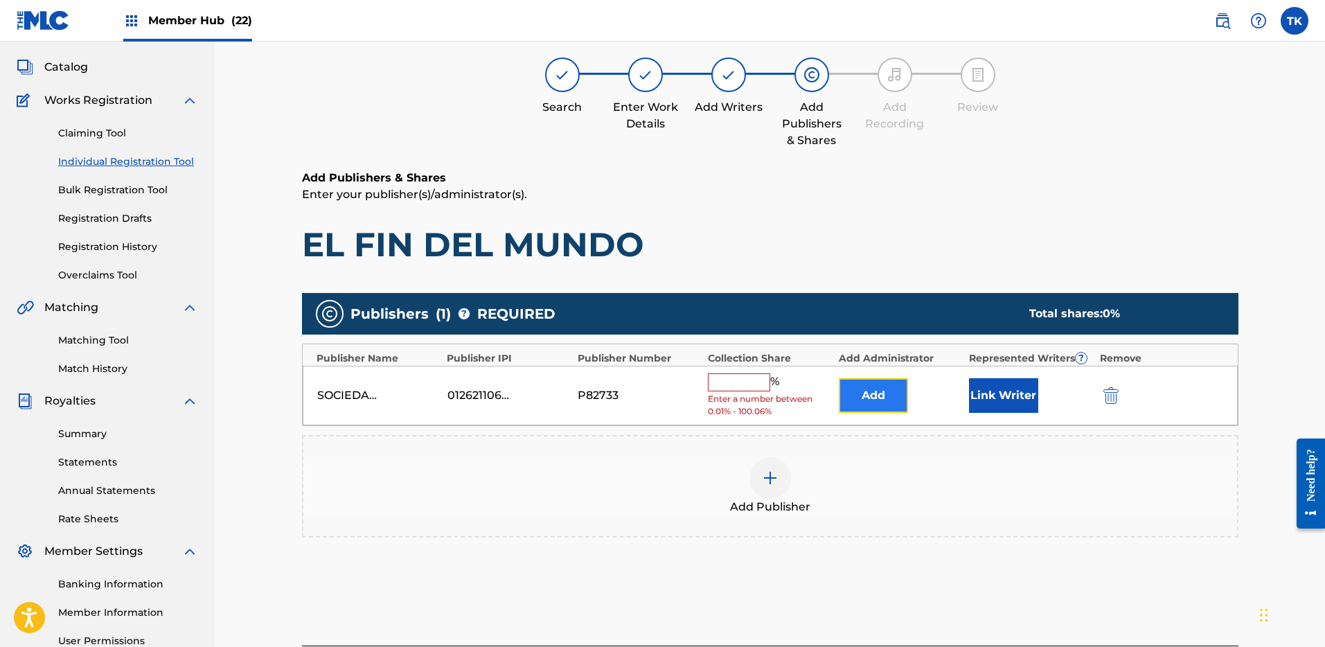
click at [879, 391] on button "Add" at bounding box center [873, 395] width 69 height 35
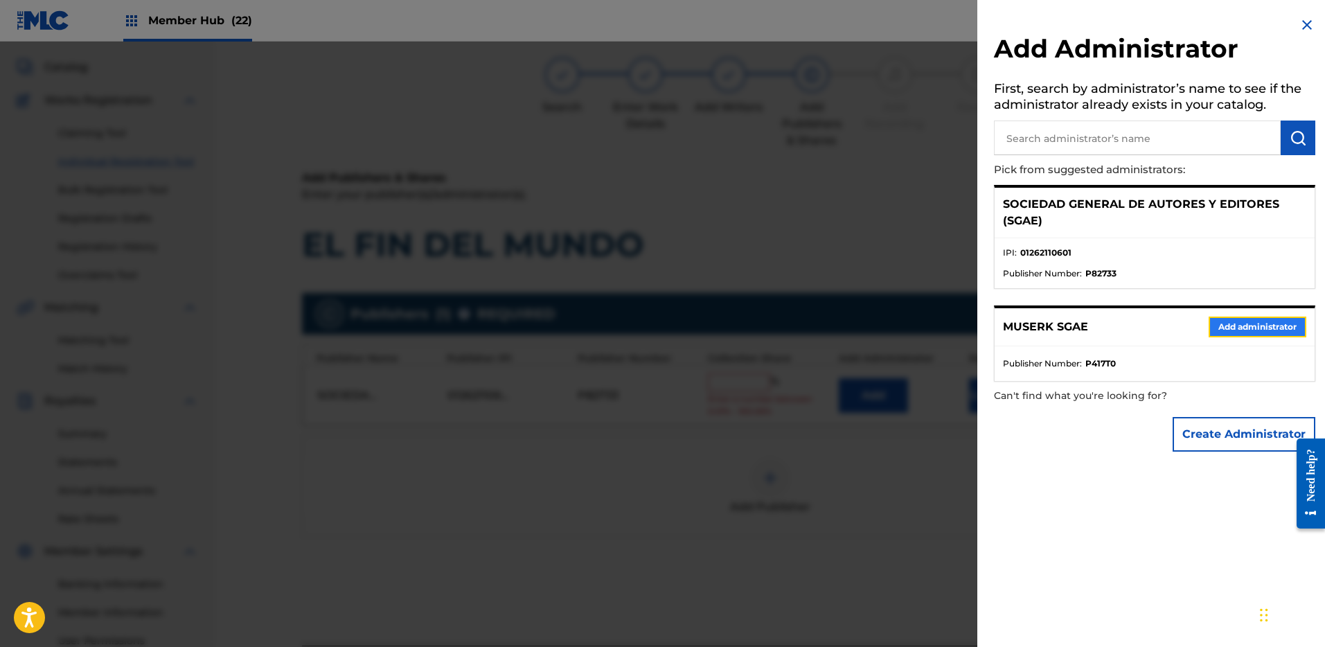
click at [1246, 325] on button "Add administrator" at bounding box center [1258, 327] width 98 height 21
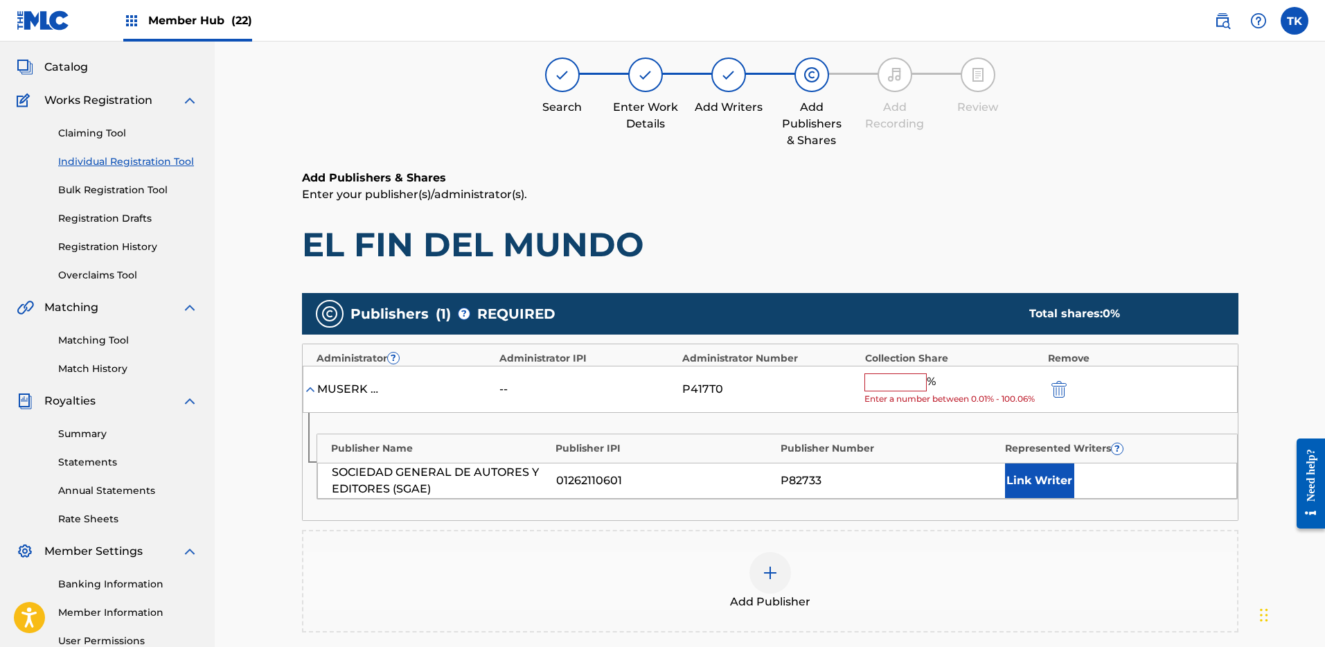
click at [881, 388] on input "text" at bounding box center [896, 382] width 62 height 18
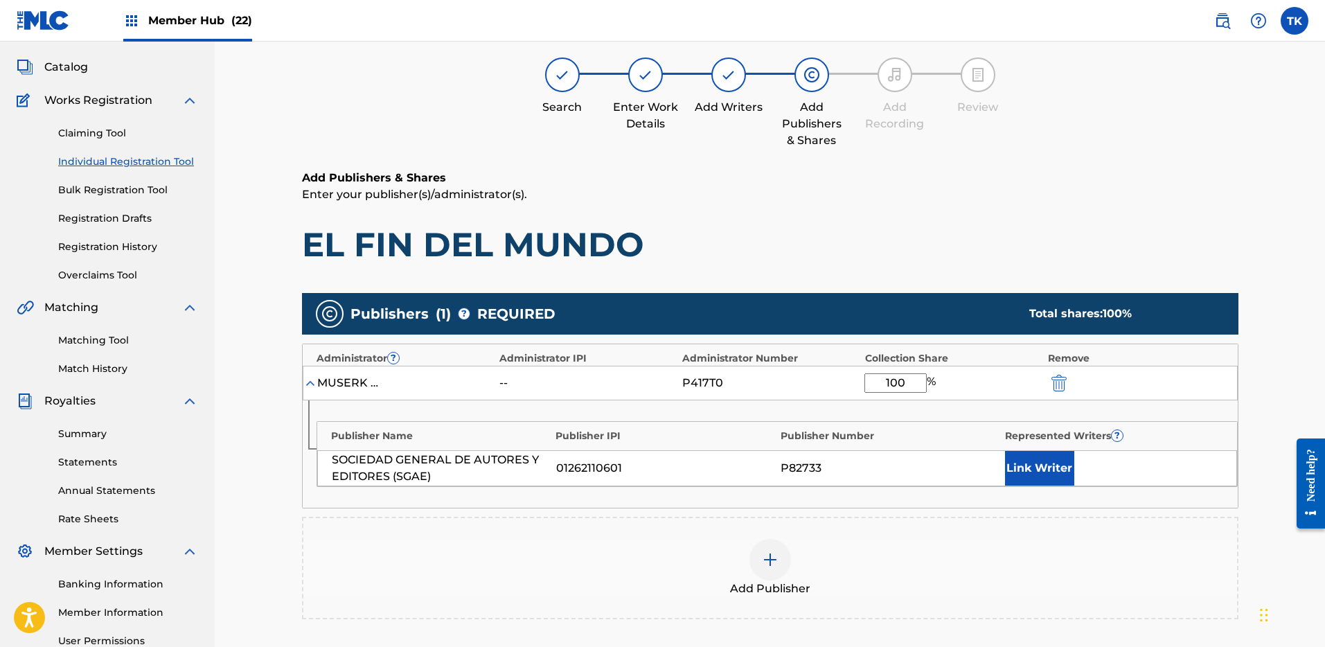
type input "100"
click at [960, 201] on p "Enter your publisher(s)/administrator(s)." at bounding box center [770, 194] width 937 height 17
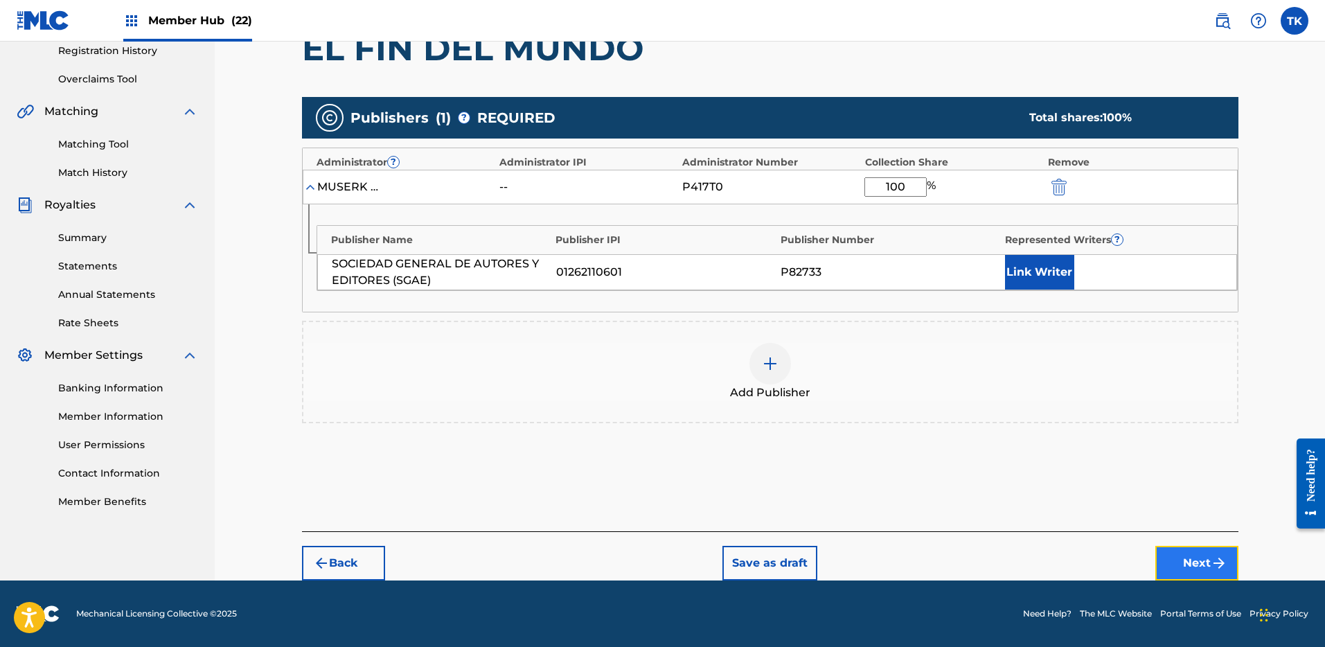
click at [1174, 551] on button "Next" at bounding box center [1197, 563] width 83 height 35
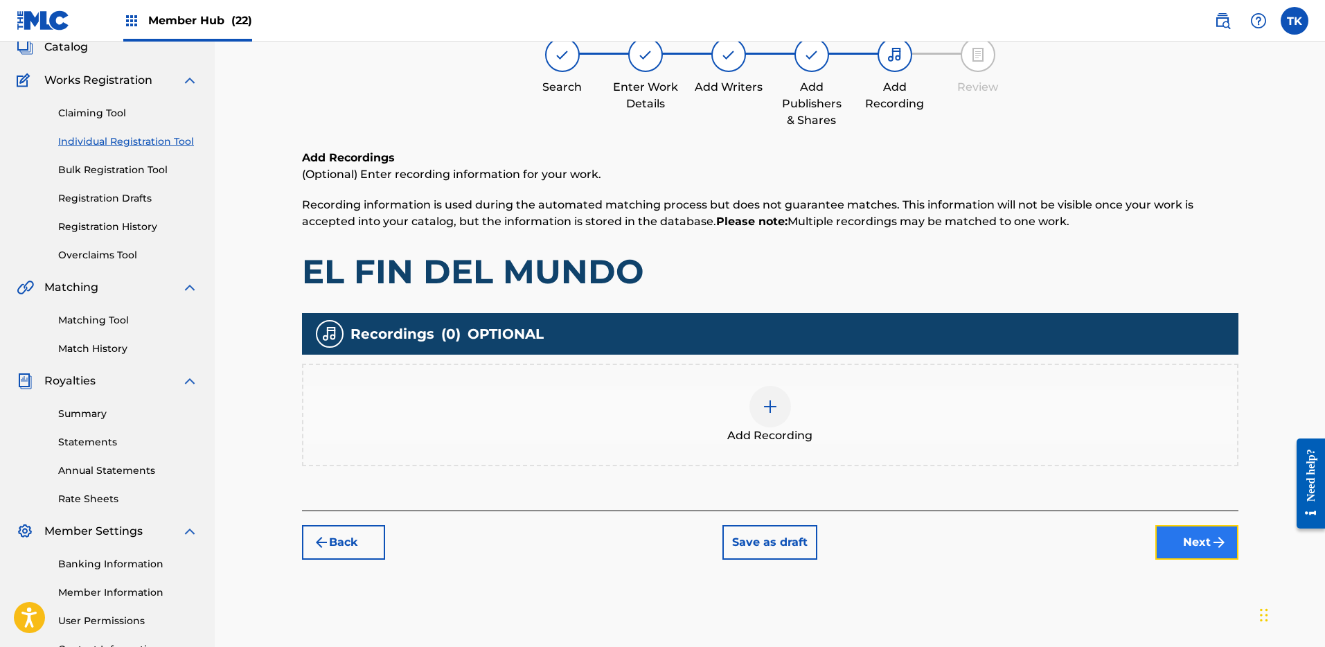
click at [1198, 542] on button "Next" at bounding box center [1197, 542] width 83 height 35
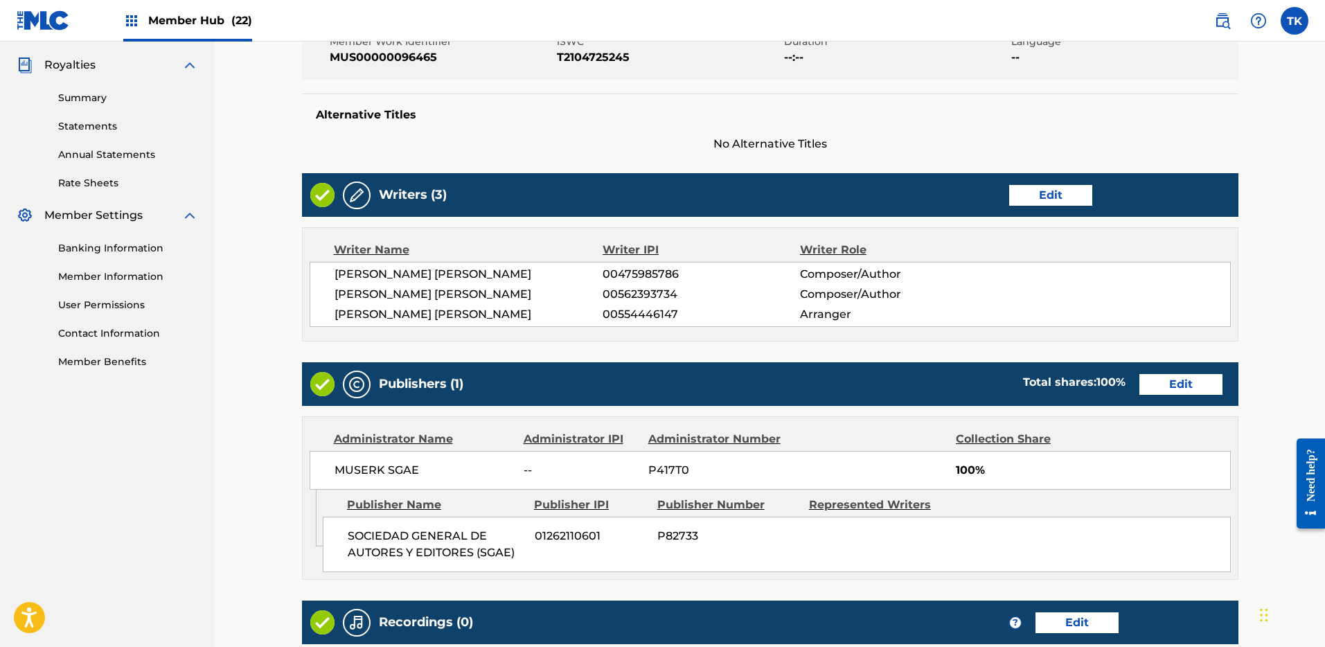
scroll to position [585, 0]
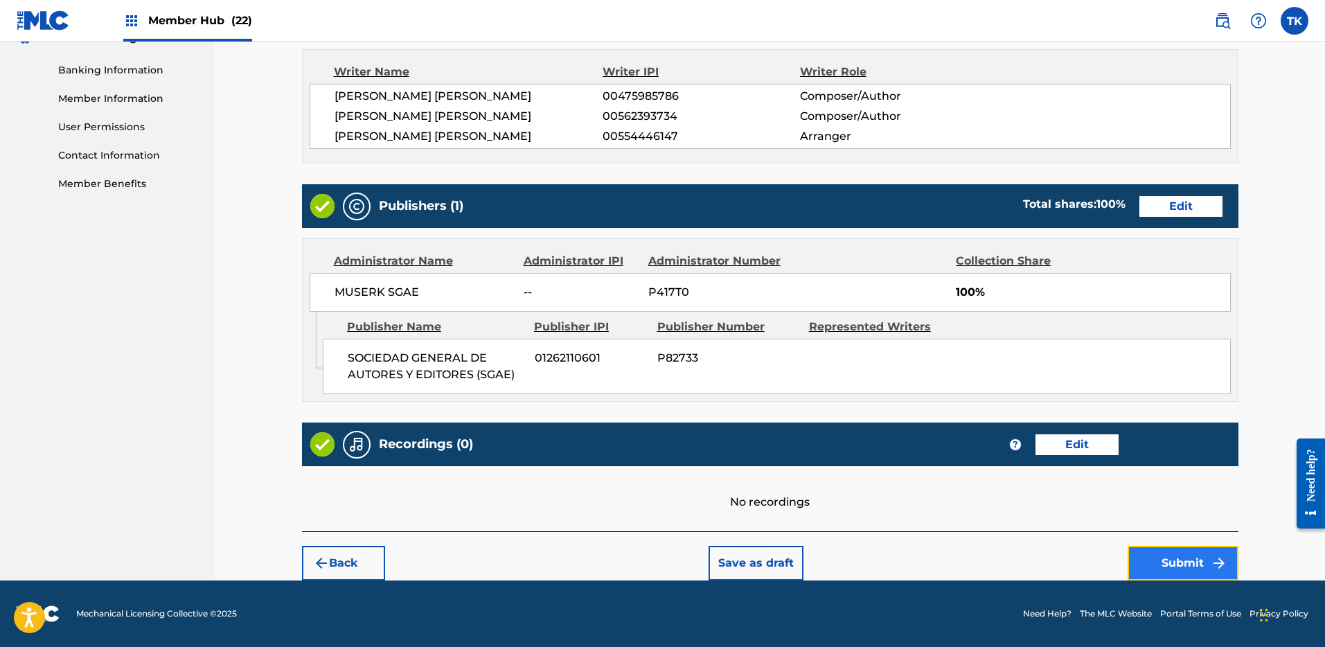
click at [1175, 556] on button "Submit" at bounding box center [1183, 563] width 111 height 35
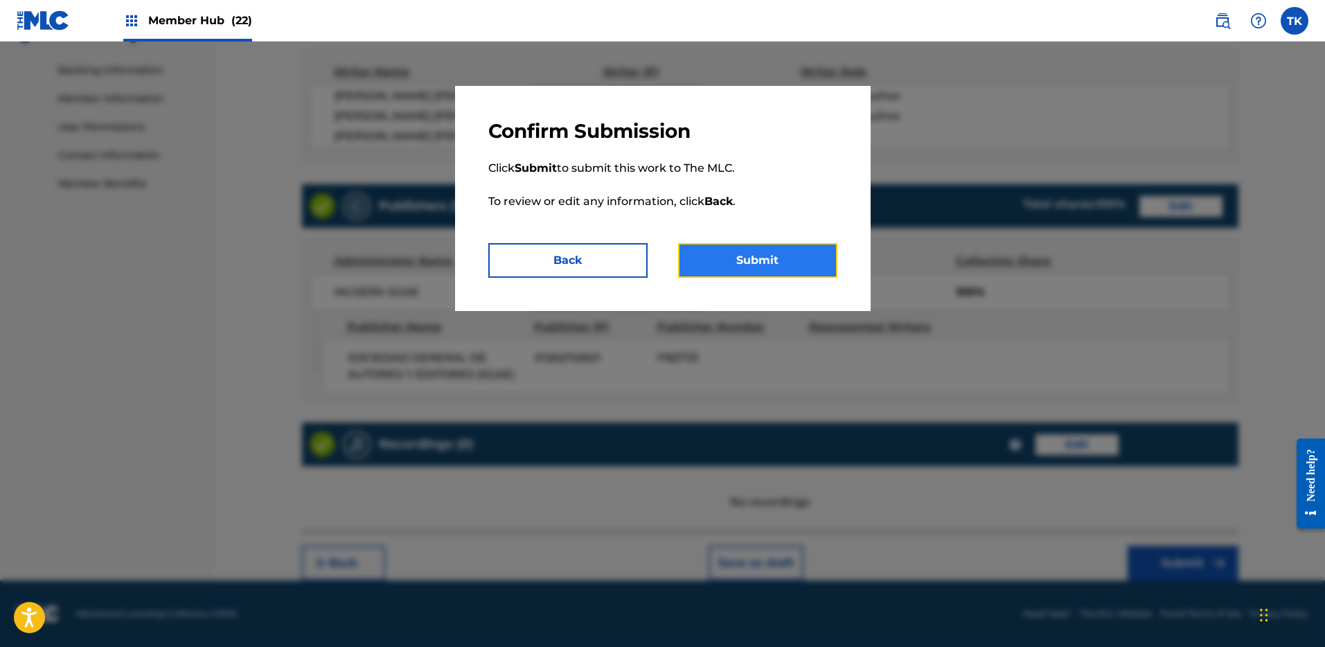
click at [746, 249] on button "Submit" at bounding box center [757, 260] width 159 height 35
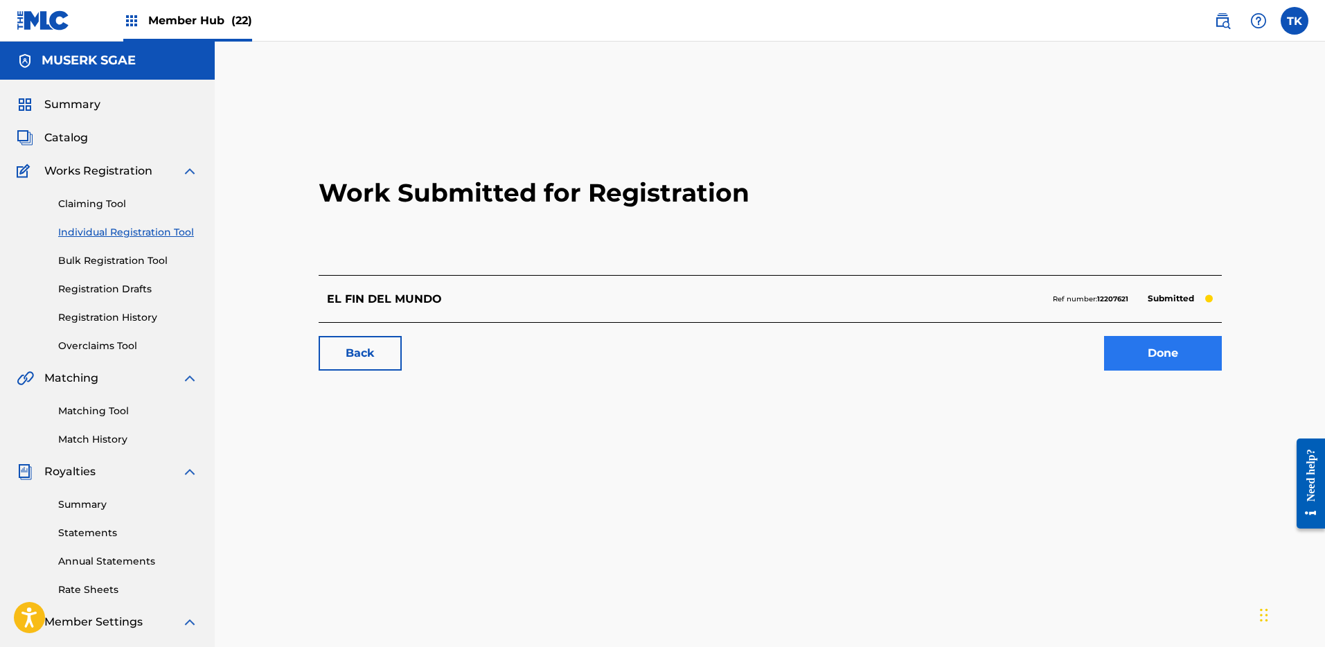
drag, startPoint x: 1117, startPoint y: 329, endPoint x: 1131, endPoint y: 344, distance: 20.6
click at [1117, 329] on div "Back Done" at bounding box center [770, 346] width 903 height 48
click at [1222, 17] on img at bounding box center [1222, 20] width 17 height 17
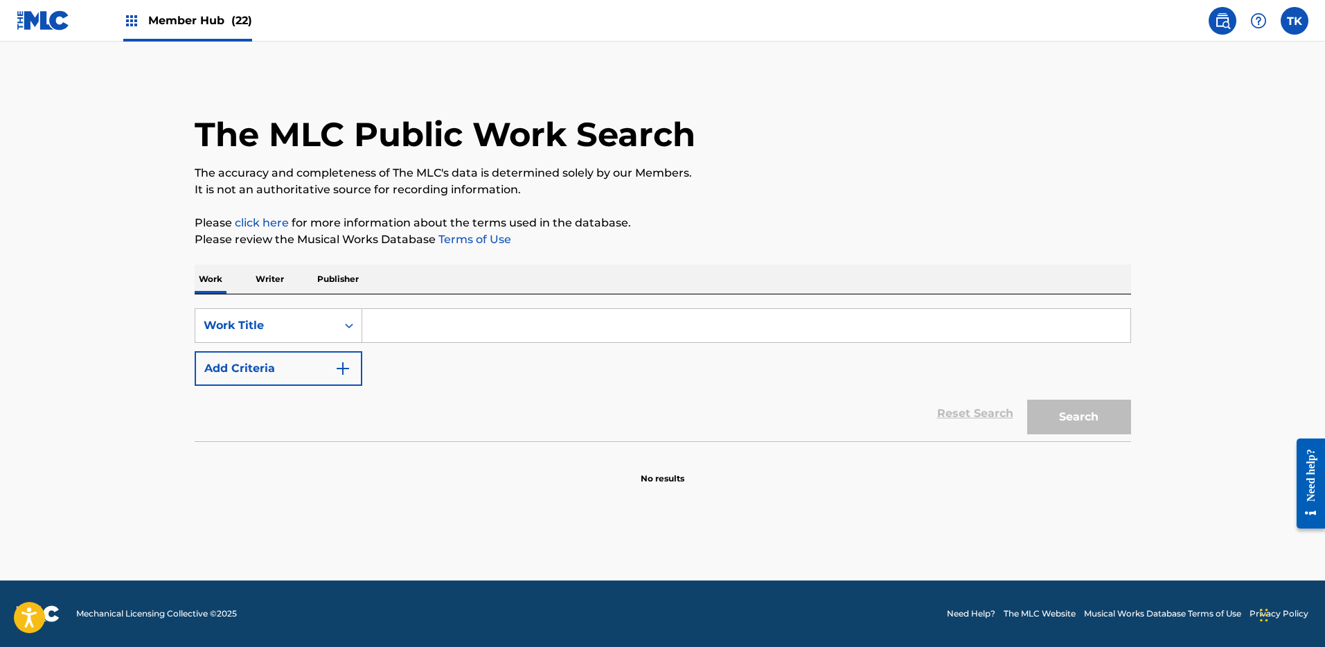
click at [452, 334] on input "Search Form" at bounding box center [746, 325] width 768 height 33
click at [320, 333] on div "Work Title" at bounding box center [266, 325] width 125 height 17
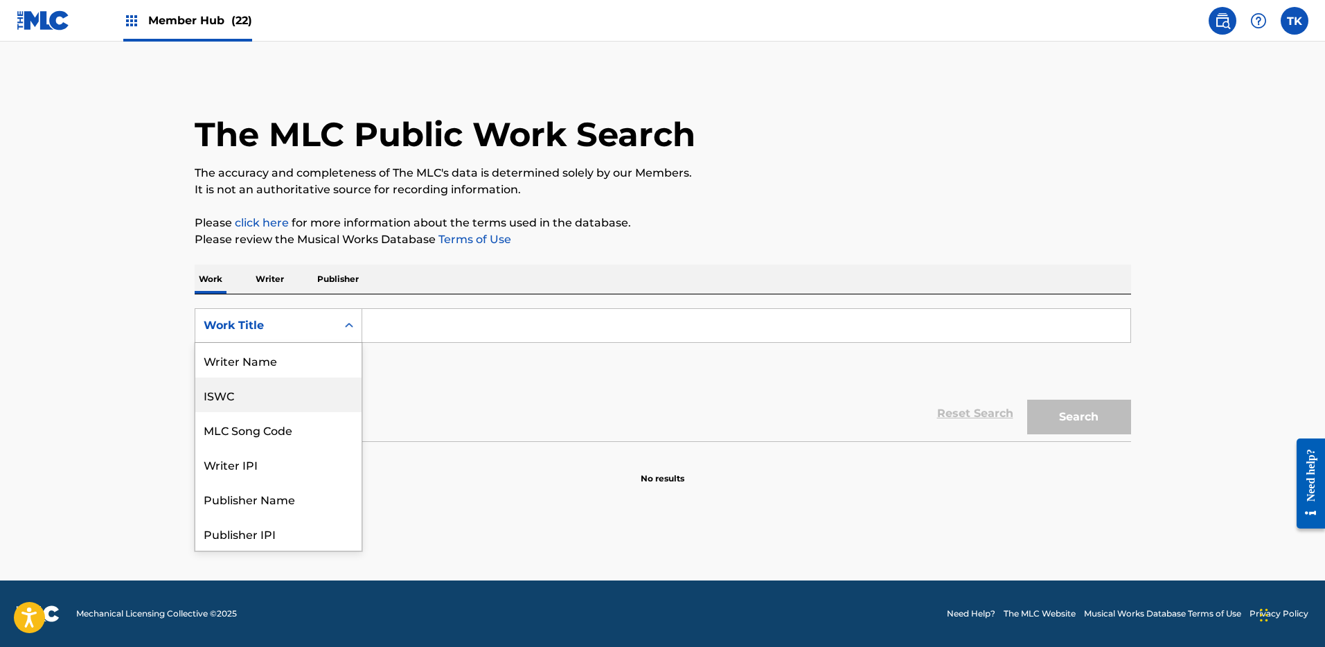
drag, startPoint x: 287, startPoint y: 404, endPoint x: 321, endPoint y: 388, distance: 36.9
click at [287, 403] on div "ISWC" at bounding box center [278, 395] width 166 height 35
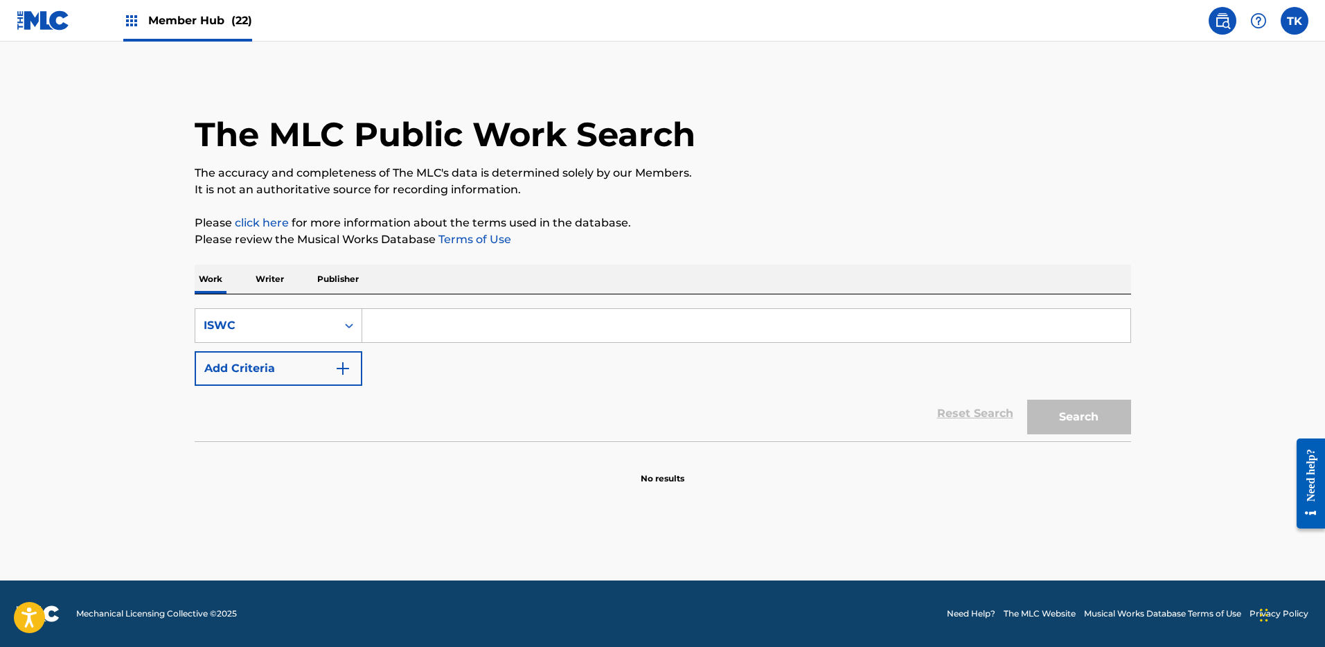
click at [494, 332] on input "Search Form" at bounding box center [746, 325] width 768 height 33
paste input "T-315390121-0"
click at [1062, 423] on button "Search" at bounding box center [1079, 417] width 104 height 35
click at [446, 332] on input "T-315390121-0" at bounding box center [746, 325] width 768 height 33
type input "T3153901210"
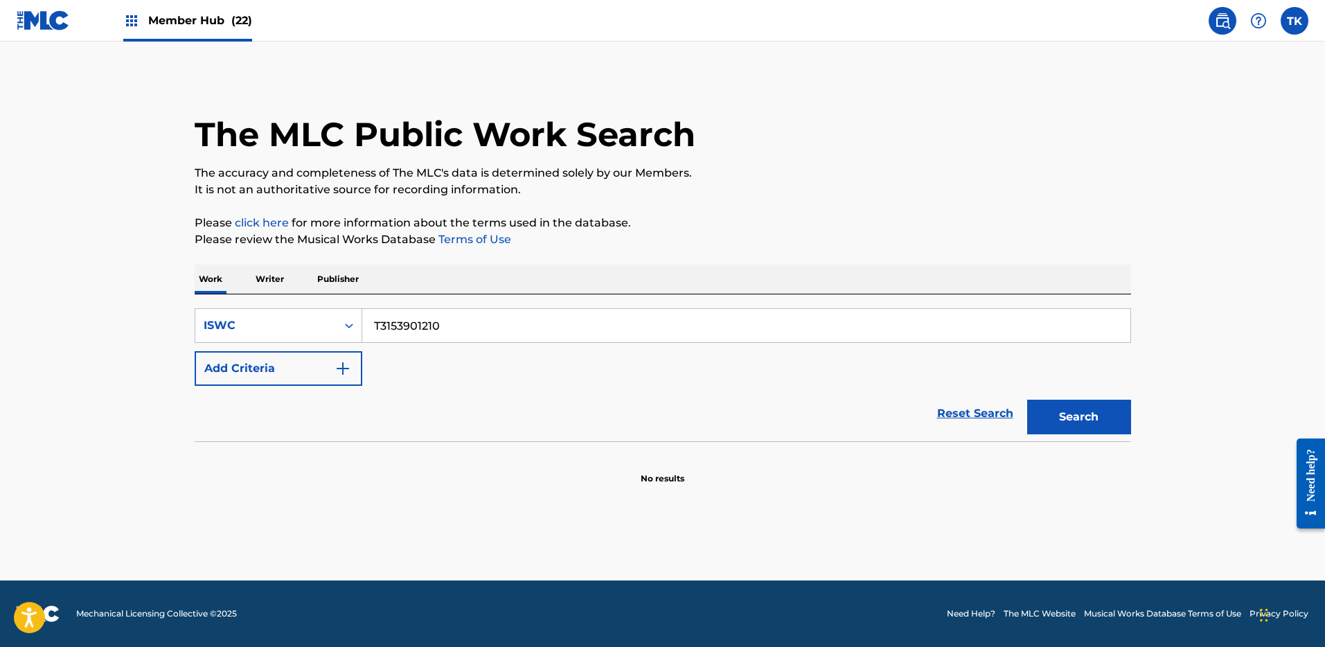
click at [1027, 400] on button "Search" at bounding box center [1079, 417] width 104 height 35
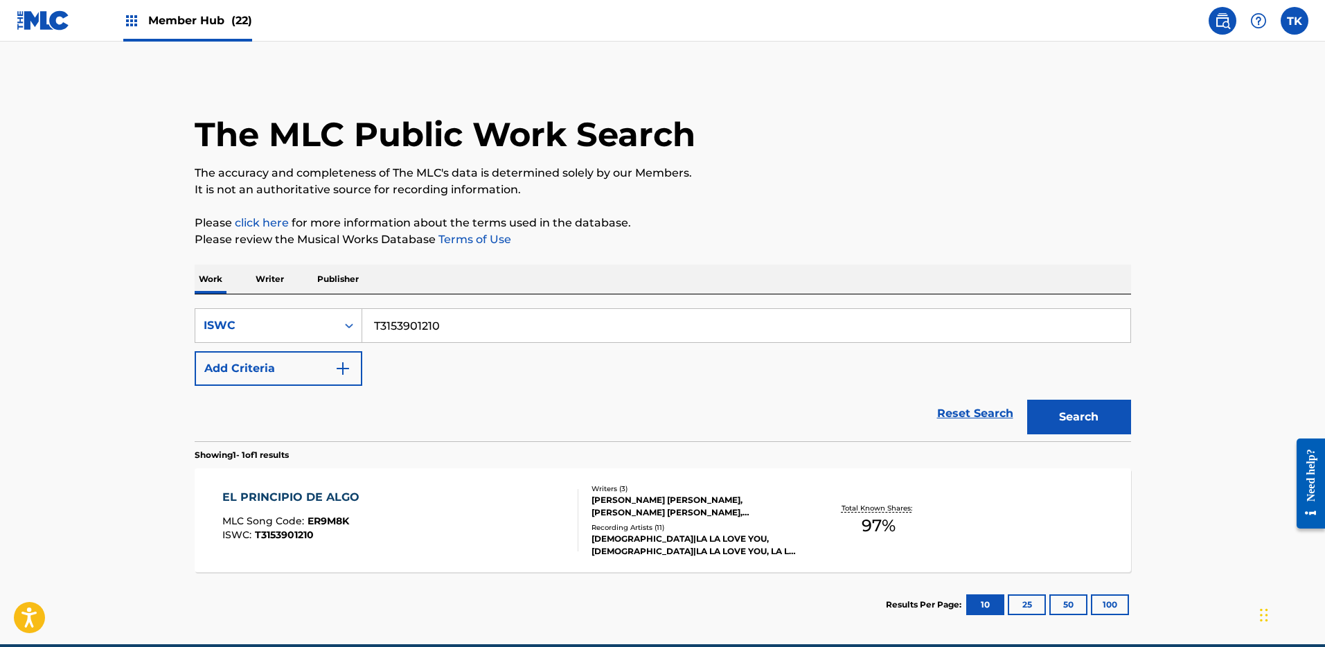
click at [497, 510] on div "EL PRINCIPIO DE ALGO MLC Song Code : ER9M8K ISWC : T3153901210" at bounding box center [400, 520] width 356 height 62
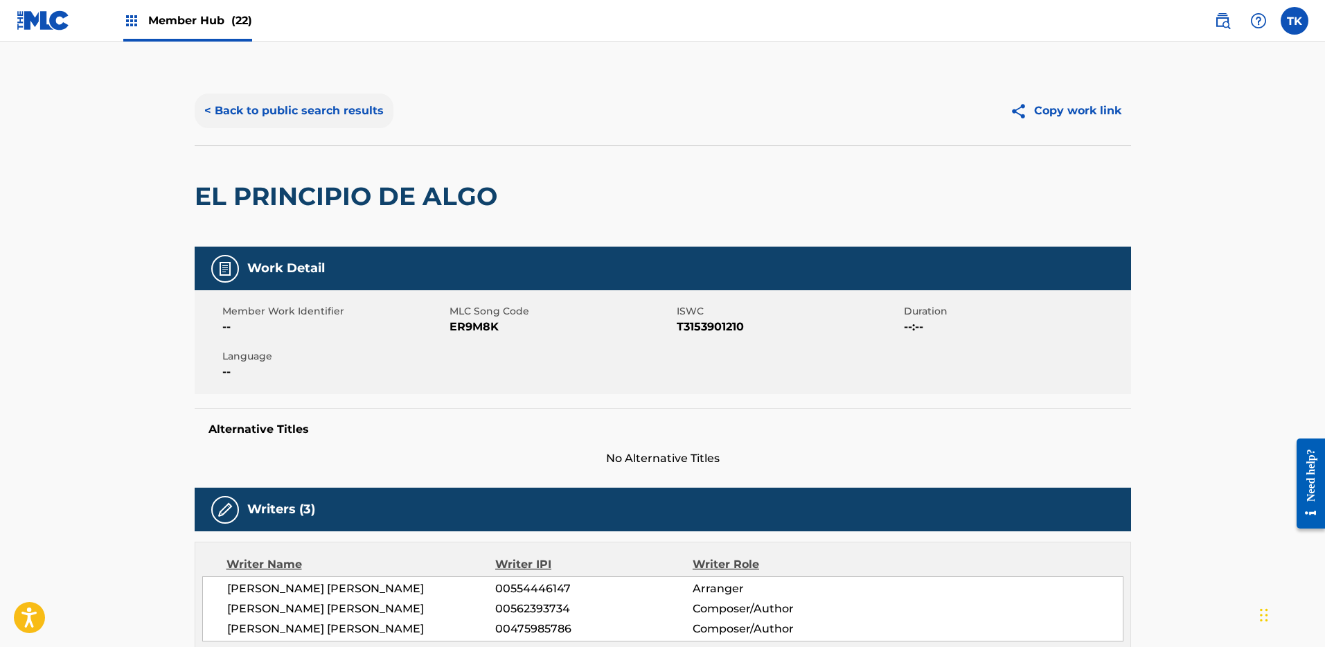
click at [313, 116] on button "< Back to public search results" at bounding box center [294, 111] width 199 height 35
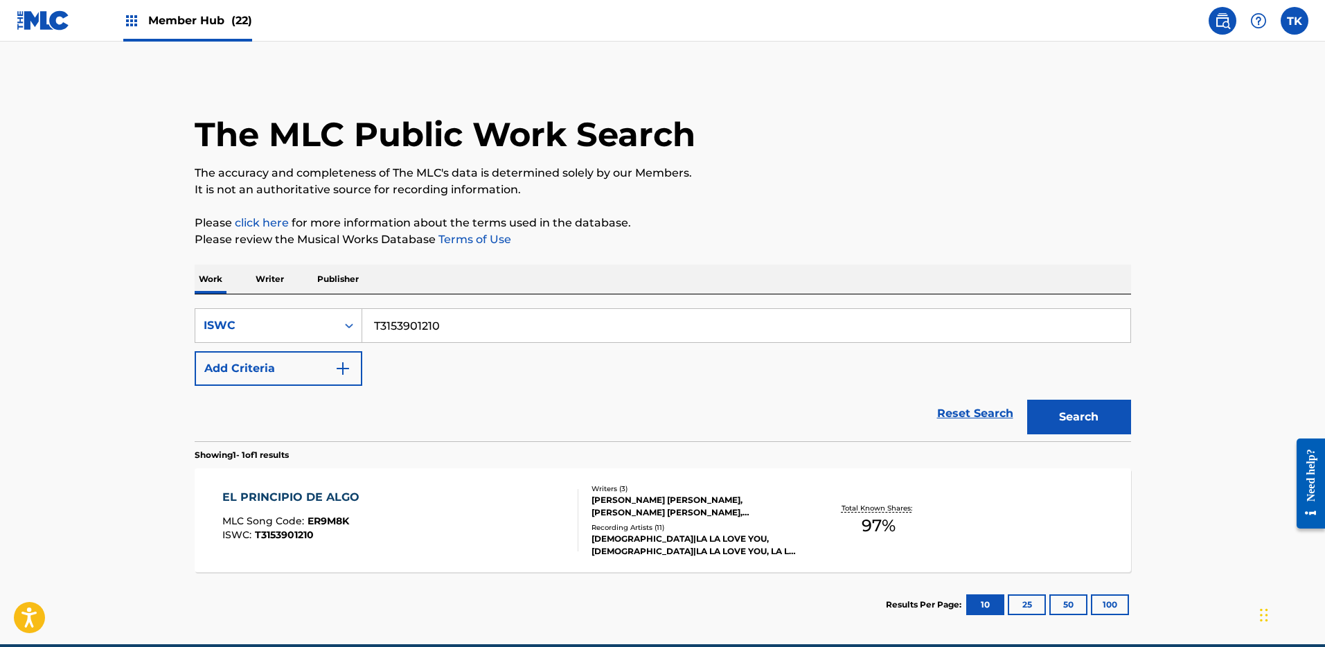
click at [603, 337] on input "T3153901210" at bounding box center [746, 325] width 768 height 33
click at [605, 328] on input "T3153901210" at bounding box center [746, 325] width 768 height 33
click at [207, 35] on div "Member Hub (22)" at bounding box center [187, 20] width 129 height 41
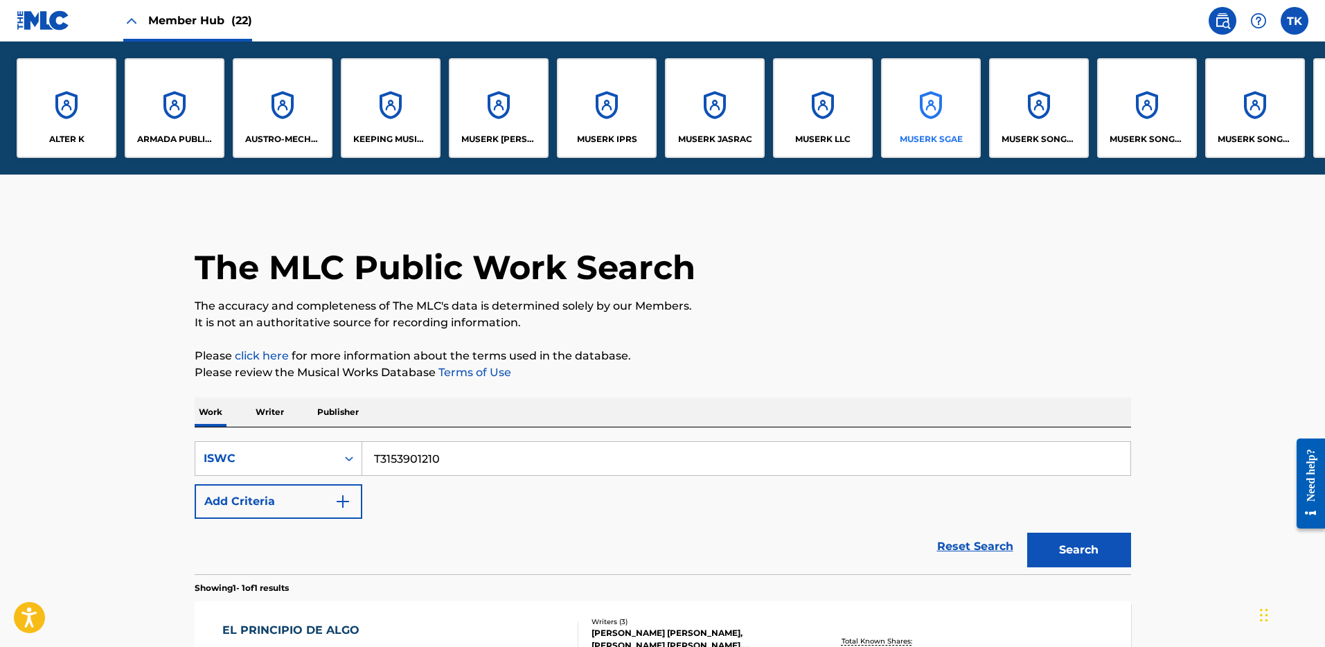
click at [932, 130] on div "MUSERK SGAE" at bounding box center [931, 108] width 100 height 100
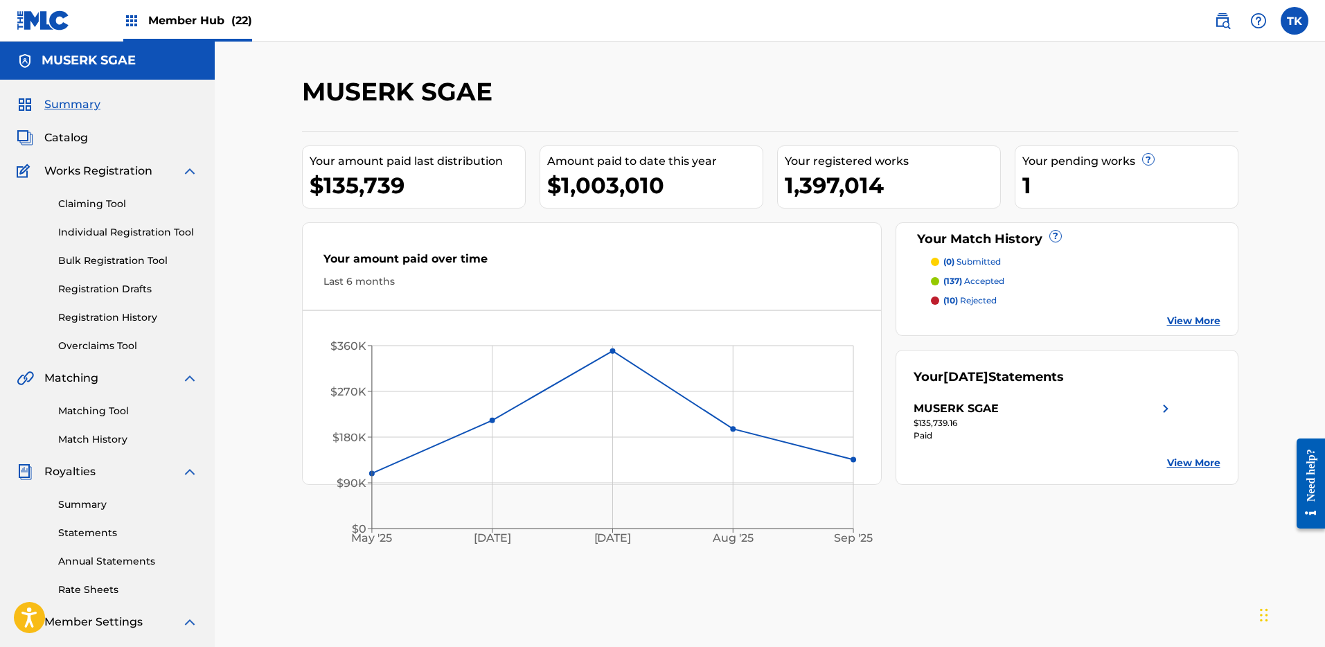
click at [317, 109] on div "MUSERK SGAE" at bounding box center [662, 96] width 721 height 41
drag, startPoint x: 297, startPoint y: 90, endPoint x: 508, endPoint y: 100, distance: 211.5
click at [508, 100] on div "MUSERK SGAE Your amount paid last distribution $135,739 Amount paid to date thi…" at bounding box center [770, 434] width 970 height 716
click at [508, 100] on div "MUSERK SGAE" at bounding box center [662, 96] width 721 height 41
click at [98, 203] on link "Claiming Tool" at bounding box center [128, 204] width 140 height 15
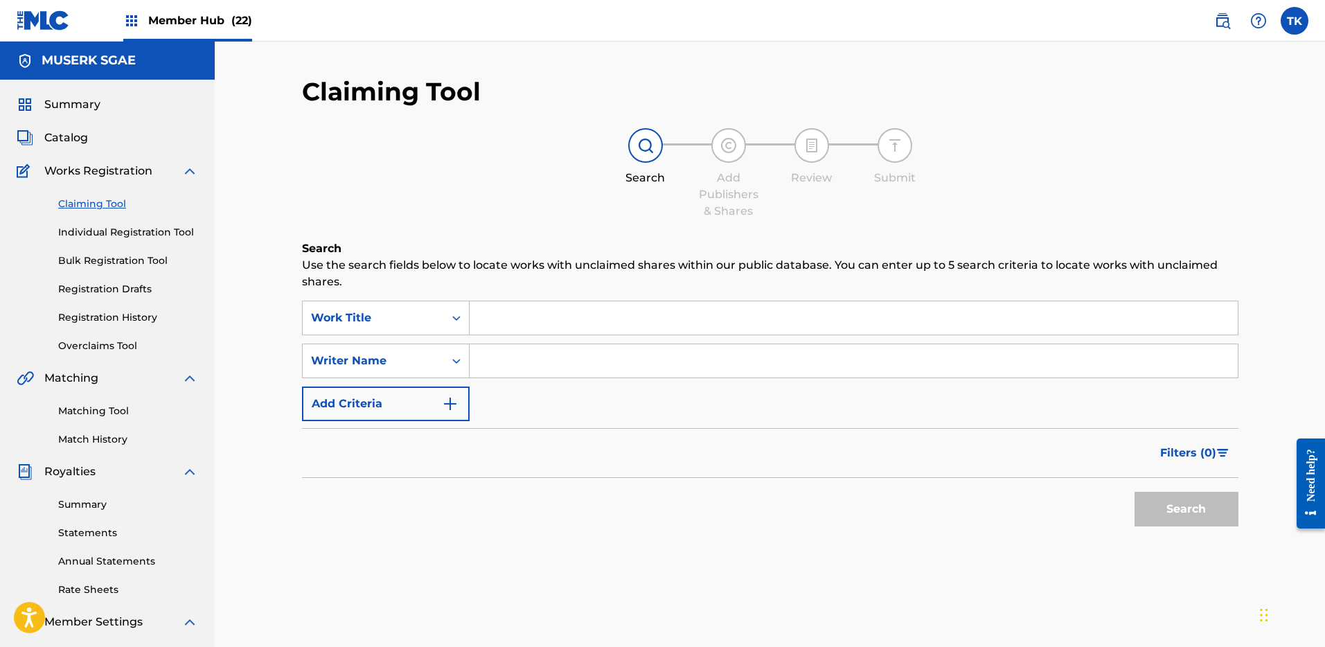
click at [88, 142] on div "Catalog" at bounding box center [108, 138] width 182 height 17
drag, startPoint x: 73, startPoint y: 134, endPoint x: 137, endPoint y: 141, distance: 64.0
click at [73, 134] on span "Catalog" at bounding box center [66, 138] width 44 height 17
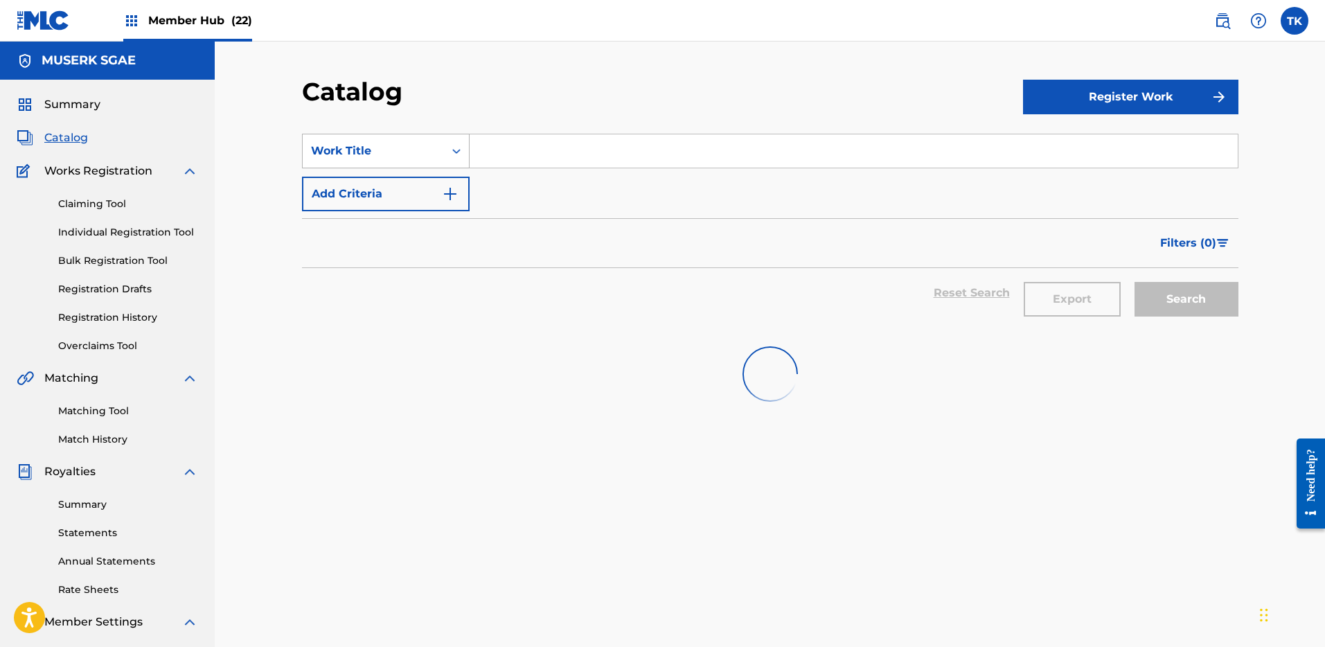
drag, startPoint x: 480, startPoint y: 154, endPoint x: 441, endPoint y: 155, distance: 38.8
click at [479, 155] on input "Search Form" at bounding box center [854, 150] width 768 height 33
drag, startPoint x: 401, startPoint y: 156, endPoint x: 401, endPoint y: 163, distance: 7.6
click at [402, 156] on div "Work Title" at bounding box center [373, 151] width 125 height 17
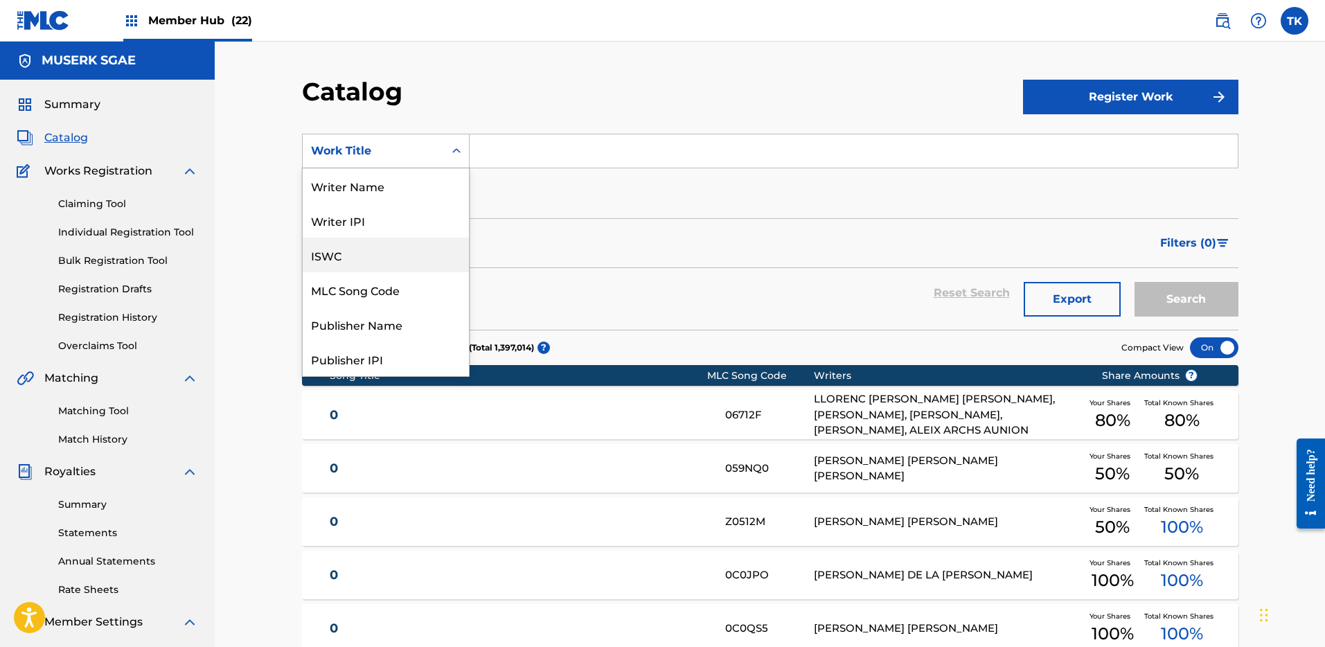
drag, startPoint x: 359, startPoint y: 249, endPoint x: 484, endPoint y: 172, distance: 147.1
click at [359, 248] on div "ISWC" at bounding box center [386, 255] width 166 height 35
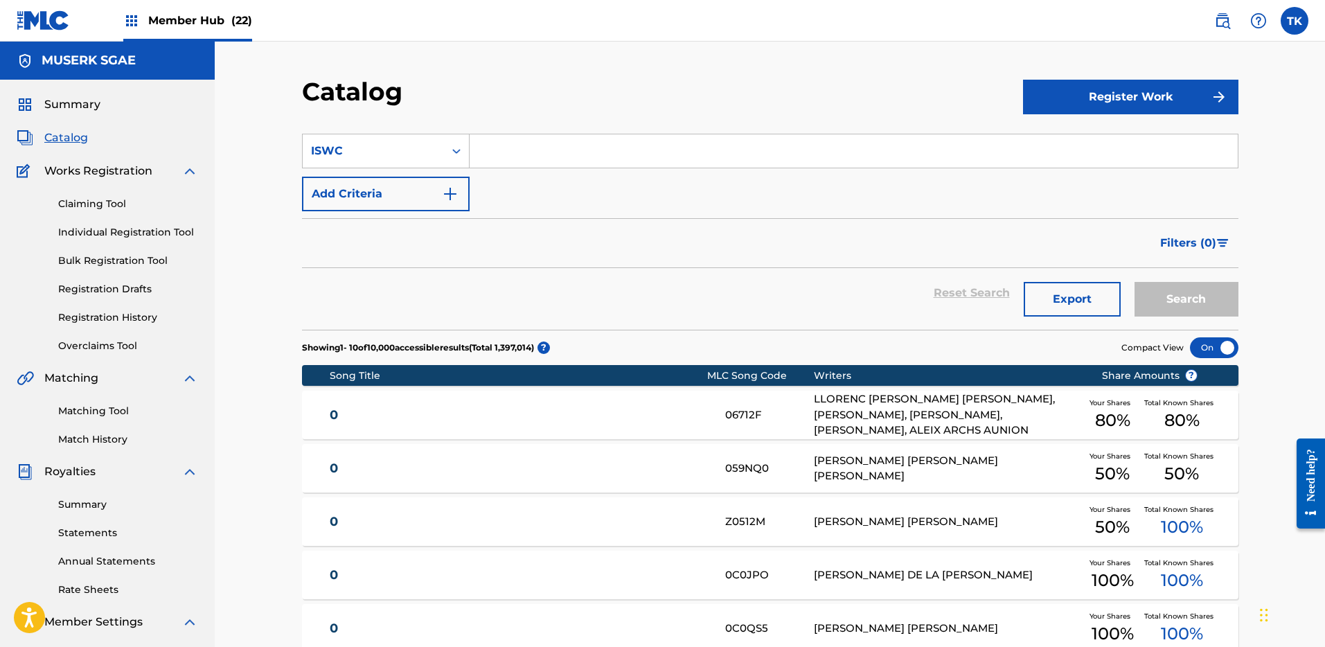
click at [532, 163] on input "Search Form" at bounding box center [854, 150] width 768 height 33
paste input "T-924.949.463-1"
type input "T9249494631"
click at [1135, 282] on button "Search" at bounding box center [1187, 299] width 104 height 35
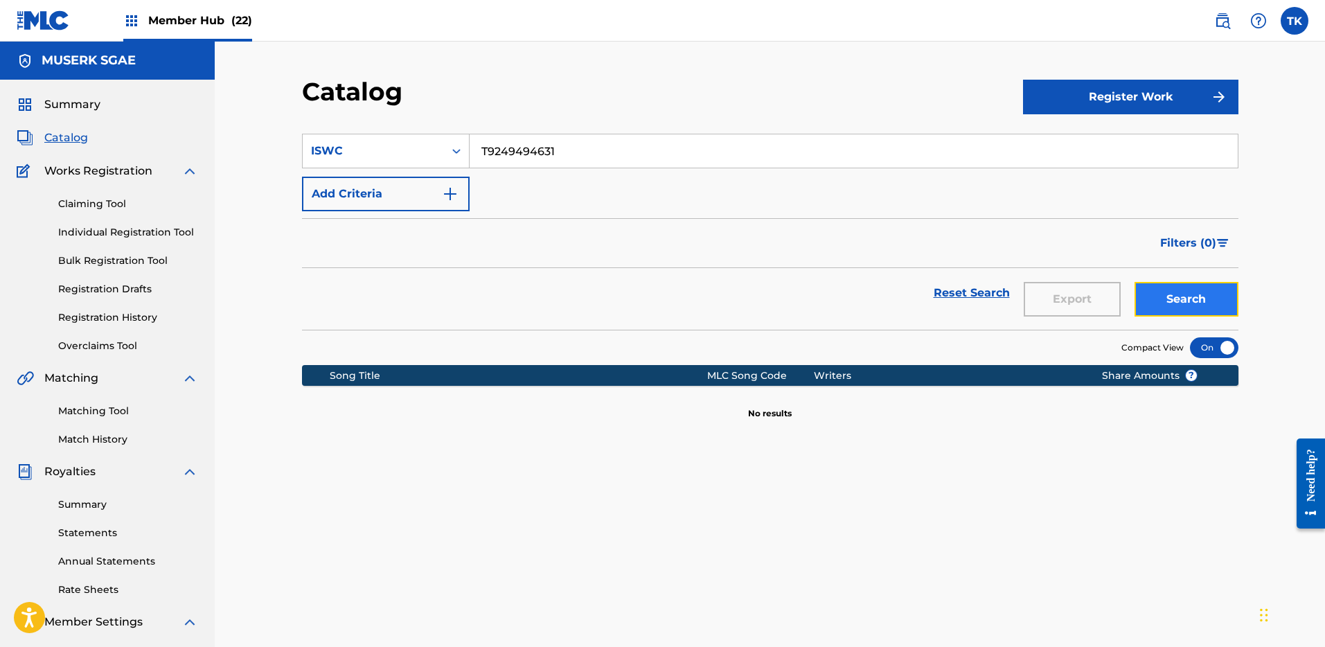
click at [1215, 293] on button "Search" at bounding box center [1187, 299] width 104 height 35
click at [1216, 19] on img at bounding box center [1222, 20] width 17 height 17
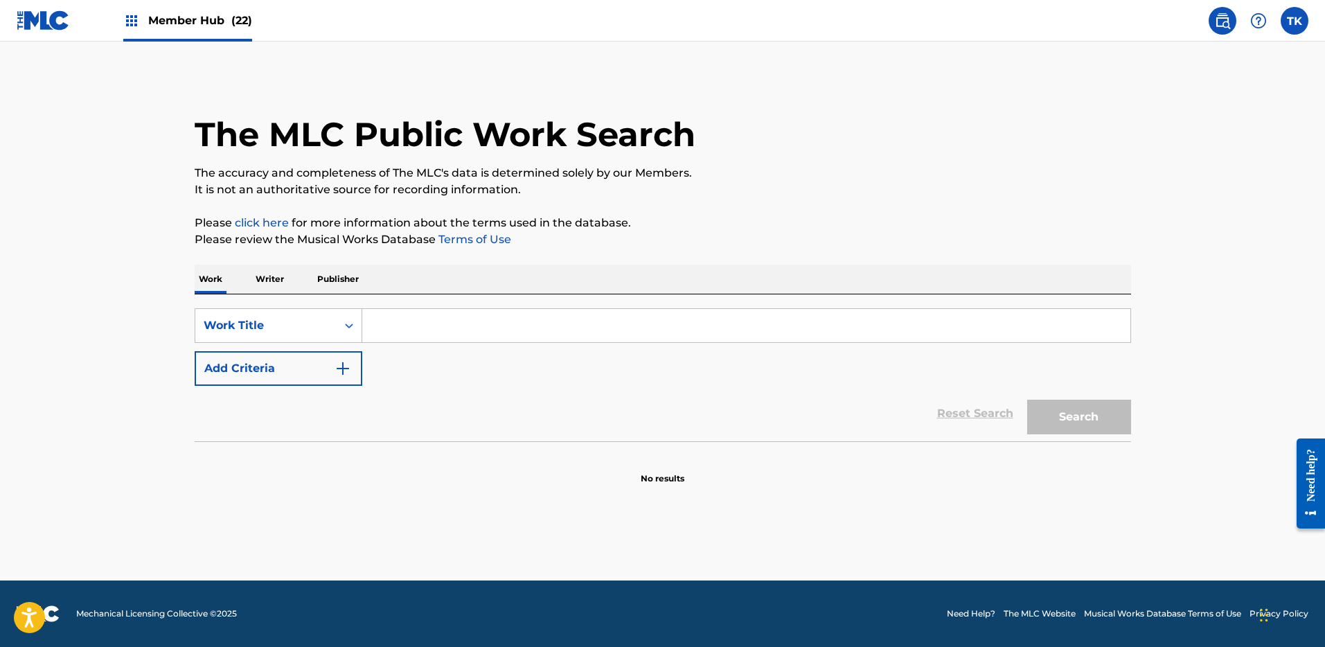
drag, startPoint x: 567, startPoint y: 299, endPoint x: 556, endPoint y: 303, distance: 12.5
click at [567, 299] on div "SearchWithCriteria0bd57589-92c4-42a3-bbba-83c46883379e Work Title Add Criteria …" at bounding box center [663, 367] width 937 height 147
click at [419, 312] on input "Search Form" at bounding box center [746, 325] width 768 height 33
paste input "T-924.949.463-1"
type input "T-924.949.463-1"
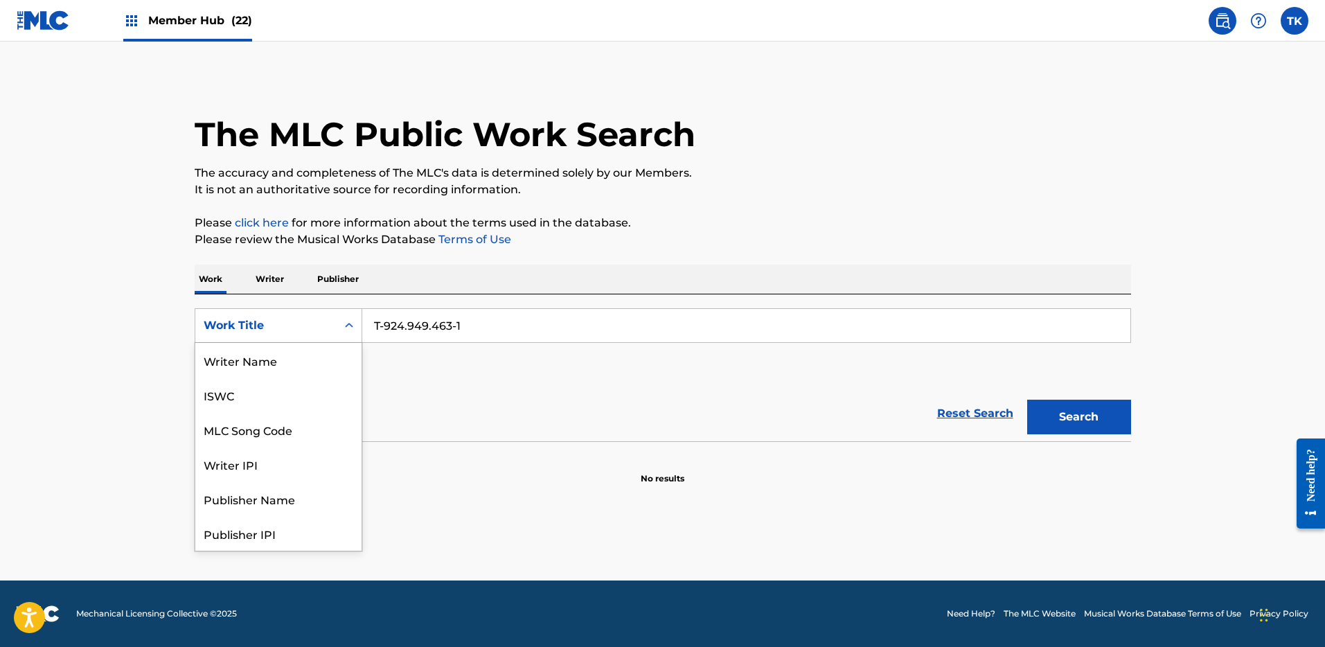
click at [323, 324] on div "Work Title" at bounding box center [266, 325] width 125 height 17
click at [258, 396] on div "ISWC" at bounding box center [278, 395] width 166 height 35
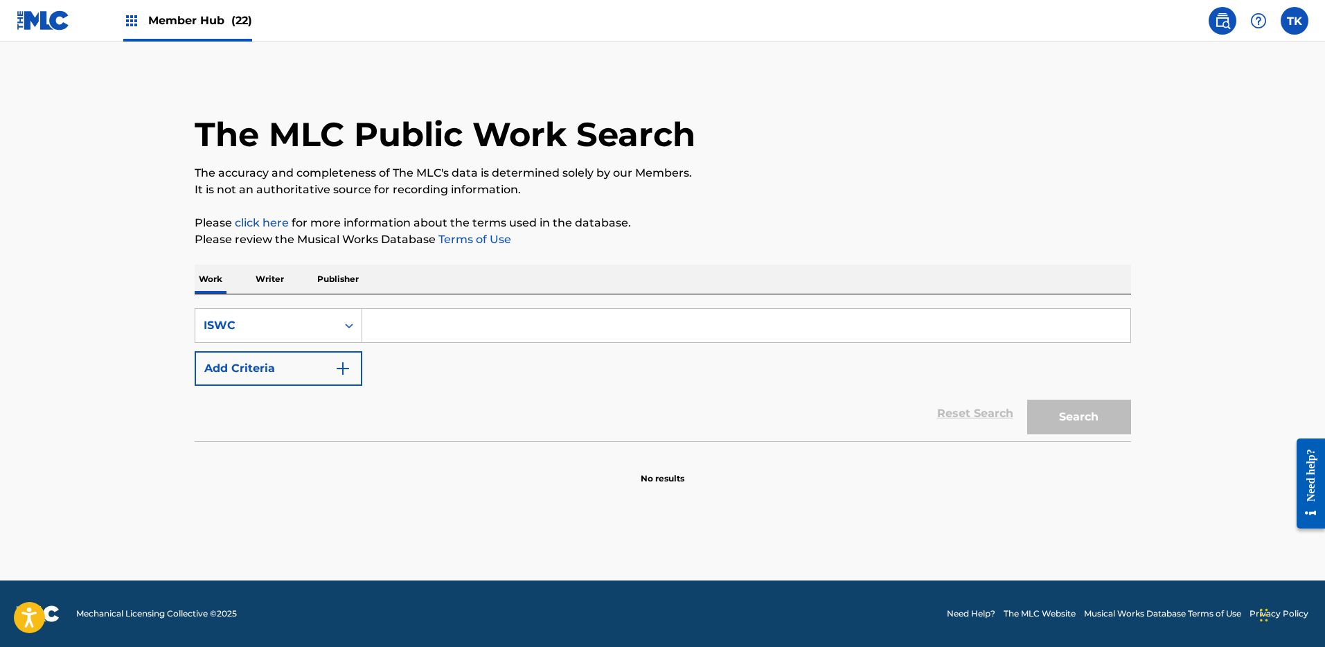
click at [457, 327] on input "Search Form" at bounding box center [746, 325] width 768 height 33
paste input "T-924.949.463-1"
click at [1027, 400] on button "Search" at bounding box center [1079, 417] width 104 height 35
click at [1062, 415] on button "Search" at bounding box center [1079, 417] width 104 height 35
click at [486, 333] on input "T9249494631" at bounding box center [746, 325] width 768 height 33
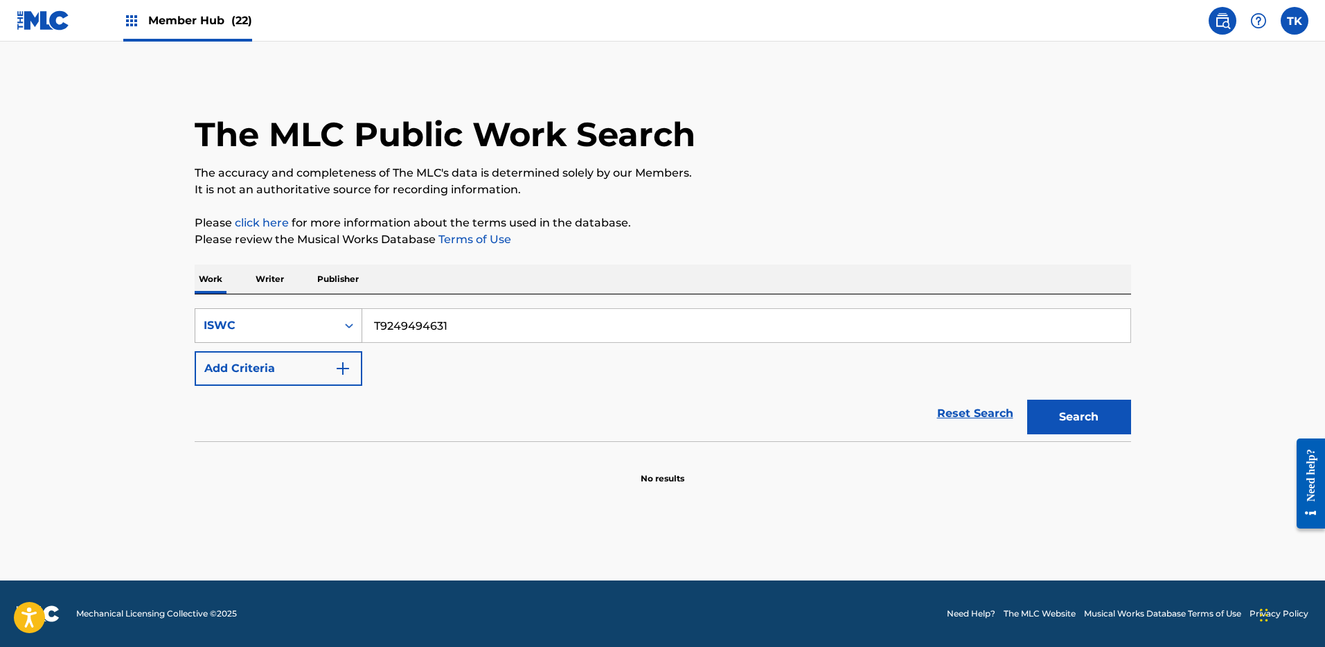
paste input "DC83GQ"
type input "DC83GQ"
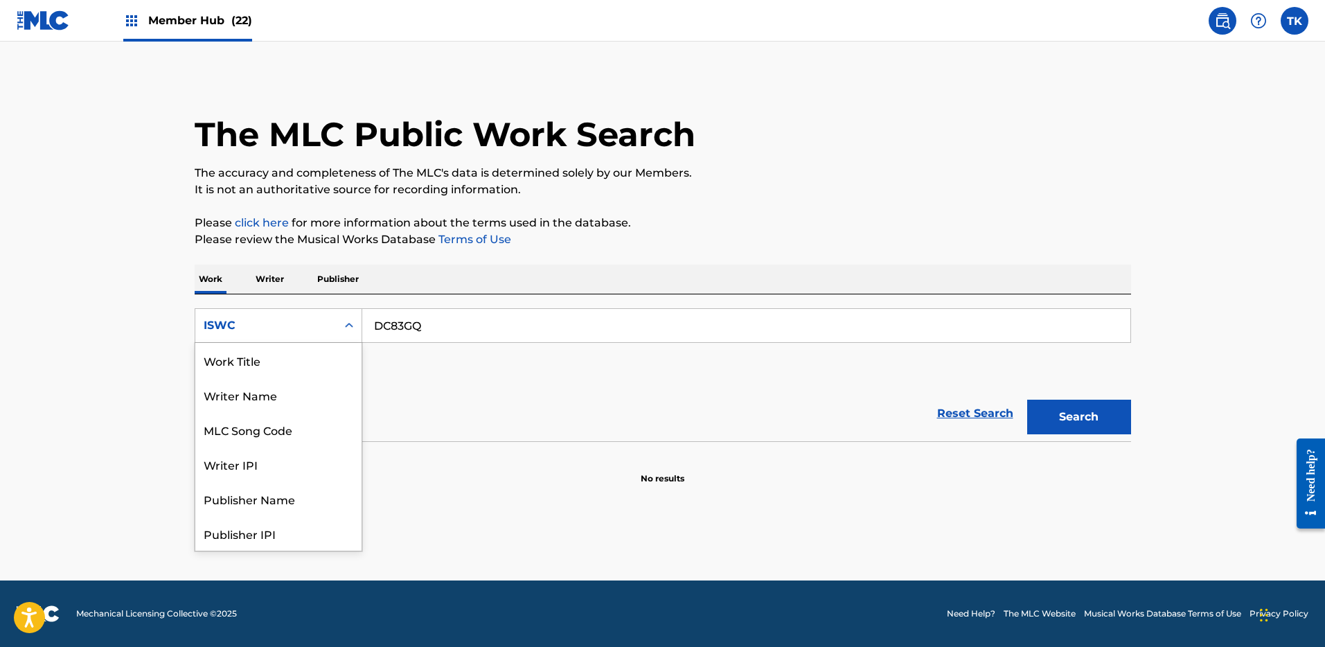
click at [306, 330] on div "ISWC" at bounding box center [266, 325] width 125 height 17
drag, startPoint x: 304, startPoint y: 346, endPoint x: 321, endPoint y: 342, distance: 17.1
click at [306, 346] on div "MLC Song Code" at bounding box center [278, 360] width 166 height 35
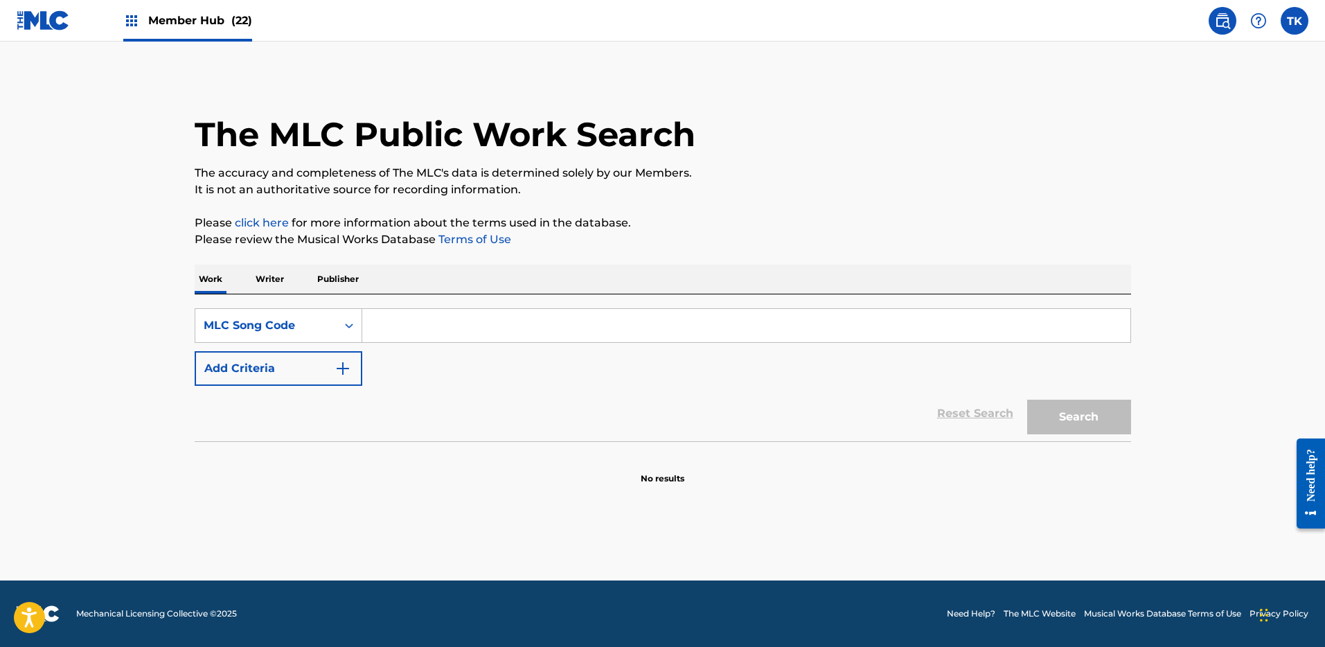
click at [448, 321] on input "Search Form" at bounding box center [746, 325] width 768 height 33
type input "DC83GQ"
click at [1023, 407] on div "Search" at bounding box center [1075, 413] width 111 height 55
click at [1046, 413] on button "Search" at bounding box center [1079, 417] width 104 height 35
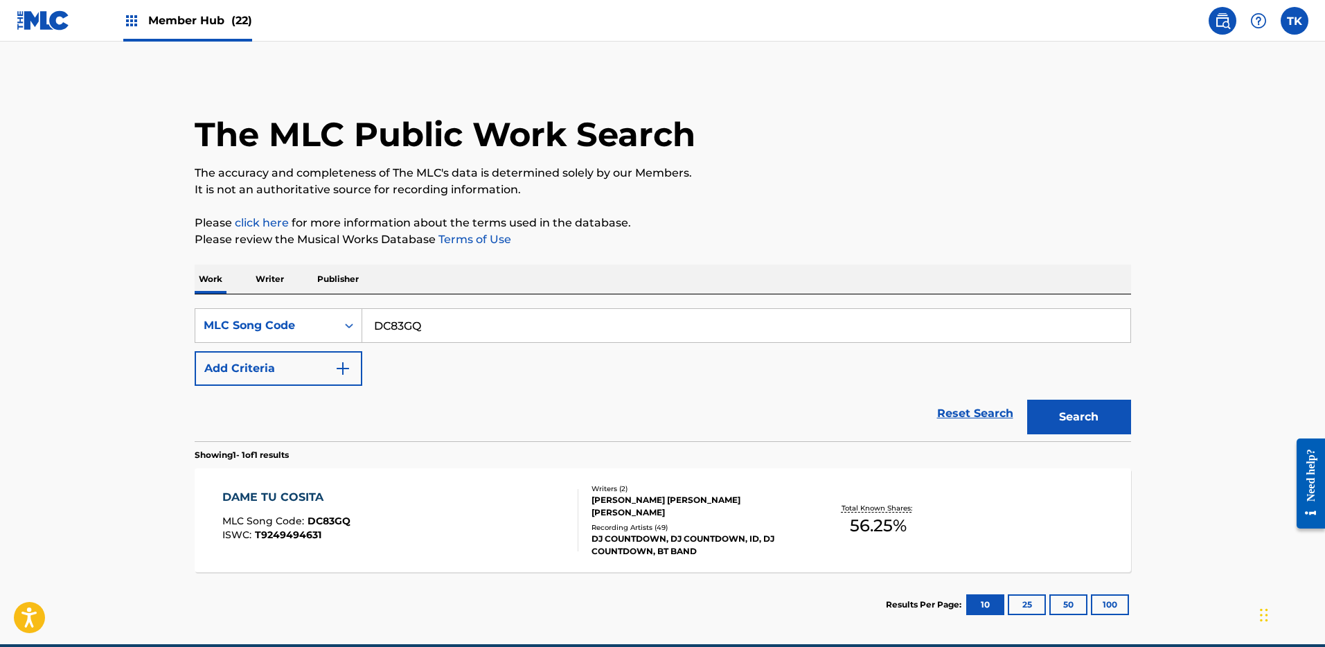
scroll to position [64, 0]
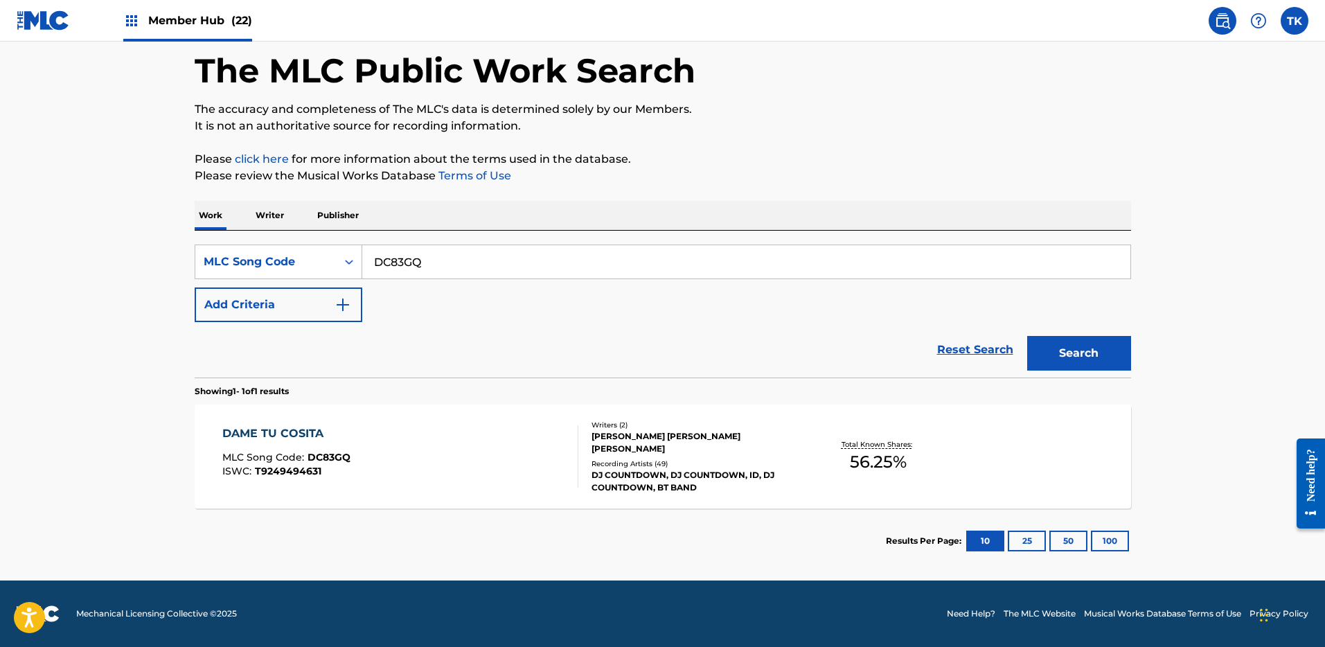
click at [495, 457] on div "DAME TU COSITA MLC Song Code : DC83GQ ISWC : T9249494631" at bounding box center [400, 456] width 356 height 62
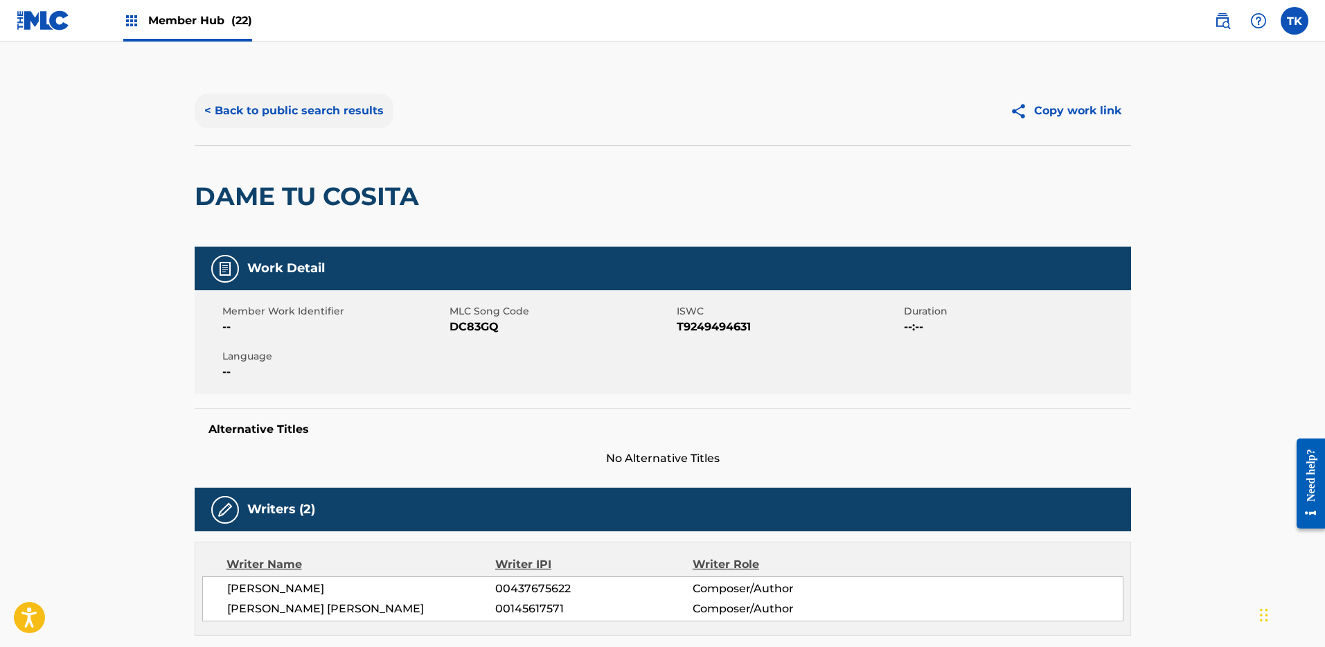
click at [326, 101] on button "< Back to public search results" at bounding box center [294, 111] width 199 height 35
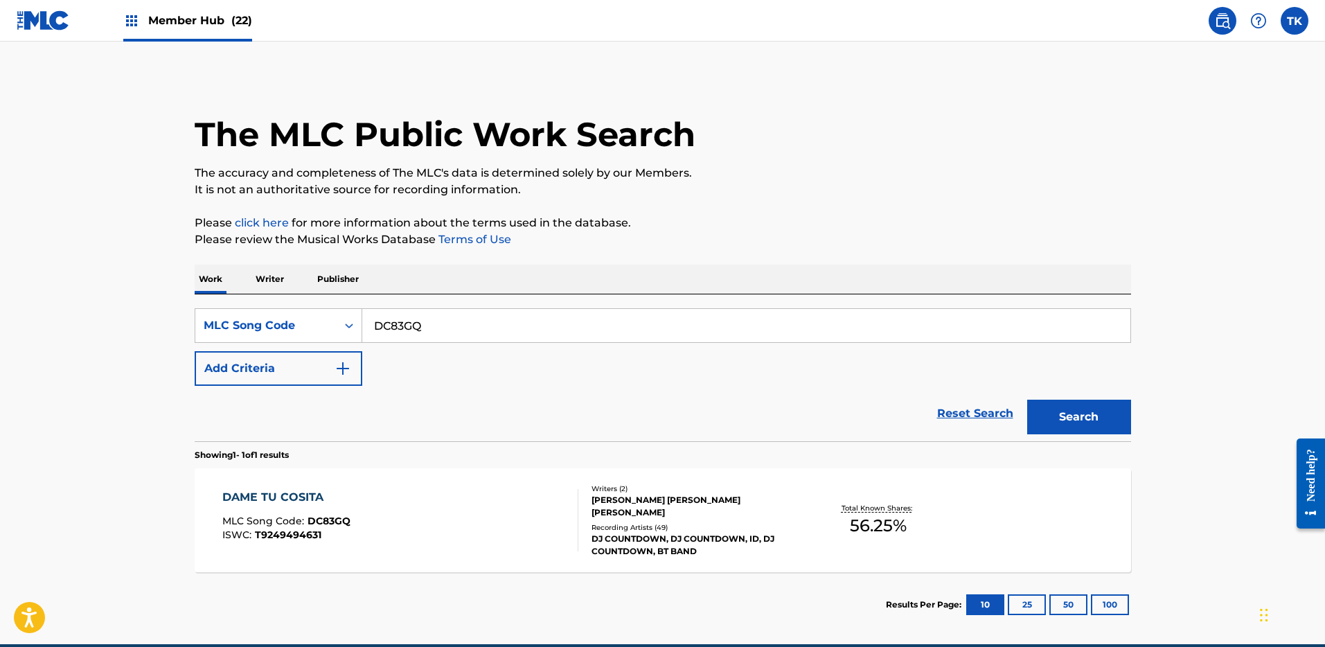
scroll to position [28, 0]
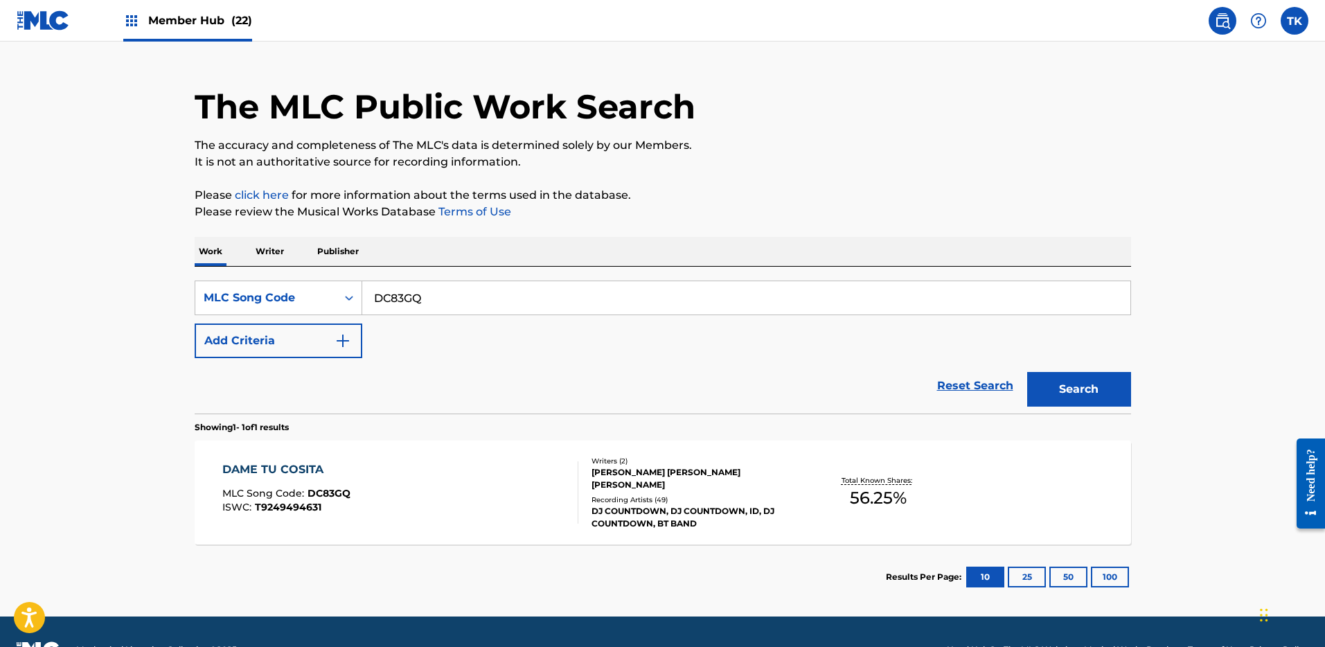
click at [501, 295] on input "DC83GQ" at bounding box center [746, 297] width 768 height 33
paste input "RC7"
type input "DC8RC7"
click at [1077, 381] on button "Search" at bounding box center [1079, 389] width 104 height 35
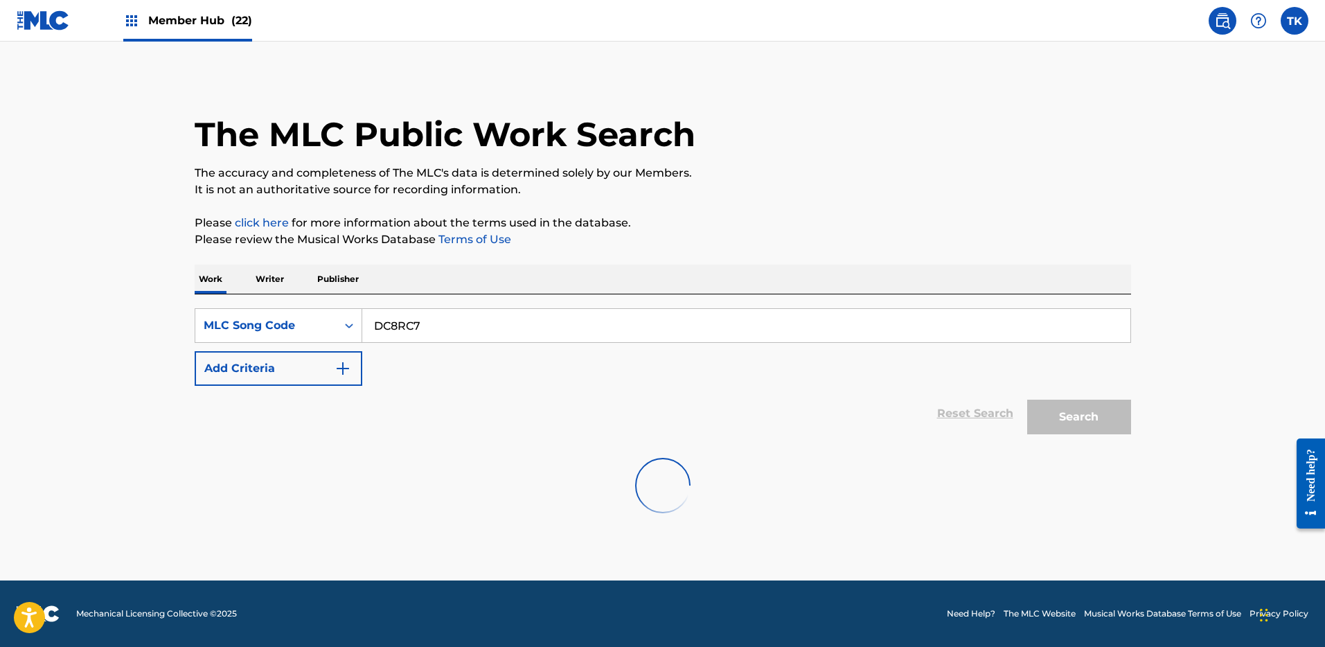
scroll to position [0, 0]
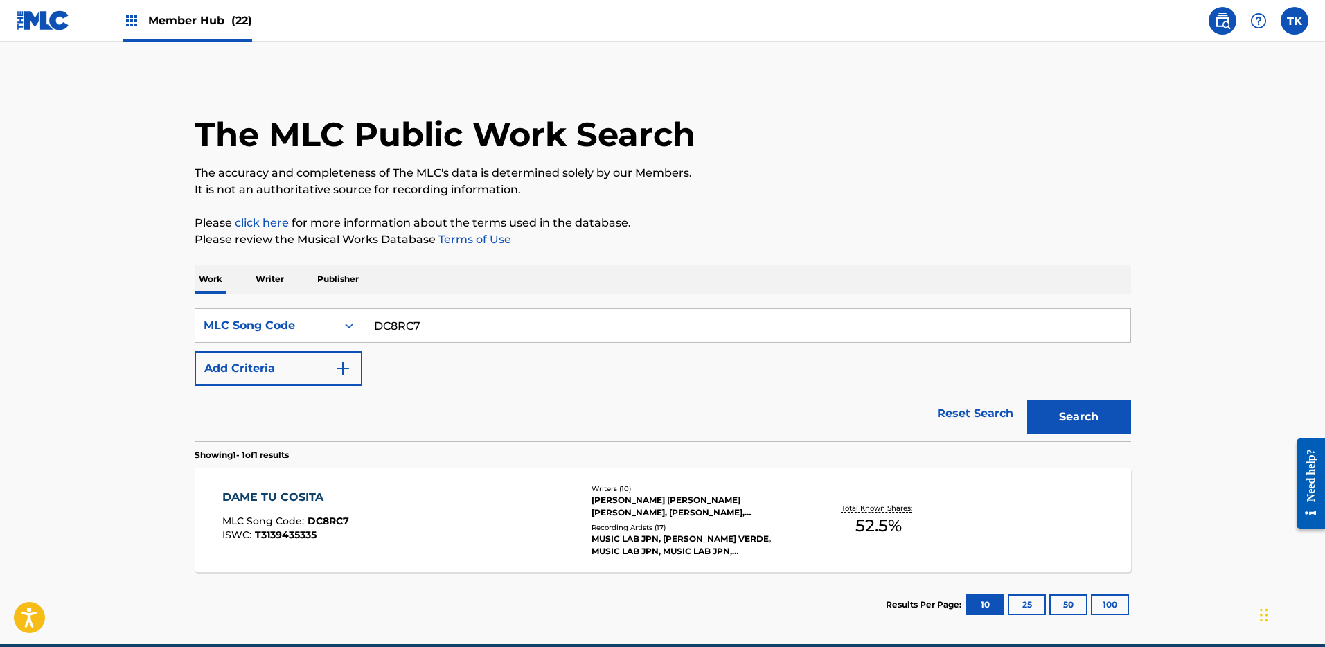
click at [736, 539] on div "MUSIC LAB JPN, [PERSON_NAME] VERDE, MUSIC LAB JPN, MUSIC LAB JPN, [PERSON_NAME]…" at bounding box center [696, 545] width 209 height 25
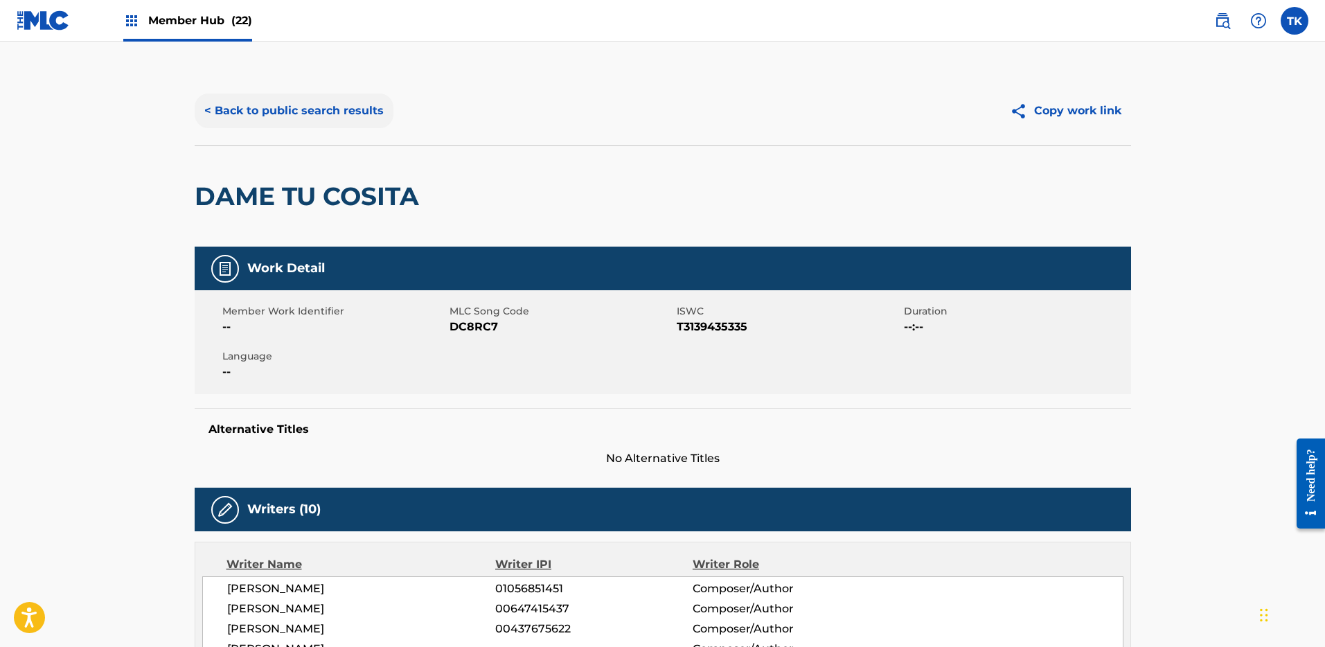
click at [273, 116] on button "< Back to public search results" at bounding box center [294, 111] width 199 height 35
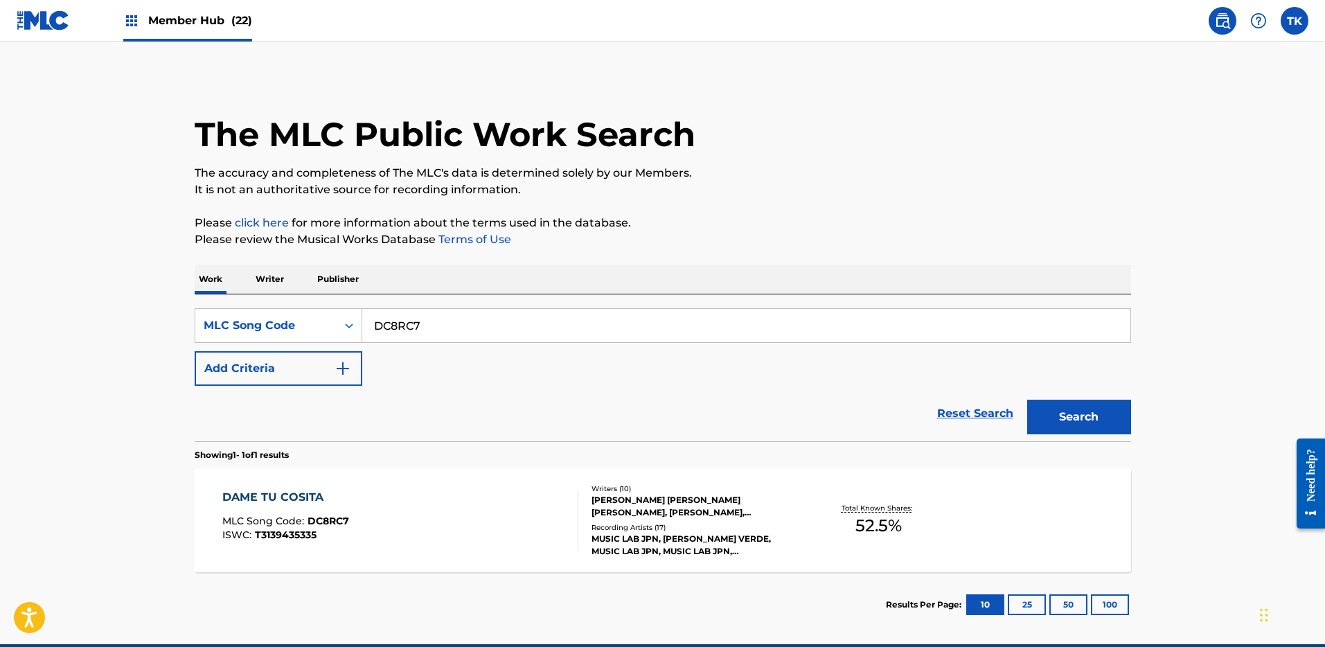
click at [469, 344] on div "SearchWithCriteriaf2afb722-b111-419f-8aaf-6df39f8dd9f4 MLC Song Code DC8RC7 Add…" at bounding box center [663, 347] width 937 height 78
drag, startPoint x: 475, startPoint y: 327, endPoint x: 534, endPoint y: 335, distance: 60.1
click at [475, 327] on input "DC8RC7" at bounding box center [746, 325] width 768 height 33
paste input "3GQ"
type input "DC83GQ"
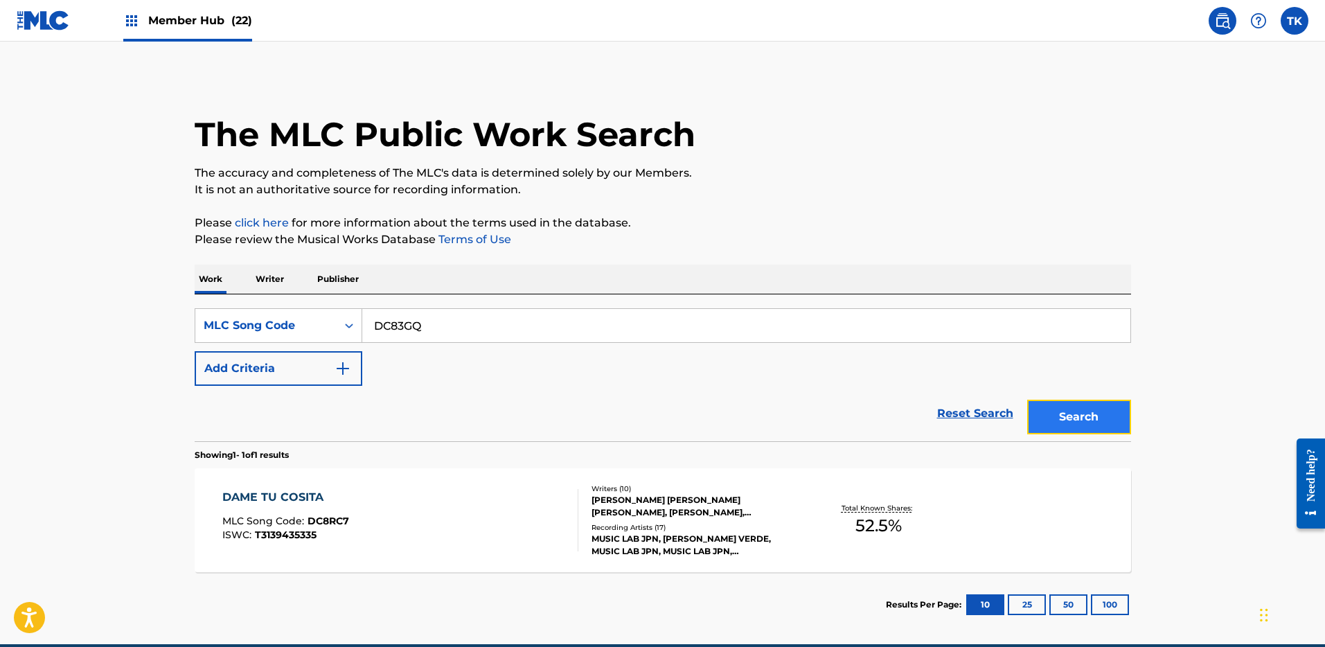
click at [1081, 424] on button "Search" at bounding box center [1079, 417] width 104 height 35
click at [551, 522] on div "DAME TU COSITA MLC Song Code : DC83GQ ISWC : T9249494631" at bounding box center [400, 520] width 356 height 62
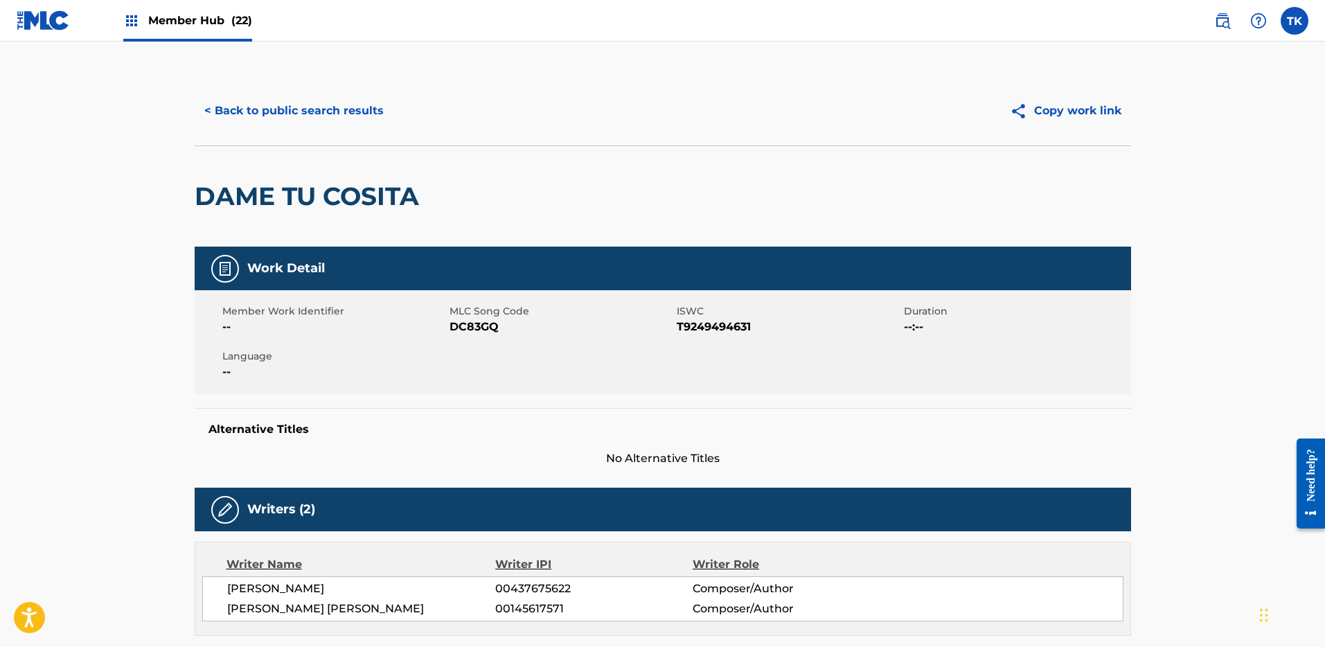
click at [287, 90] on div "< Back to public search results Copy work link" at bounding box center [663, 110] width 937 height 69
click at [290, 139] on div "< Back to public search results Copy work link" at bounding box center [663, 110] width 937 height 69
click at [292, 98] on button "< Back to public search results" at bounding box center [294, 111] width 199 height 35
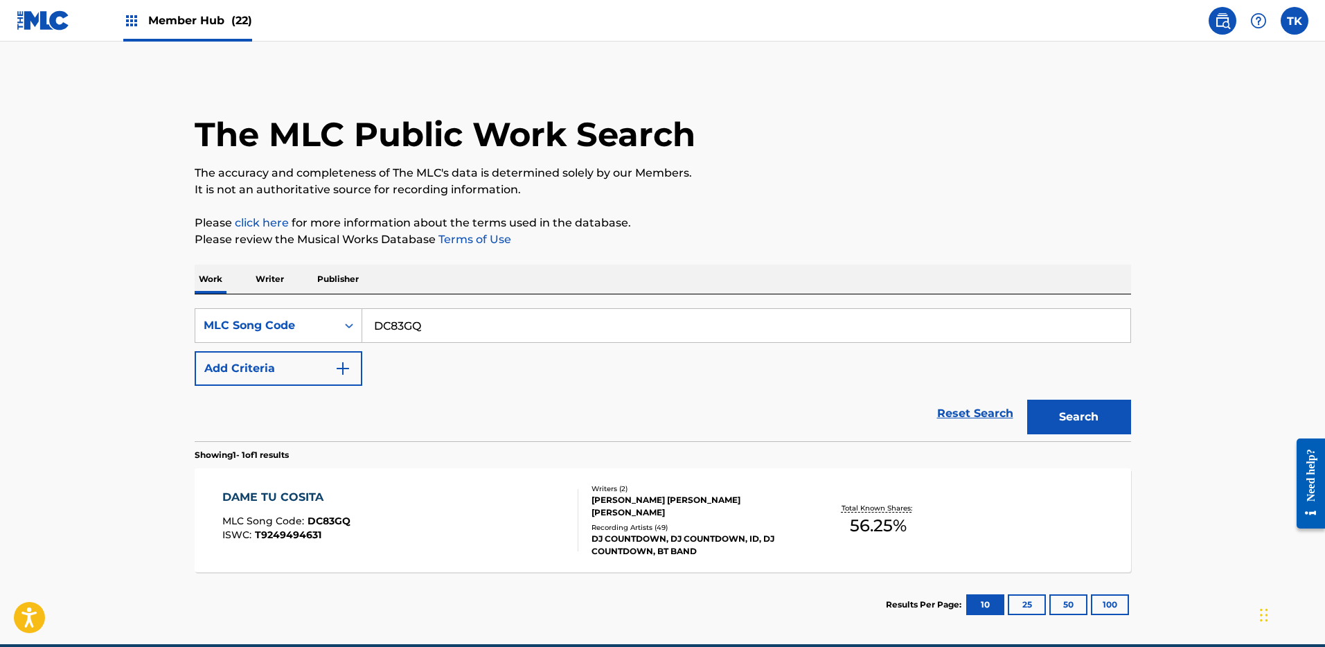
drag, startPoint x: 468, startPoint y: 333, endPoint x: 483, endPoint y: 330, distance: 15.6
click at [468, 334] on input "DC83GQ" at bounding box center [746, 325] width 768 height 33
paste input ", DA7HXK, DC8TL0, DB0E0W, DC8RC7, DA8JTH, DVD94T"
click at [1056, 393] on div "Search" at bounding box center [1075, 413] width 111 height 55
click at [1064, 418] on button "Search" at bounding box center [1079, 417] width 104 height 35
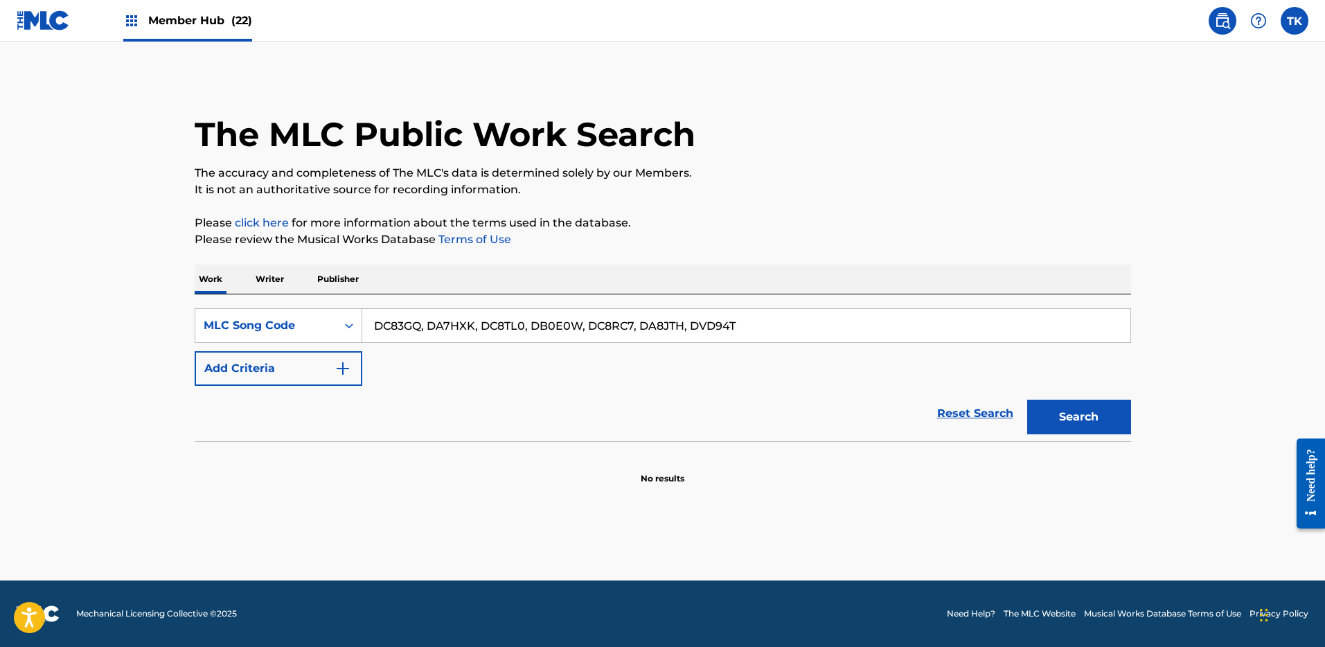
drag, startPoint x: 784, startPoint y: 317, endPoint x: 618, endPoint y: 323, distance: 166.4
click at [617, 324] on input "DC83GQ, DA7HXK, DC8TL0, DB0E0W, DC8RC7, DA8JTH, DVD94T" at bounding box center [746, 325] width 768 height 33
click at [618, 323] on input "DC83GQ, DA7HXK, DC8TL0, DB0E0W, DC8RC7, DA8JTH, DVD94T" at bounding box center [746, 325] width 768 height 33
drag, startPoint x: 777, startPoint y: 330, endPoint x: 423, endPoint y: 324, distance: 354.8
click at [423, 324] on input "DC83GQ, DA7HXK, DC8TL0, DB0E0W, DC8RC7, DA8JTH, DVD94T" at bounding box center [746, 325] width 768 height 33
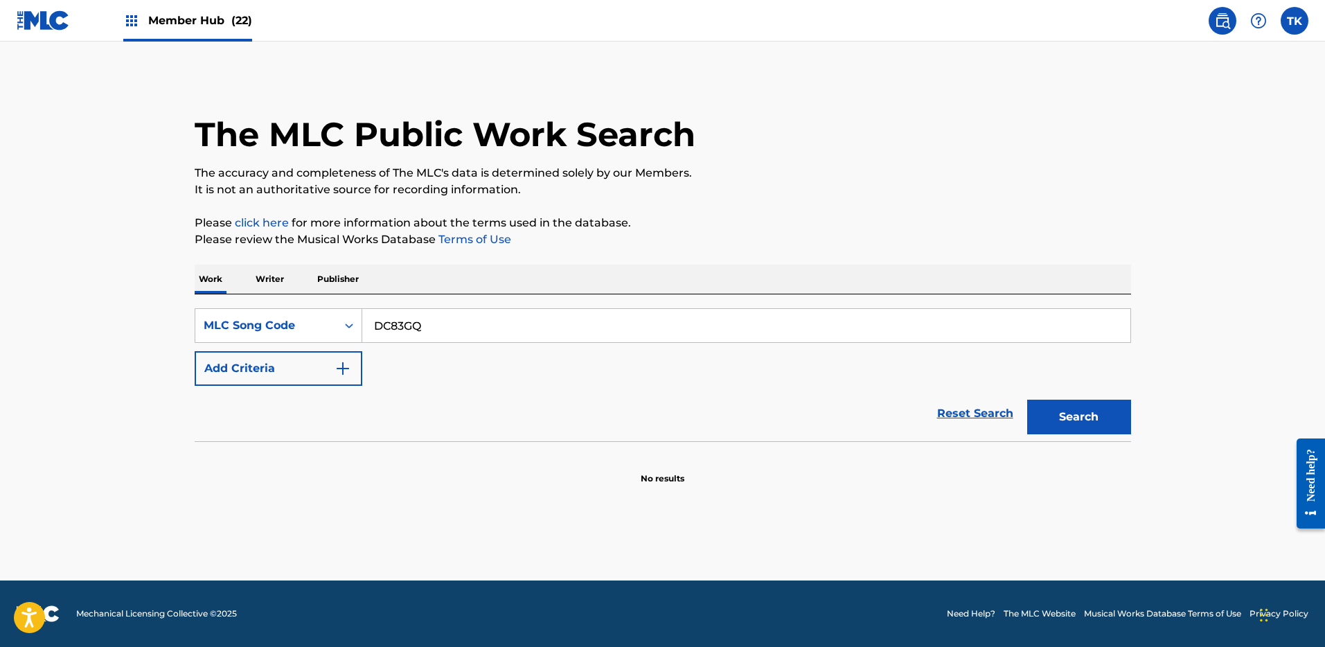
type input "DC83GQ"
click at [1027, 400] on button "Search" at bounding box center [1079, 417] width 104 height 35
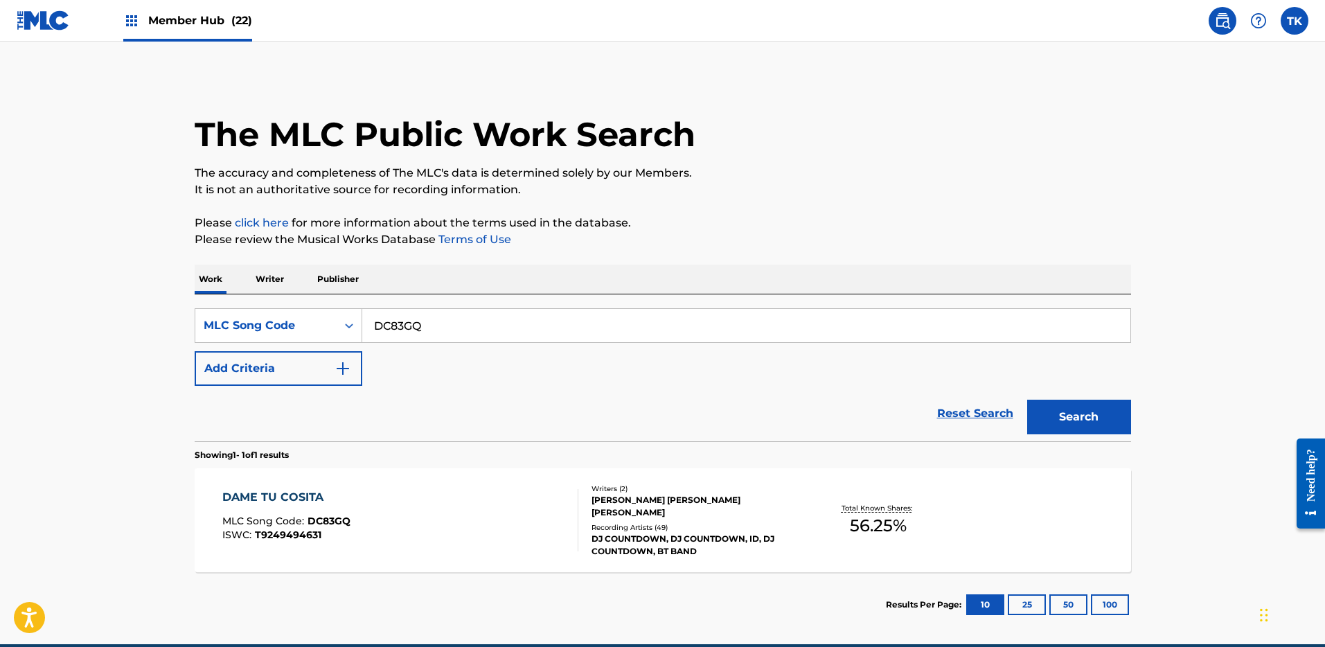
click at [487, 515] on div "DAME TU COSITA MLC Song Code : DC83GQ ISWC : T9249494631" at bounding box center [400, 520] width 356 height 62
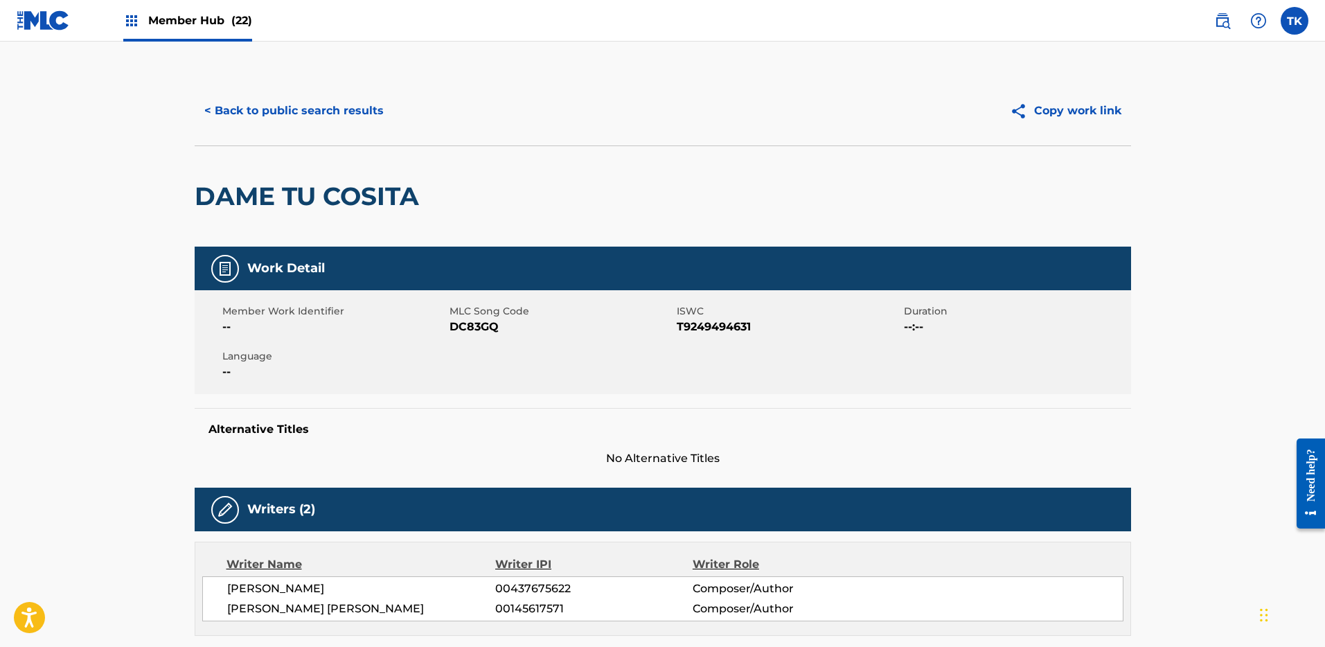
click at [315, 197] on h2 "DAME TU COSITA" at bounding box center [310, 196] width 231 height 31
click at [285, 114] on button "< Back to public search results" at bounding box center [294, 111] width 199 height 35
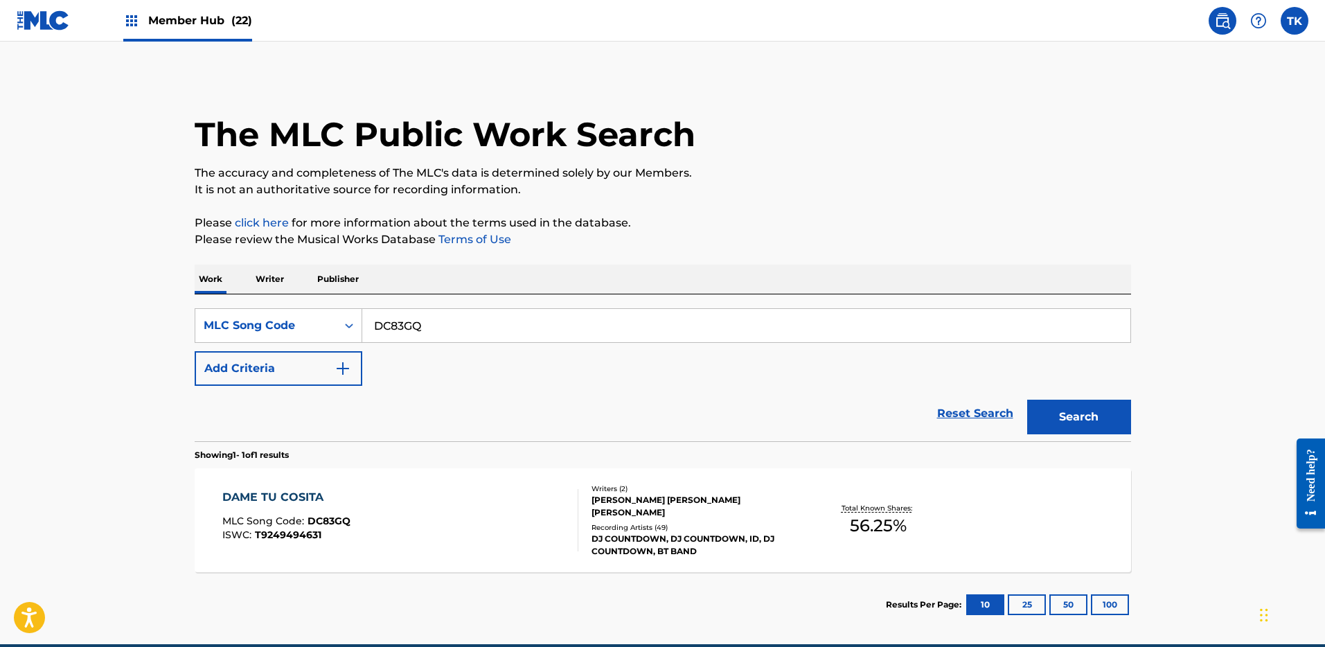
drag, startPoint x: 558, startPoint y: 344, endPoint x: 562, endPoint y: 337, distance: 8.1
click at [558, 344] on div "SearchWithCriteriaf2afb722-b111-419f-8aaf-6df39f8dd9f4 MLC Song Code DC83GQ Add…" at bounding box center [663, 347] width 937 height 78
click at [578, 321] on input "DC83GQ" at bounding box center [746, 325] width 768 height 33
paste input "A7HXK"
type input "DA7HXK"
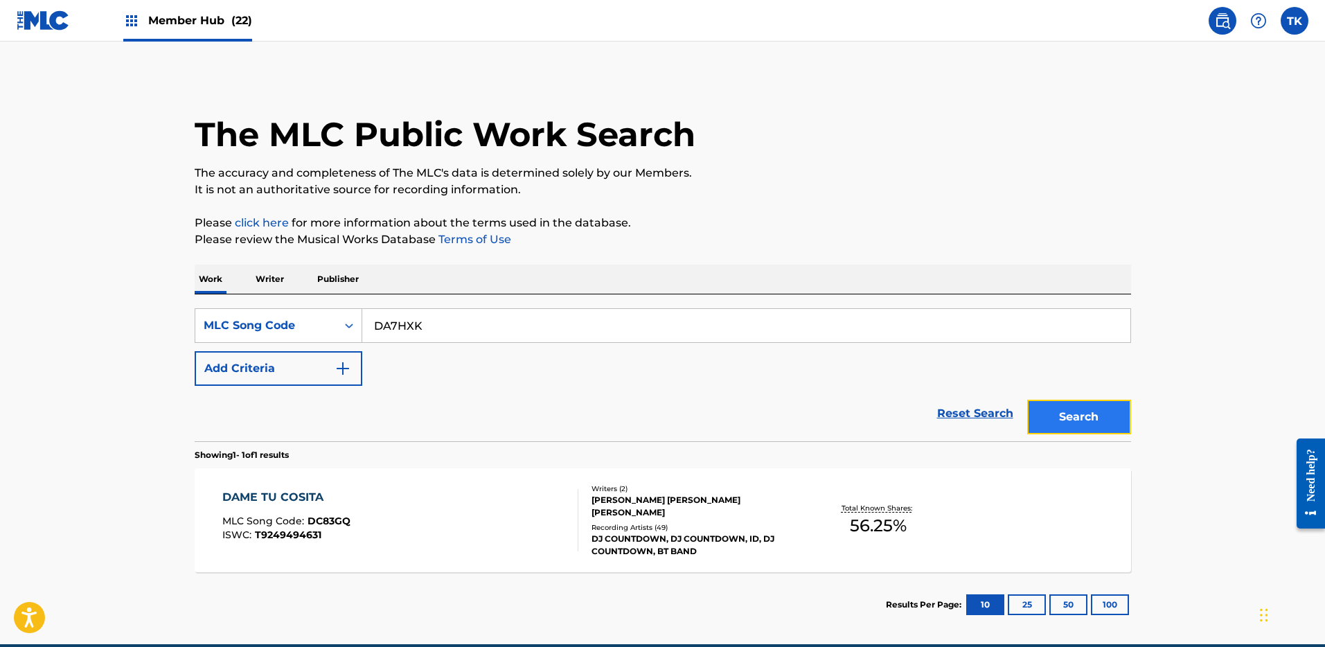
click at [1113, 405] on button "Search" at bounding box center [1079, 417] width 104 height 35
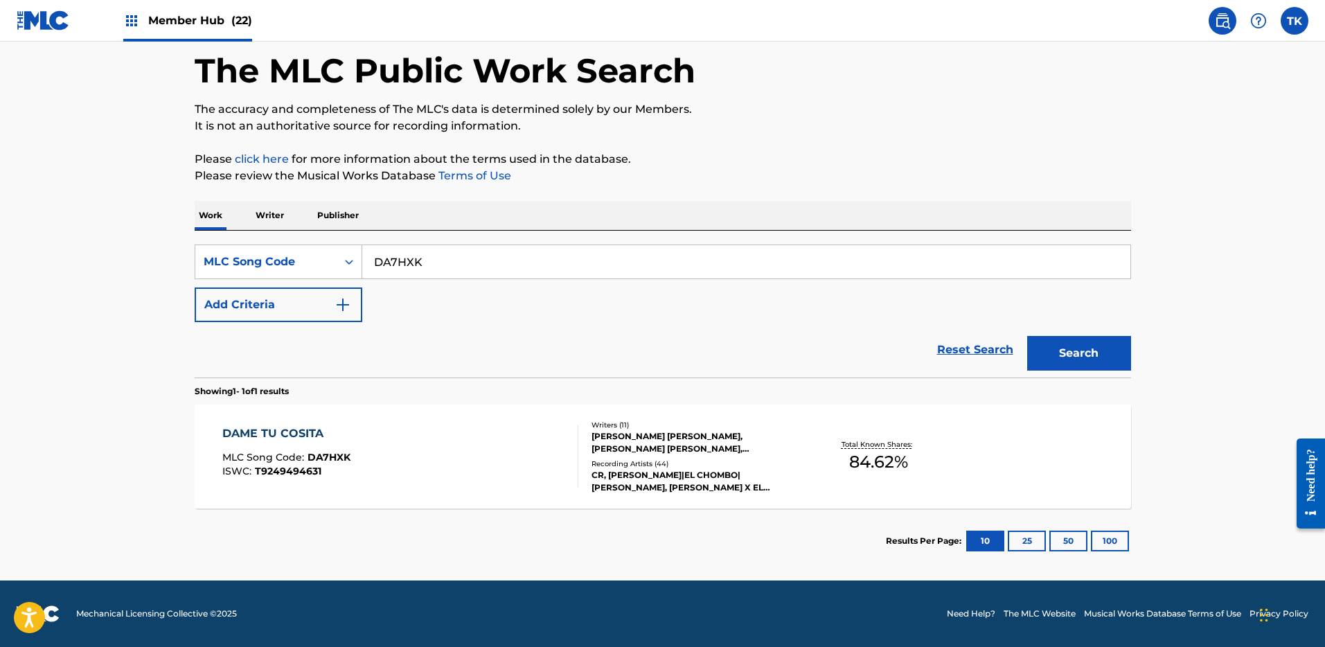
click at [194, 10] on div "Member Hub (22)" at bounding box center [187, 20] width 129 height 41
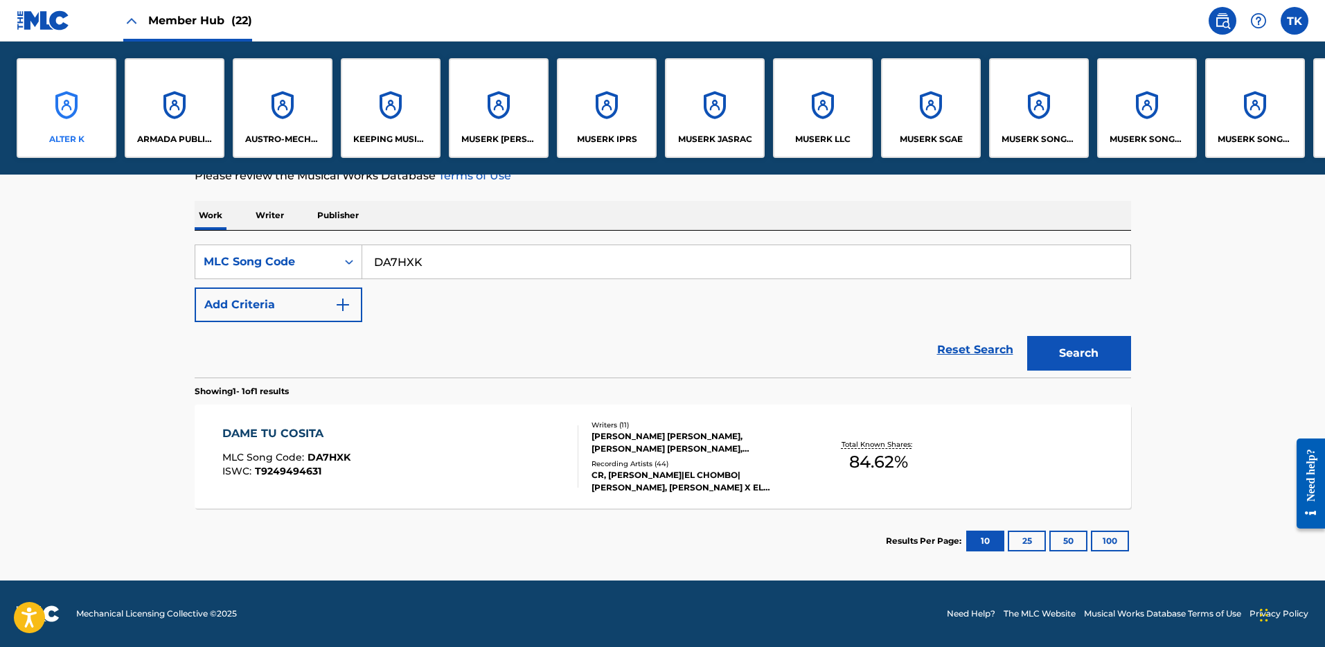
click at [80, 81] on div "ALTER K" at bounding box center [67, 108] width 100 height 100
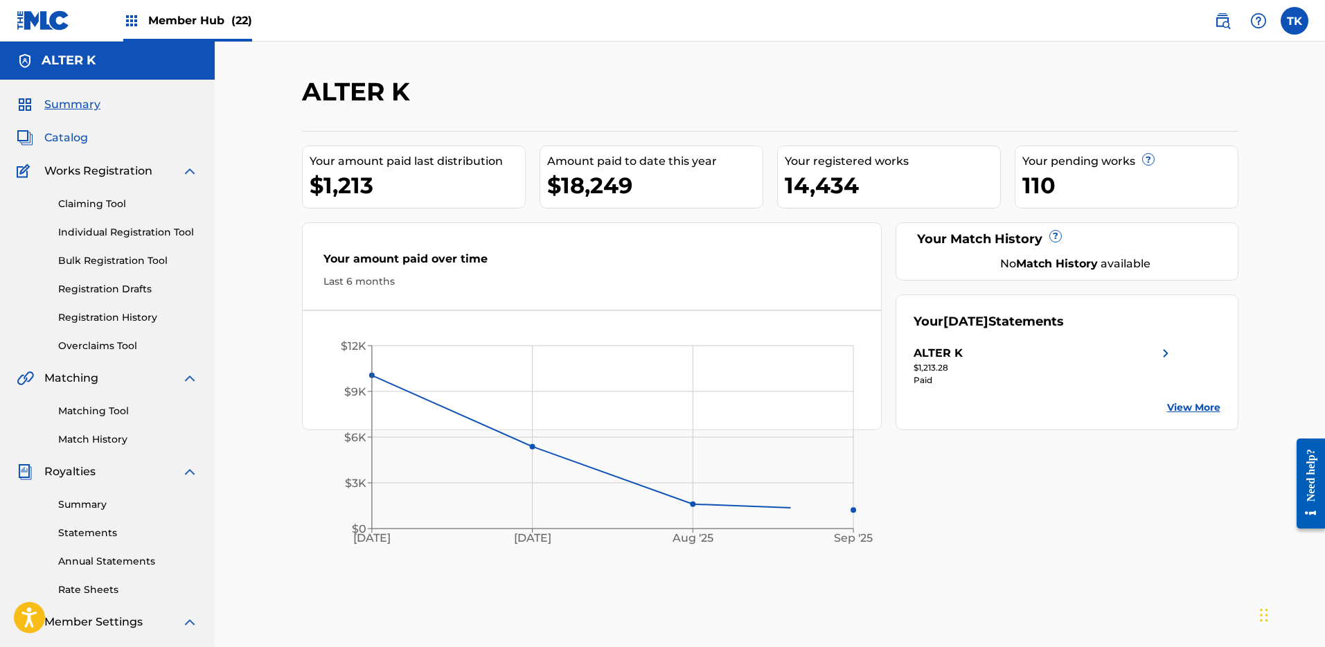
click at [63, 133] on span "Catalog" at bounding box center [66, 138] width 44 height 17
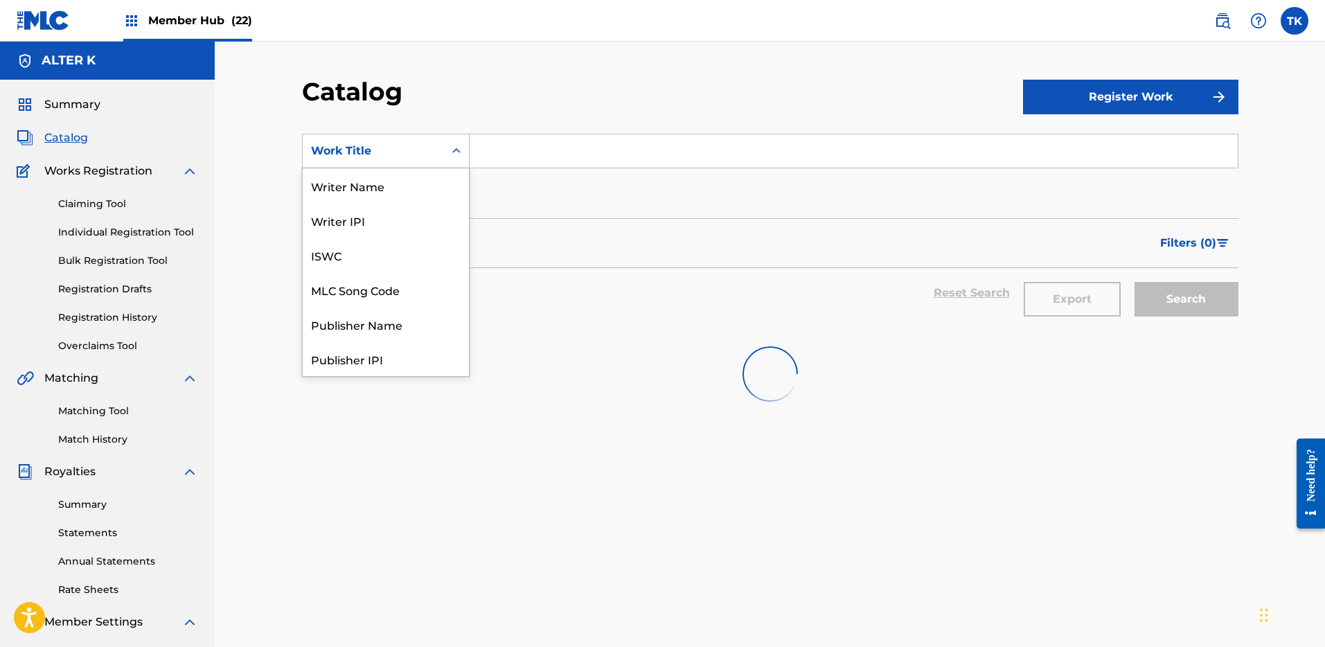
click at [391, 145] on div "Work Title" at bounding box center [373, 151] width 125 height 17
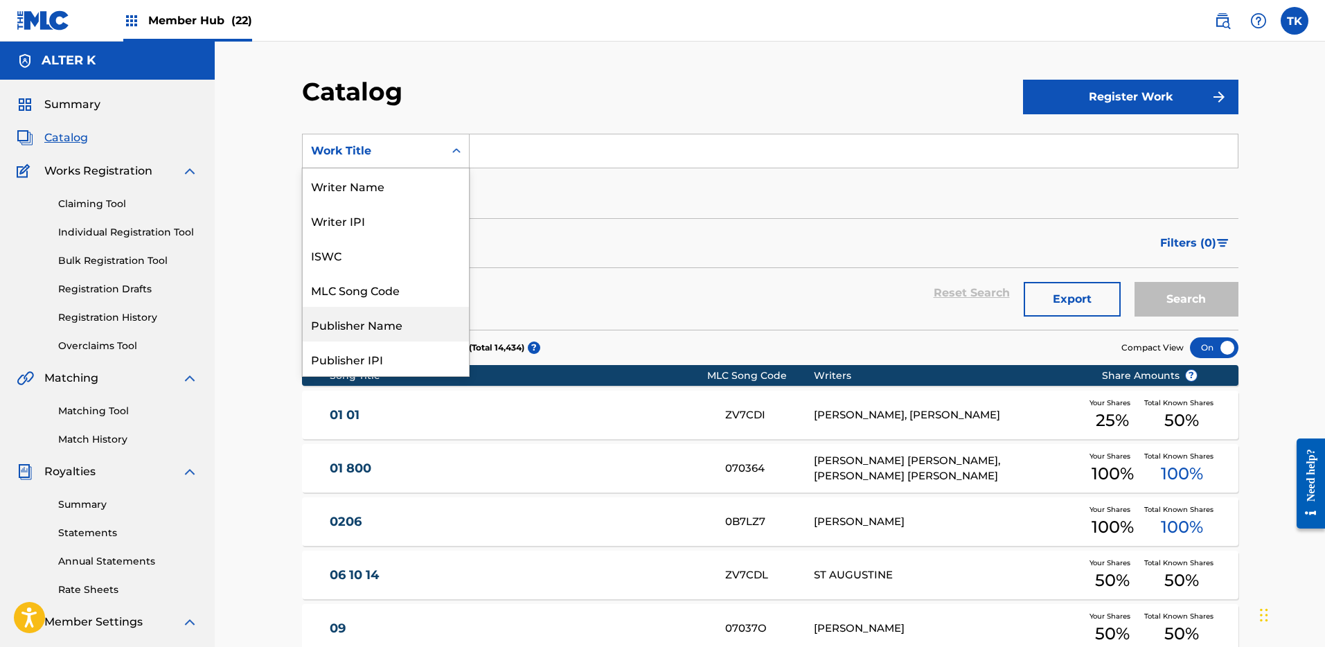
drag, startPoint x: 404, startPoint y: 330, endPoint x: 496, endPoint y: 188, distance: 169.3
click at [405, 330] on div "Publisher Name" at bounding box center [386, 324] width 166 height 35
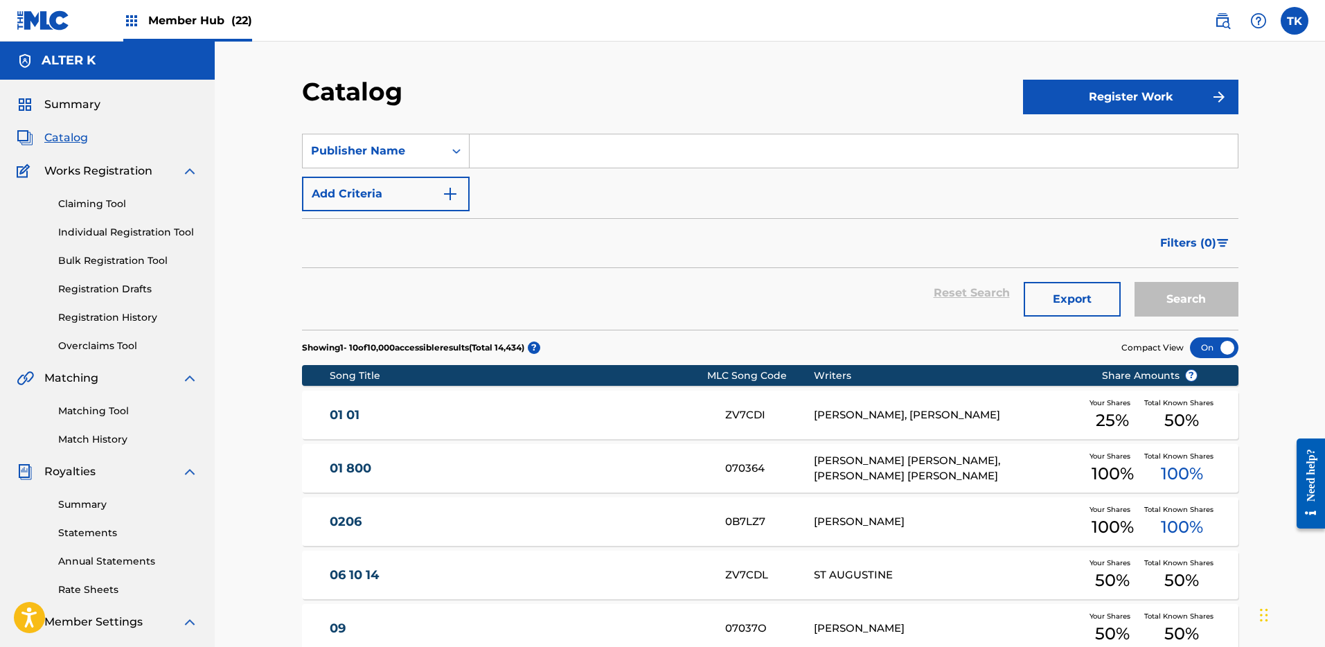
click at [524, 163] on input "Search Form" at bounding box center [854, 150] width 768 height 33
type input "LES AIRS A VIF"
click at [1135, 282] on button "Search" at bounding box center [1187, 299] width 104 height 35
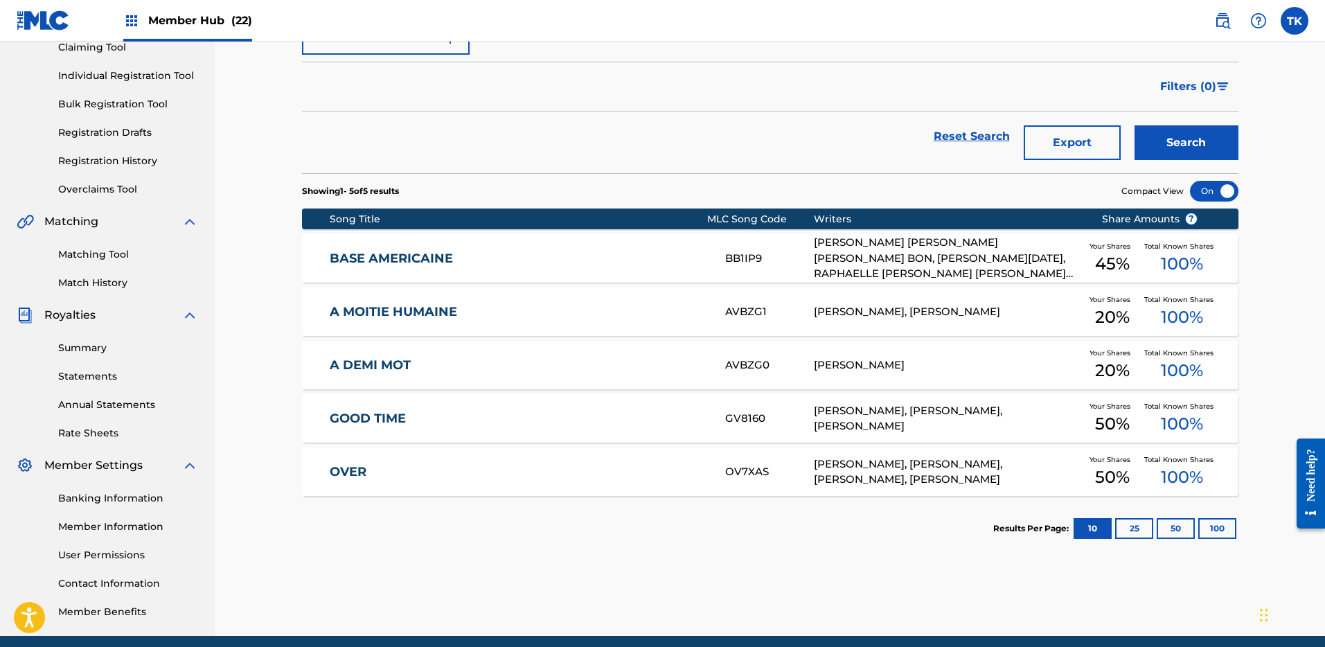
scroll to position [99, 0]
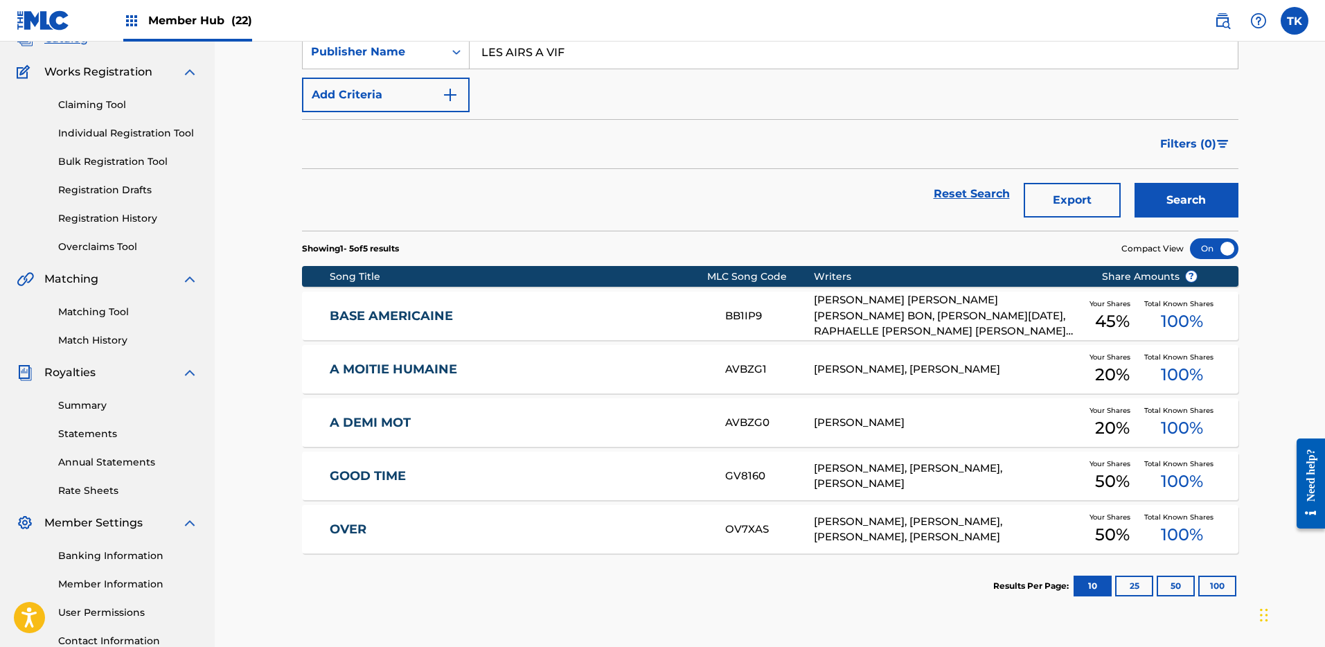
click at [609, 315] on link "BASE AMERICAINE" at bounding box center [518, 316] width 377 height 16
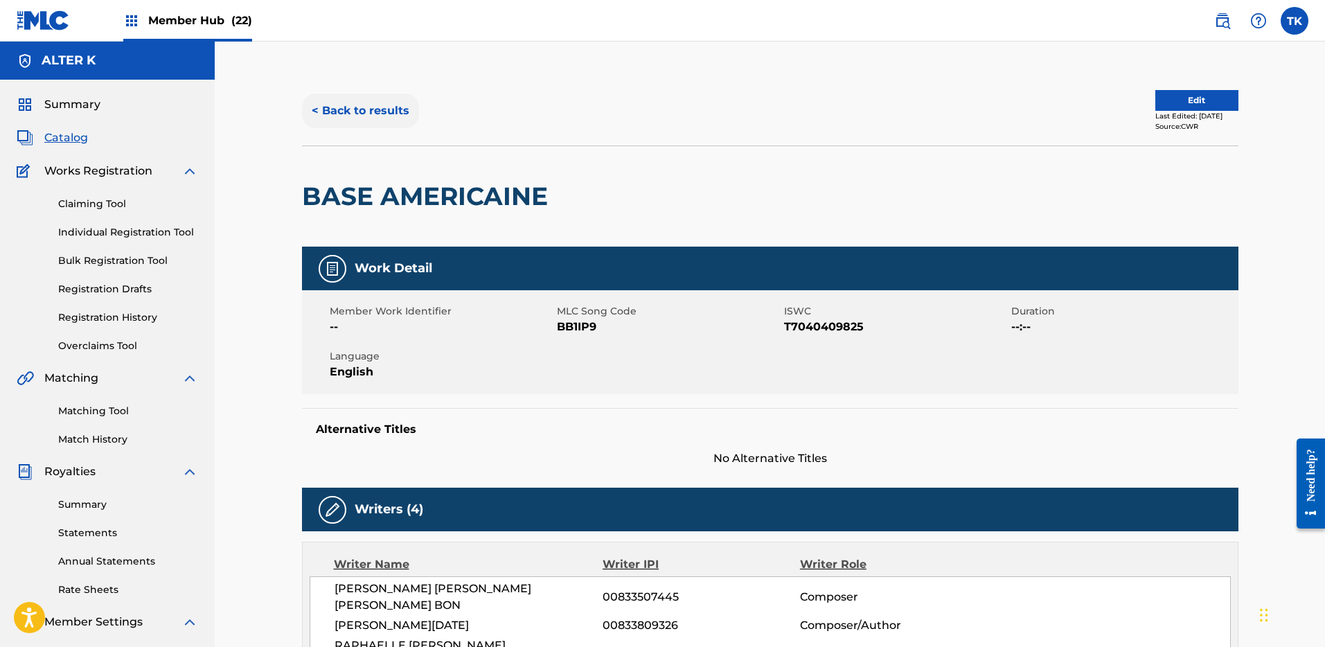
click at [390, 104] on button "< Back to results" at bounding box center [360, 111] width 117 height 35
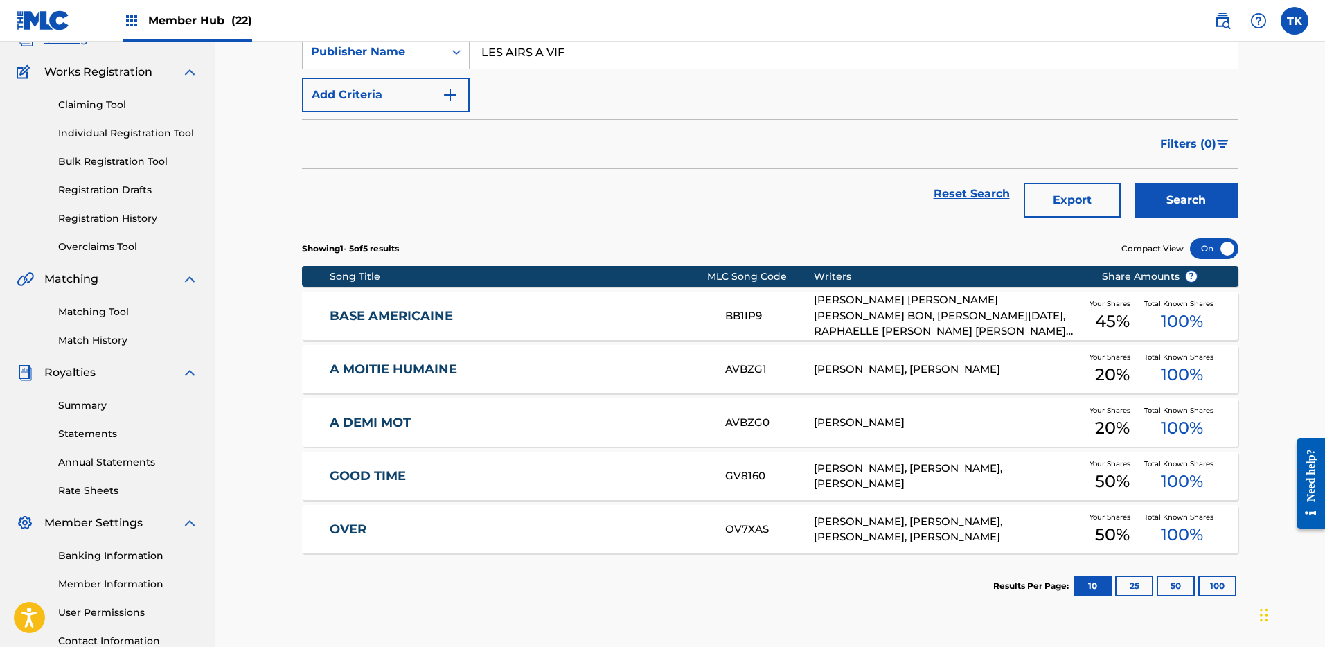
click at [745, 313] on div "BB1IP9" at bounding box center [769, 316] width 89 height 16
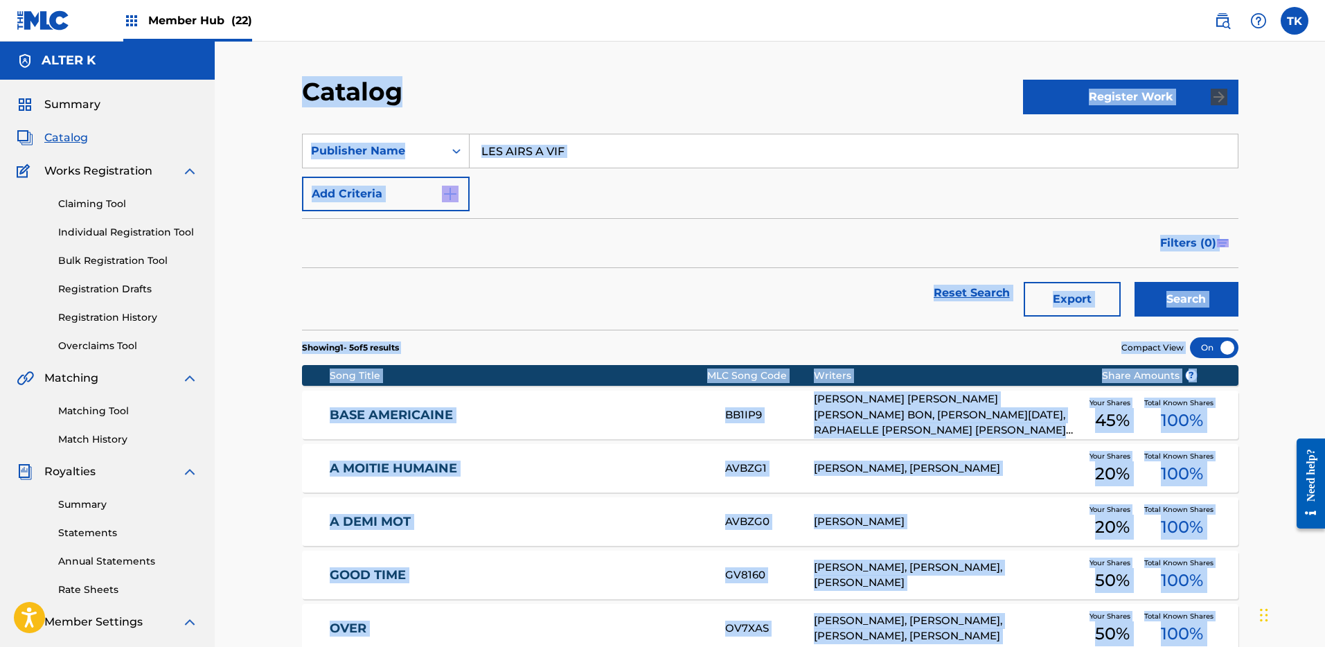
click at [745, 313] on div "Catalog Register Work SearchWithCriteriaa172bcee-6ca5-4095-bdd8-265bde73fb5b Pu…" at bounding box center [770, 434] width 970 height 716
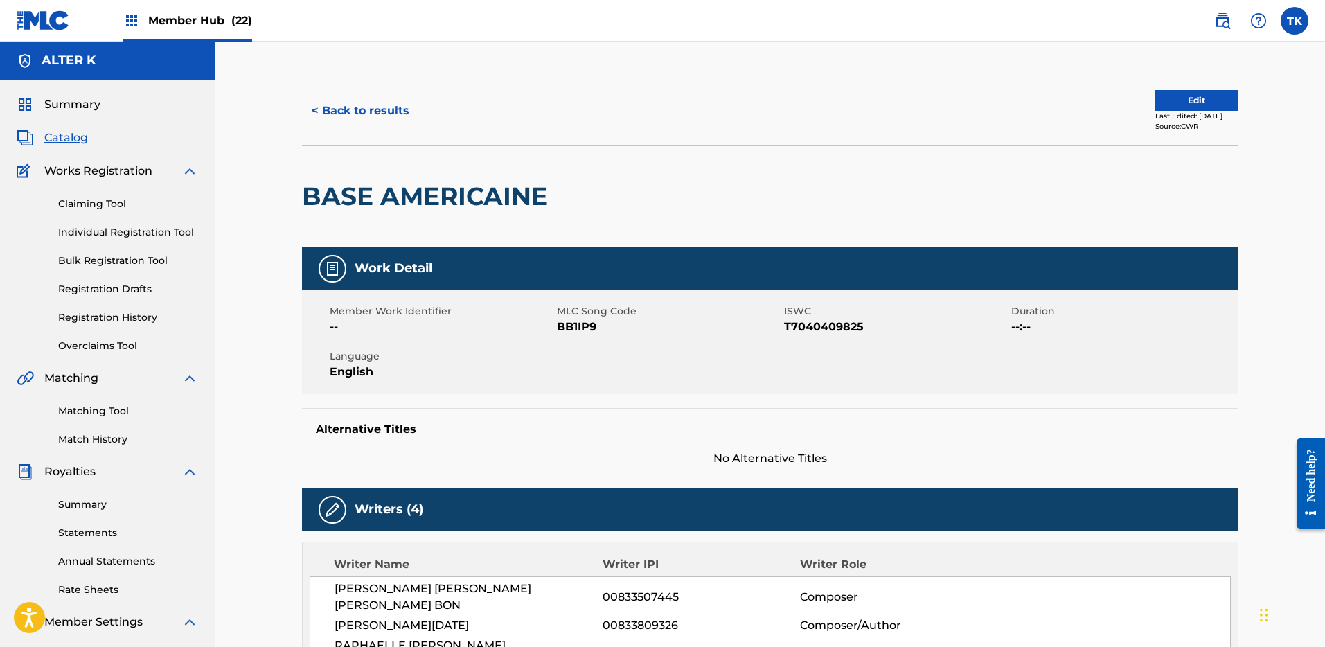
click at [619, 245] on div at bounding box center [662, 196] width 215 height 100
click at [559, 325] on span "BB1IP9" at bounding box center [669, 327] width 224 height 17
drag, startPoint x: 559, startPoint y: 325, endPoint x: 506, endPoint y: 254, distance: 88.1
click at [559, 325] on span "BB1IP9" at bounding box center [669, 327] width 224 height 17
copy span "BB1IP9"
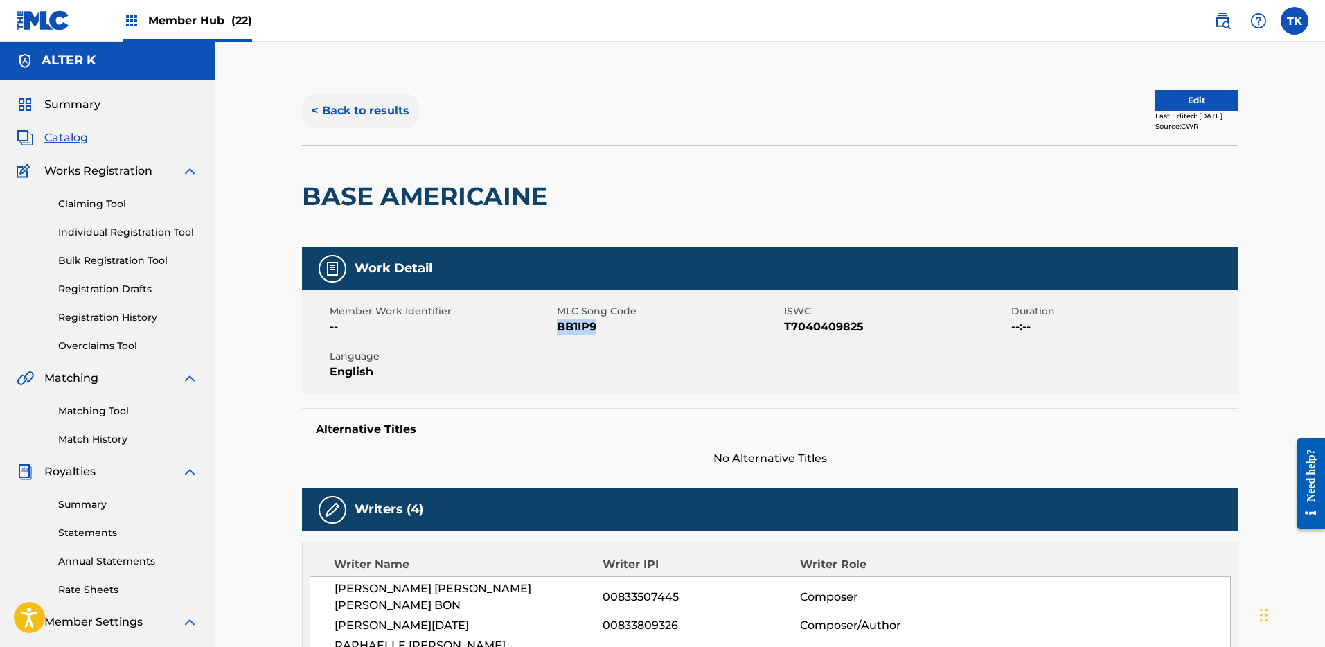
click at [344, 96] on button "< Back to results" at bounding box center [360, 111] width 117 height 35
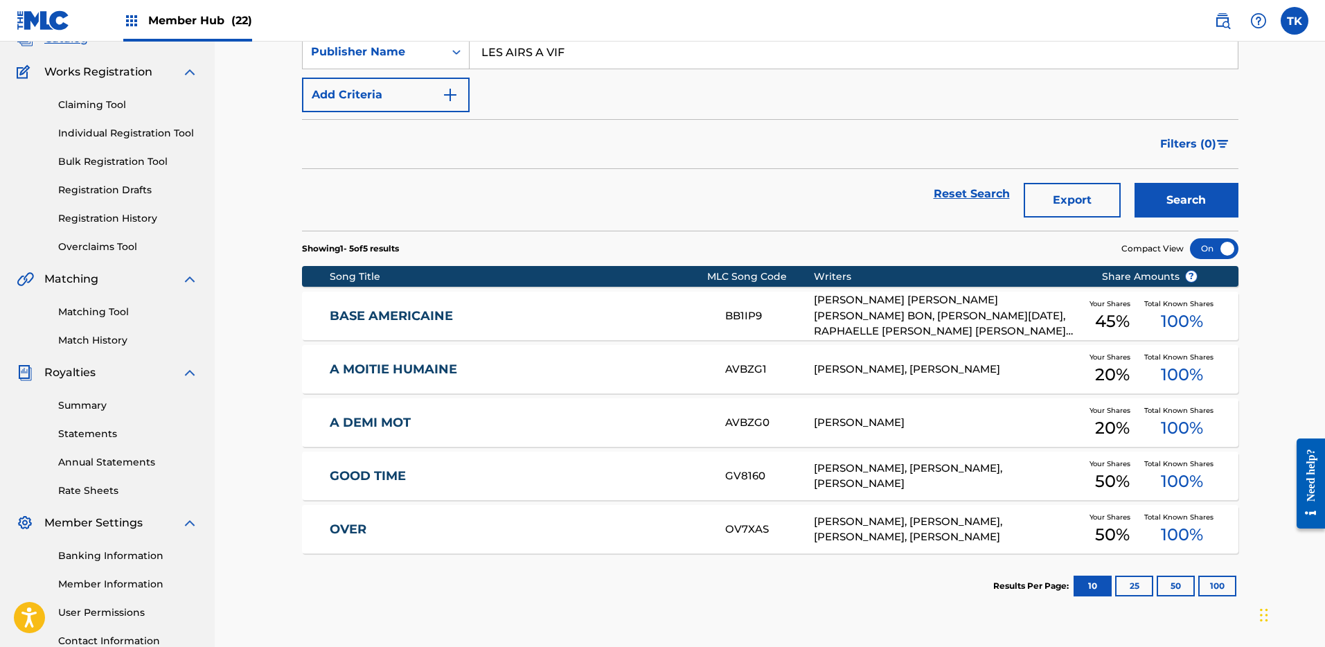
click at [752, 362] on div "AVBZG1" at bounding box center [769, 370] width 89 height 16
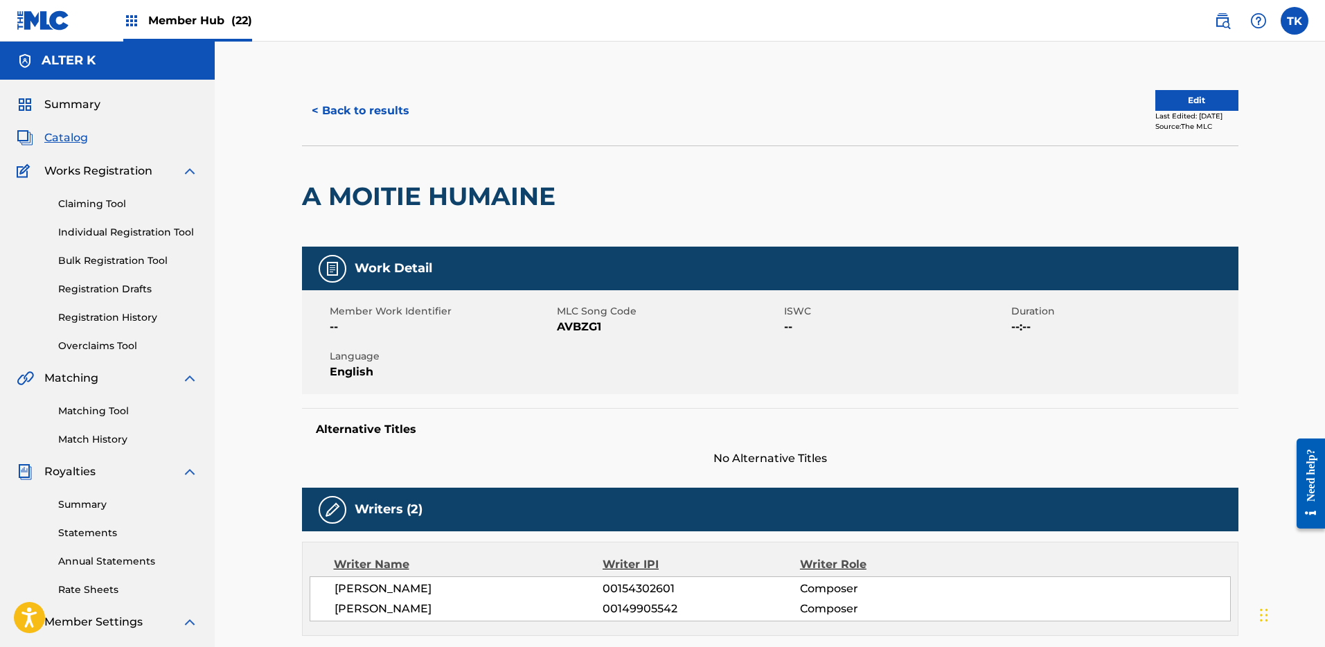
click at [585, 326] on span "AVBZG1" at bounding box center [669, 327] width 224 height 17
copy span "AVBZG1"
click at [377, 105] on button "< Back to results" at bounding box center [360, 111] width 117 height 35
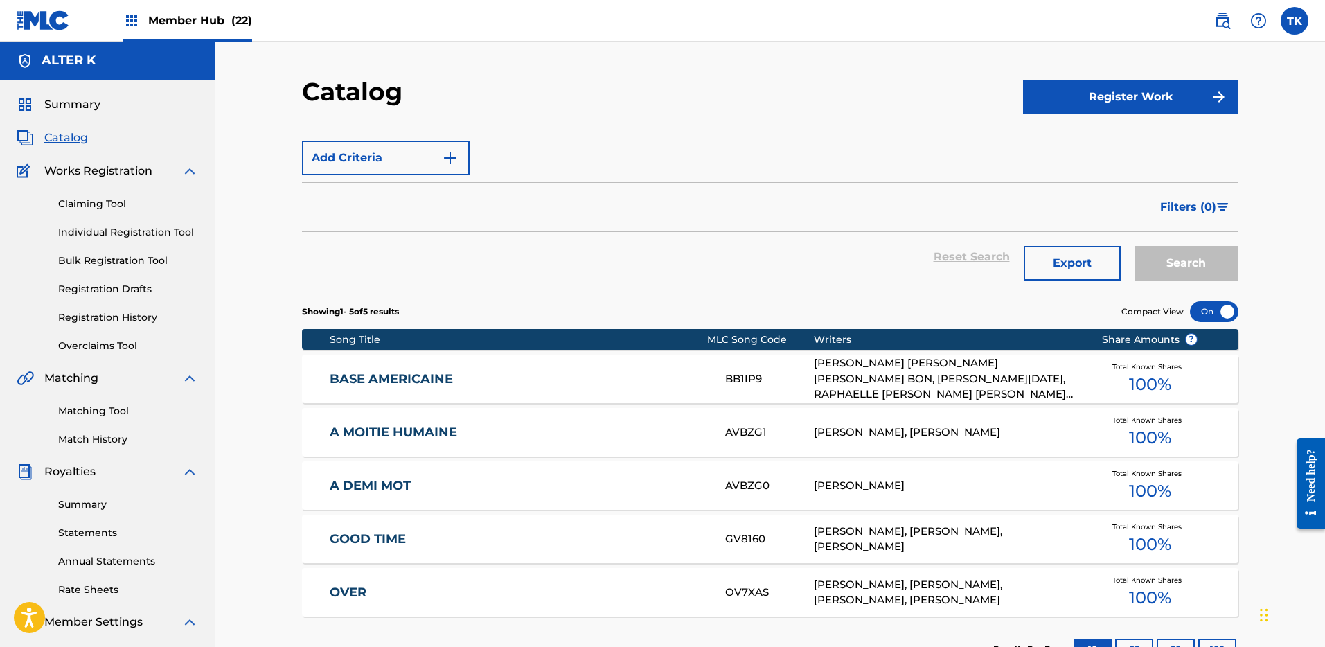
scroll to position [99, 0]
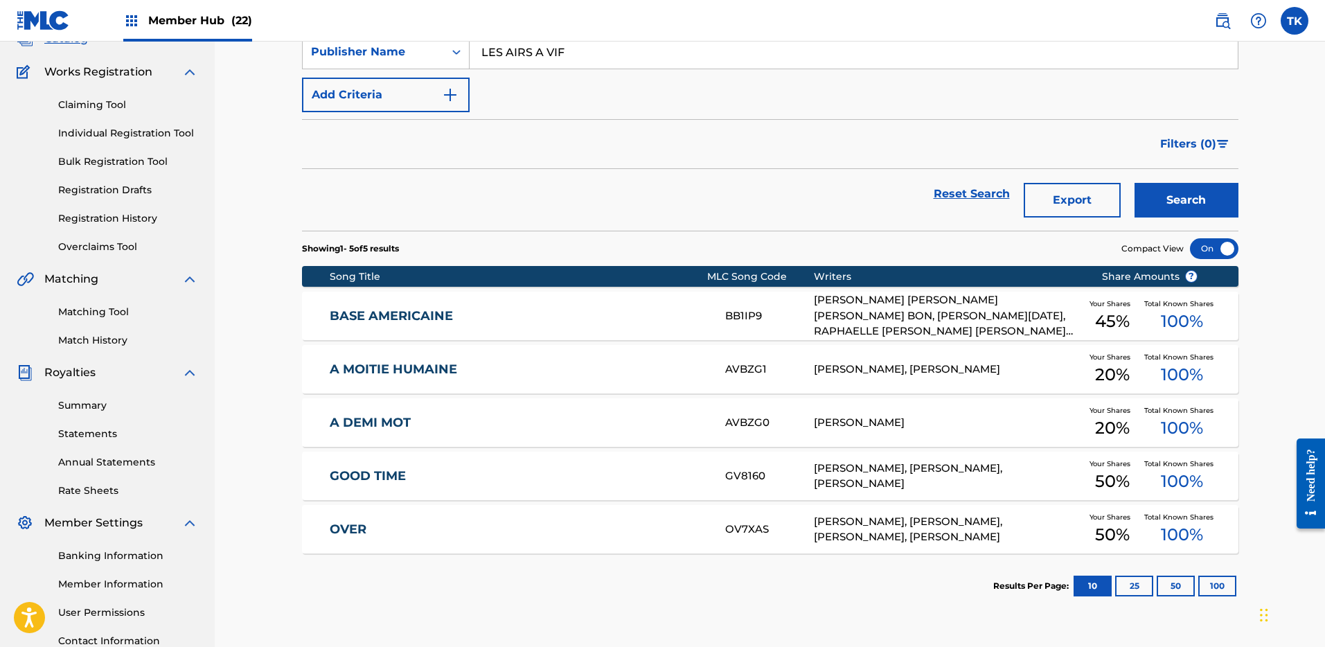
click at [560, 427] on link "A DEMI MOT" at bounding box center [518, 423] width 377 height 16
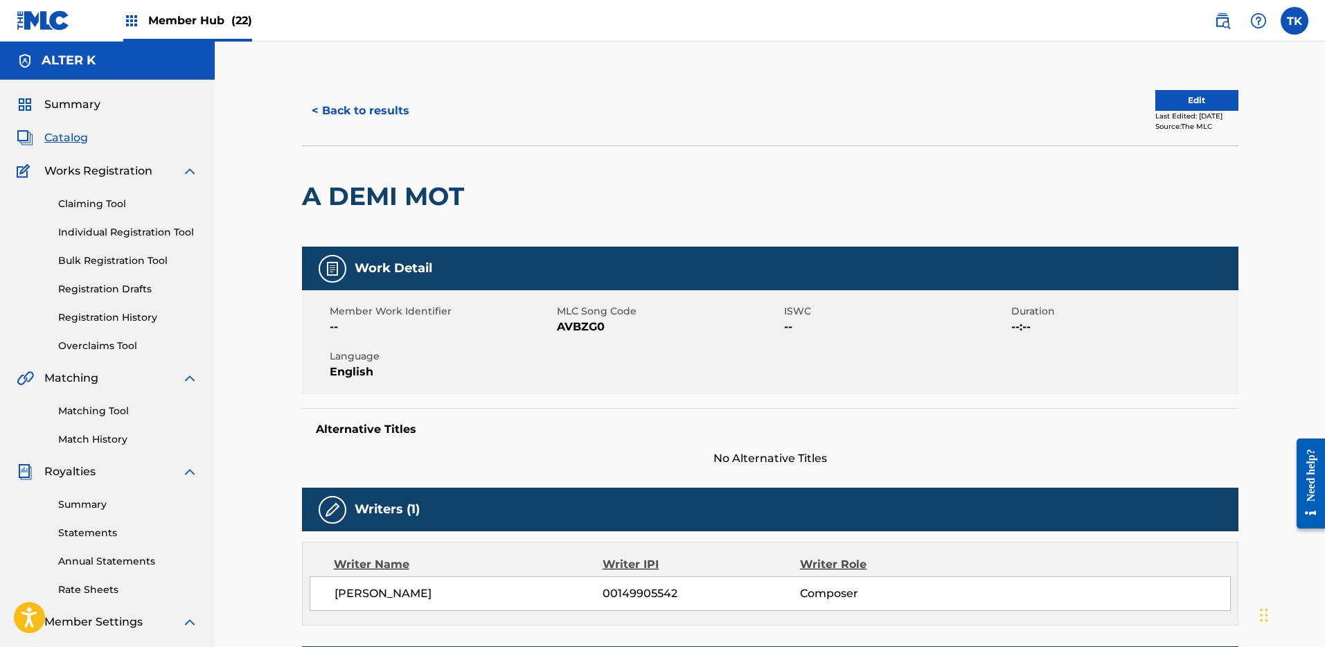
click at [587, 333] on span "AVBZG0" at bounding box center [669, 327] width 224 height 17
click at [581, 321] on span "AVBZG0" at bounding box center [669, 327] width 224 height 17
copy span "AVBZG0"
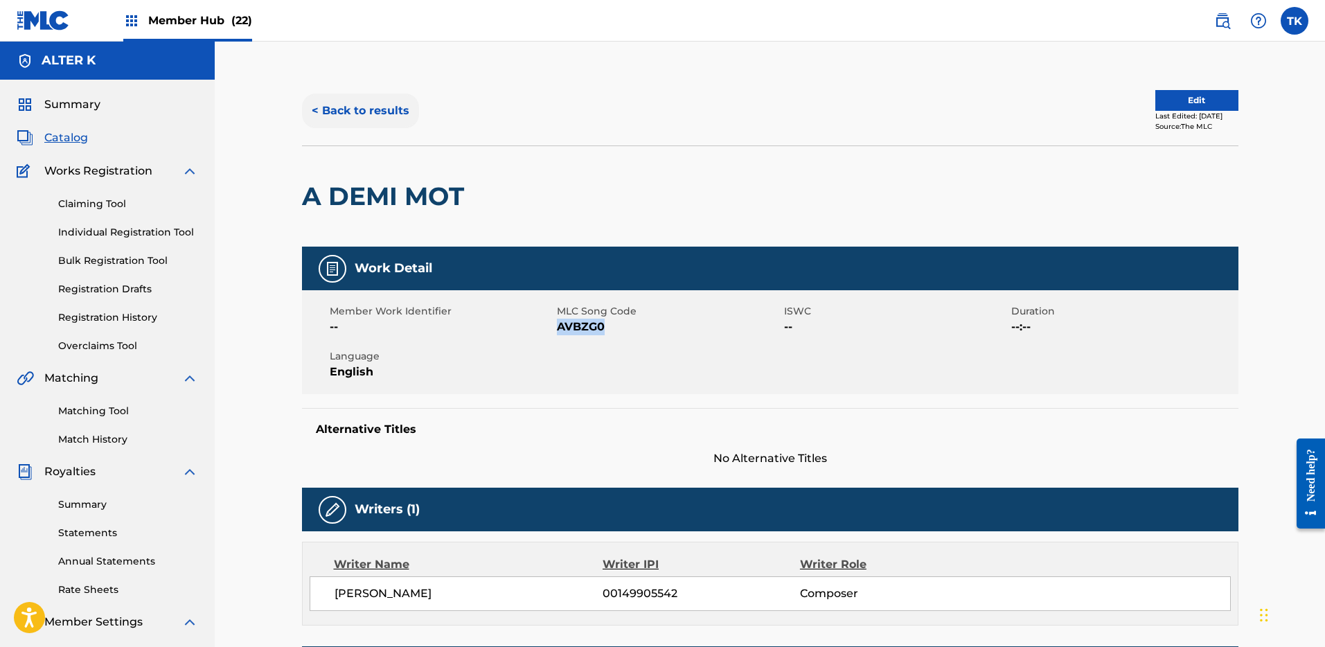
click at [373, 125] on button "< Back to results" at bounding box center [360, 111] width 117 height 35
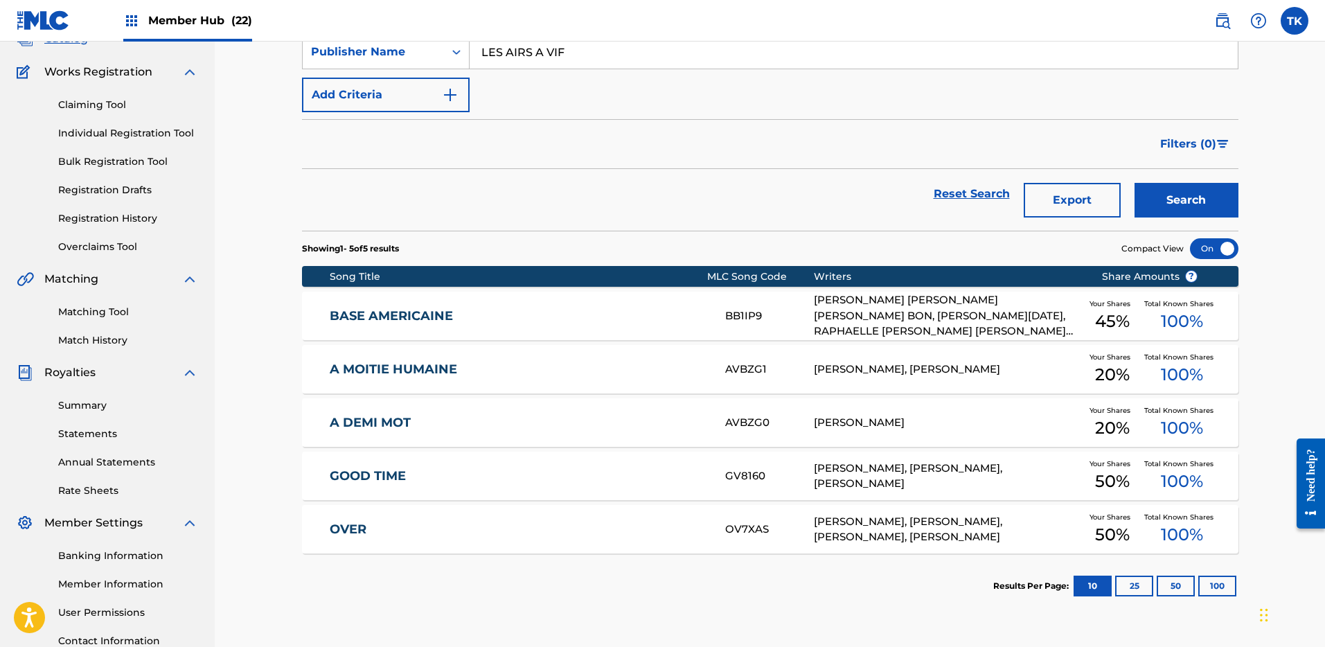
click at [576, 465] on div "GOOD TIME GV8160 [PERSON_NAME], [PERSON_NAME], [PERSON_NAME] Your Shares 50 % T…" at bounding box center [770, 476] width 937 height 48
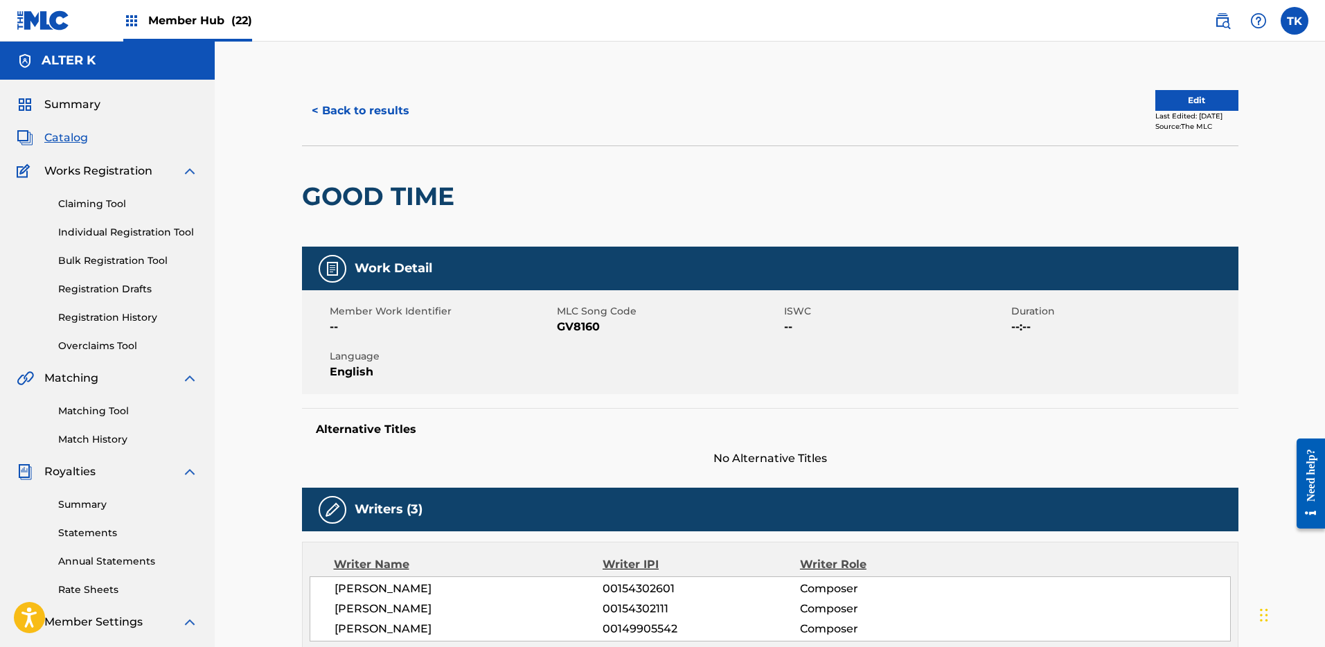
click at [571, 325] on span "GV8160" at bounding box center [669, 327] width 224 height 17
copy span "GV8160"
click at [381, 123] on button "< Back to results" at bounding box center [360, 111] width 117 height 35
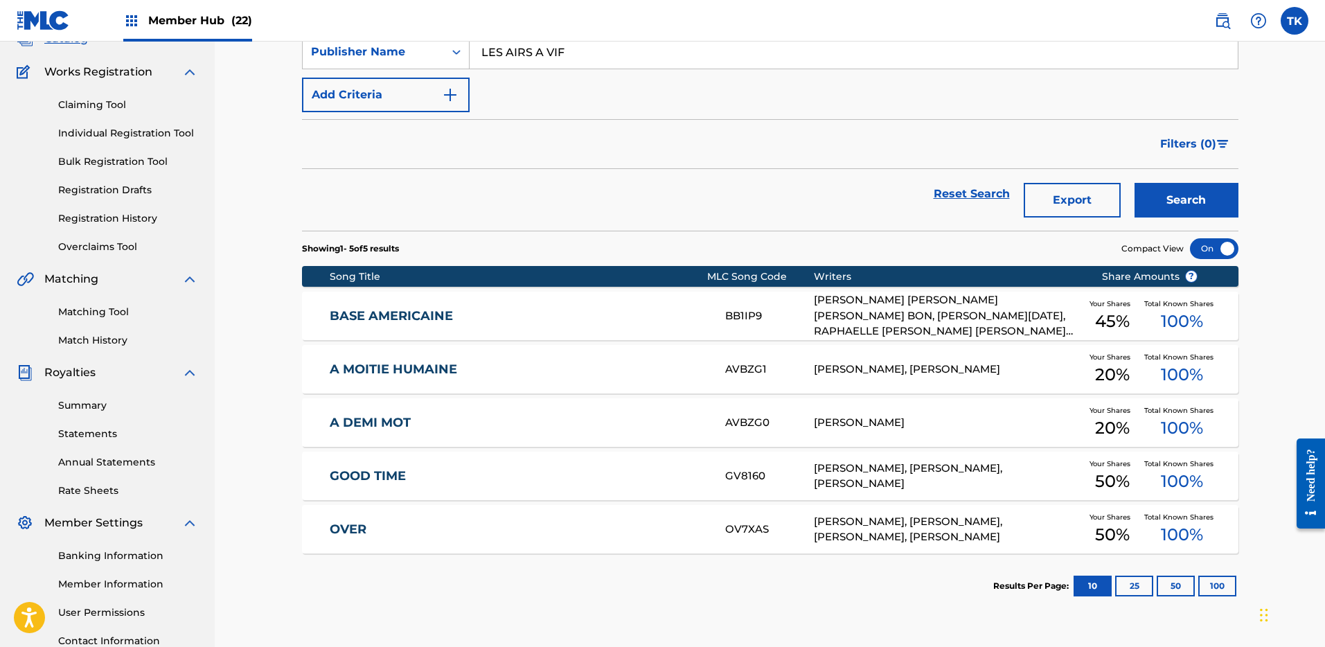
click at [628, 513] on div "OVER OV7XAS [PERSON_NAME], [PERSON_NAME], [PERSON_NAME], [PERSON_NAME] Your Sha…" at bounding box center [770, 529] width 937 height 48
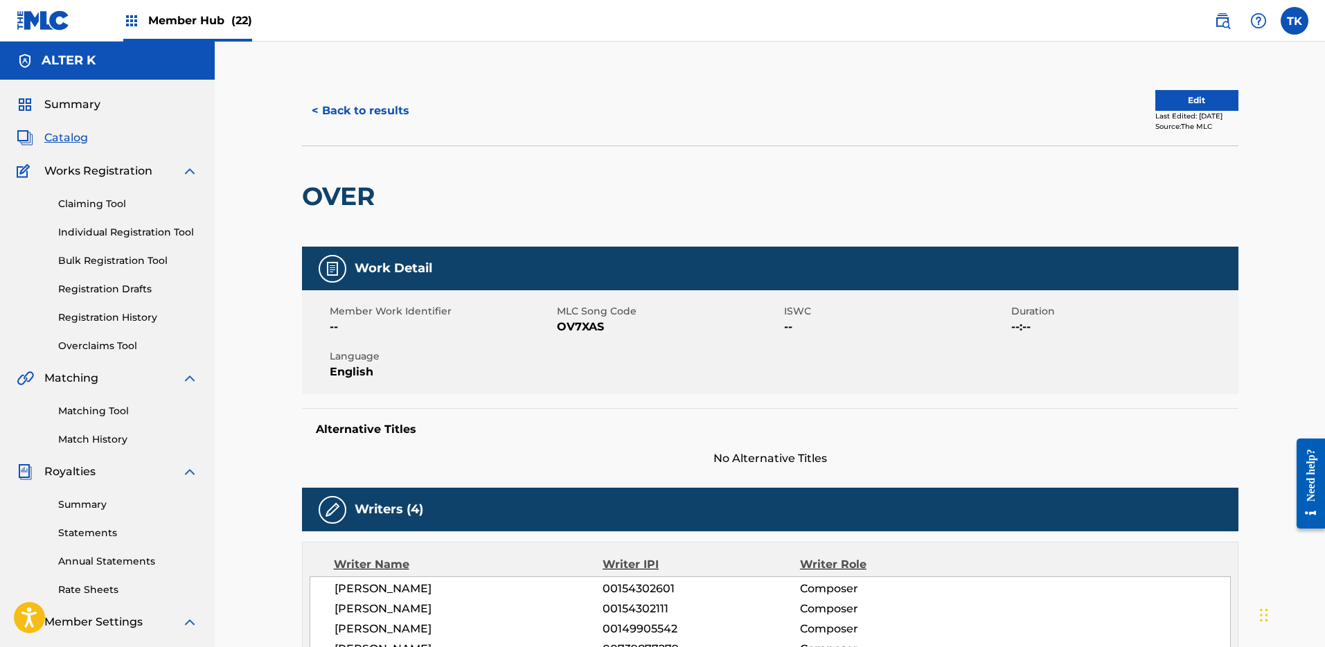
click at [588, 324] on span "OV7XAS" at bounding box center [669, 327] width 224 height 17
copy span "OV7XAS"
click at [352, 107] on button "< Back to results" at bounding box center [360, 111] width 117 height 35
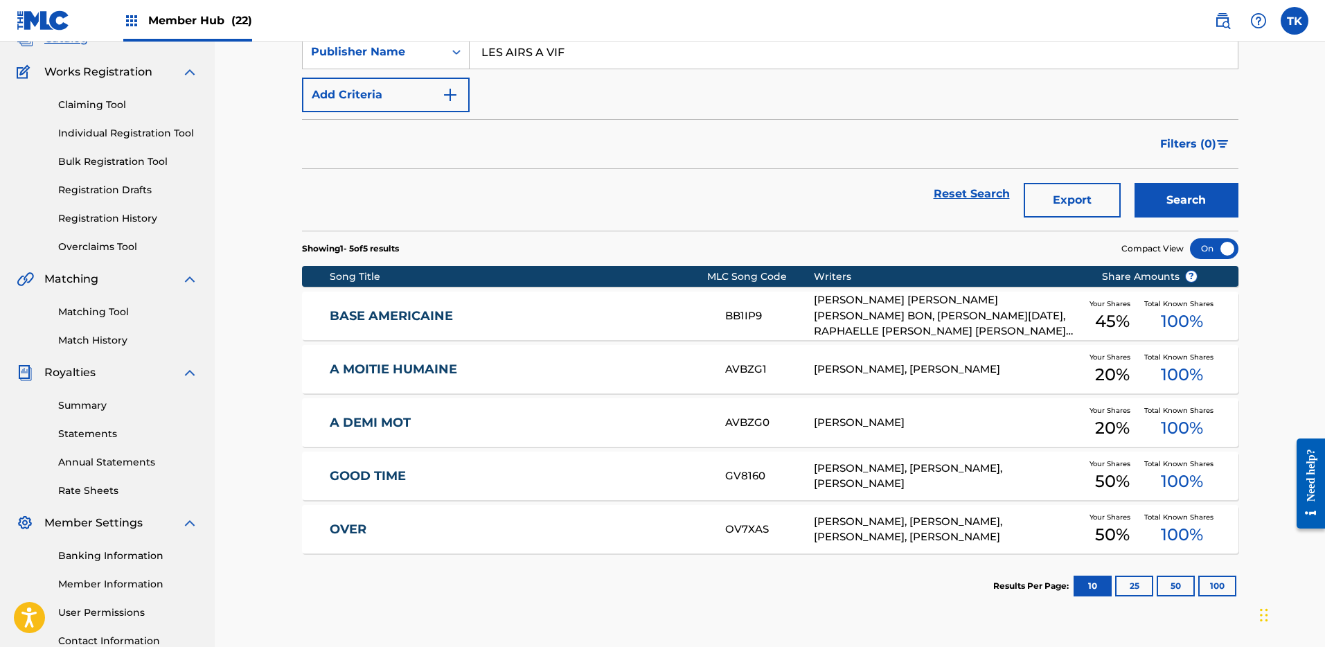
click at [653, 368] on link "A MOITIE HUMAINE" at bounding box center [518, 370] width 377 height 16
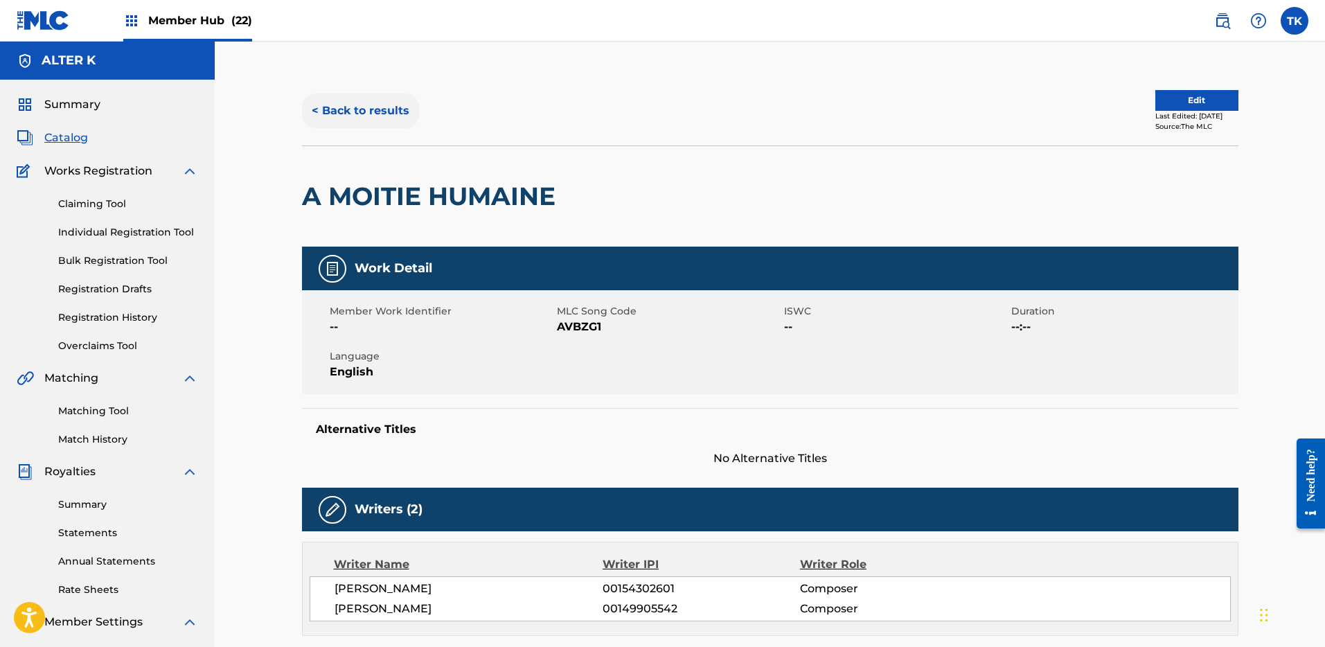
click at [385, 116] on button "< Back to results" at bounding box center [360, 111] width 117 height 35
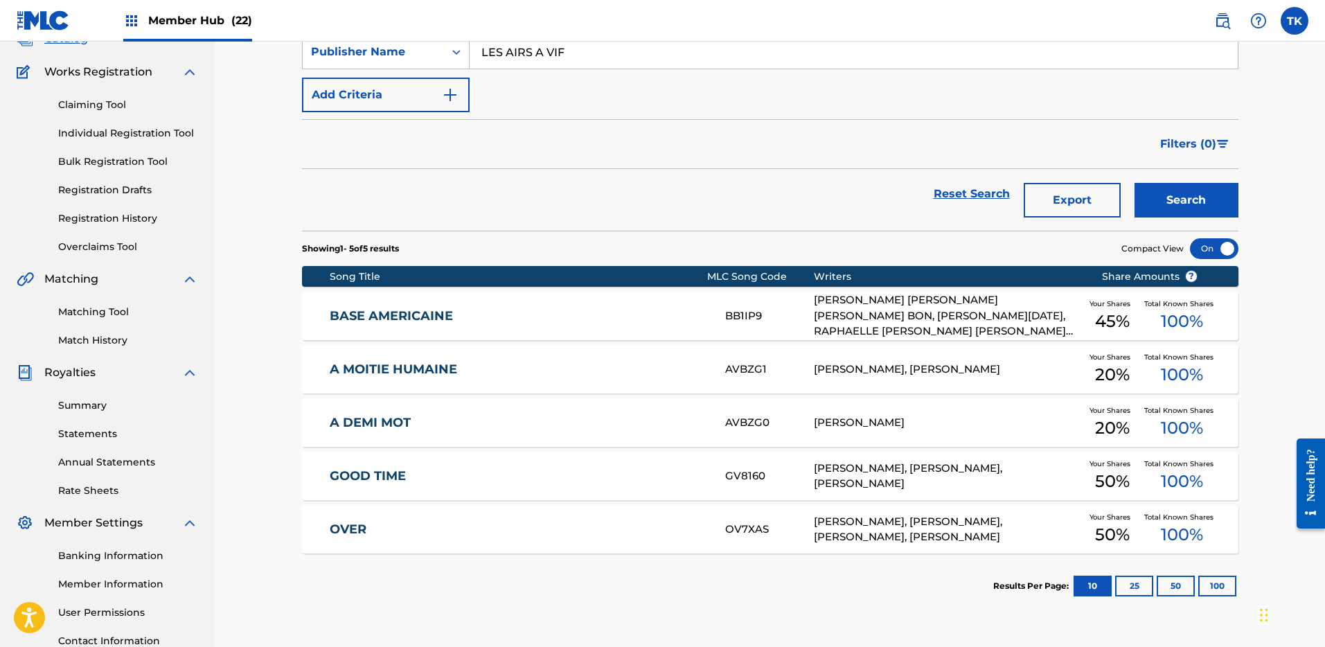
click at [678, 458] on div "GOOD TIME GV8160 [PERSON_NAME], [PERSON_NAME], [PERSON_NAME] Your Shares 50 % T…" at bounding box center [770, 476] width 937 height 48
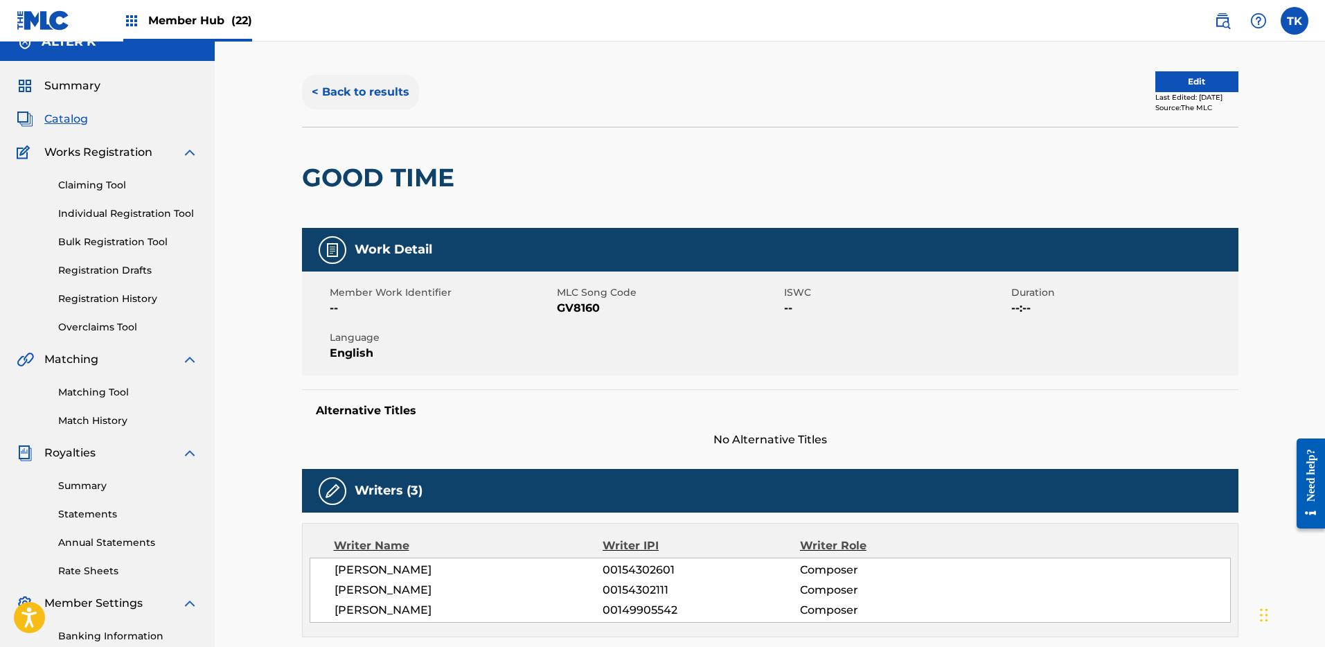
click at [392, 87] on button "< Back to results" at bounding box center [360, 92] width 117 height 35
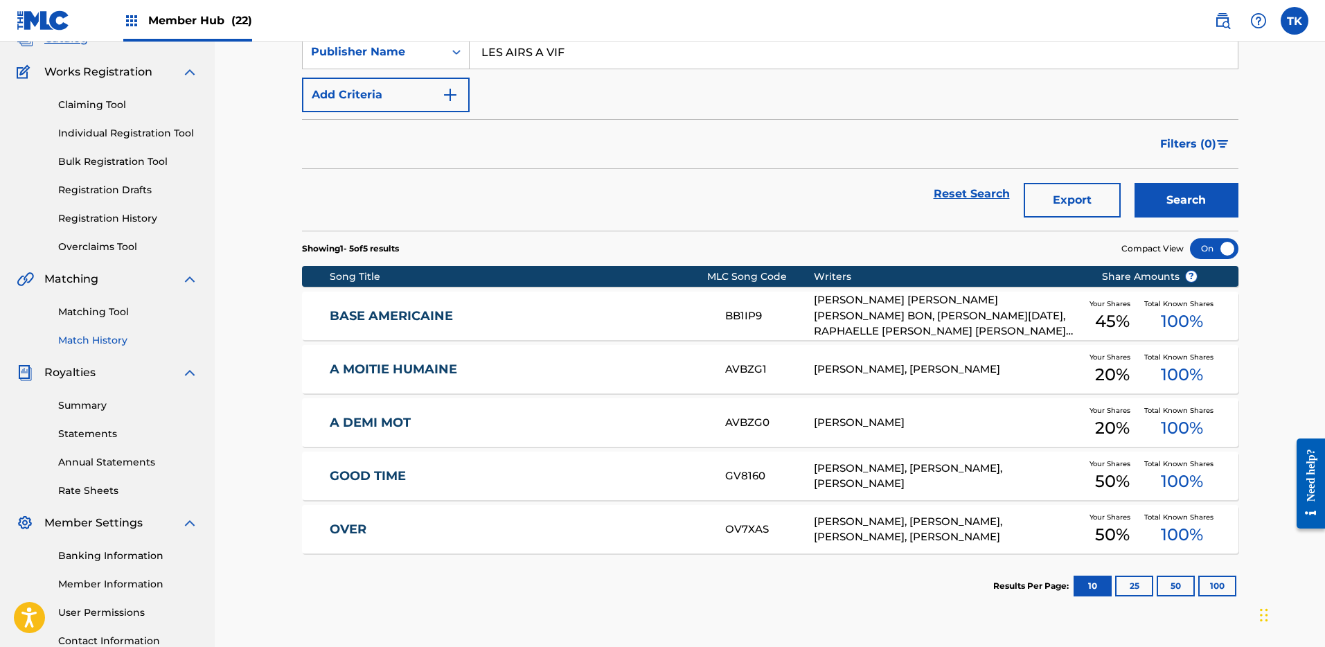
click at [107, 345] on link "Match History" at bounding box center [128, 340] width 140 height 15
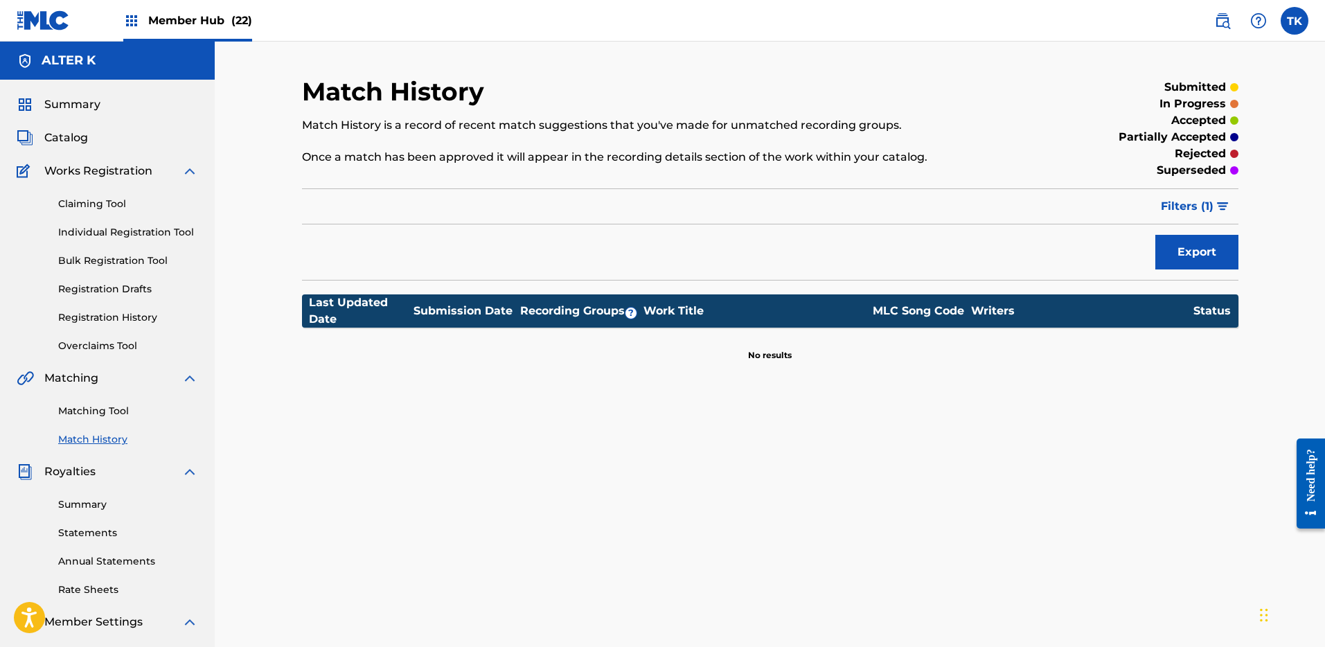
drag, startPoint x: 98, startPoint y: 414, endPoint x: 141, endPoint y: 372, distance: 60.3
click at [99, 414] on link "Matching Tool" at bounding box center [128, 411] width 140 height 15
